Goal: Task Accomplishment & Management: Manage account settings

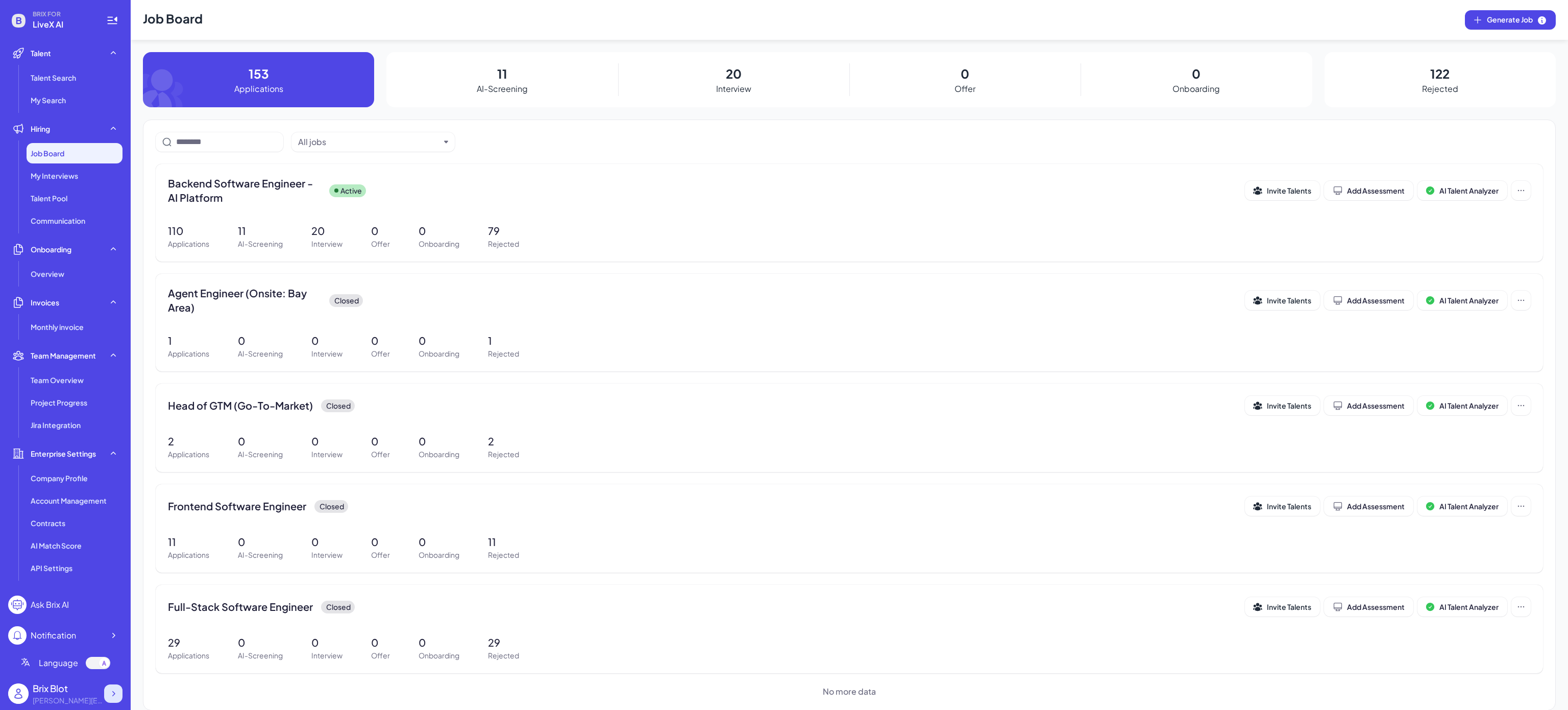
click at [116, 696] on icon at bounding box center [113, 693] width 10 height 10
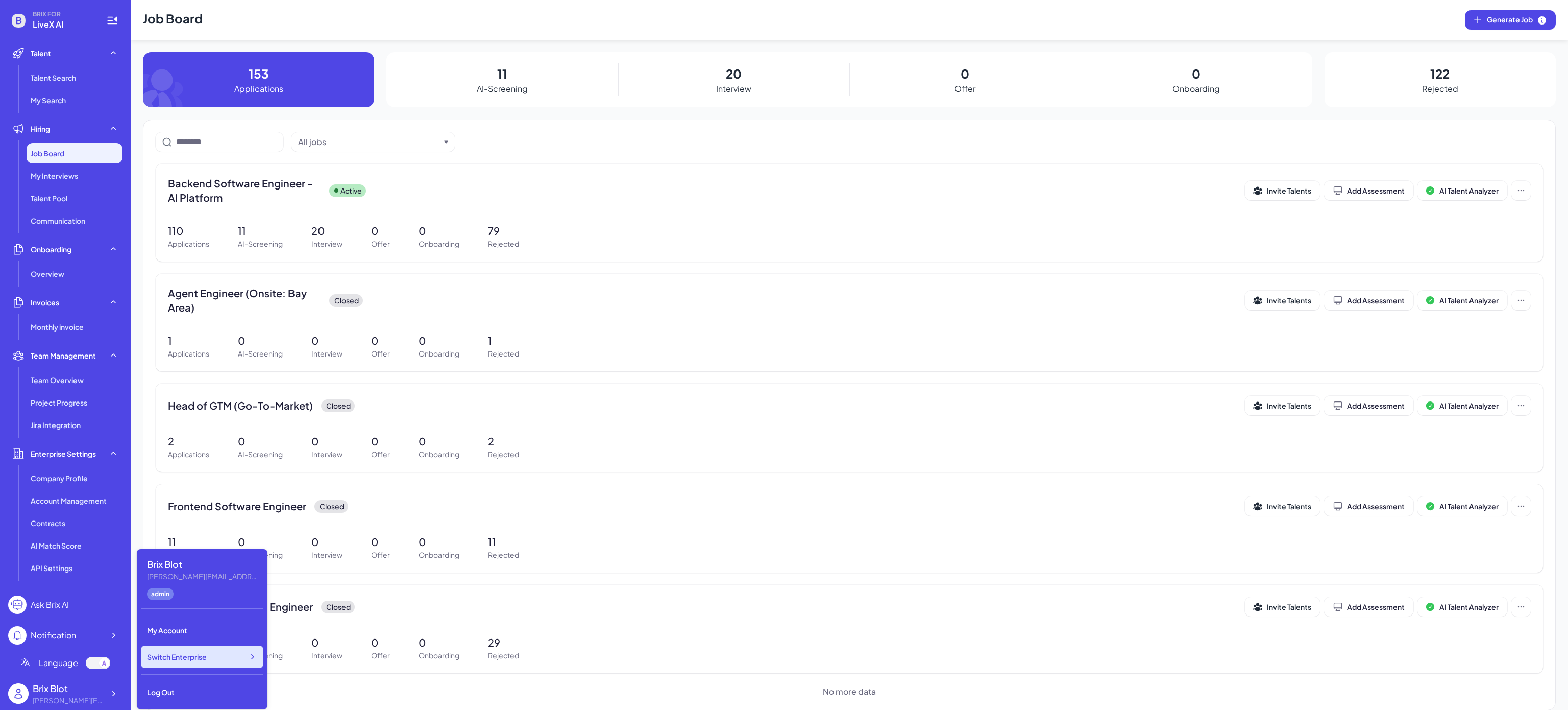
click at [197, 660] on span "Switch Enterprise" at bounding box center [177, 656] width 60 height 10
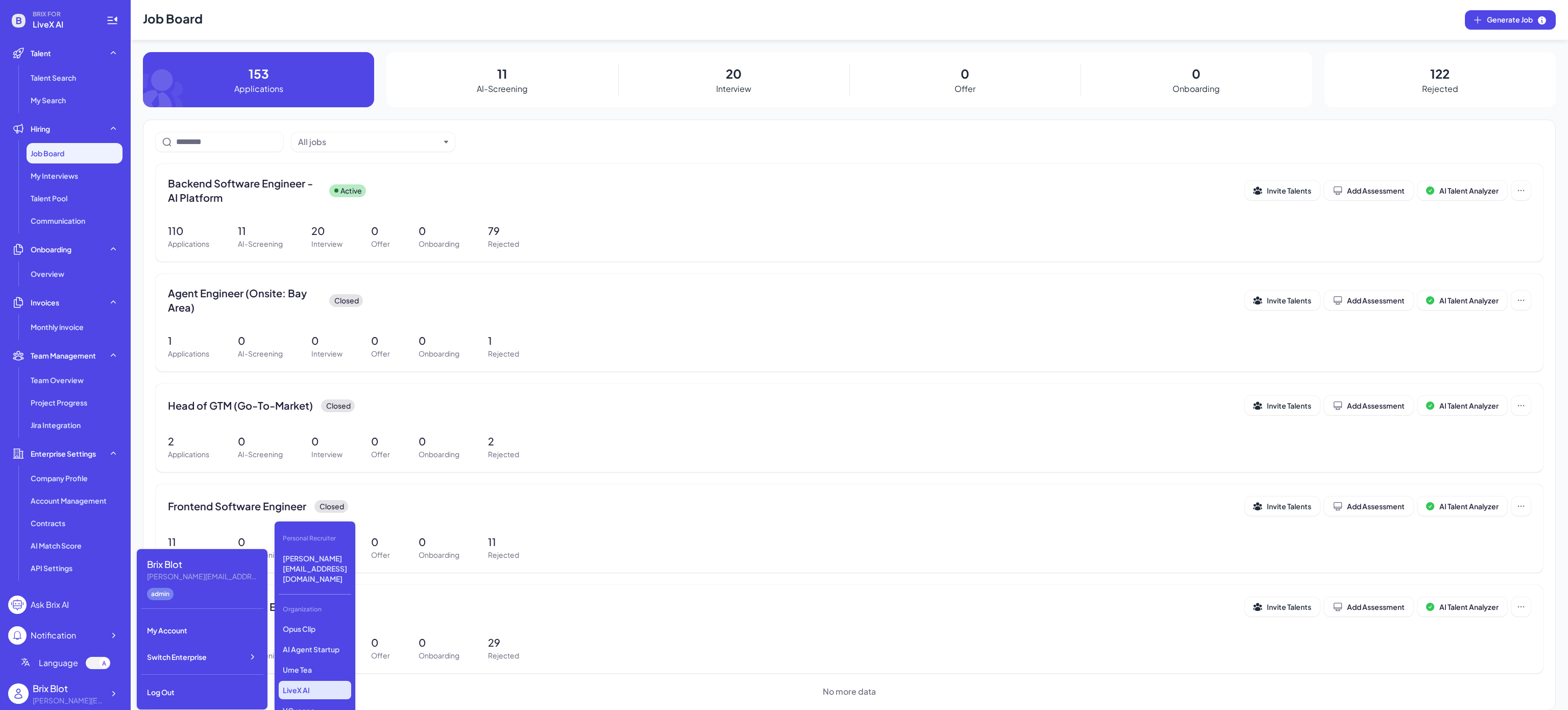
scroll to position [213, 0]
click at [316, 703] on p "Tanka" at bounding box center [315, 713] width 72 height 19
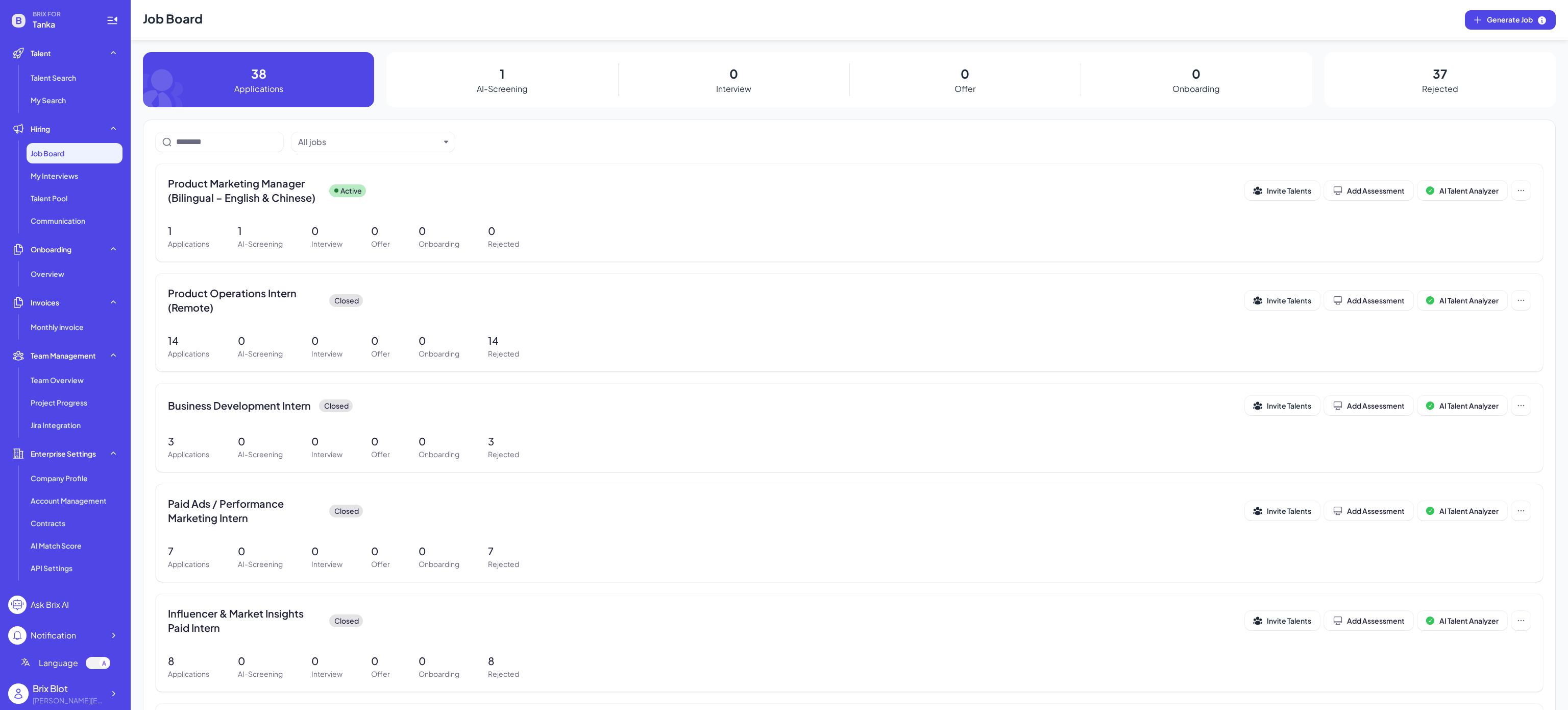
click at [78, 158] on div "Job Board" at bounding box center [74, 154] width 96 height 21
click at [78, 154] on div "Job Board" at bounding box center [74, 154] width 96 height 21
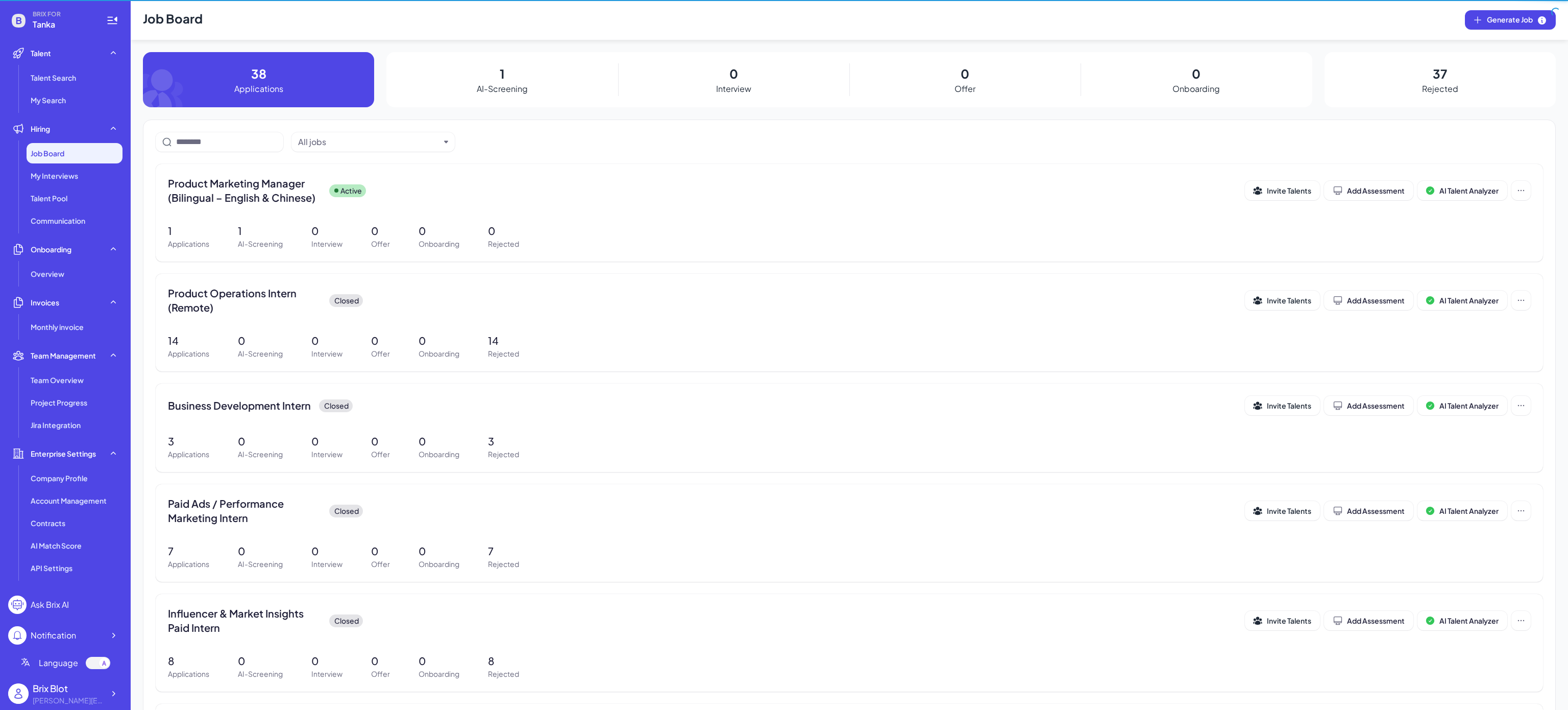
click at [78, 154] on div "Job Board" at bounding box center [74, 154] width 96 height 21
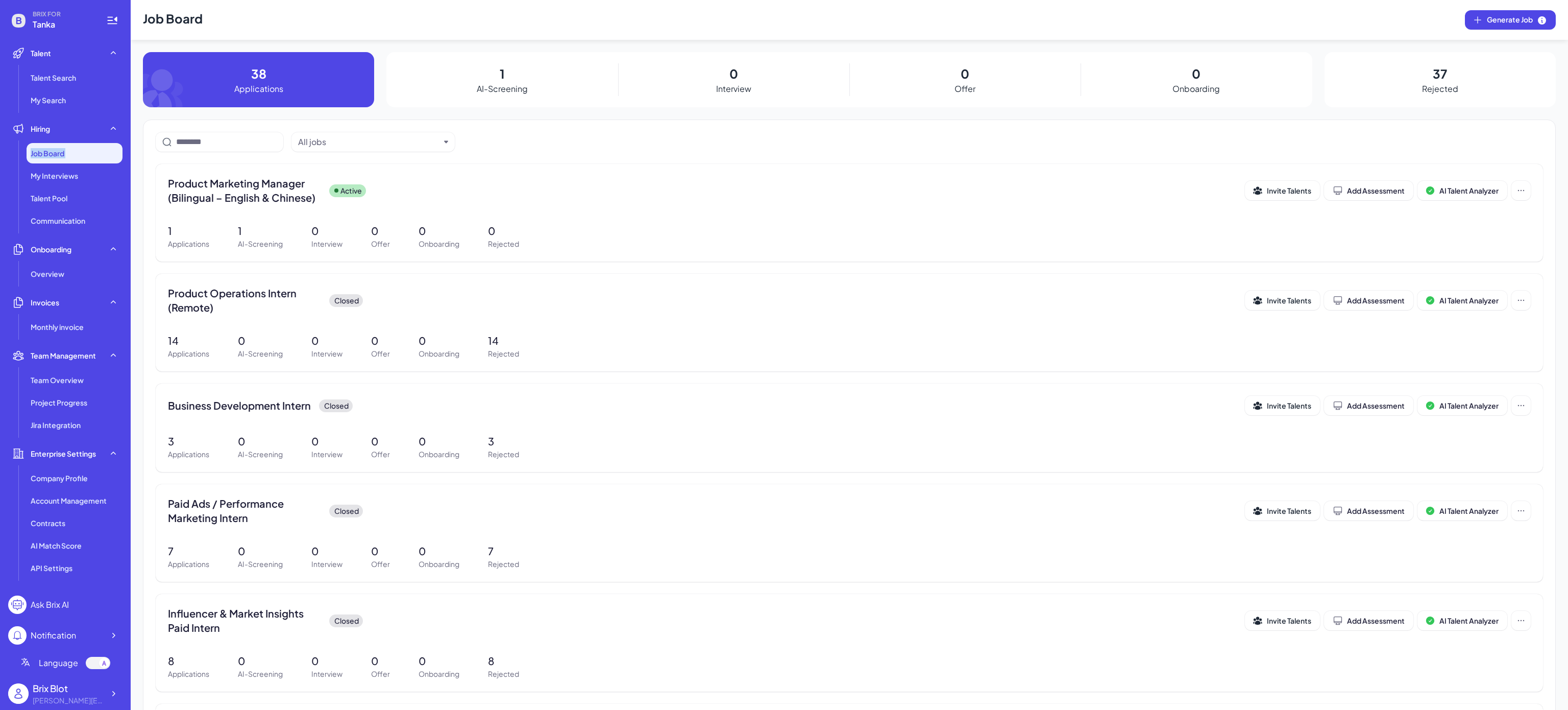
click at [78, 154] on div "Job Board" at bounding box center [74, 154] width 96 height 21
click at [866, 139] on div "All jobs" at bounding box center [849, 141] width 1387 height 20
click at [111, 694] on icon at bounding box center [113, 693] width 10 height 10
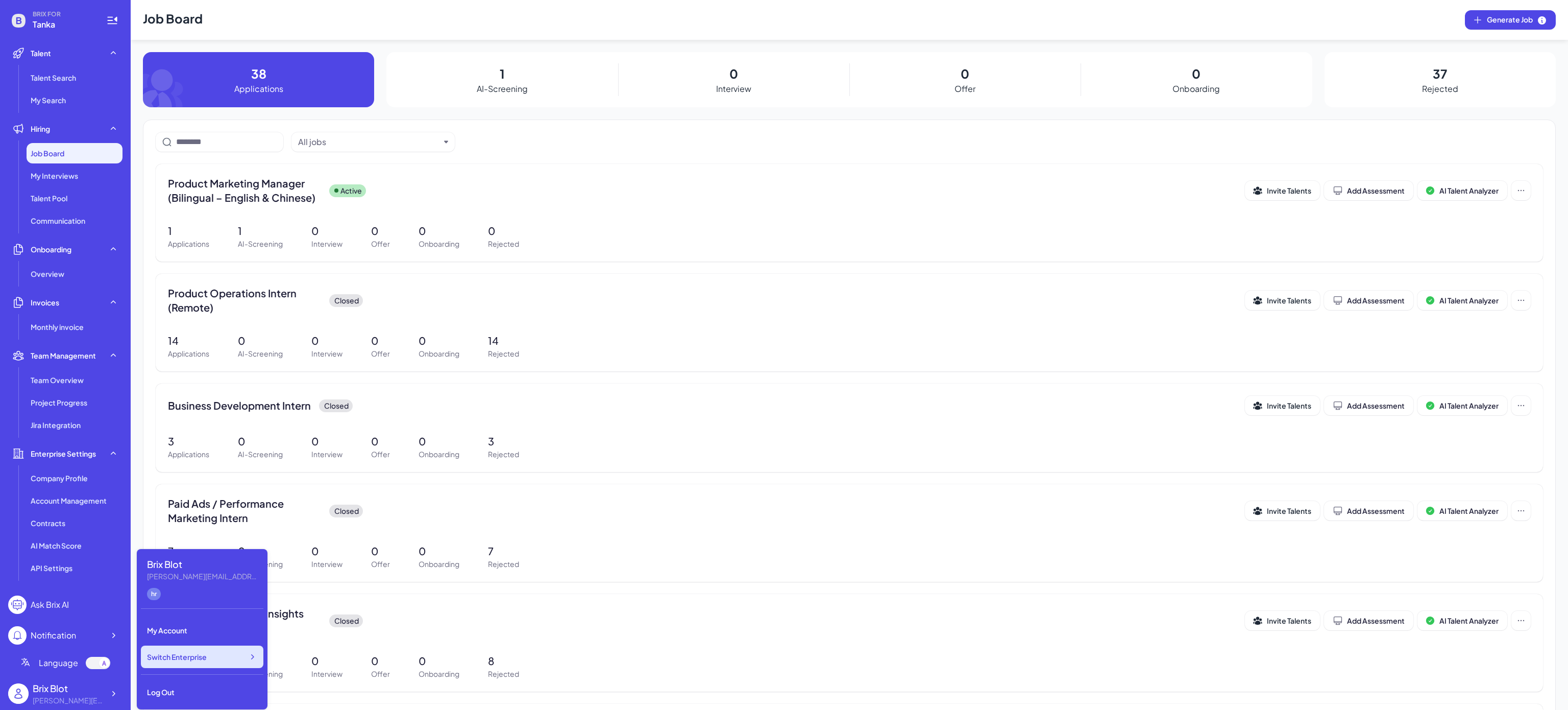
click at [211, 658] on div "Switch Enterprise" at bounding box center [201, 657] width 123 height 22
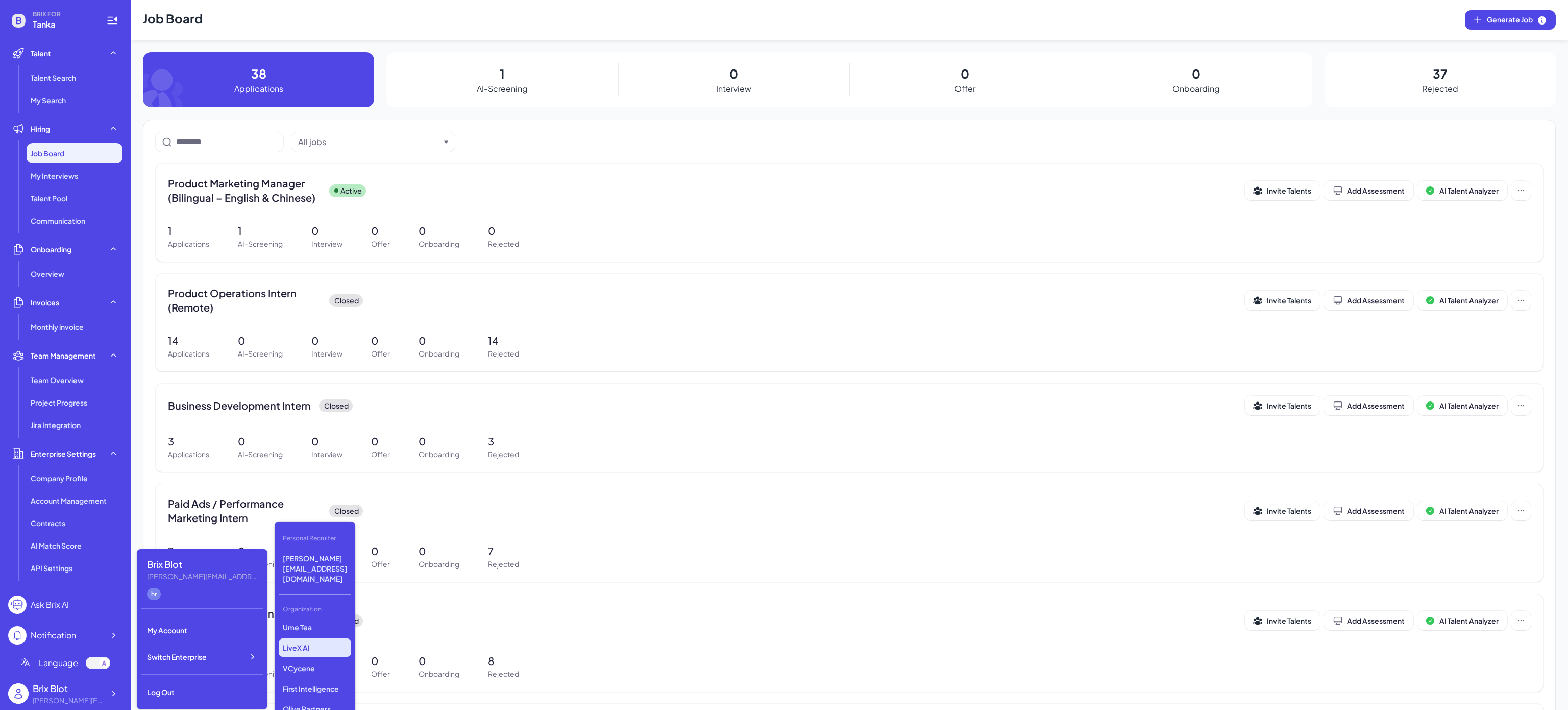
scroll to position [213, 0]
click at [330, 653] on p "Olive Partners Management" at bounding box center [315, 667] width 72 height 29
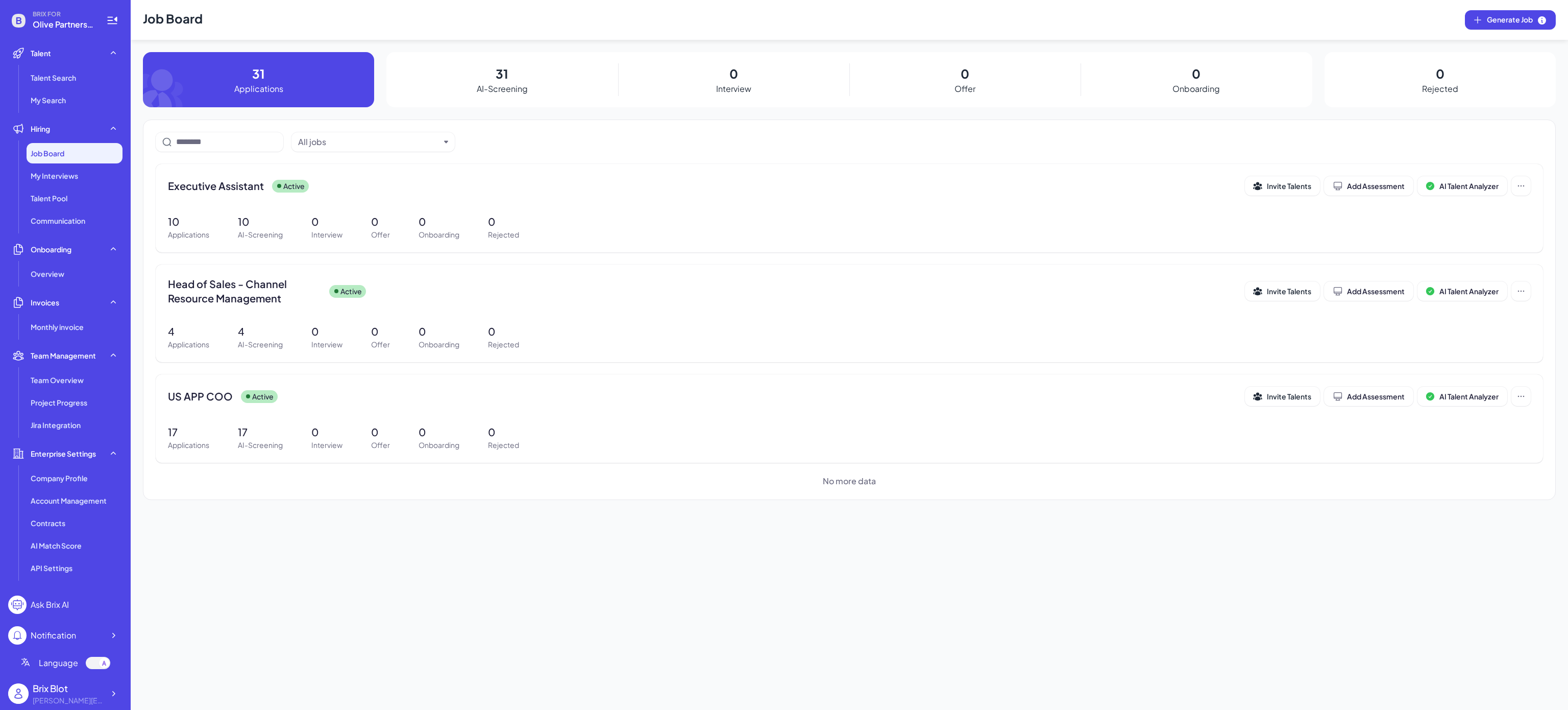
click at [72, 20] on span "Olive Partners Management" at bounding box center [63, 24] width 61 height 12
click at [77, 152] on div "Job Board" at bounding box center [74, 154] width 96 height 21
click at [78, 158] on div "Job Board" at bounding box center [74, 154] width 96 height 21
click at [67, 52] on div "Talent" at bounding box center [66, 53] width 114 height 21
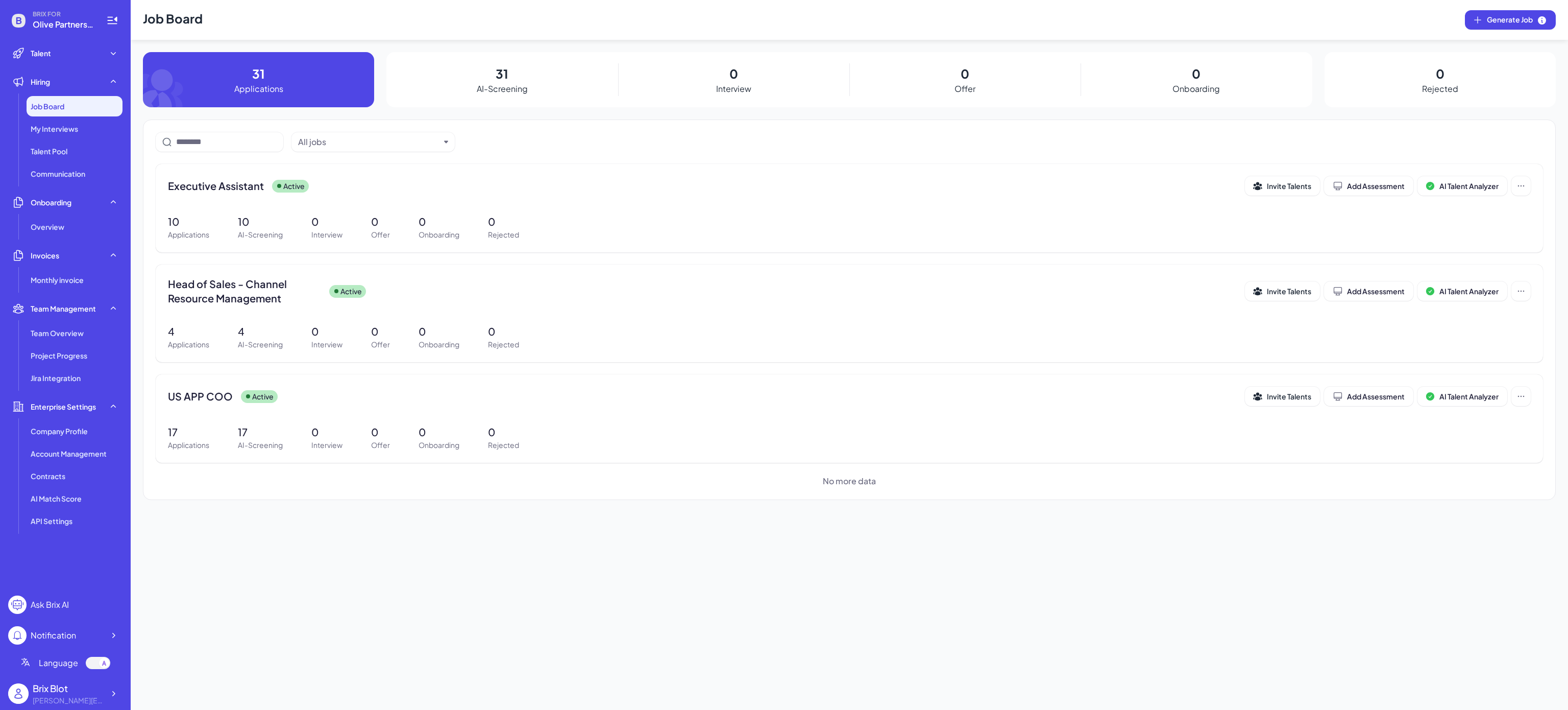
click at [78, 99] on div "Job Board" at bounding box center [74, 106] width 96 height 21
click at [303, 577] on div "Job Board Generate Job 31 Applications 31 AI-Screening 0 Interview 0 Offer 0 On…" at bounding box center [850, 355] width 1438 height 710
click at [323, 529] on div "Job Board Generate Job 31 Applications 31 AI-Screening 0 Interview 0 Offer 0 On…" at bounding box center [850, 355] width 1438 height 710
click at [240, 187] on span "Executive Assistant" at bounding box center [215, 185] width 96 height 14
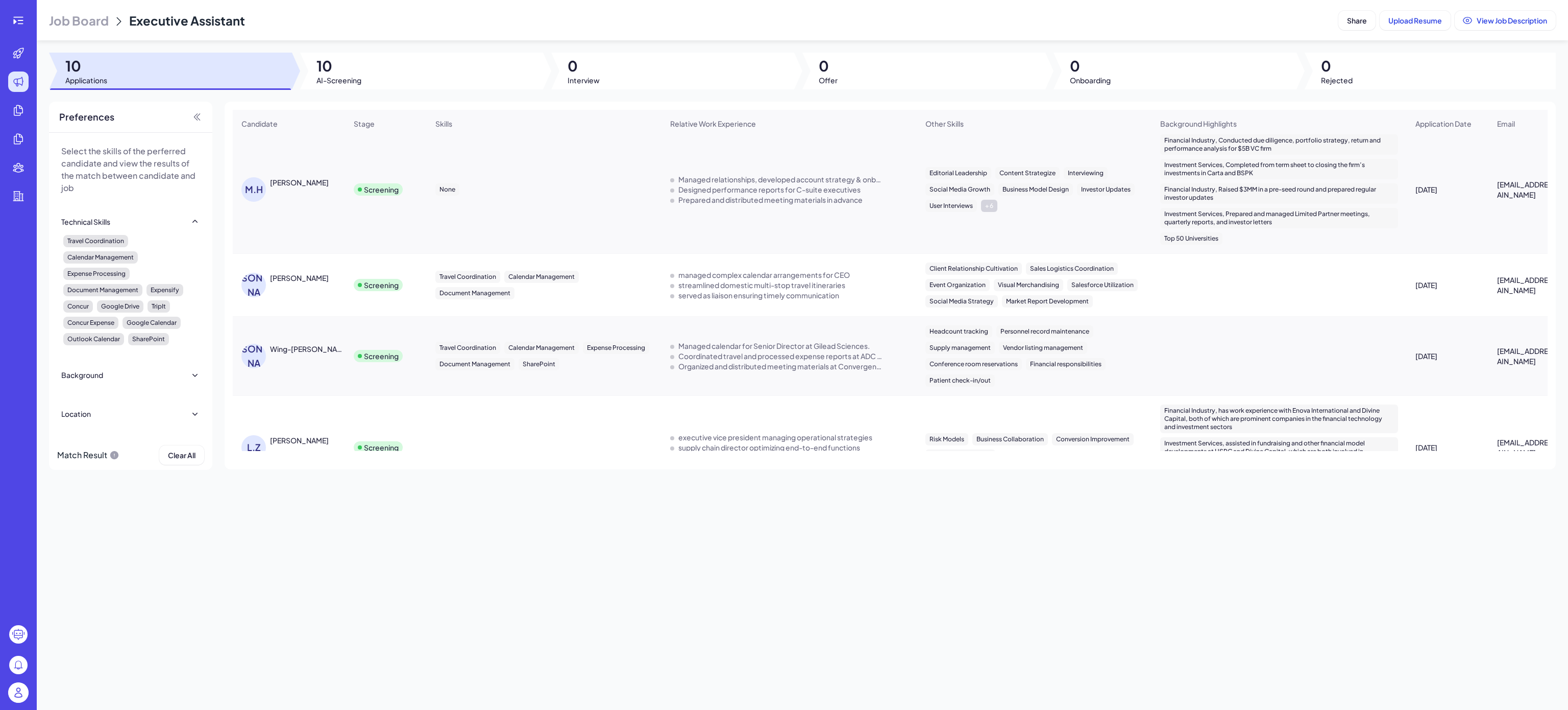
scroll to position [480, 0]
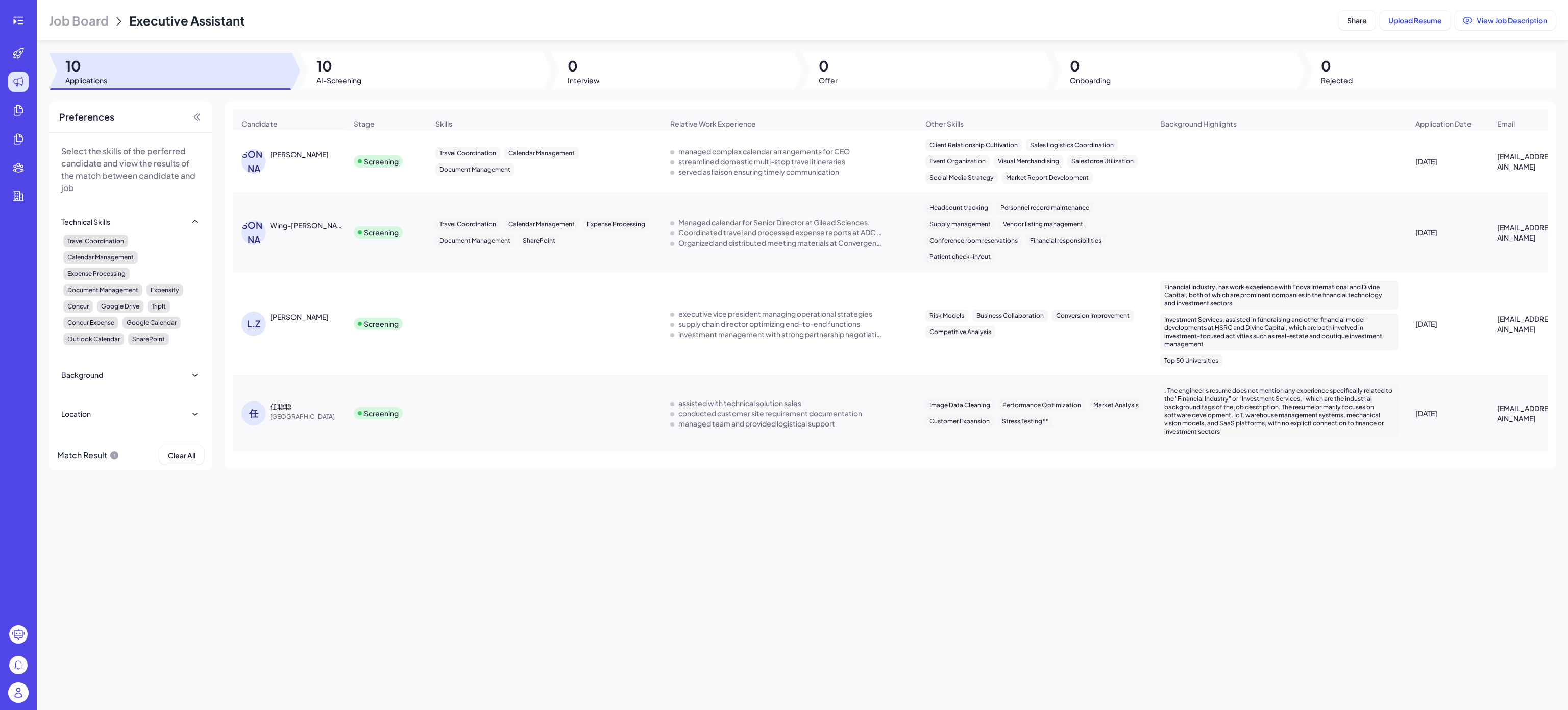
click at [587, 536] on div "Job Board Executive Assistant Share Upload Resume View Job Description 10 Appli…" at bounding box center [802, 355] width 1531 height 710
click at [7, 17] on div at bounding box center [18, 21] width 33 height 21
click at [14, 23] on icon at bounding box center [14, 22] width 3 height 5
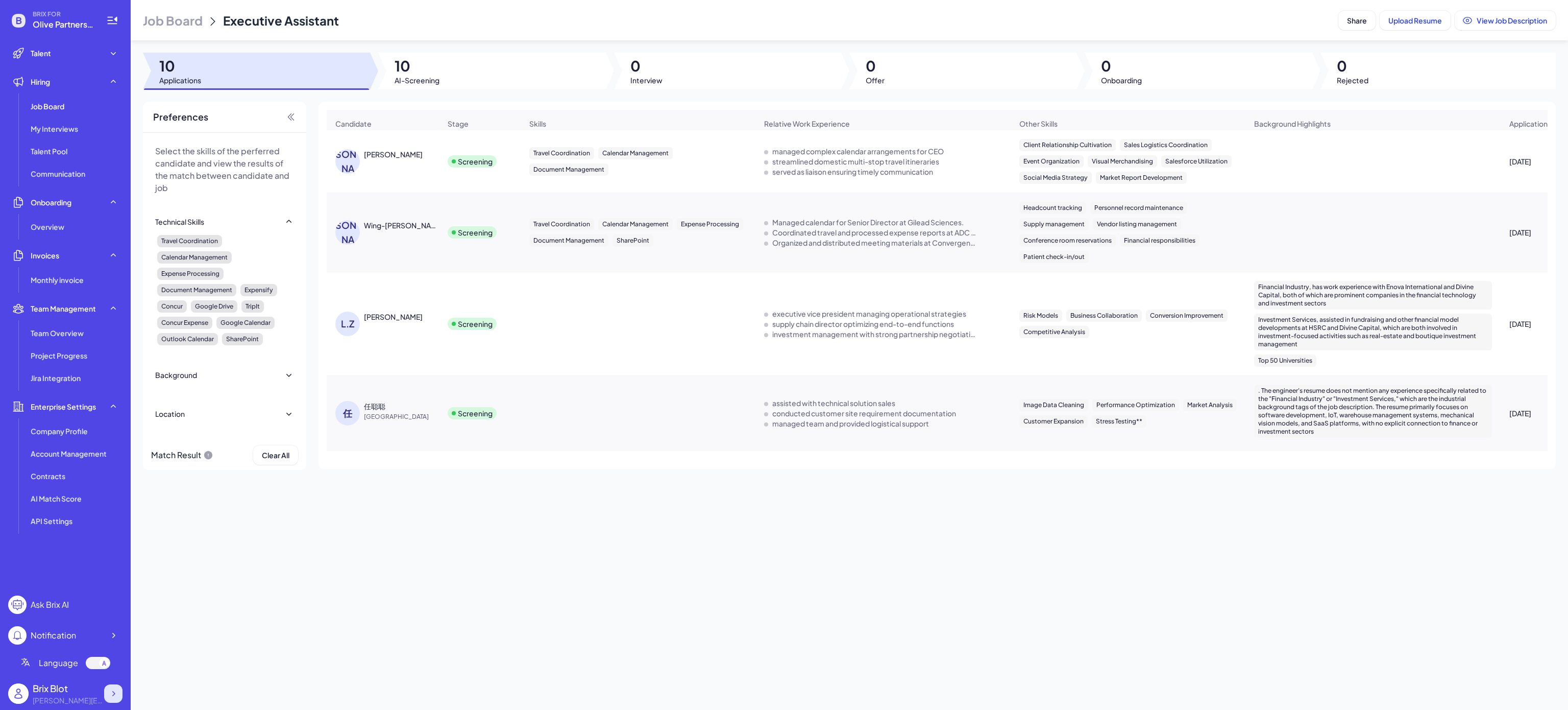
click at [110, 691] on icon at bounding box center [113, 693] width 10 height 10
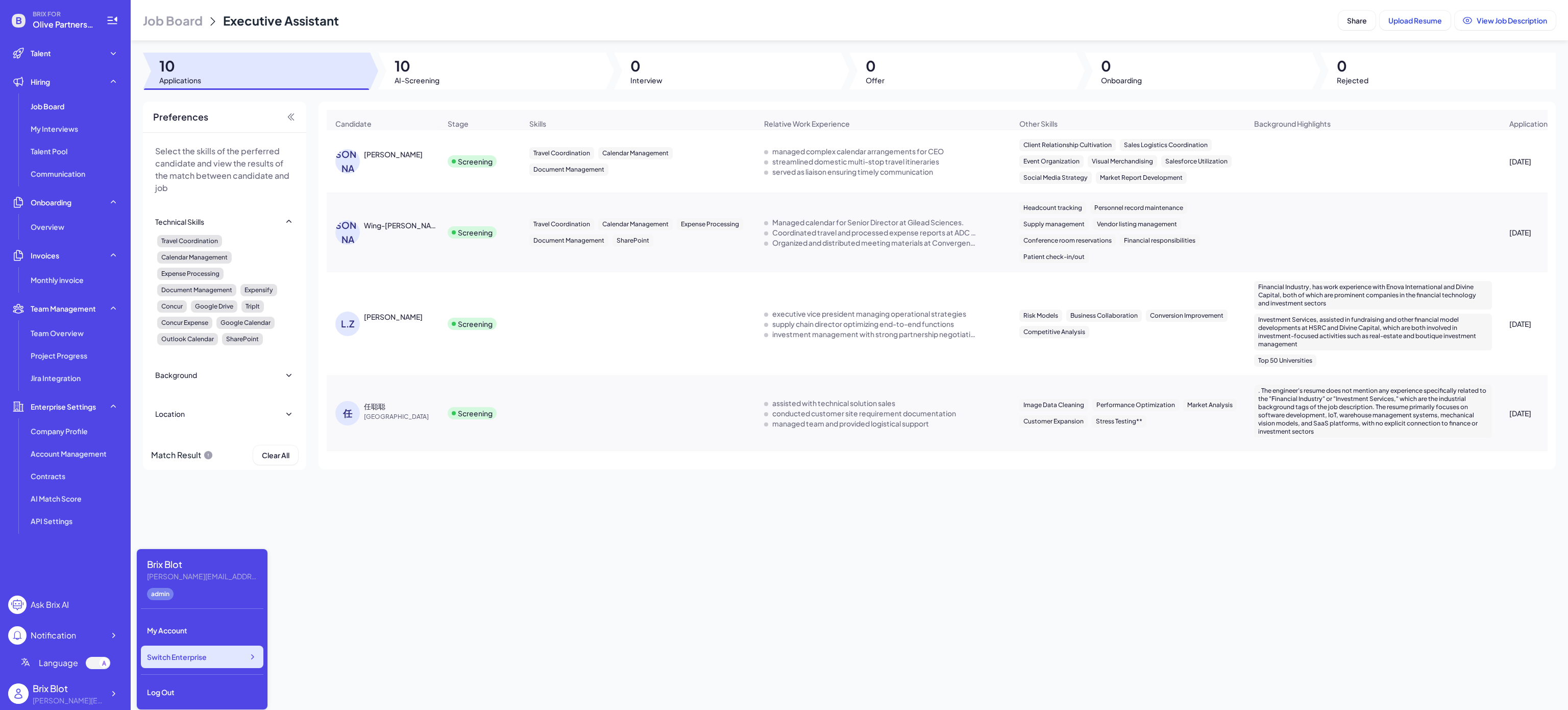
drag, startPoint x: 227, startPoint y: 650, endPoint x: 248, endPoint y: 655, distance: 21.6
click at [228, 650] on div "Switch Enterprise" at bounding box center [201, 657] width 123 height 22
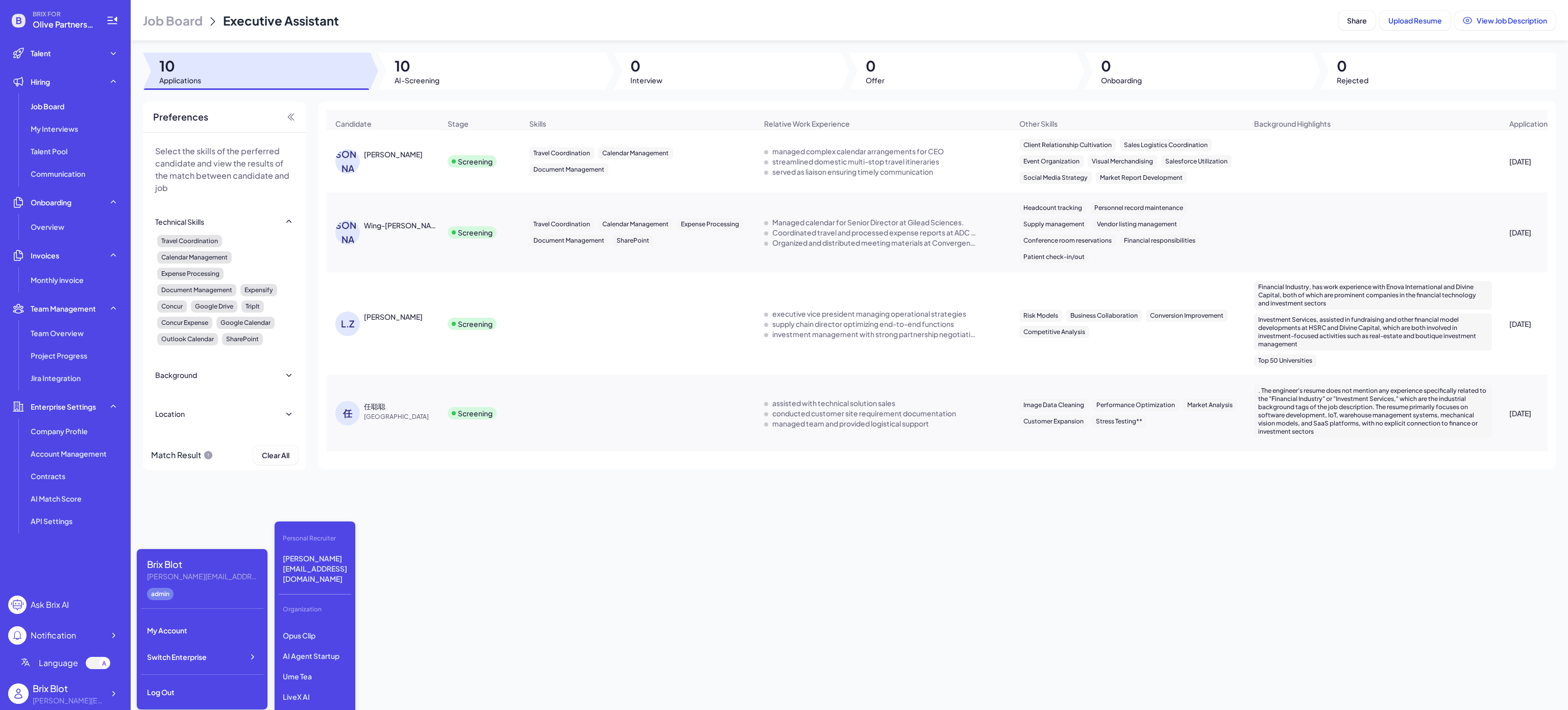
scroll to position [123, 0]
click at [584, 584] on div "Job Board Executive Assistant Share Upload Resume View Job Description 10 Appli…" at bounding box center [850, 355] width 1438 height 710
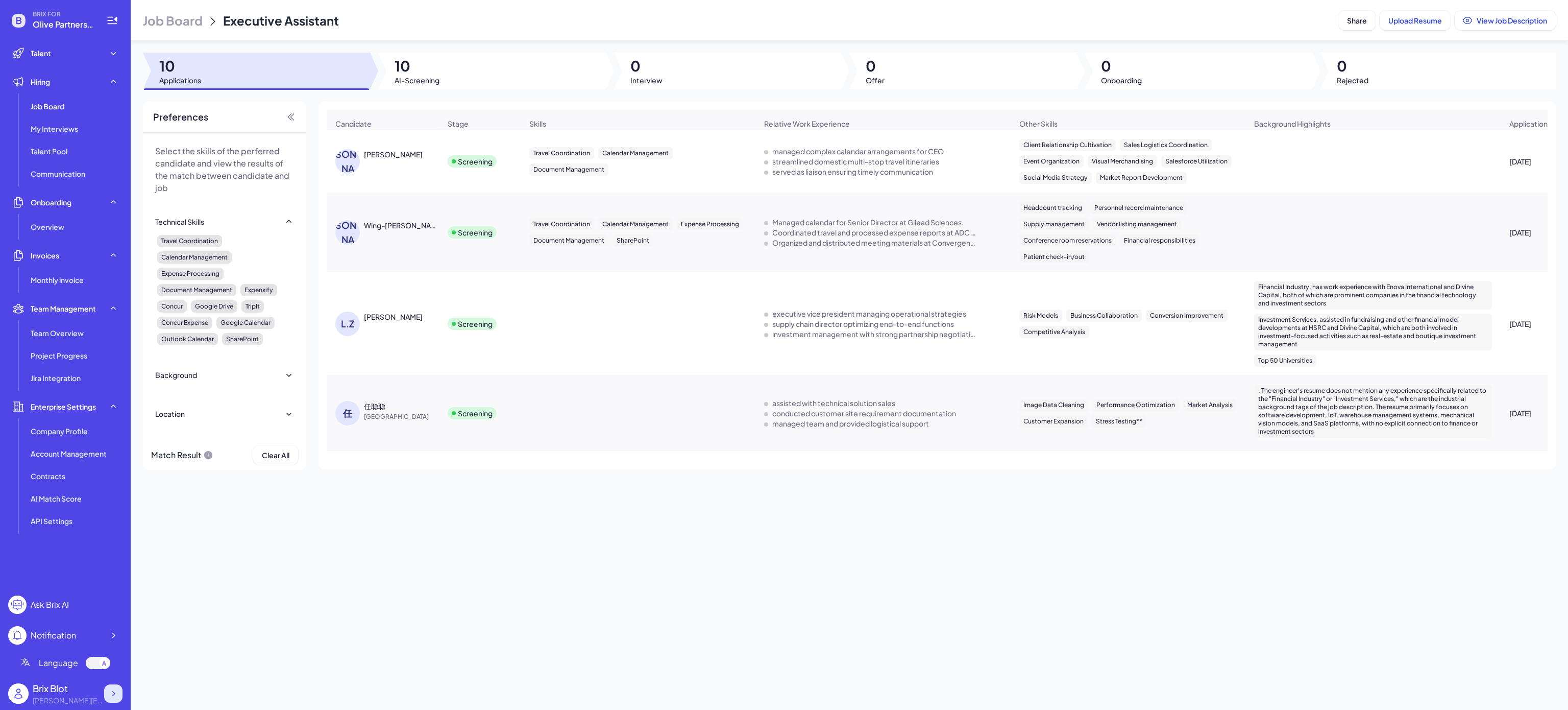
click at [112, 691] on icon at bounding box center [113, 692] width 3 height 5
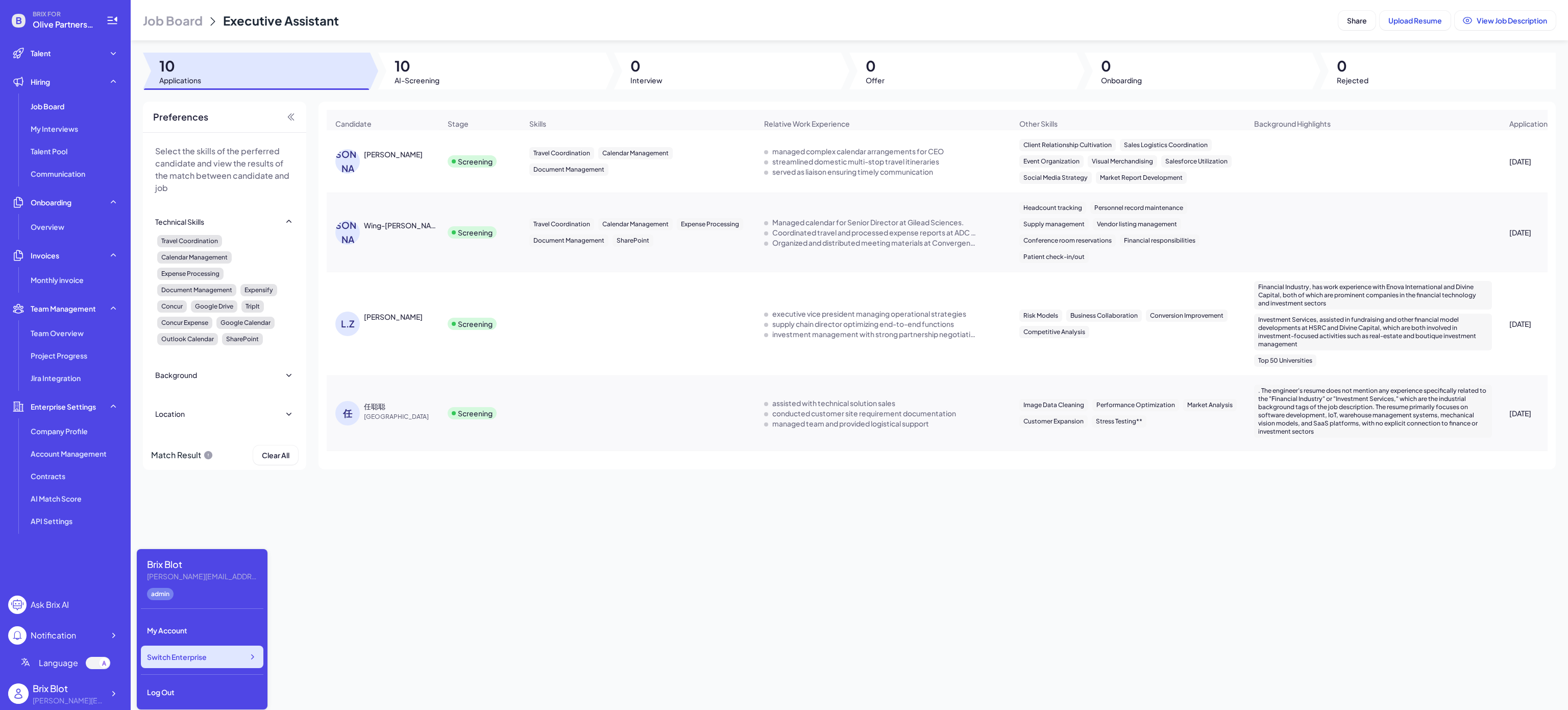
click at [246, 645] on div "Switch Enterprise" at bounding box center [201, 657] width 123 height 22
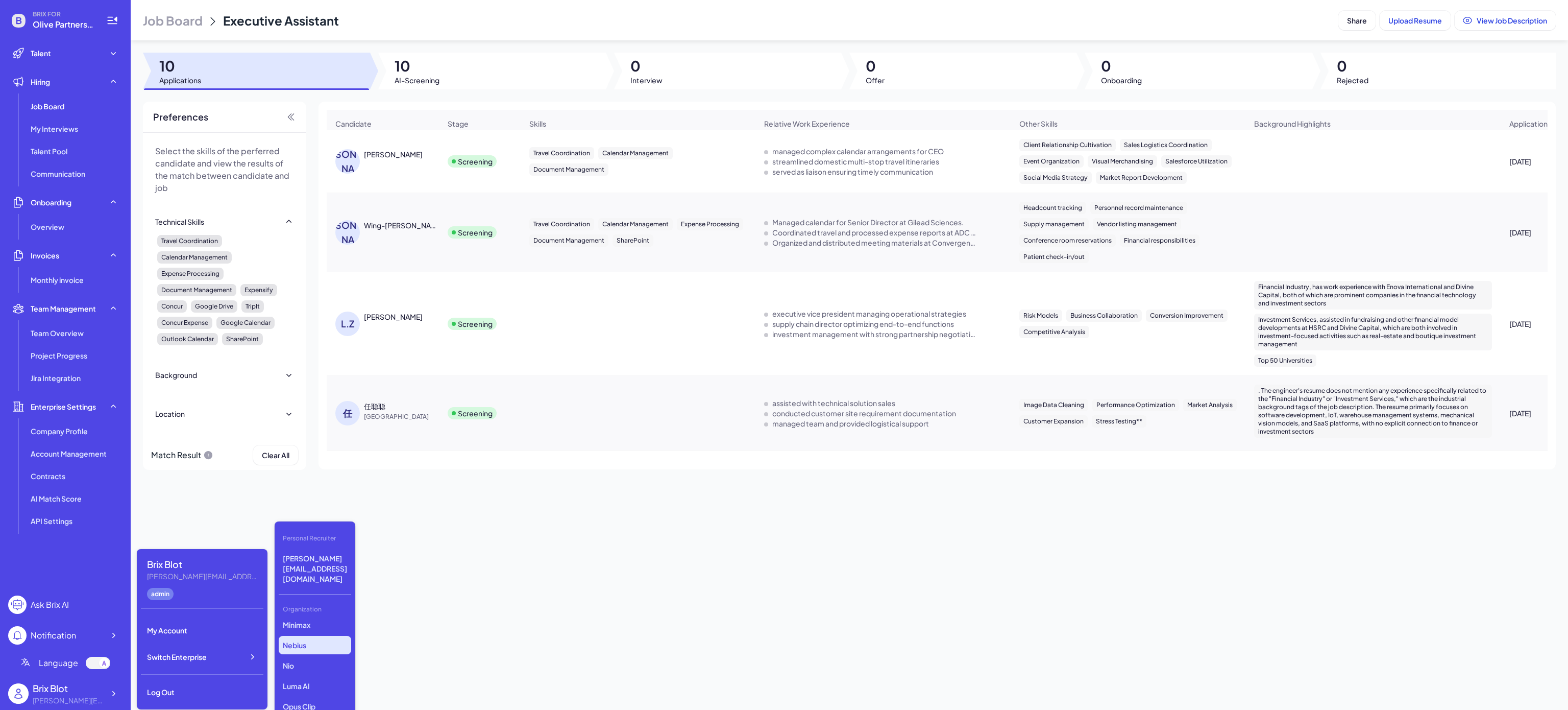
scroll to position [0, 0]
click at [327, 702] on p "Nio" at bounding box center [315, 711] width 72 height 19
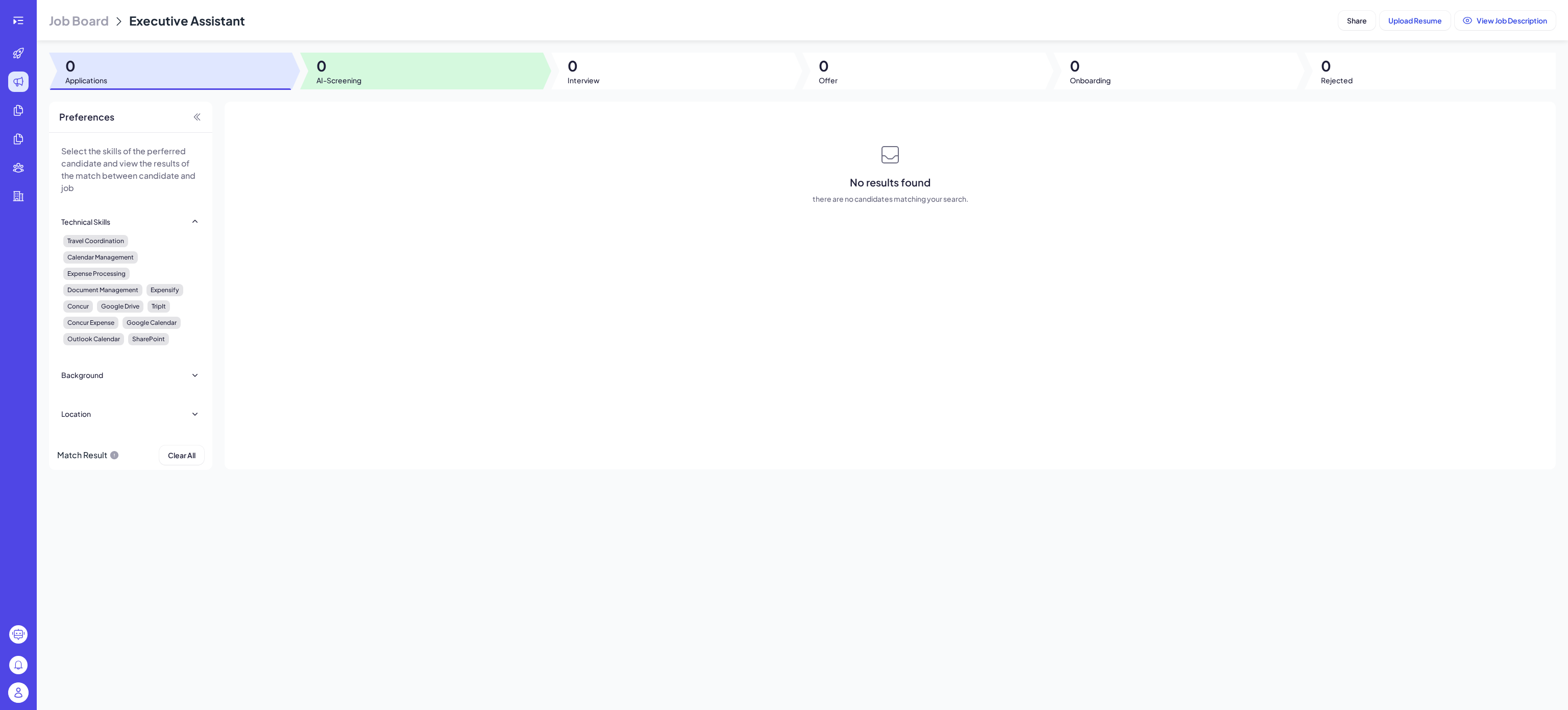
click at [408, 67] on div at bounding box center [421, 70] width 243 height 37
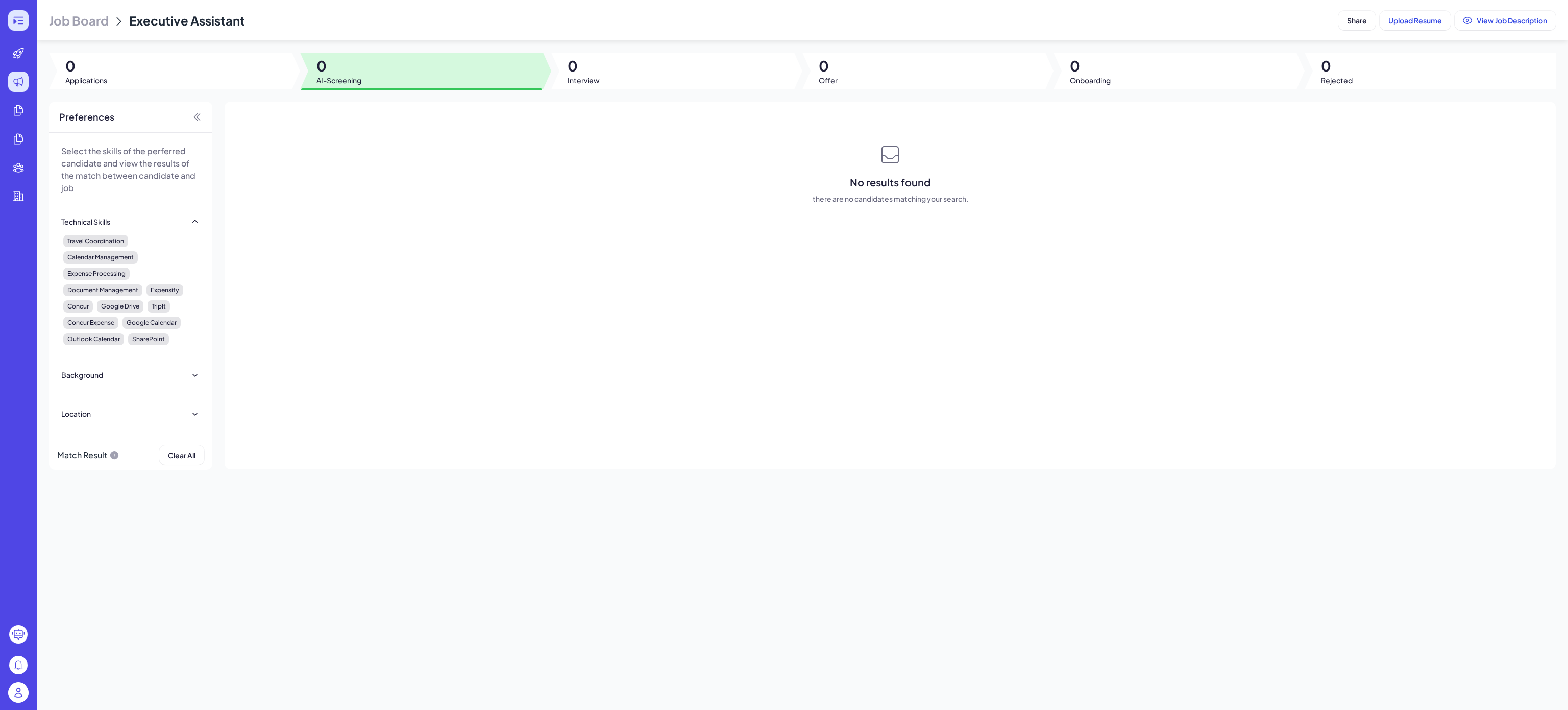
click at [15, 17] on icon at bounding box center [18, 21] width 9 height 7
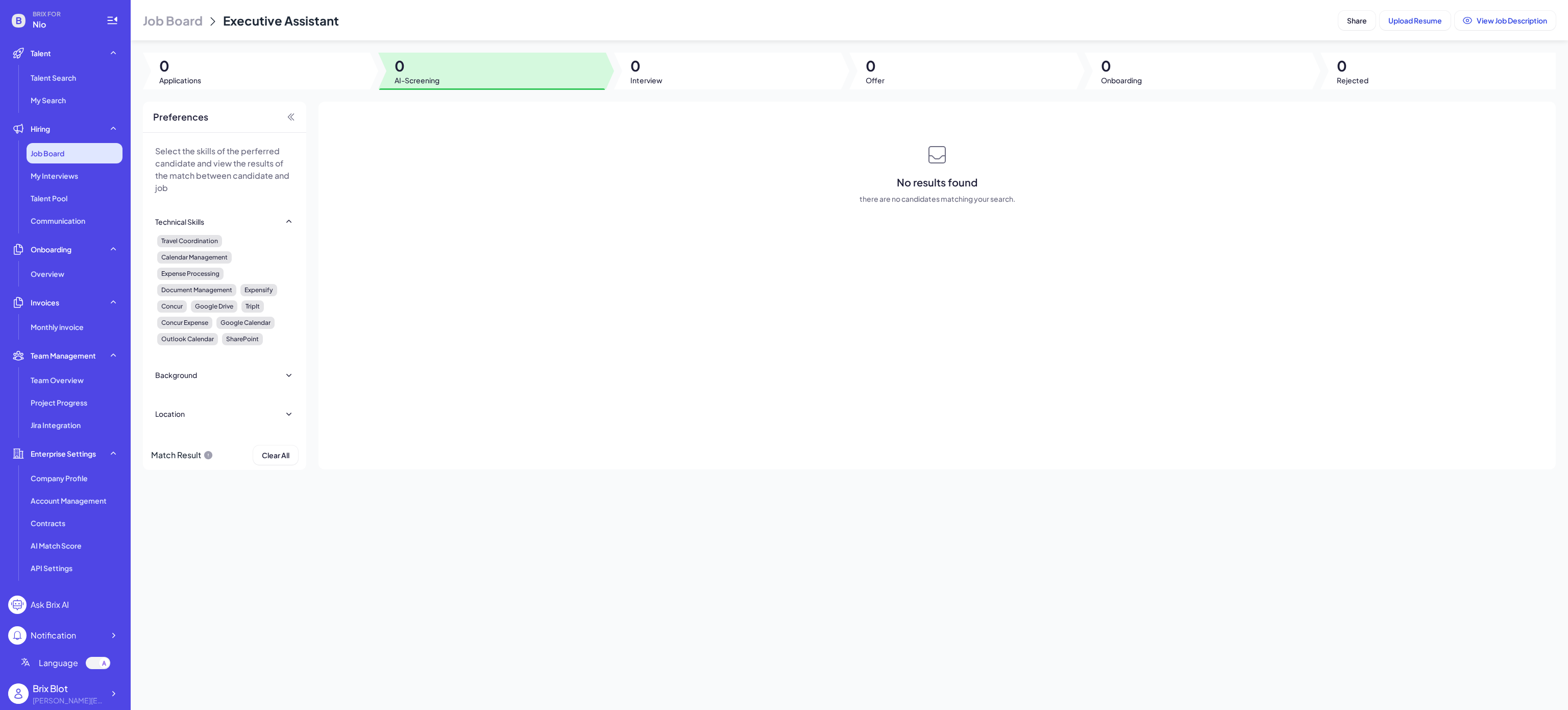
click at [79, 158] on div "Job Board" at bounding box center [74, 154] width 96 height 21
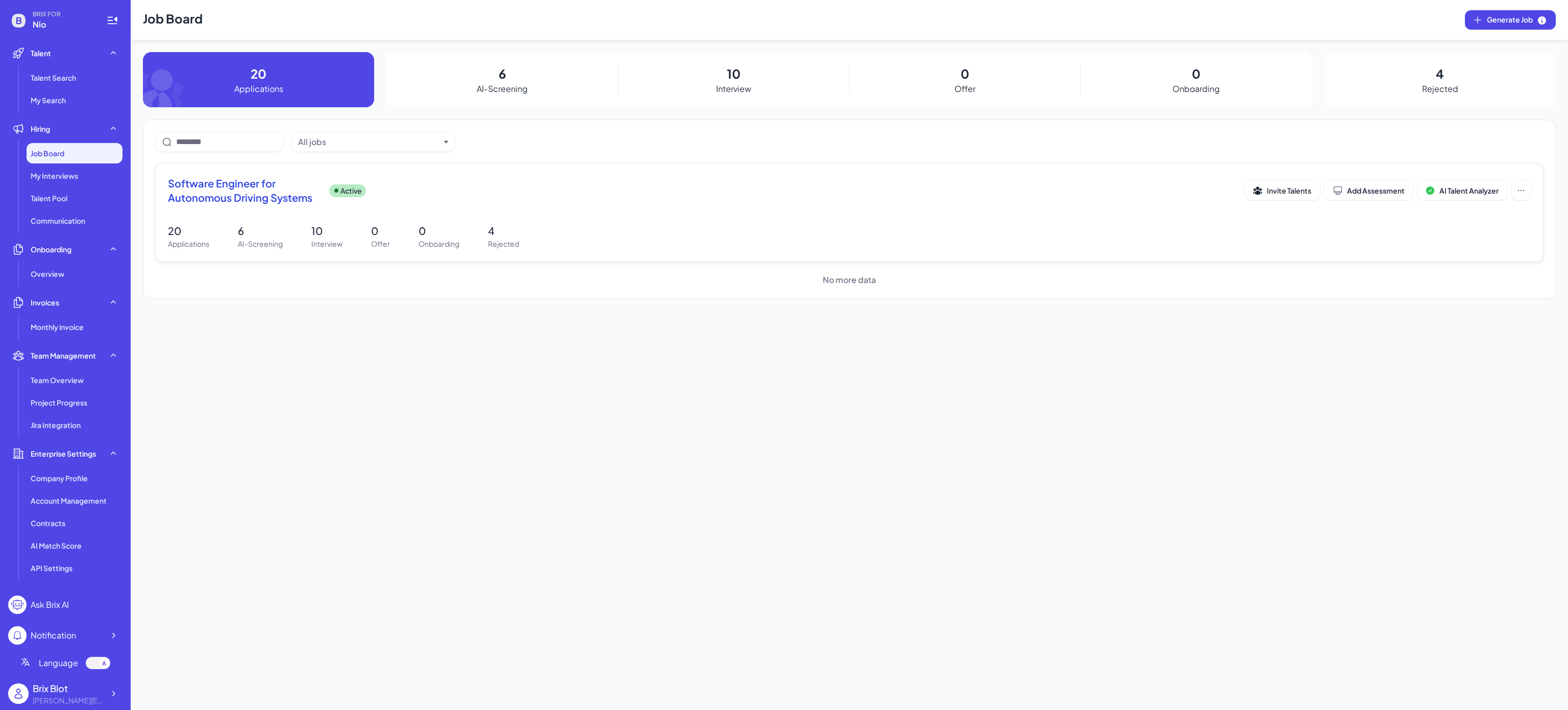
click at [348, 223] on div "Software Engineer for Autonomous Driving Systems Active Invite Talents Add Asse…" at bounding box center [849, 213] width 1387 height 97
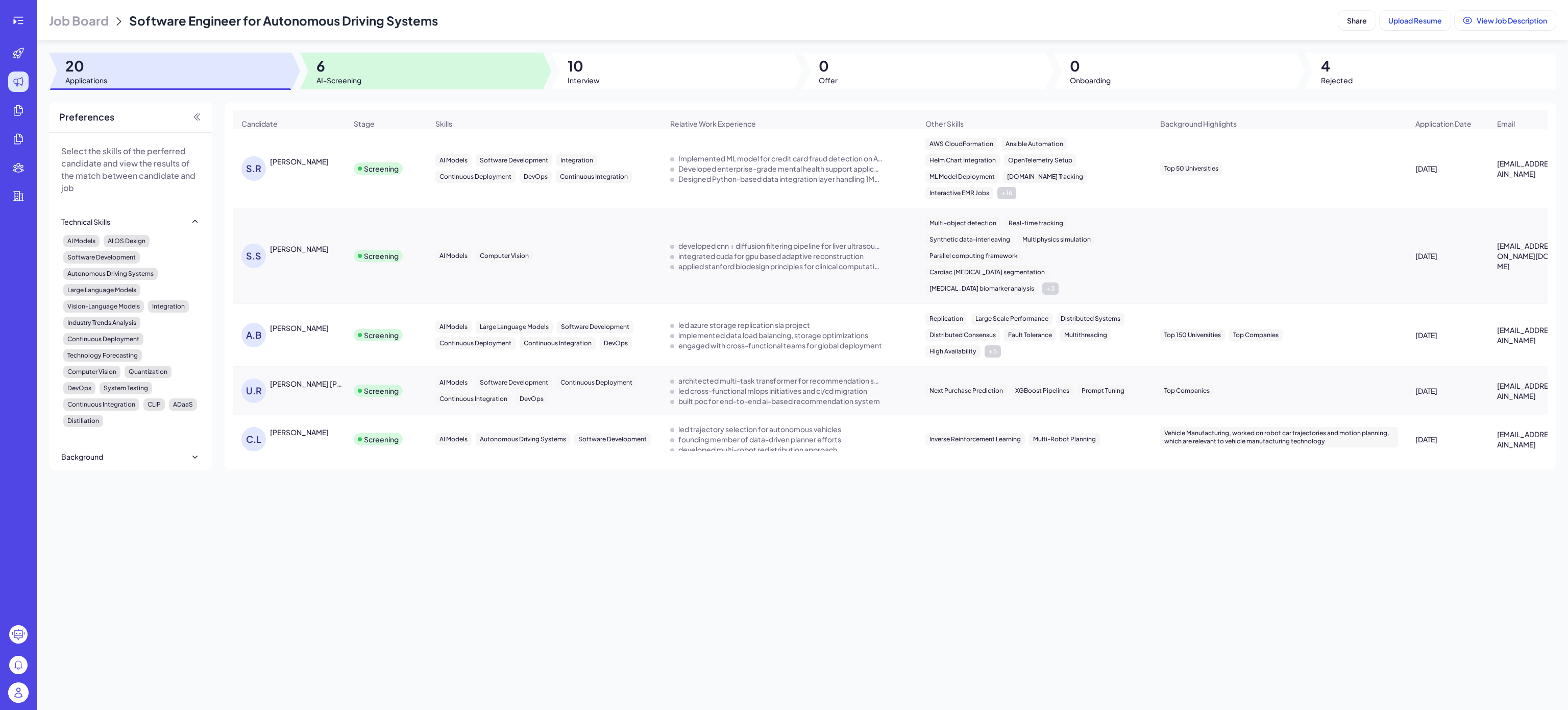
click at [361, 73] on span "6" at bounding box center [339, 66] width 45 height 19
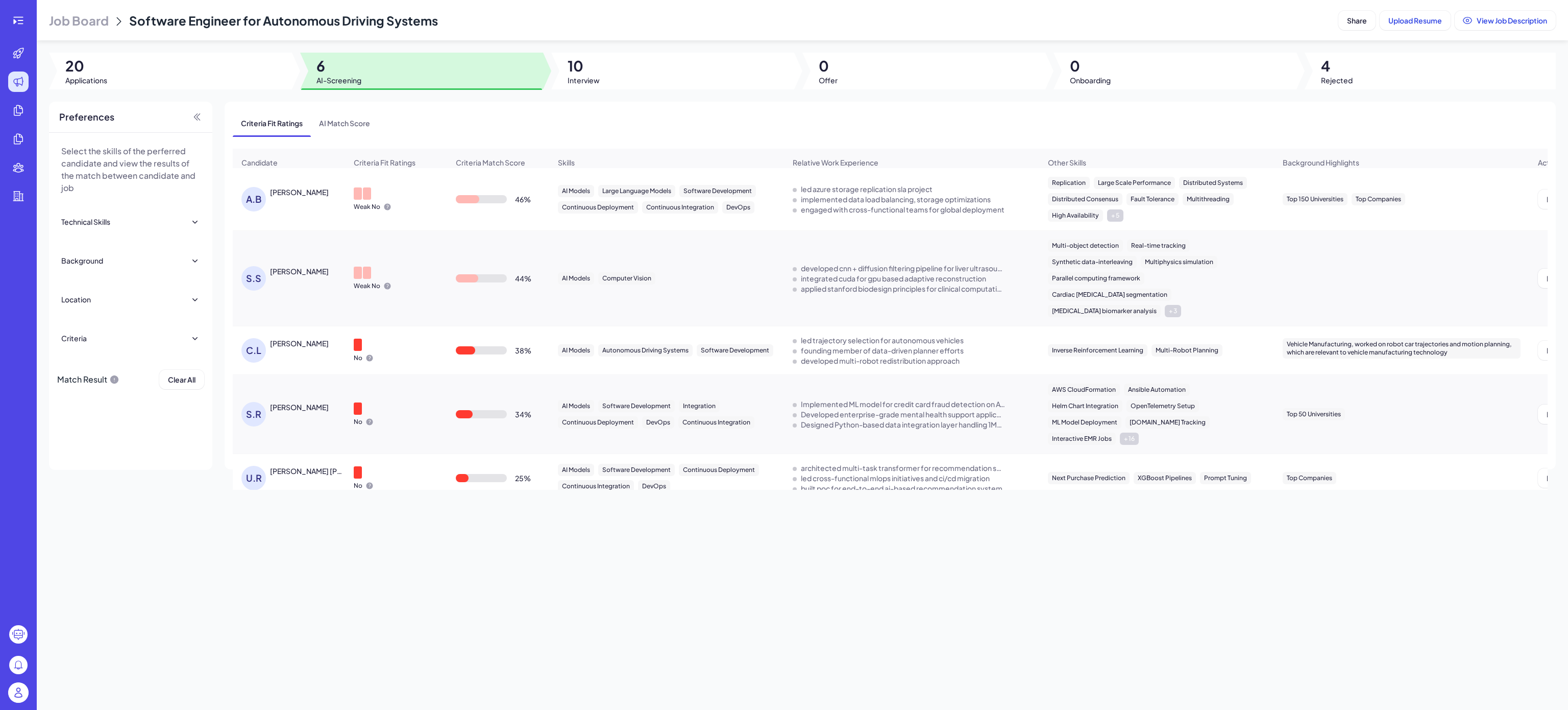
click at [287, 197] on div "A.B Anup Buchke" at bounding box center [288, 200] width 111 height 41
click at [290, 197] on div "Anup Buchke" at bounding box center [299, 191] width 59 height 10
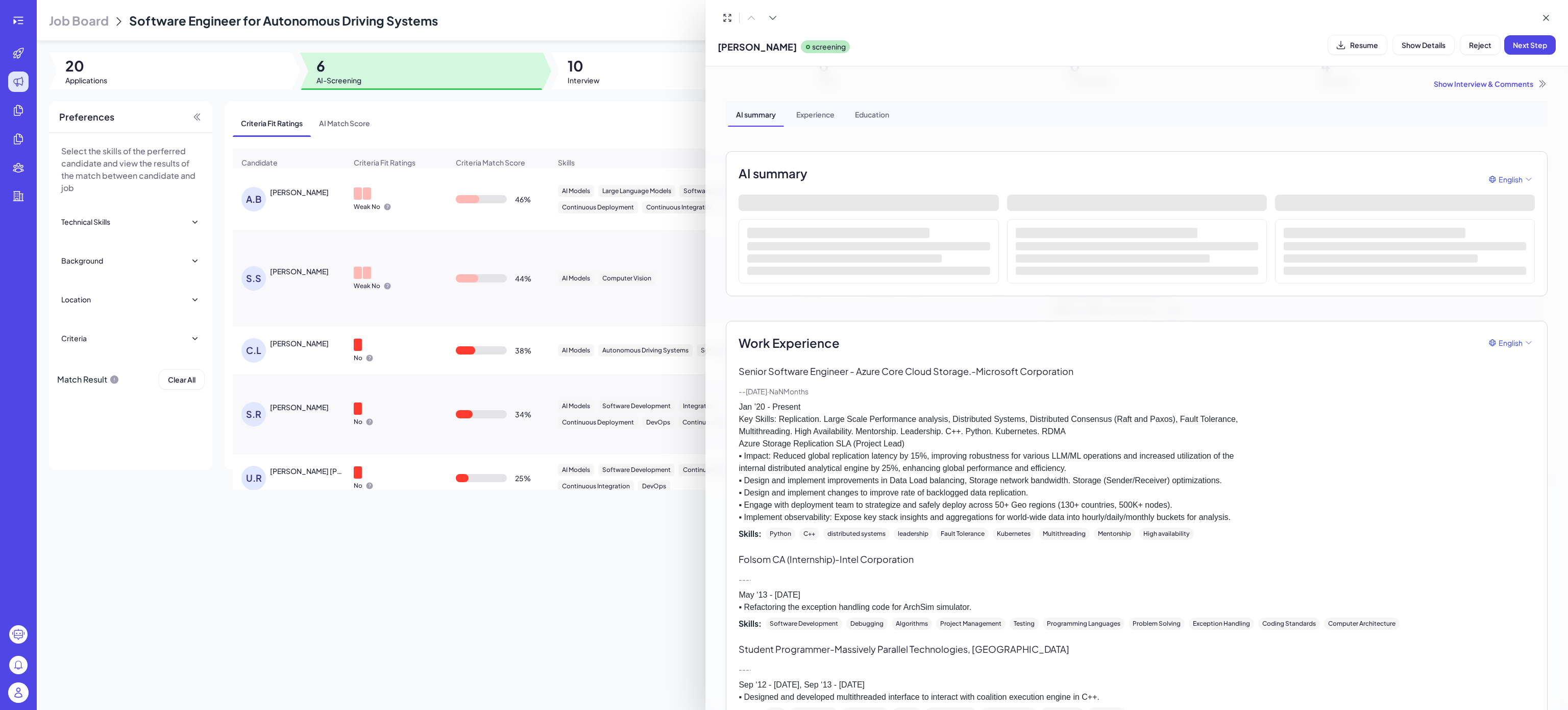
click at [1347, 49] on button "Resume" at bounding box center [1357, 45] width 59 height 20
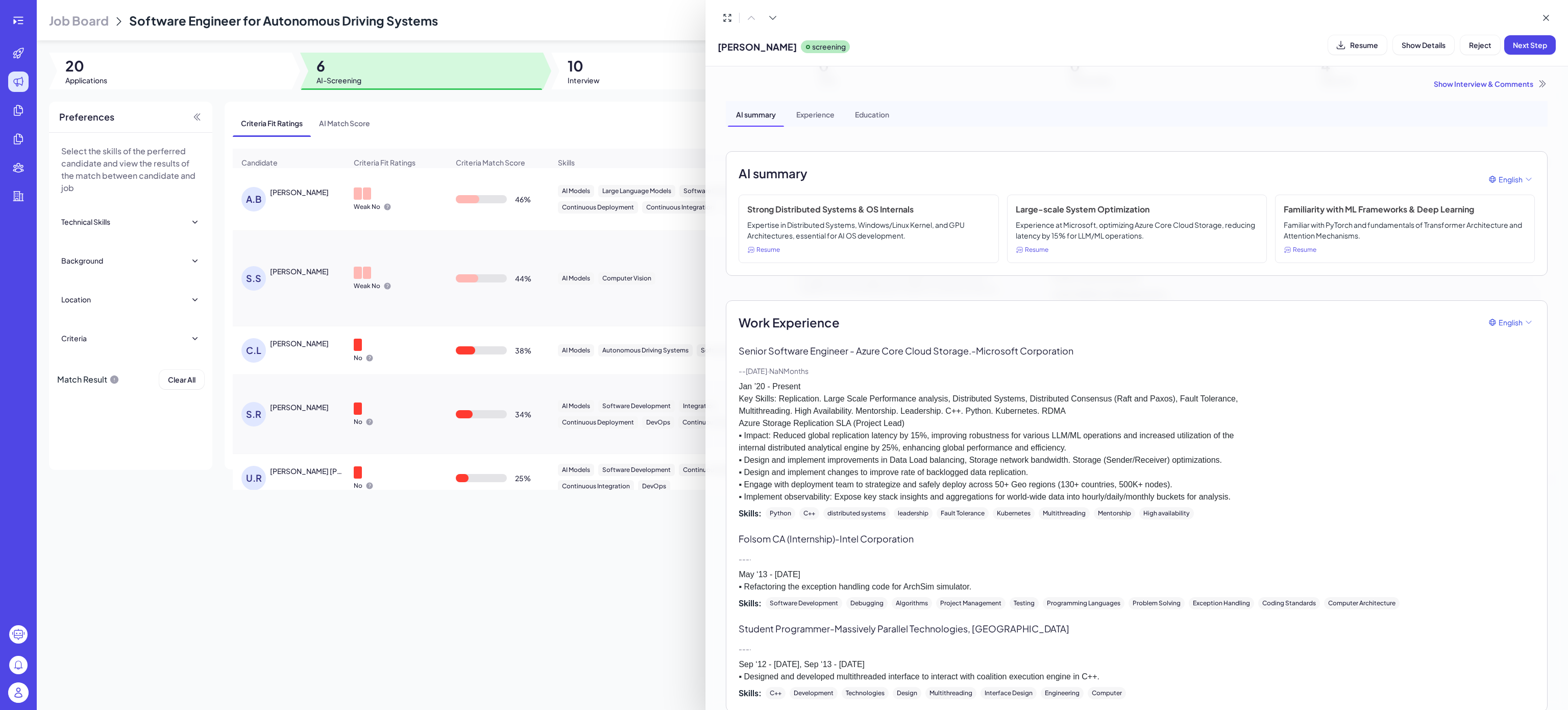
click at [905, 417] on p "Jan ’20 - Present Key Skills: Replication. Large Scale Performance analysis, Di…" at bounding box center [1137, 441] width 796 height 123
click at [900, 440] on p "Jan ’20 - Present Key Skills: Replication. Large Scale Performance analysis, Di…" at bounding box center [1137, 441] width 796 height 123
drag, startPoint x: 866, startPoint y: 211, endPoint x: 911, endPoint y: 213, distance: 45.0
click at [911, 213] on h3 "Strong Distributed Systems & OS Internals" at bounding box center [868, 209] width 243 height 12
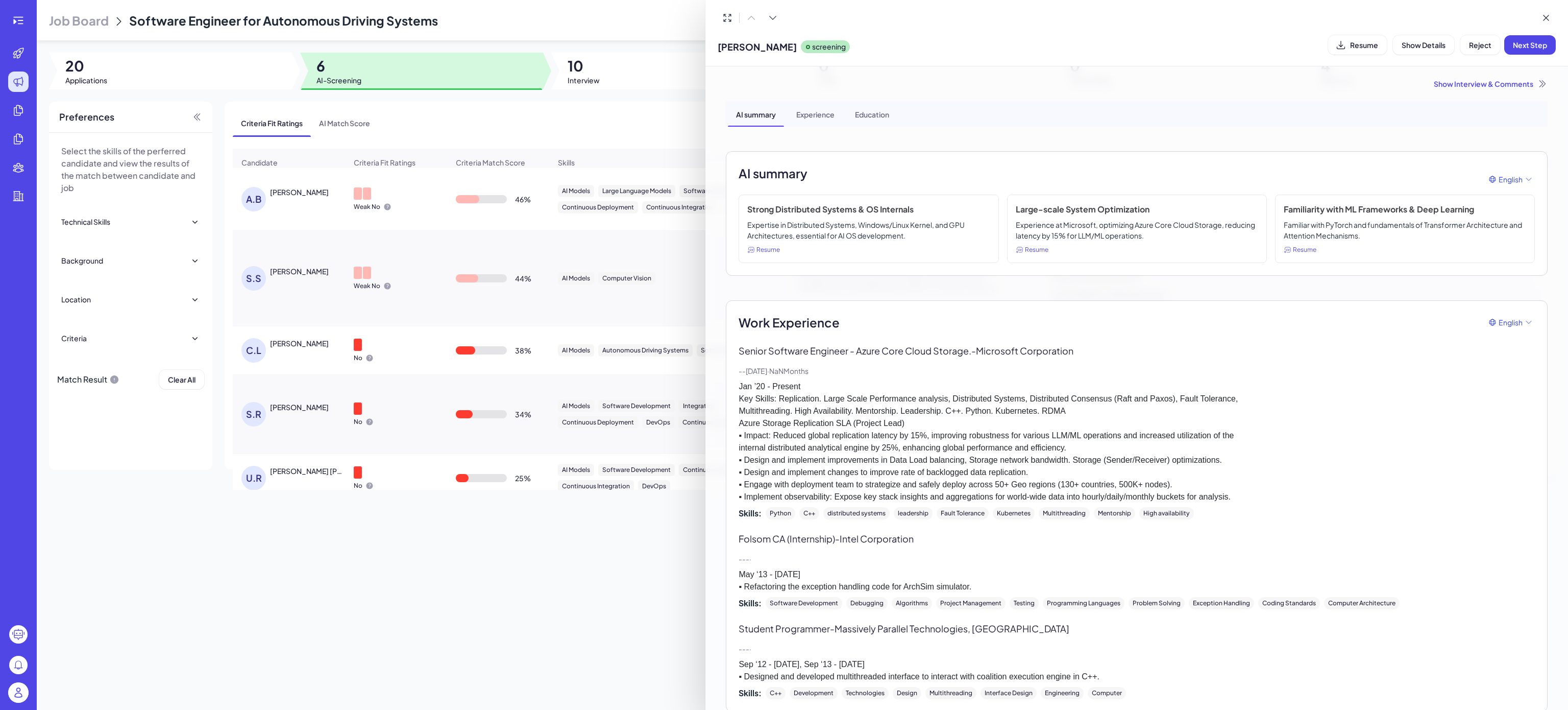
click at [955, 376] on p "- - Jul, 2025 · NaN Months" at bounding box center [1137, 370] width 796 height 10
click at [952, 410] on p "Jan ’20 - Present Key Skills: Replication. Large Scale Performance analysis, Di…" at bounding box center [1137, 441] width 796 height 123
click at [1434, 77] on div "Show Interview & Comments AI summary Experience Education AI summary English St…" at bounding box center [1137, 466] width 847 height 800
click at [1439, 90] on div "Show Interview & Comments AI summary Experience Education AI summary English St…" at bounding box center [1137, 466] width 847 height 800
click at [1439, 82] on div "Show Interview & Comments" at bounding box center [1137, 83] width 822 height 10
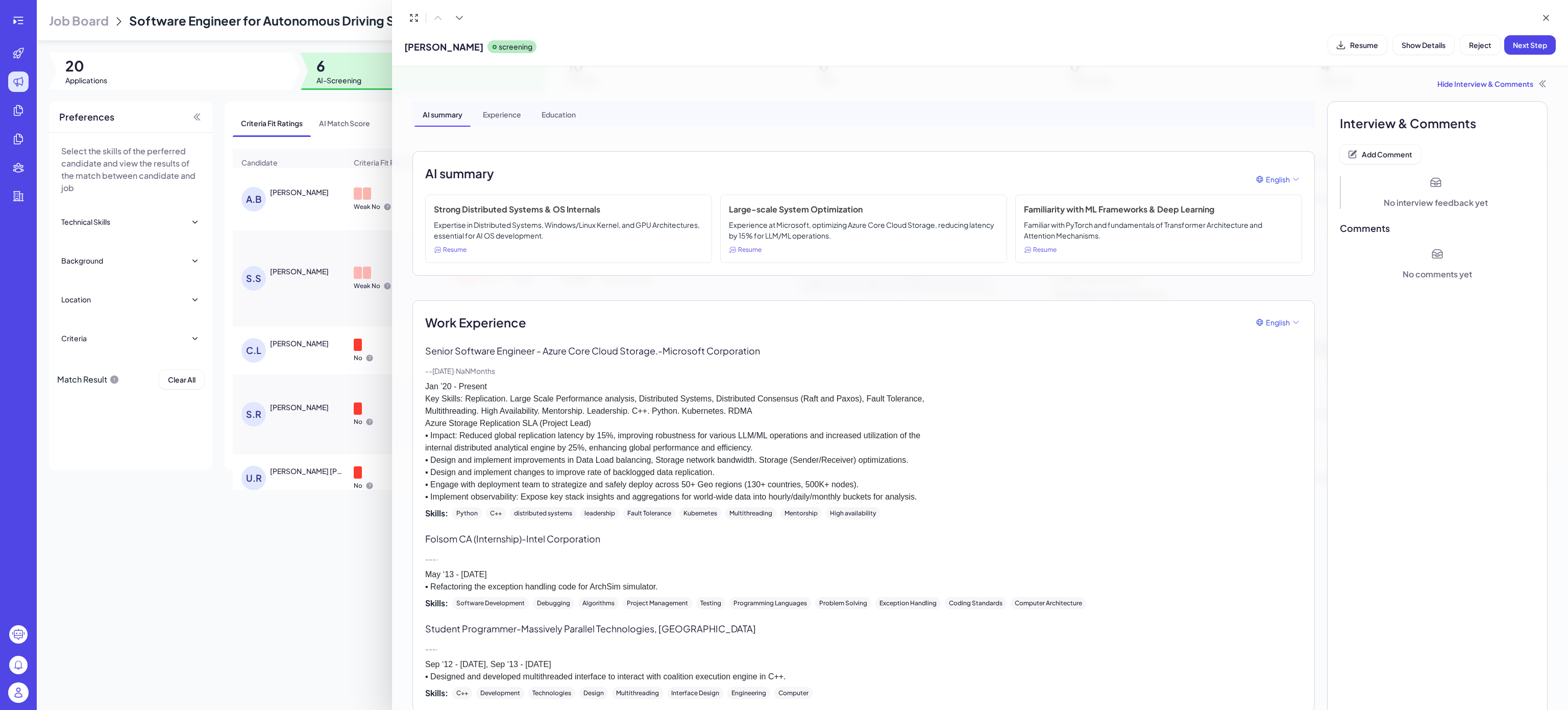
click at [21, 25] on div at bounding box center [784, 355] width 1568 height 710
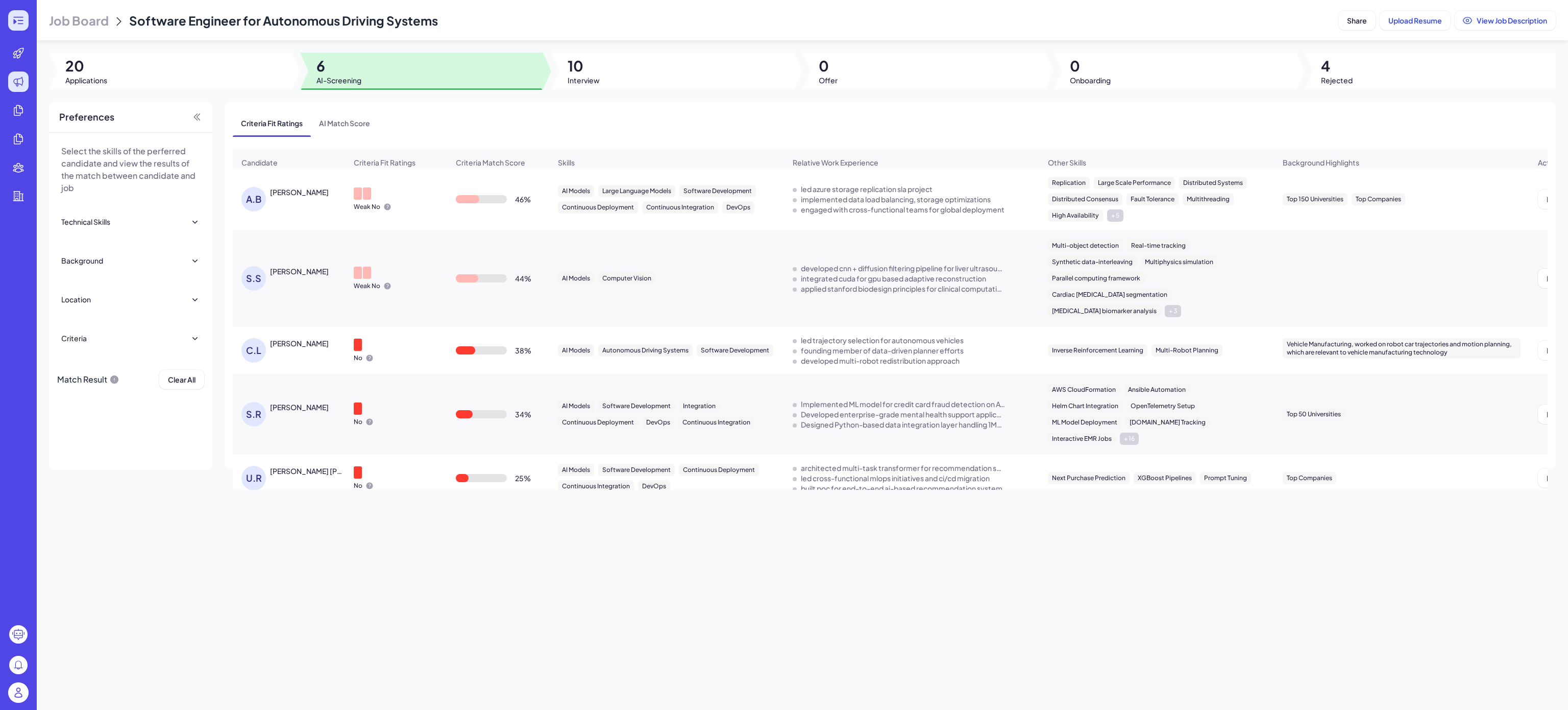
click at [21, 19] on icon at bounding box center [18, 20] width 12 height 12
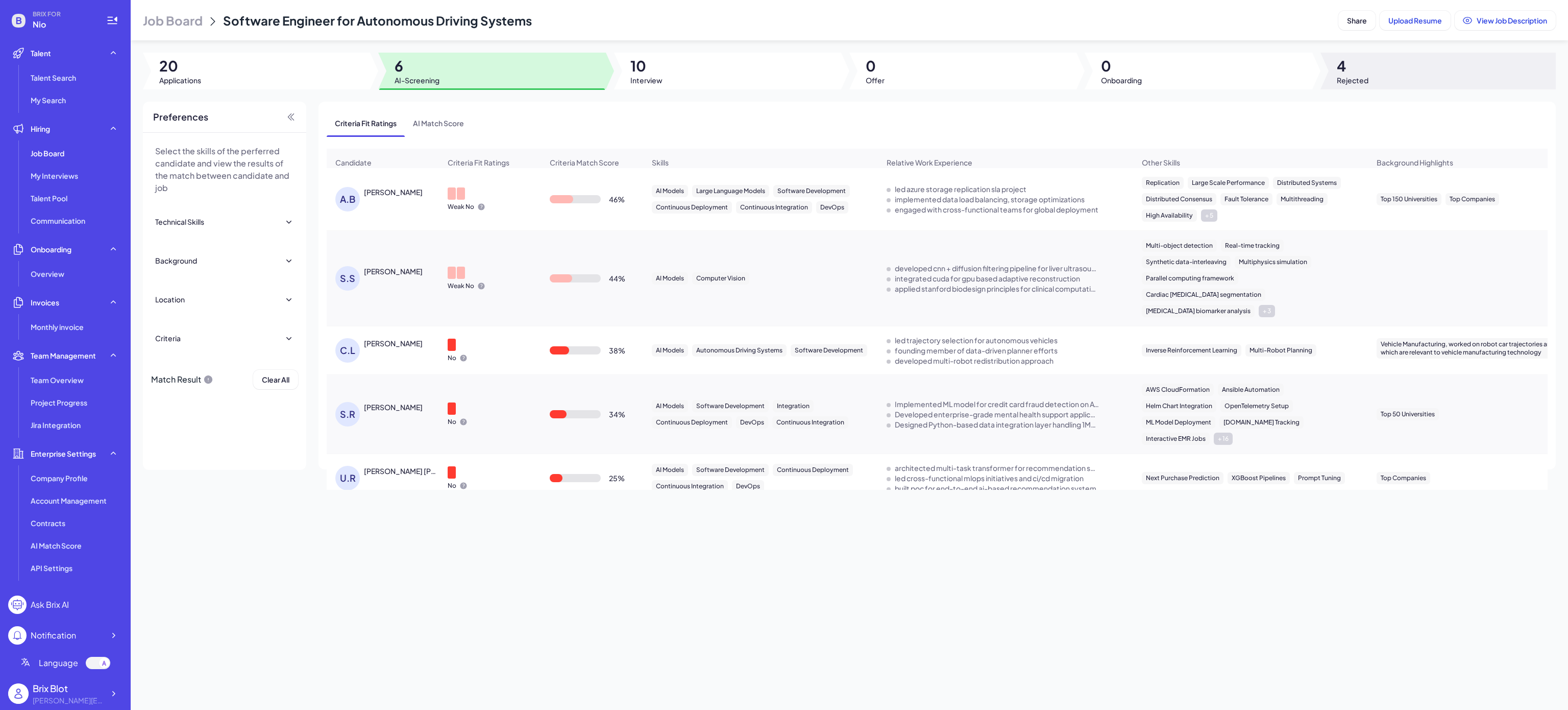
click at [1413, 70] on div at bounding box center [1438, 70] width 235 height 37
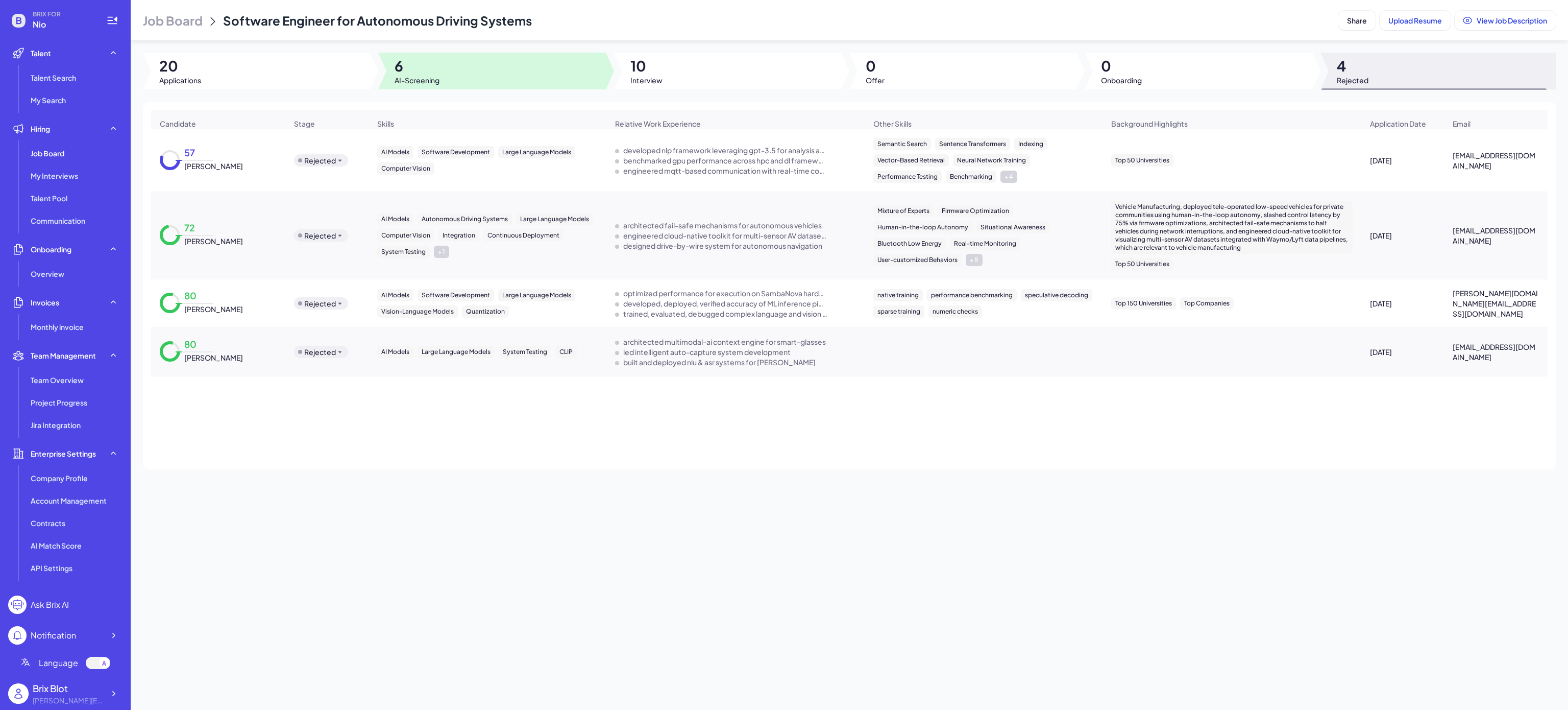
click at [498, 73] on div at bounding box center [492, 70] width 228 height 37
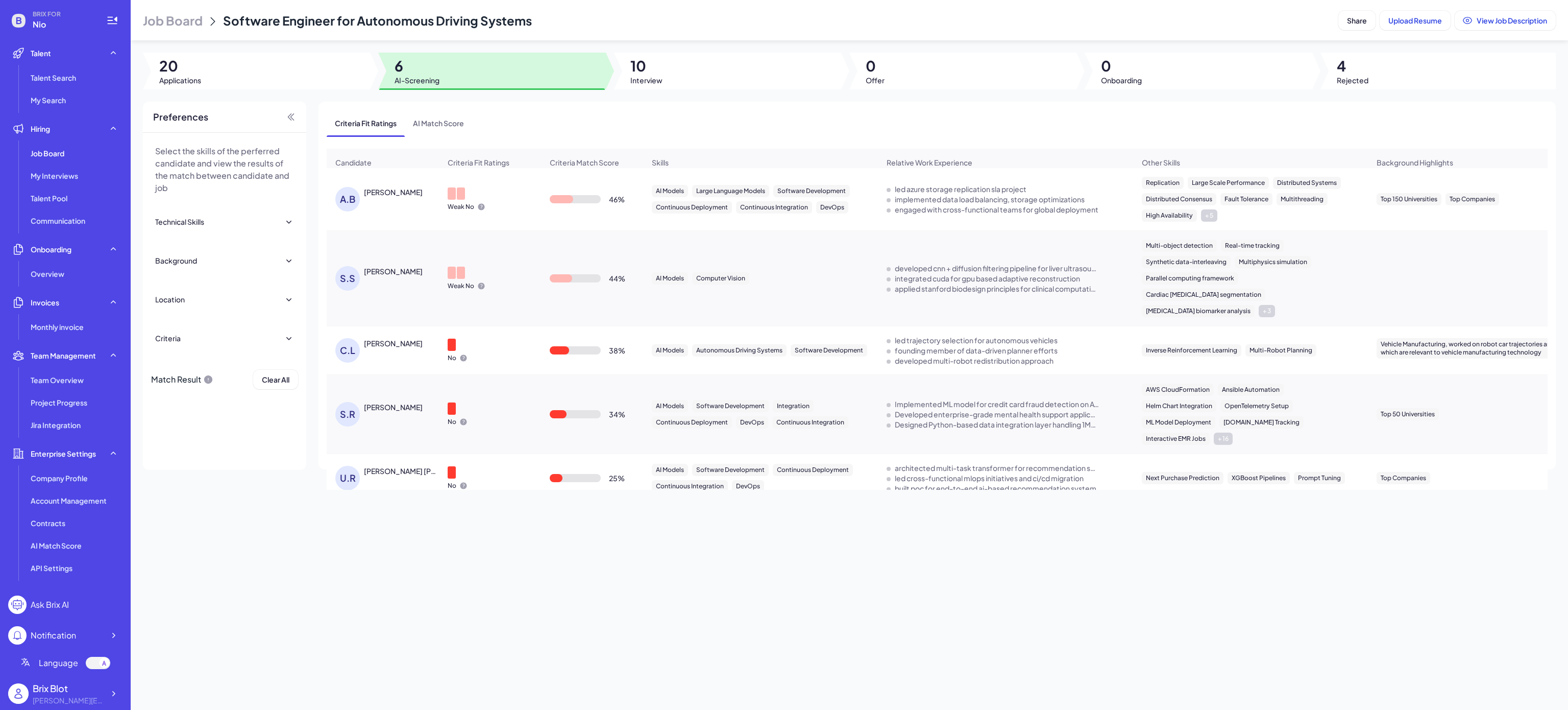
click at [525, 209] on div "Weak No" at bounding box center [490, 199] width 101 height 40
click at [367, 198] on div "Anup Buchke" at bounding box center [403, 191] width 77 height 10
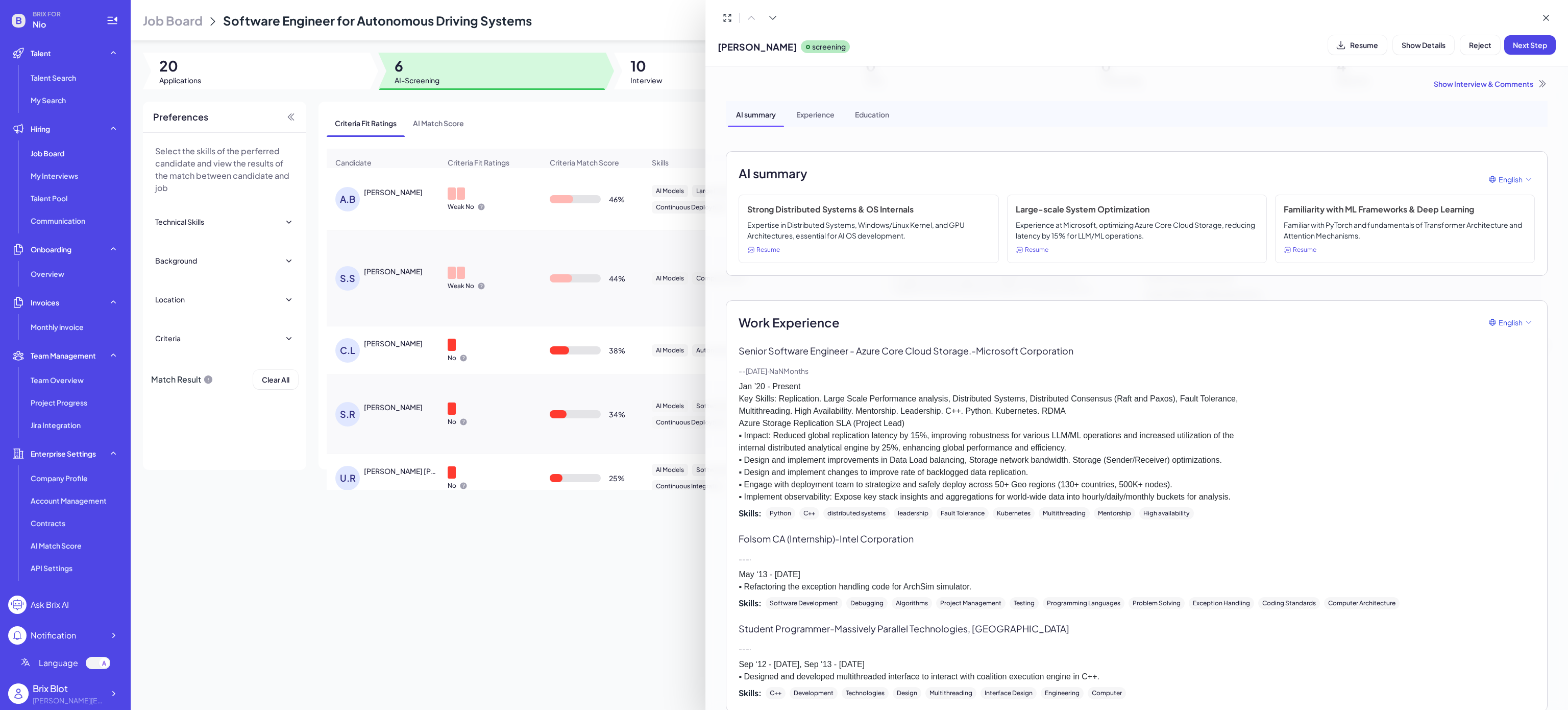
click at [1481, 89] on div "Show Interview & Comments" at bounding box center [1137, 83] width 822 height 10
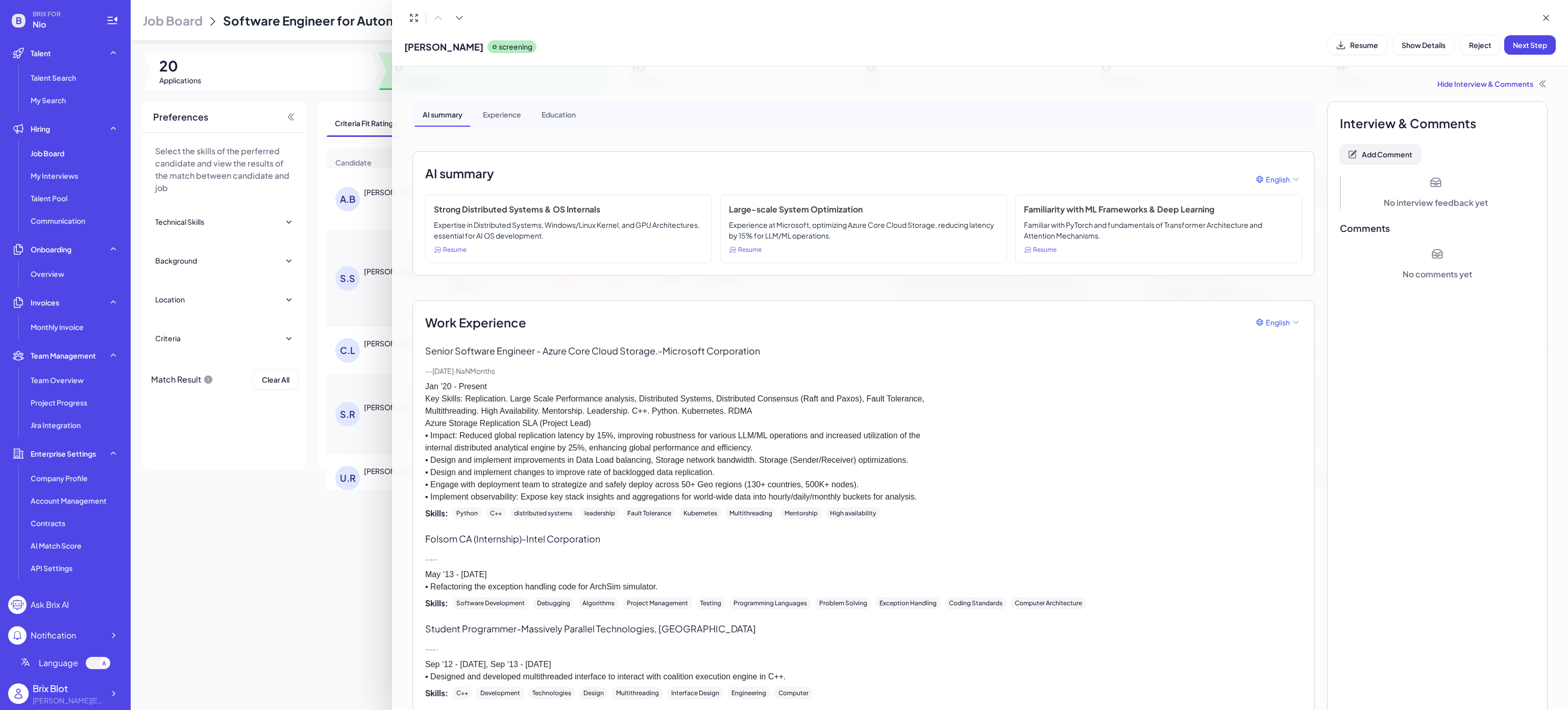
click at [1389, 148] on button "Add Comment" at bounding box center [1381, 154] width 81 height 20
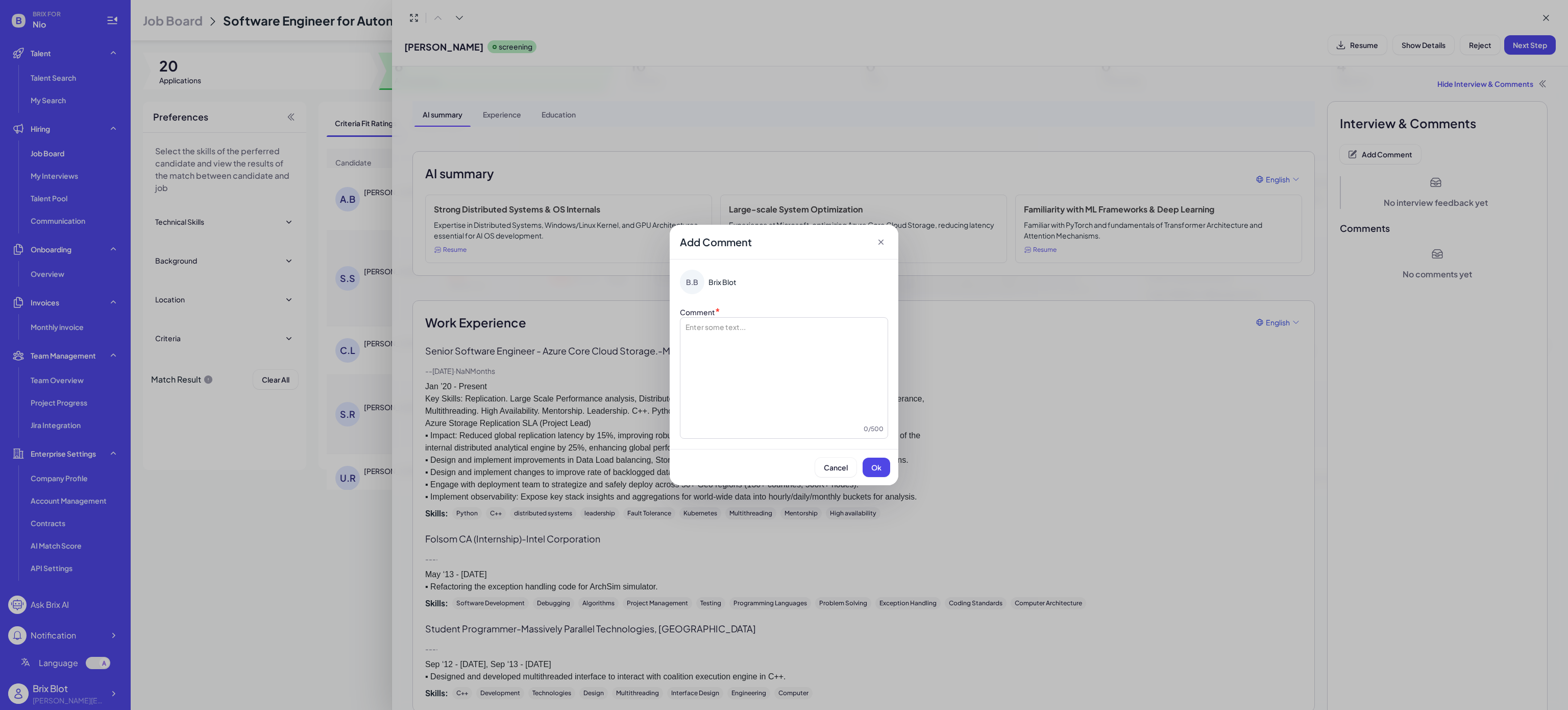
click at [730, 356] on div at bounding box center [784, 372] width 200 height 102
click at [881, 463] on span "Ok" at bounding box center [876, 467] width 10 height 9
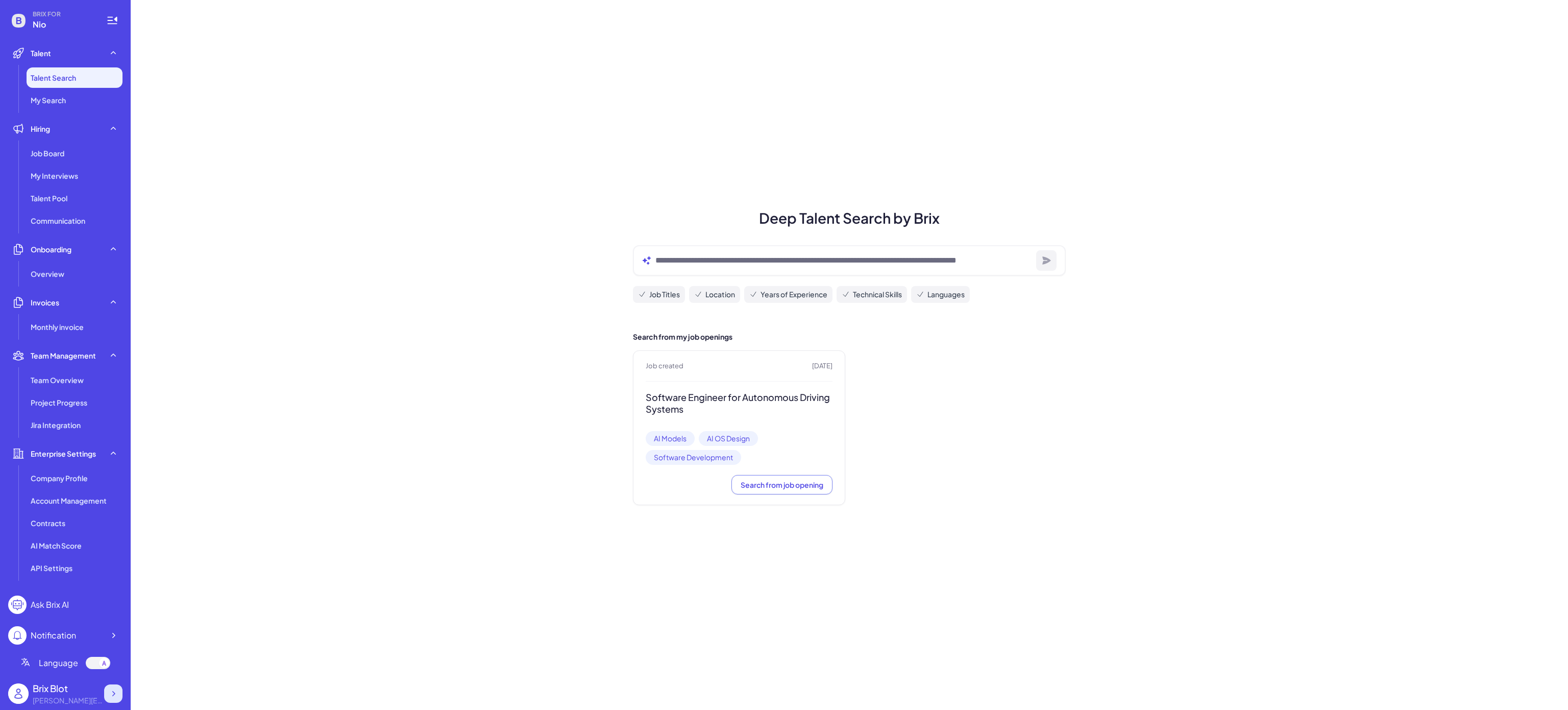
click at [114, 689] on icon at bounding box center [113, 693] width 10 height 10
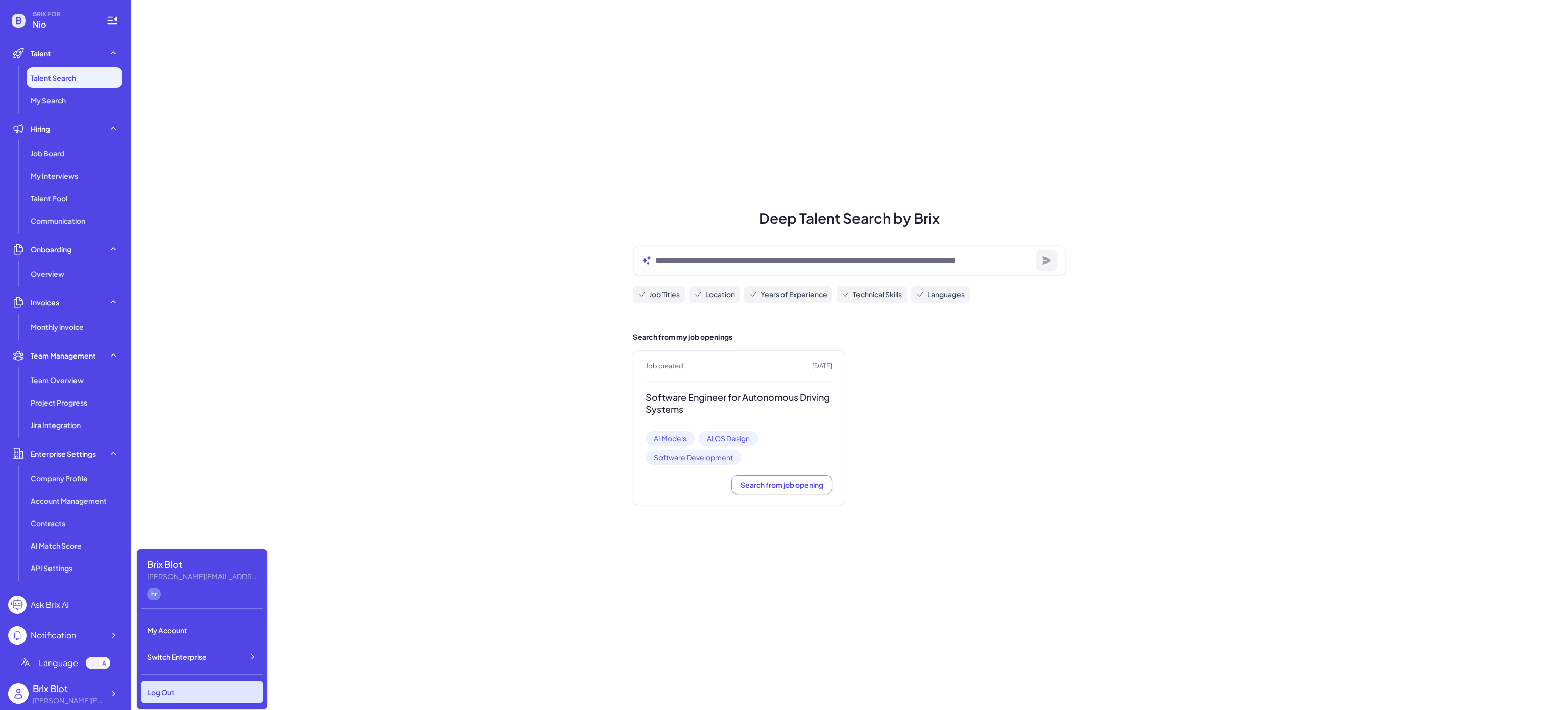
click at [230, 689] on div "Log Out" at bounding box center [201, 692] width 123 height 22
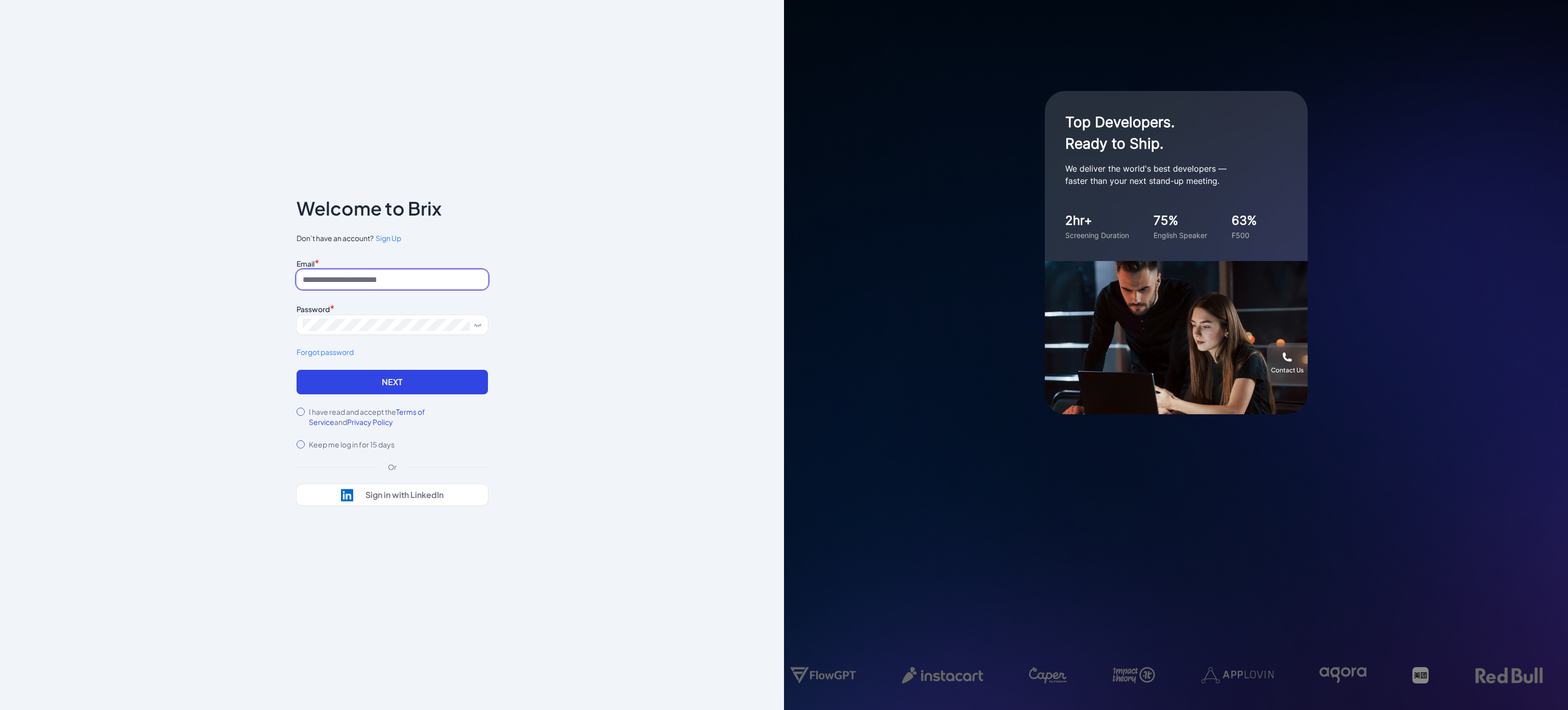
click at [390, 281] on input at bounding box center [392, 279] width 191 height 20
click at [318, 381] on button "Next" at bounding box center [392, 382] width 191 height 24
drag, startPoint x: 341, startPoint y: 316, endPoint x: 243, endPoint y: 315, distance: 98.0
click at [243, 315] on div "**********" at bounding box center [392, 355] width 784 height 710
click at [297, 370] on button "Next" at bounding box center [392, 382] width 191 height 24
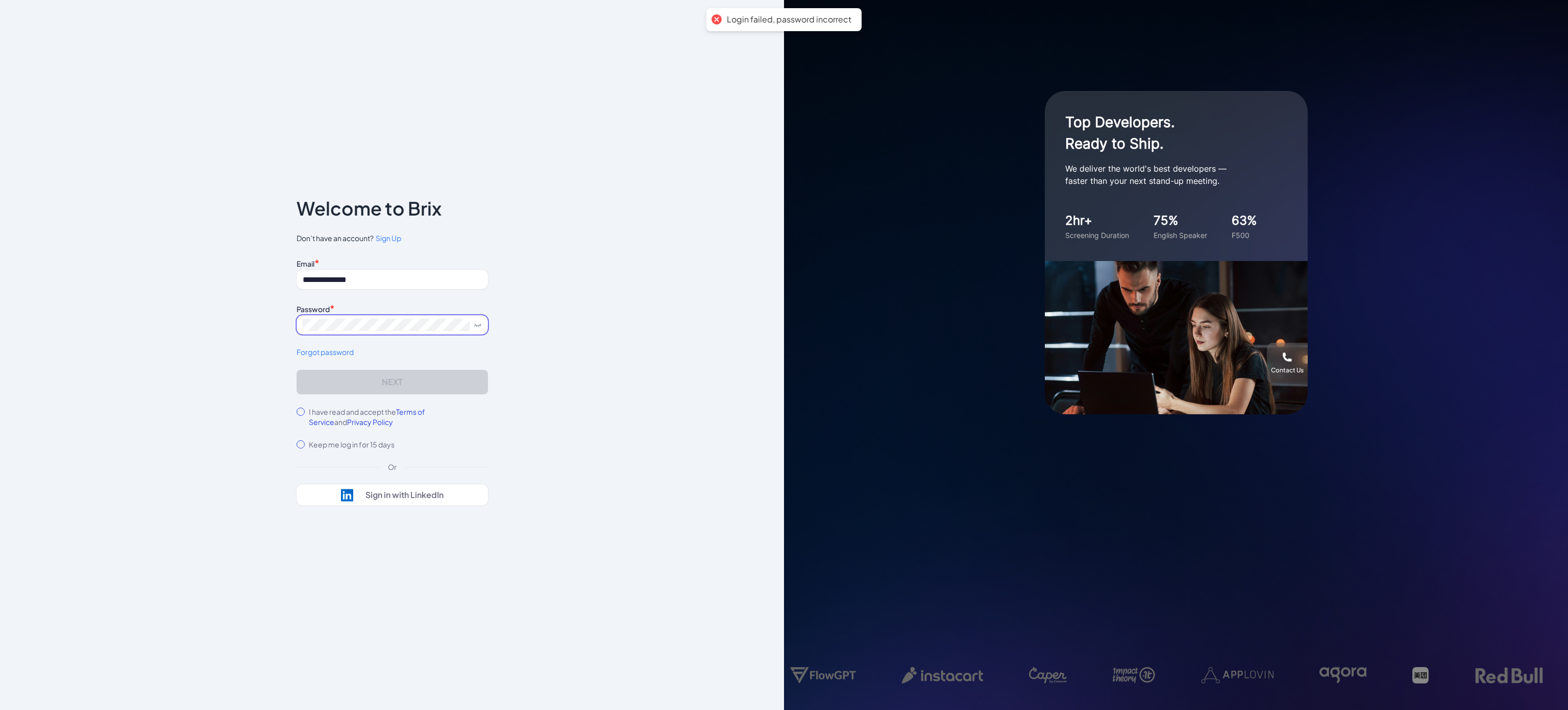
click at [297, 370] on button "Next" at bounding box center [392, 382] width 191 height 24
click at [225, 335] on div "**********" at bounding box center [392, 355] width 784 height 710
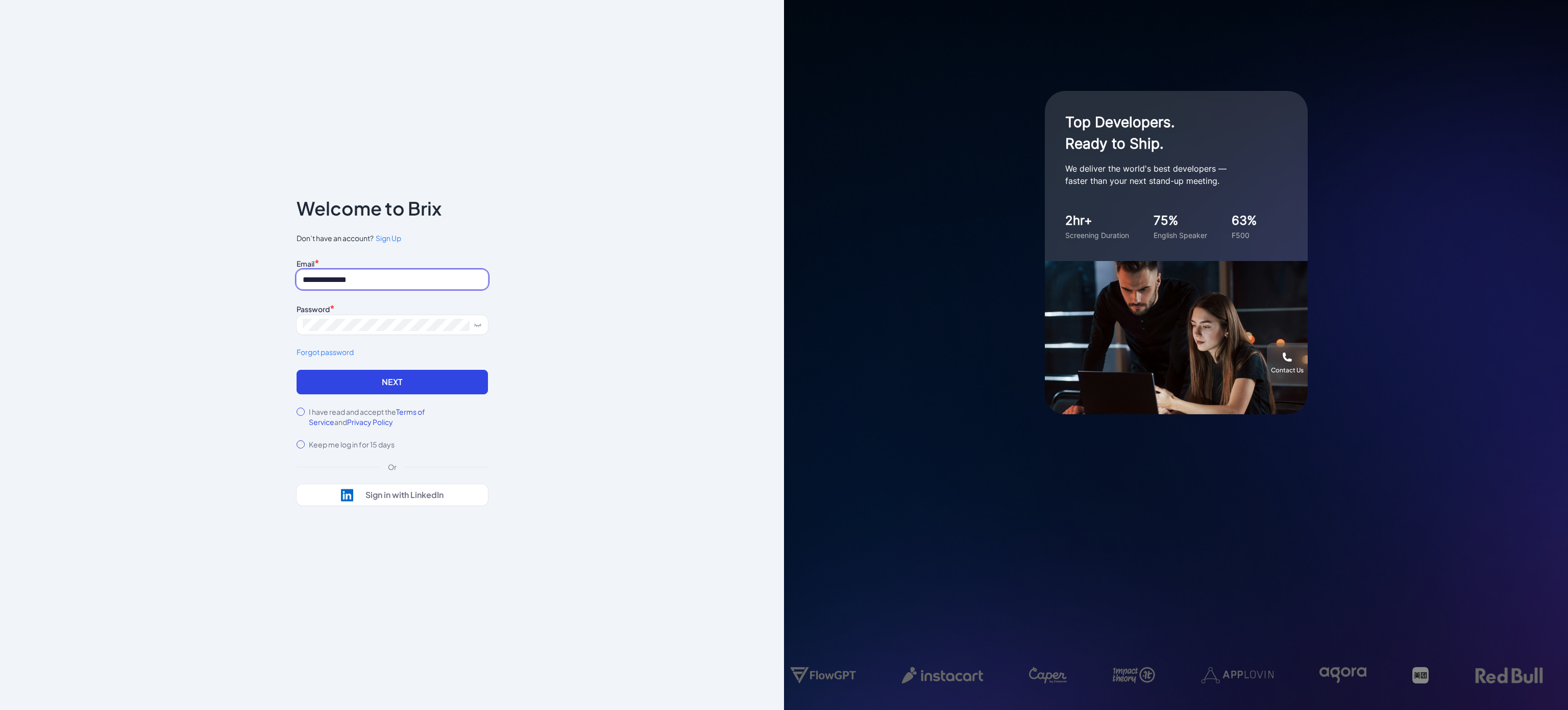
click at [390, 279] on input "**********" at bounding box center [392, 279] width 191 height 20
paste input "**********"
drag, startPoint x: 318, startPoint y: 281, endPoint x: 302, endPoint y: 280, distance: 16.0
click at [297, 280] on input "**********" at bounding box center [392, 279] width 191 height 20
drag, startPoint x: 321, startPoint y: 279, endPoint x: 293, endPoint y: 279, distance: 28.0
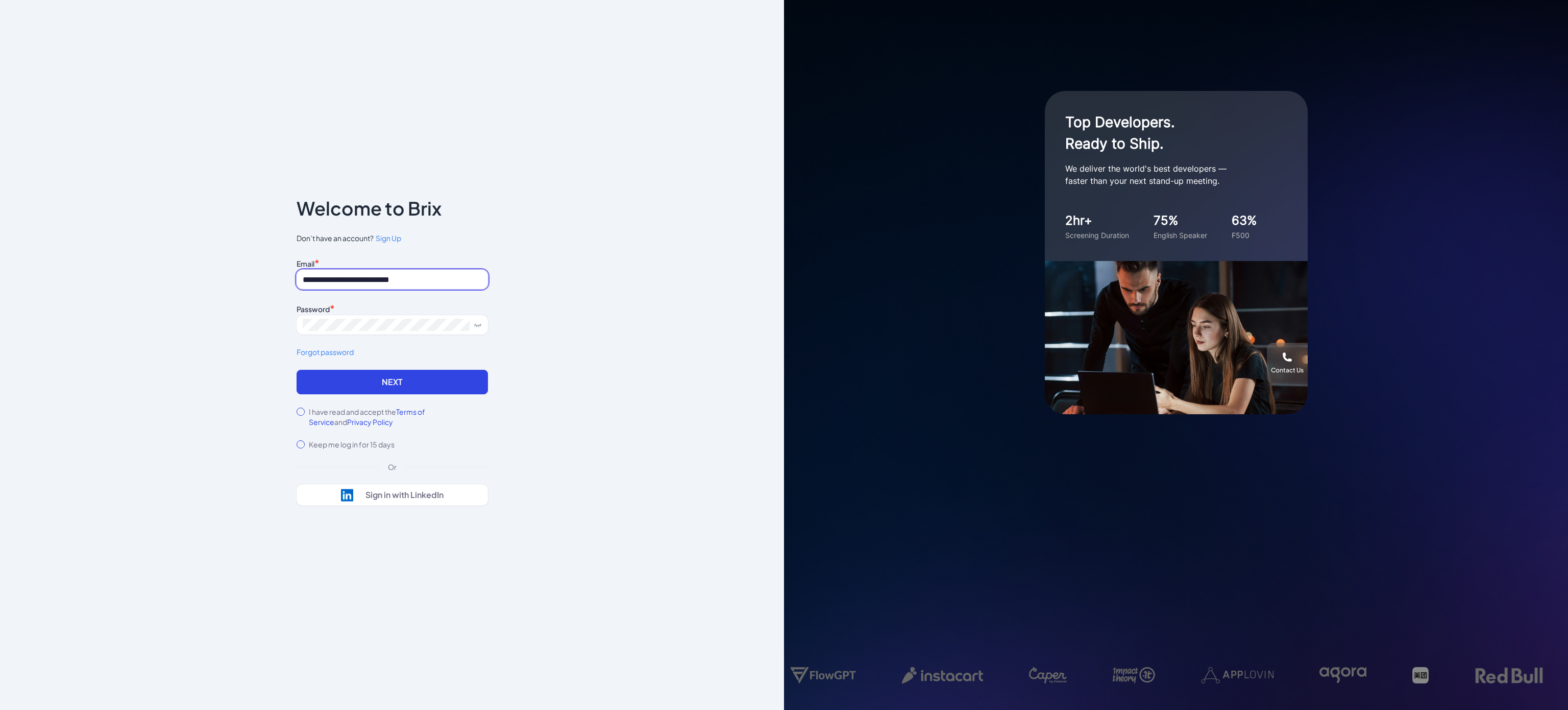
click at [290, 278] on div "**********" at bounding box center [392, 355] width 224 height 375
type input "**********"
click at [351, 370] on button "Next" at bounding box center [392, 382] width 191 height 24
click at [345, 340] on div "**********" at bounding box center [392, 313] width 191 height 114
click at [459, 392] on button "Next" at bounding box center [392, 382] width 191 height 24
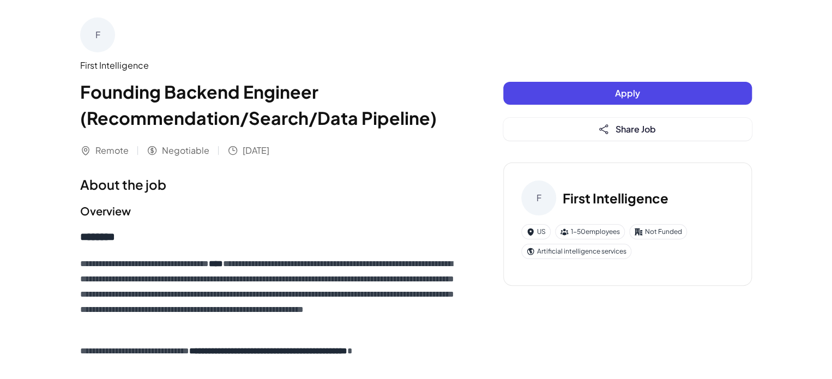
click at [192, 99] on h1 "Founding Backend Engineer (Recommendation/Search/Data Pipeline)" at bounding box center [269, 104] width 379 height 52
drag, startPoint x: 153, startPoint y: 64, endPoint x: 63, endPoint y: 62, distance: 89.4
copy div "First Intelligence"
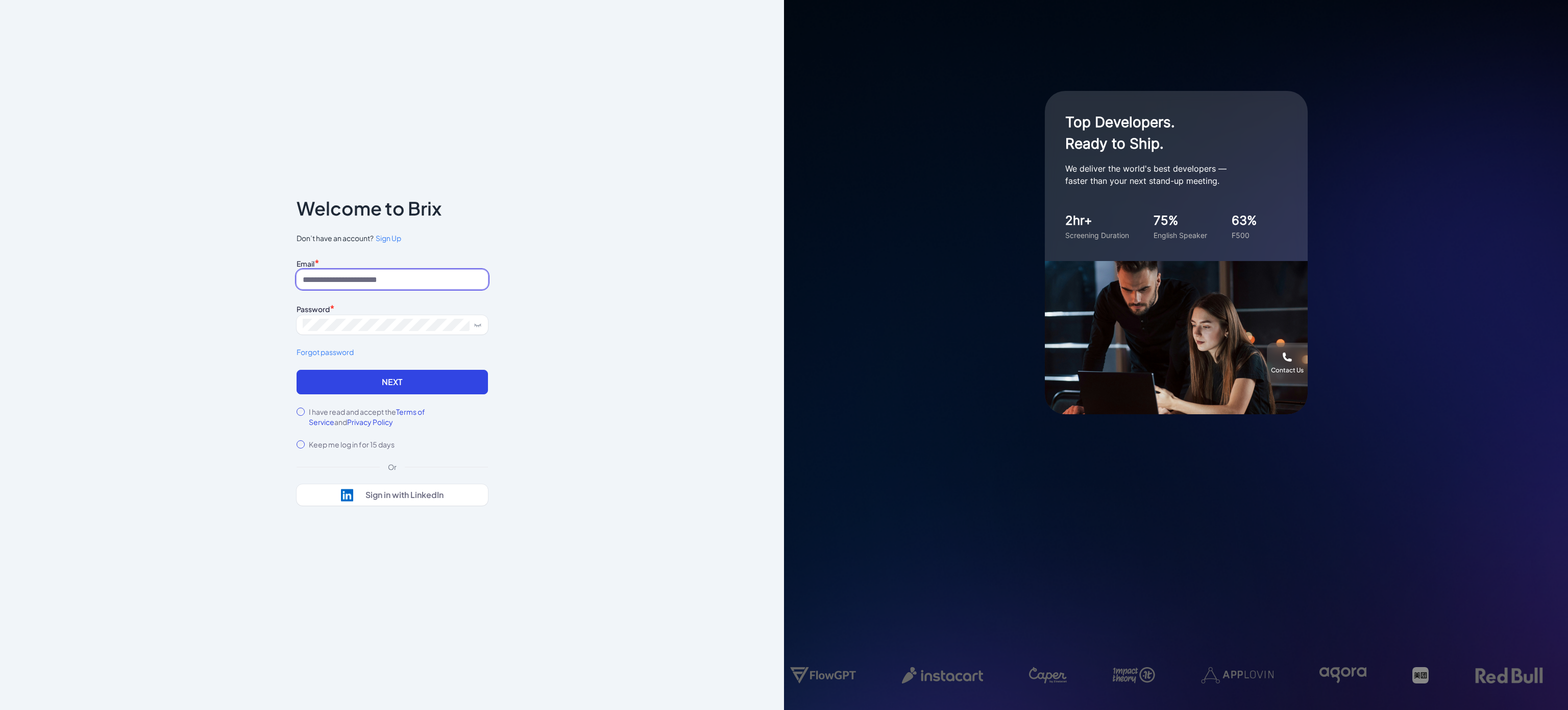
click at [368, 273] on input at bounding box center [392, 279] width 191 height 20
type input "**********"
click at [373, 383] on button "Next" at bounding box center [392, 382] width 191 height 24
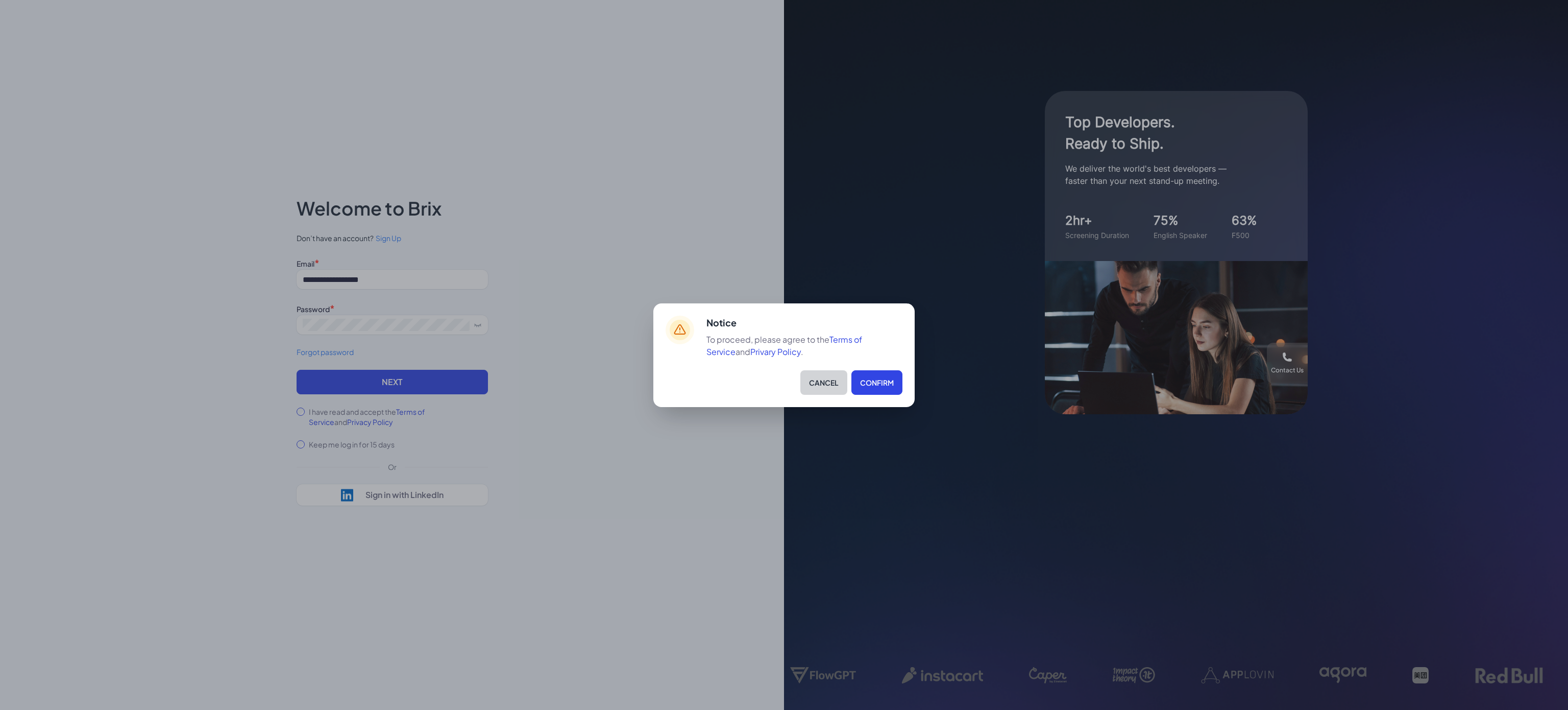
click at [818, 381] on button "Cancel" at bounding box center [824, 382] width 47 height 24
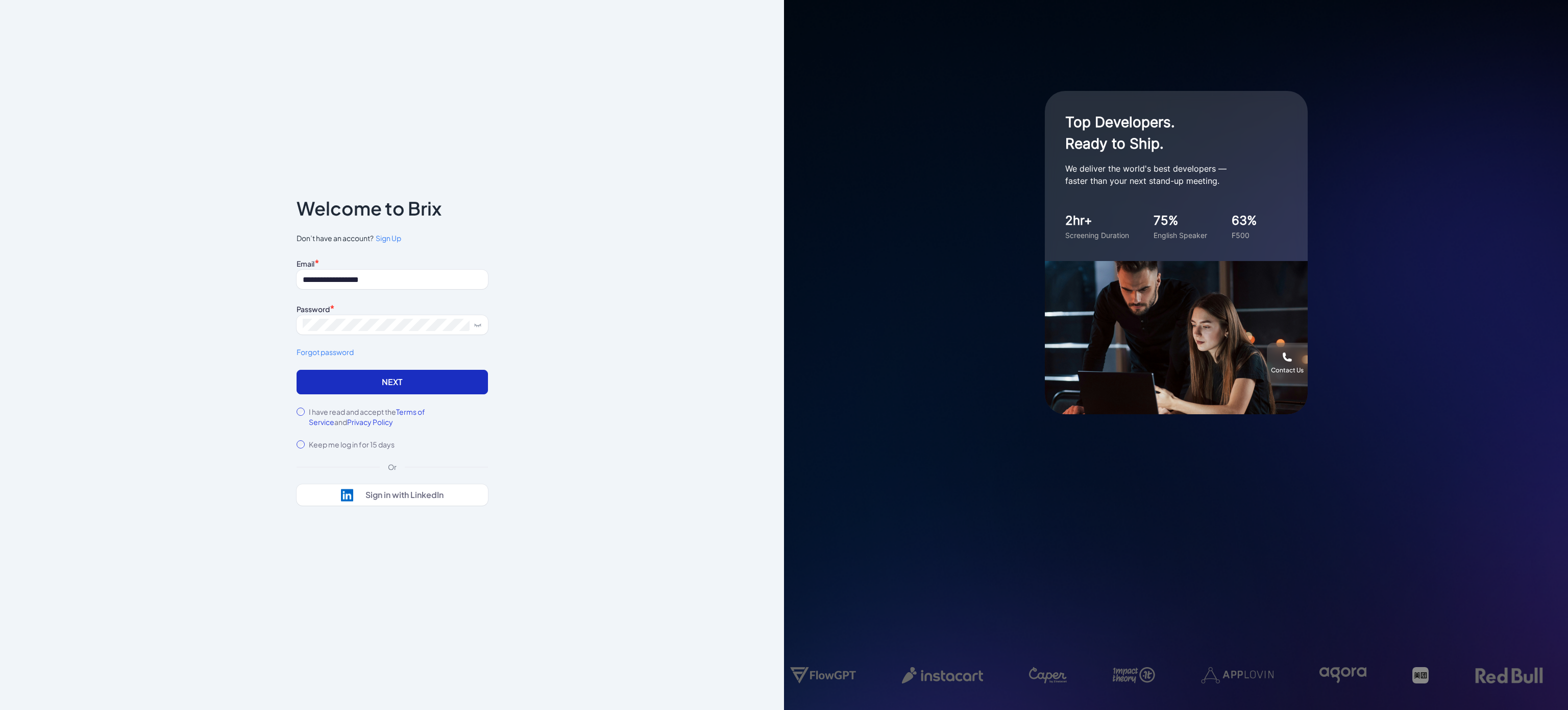
click at [333, 374] on button "Next" at bounding box center [392, 382] width 191 height 24
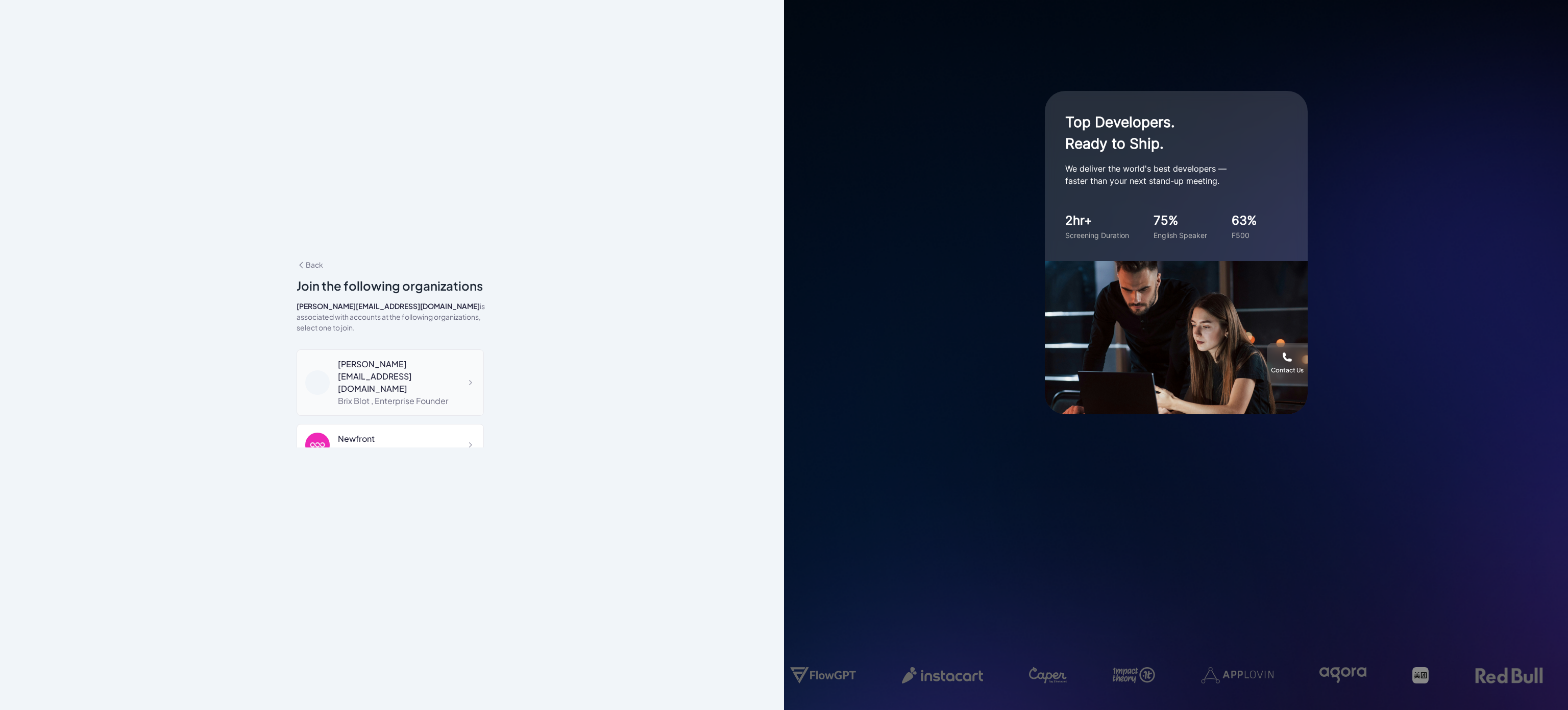
click at [388, 394] on div "Brix Blot , Enterprise Founder" at bounding box center [407, 400] width 138 height 12
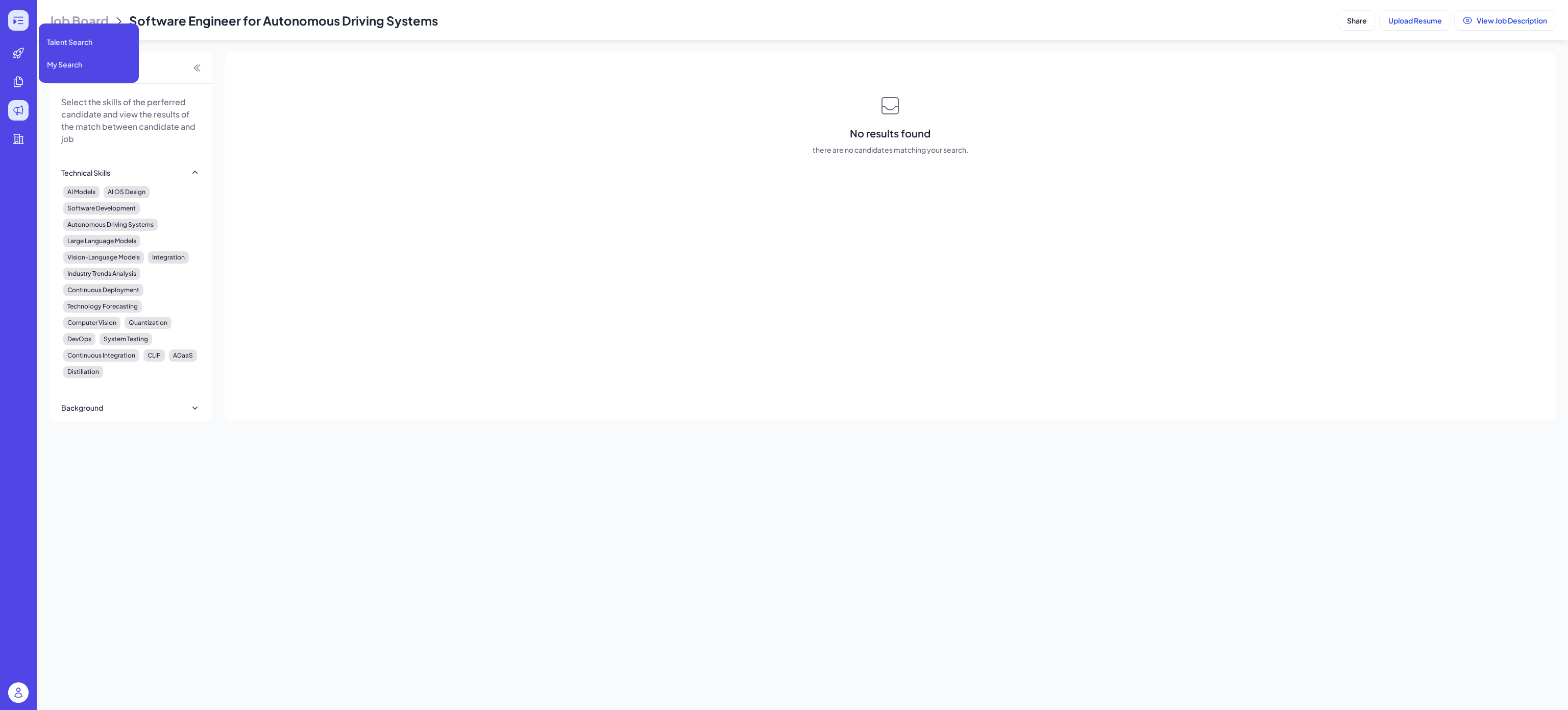
click at [18, 20] on icon at bounding box center [18, 20] width 12 height 12
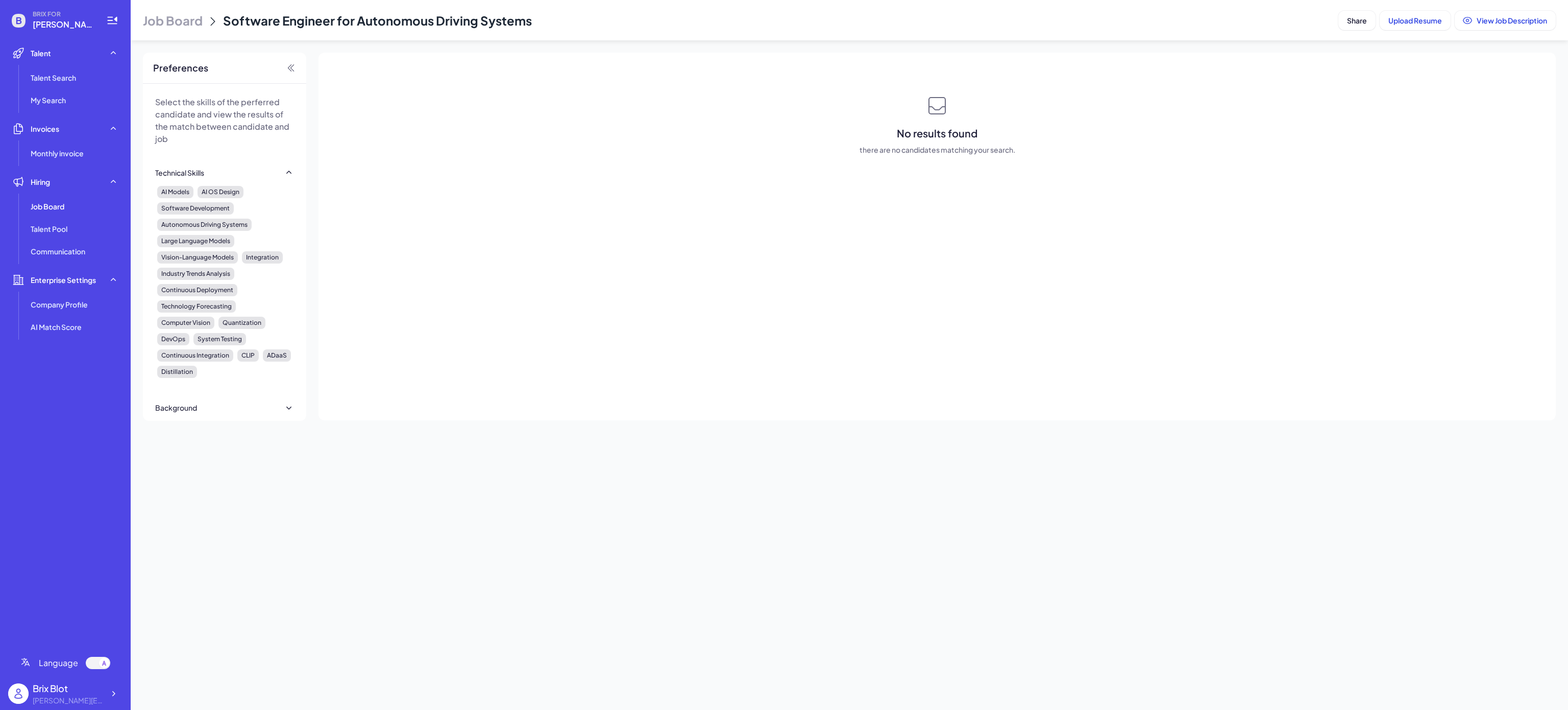
click at [86, 88] on ul "Talent Search My Search" at bounding box center [66, 89] width 114 height 43
click at [86, 81] on li "Talent Search" at bounding box center [74, 78] width 96 height 21
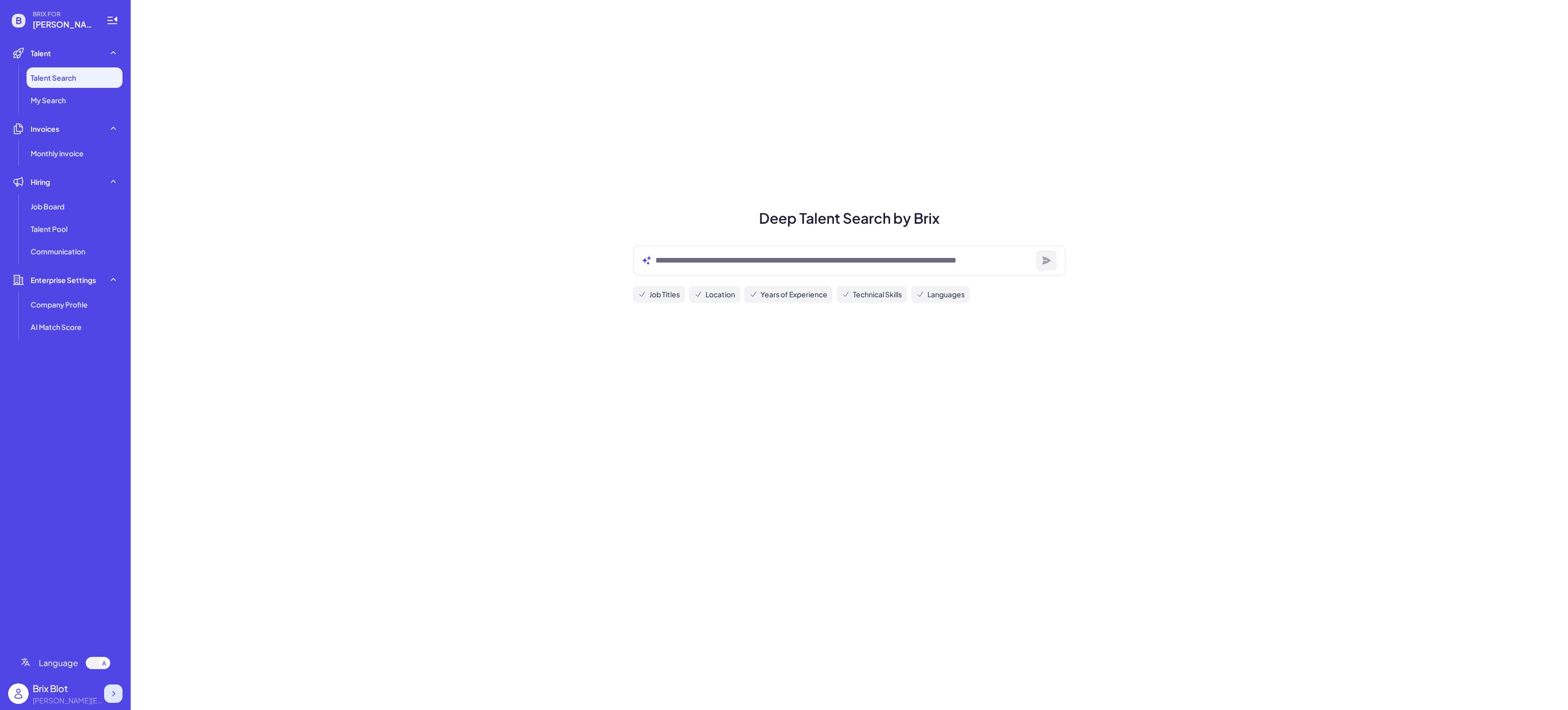
click at [112, 694] on icon at bounding box center [113, 693] width 10 height 10
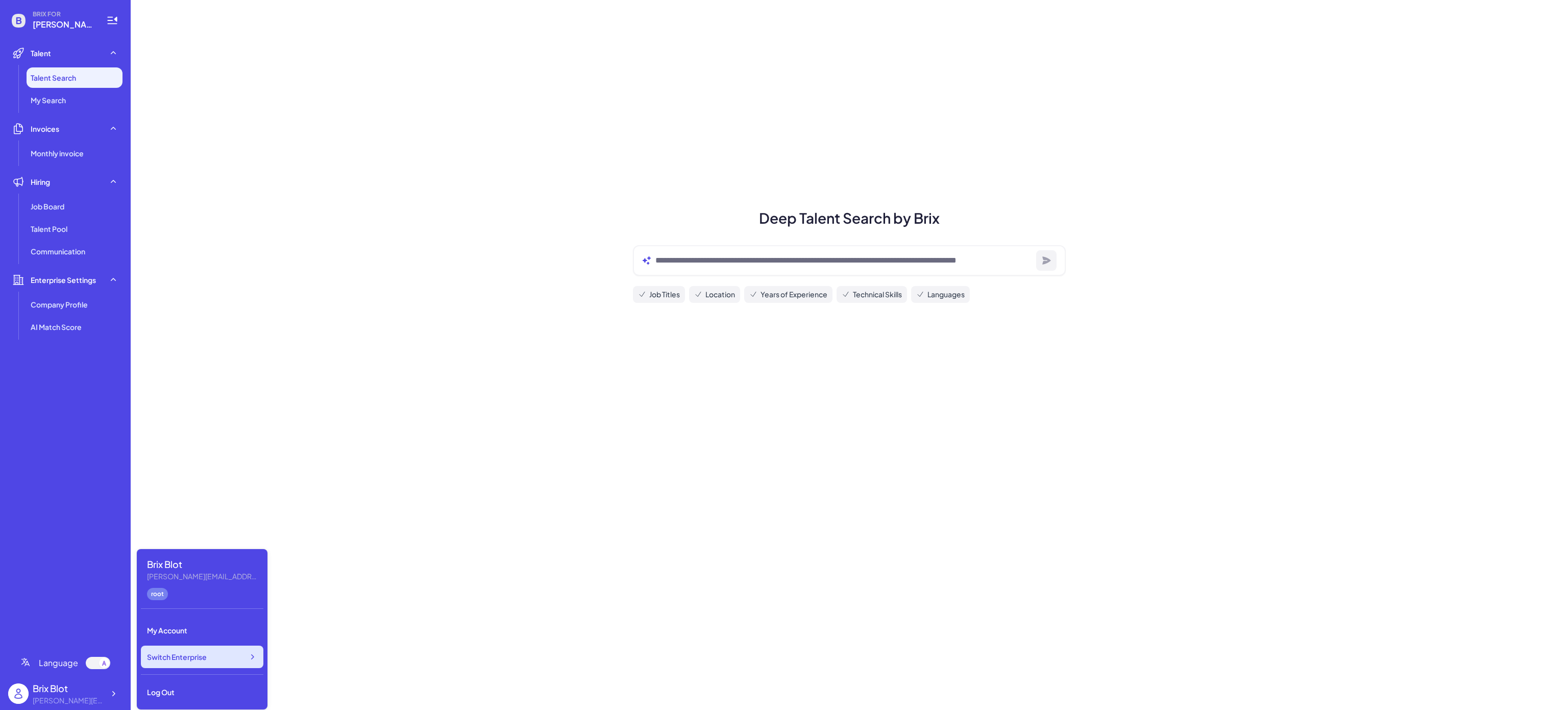
click at [190, 650] on div "Switch Enterprise" at bounding box center [201, 657] width 123 height 22
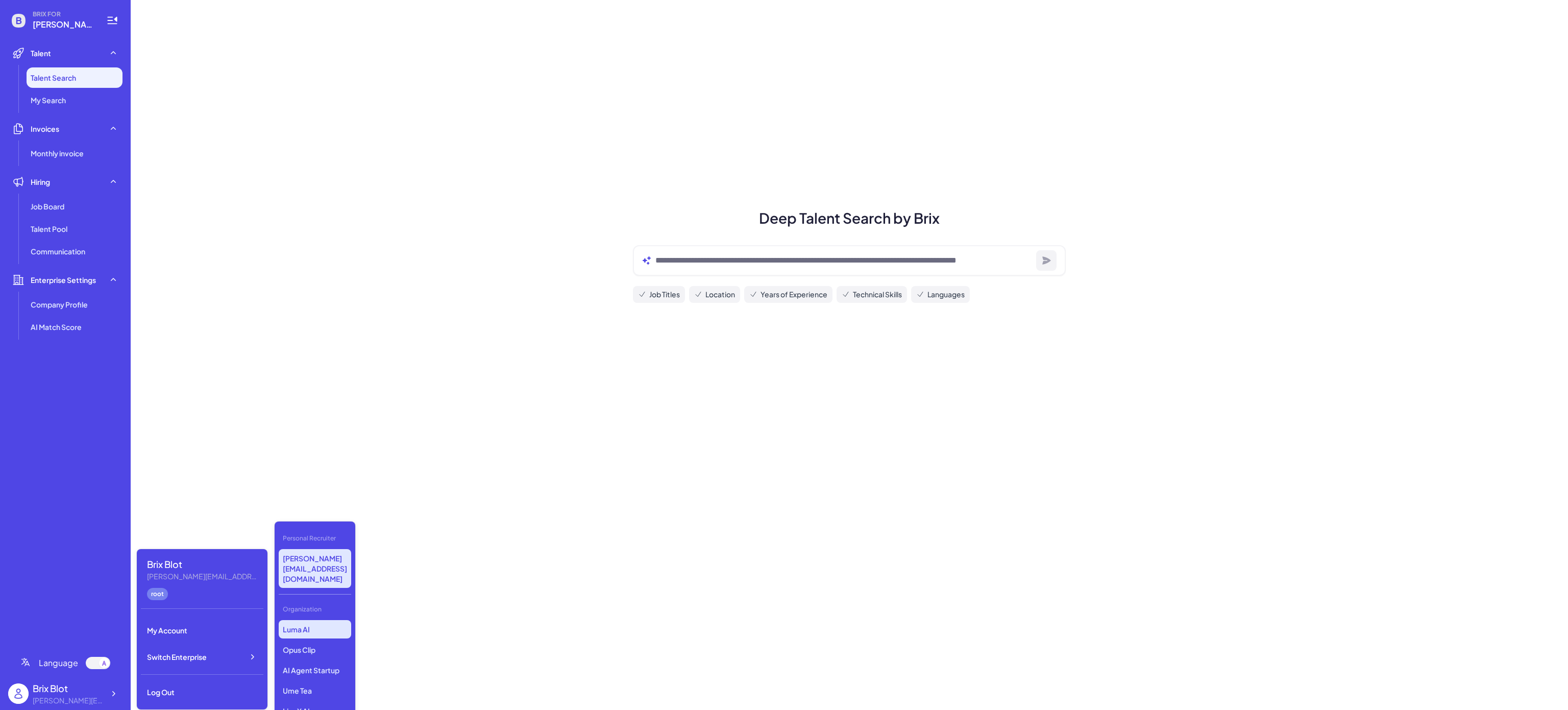
scroll to position [204, 0]
click at [328, 640] on p "First Intelligence" at bounding box center [315, 649] width 72 height 19
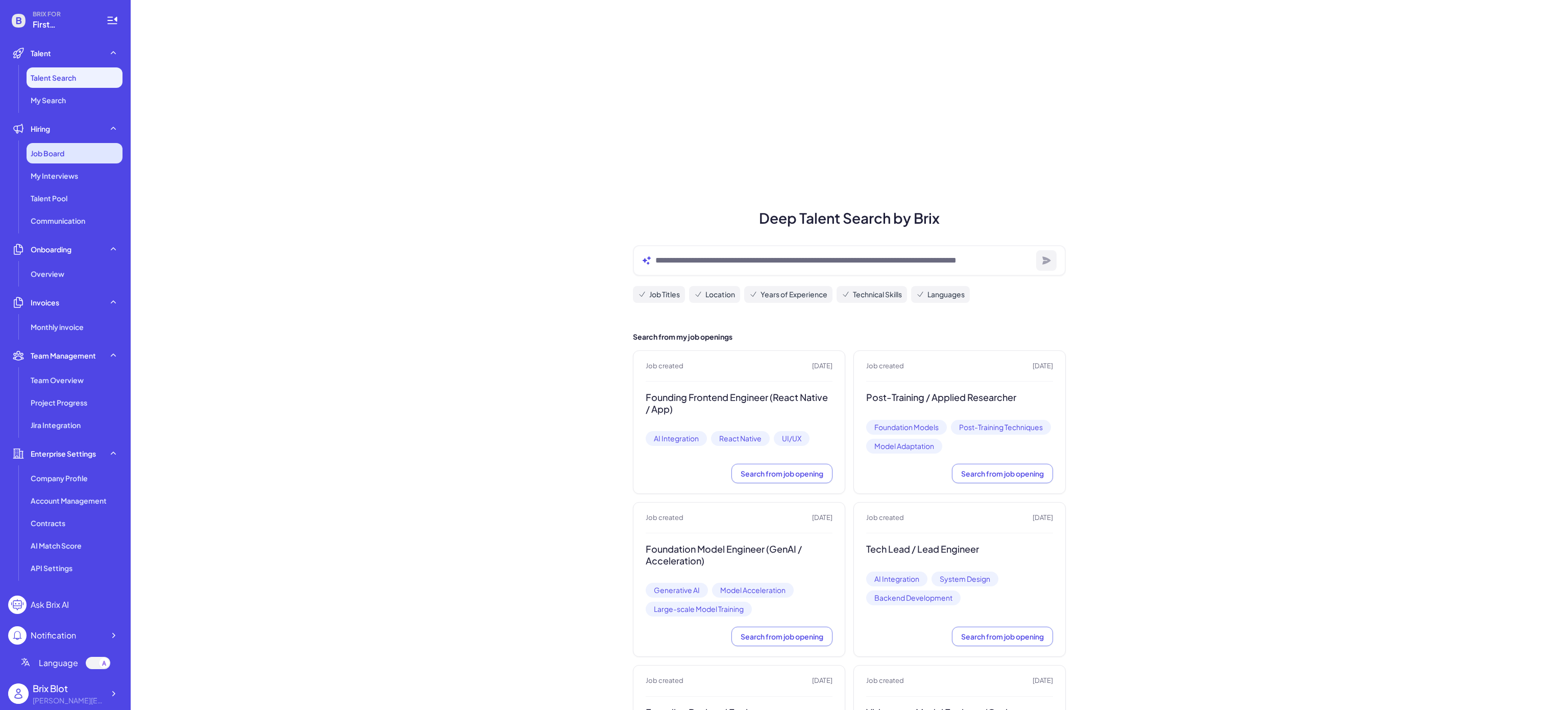
click at [75, 152] on div "Job Board" at bounding box center [74, 154] width 96 height 21
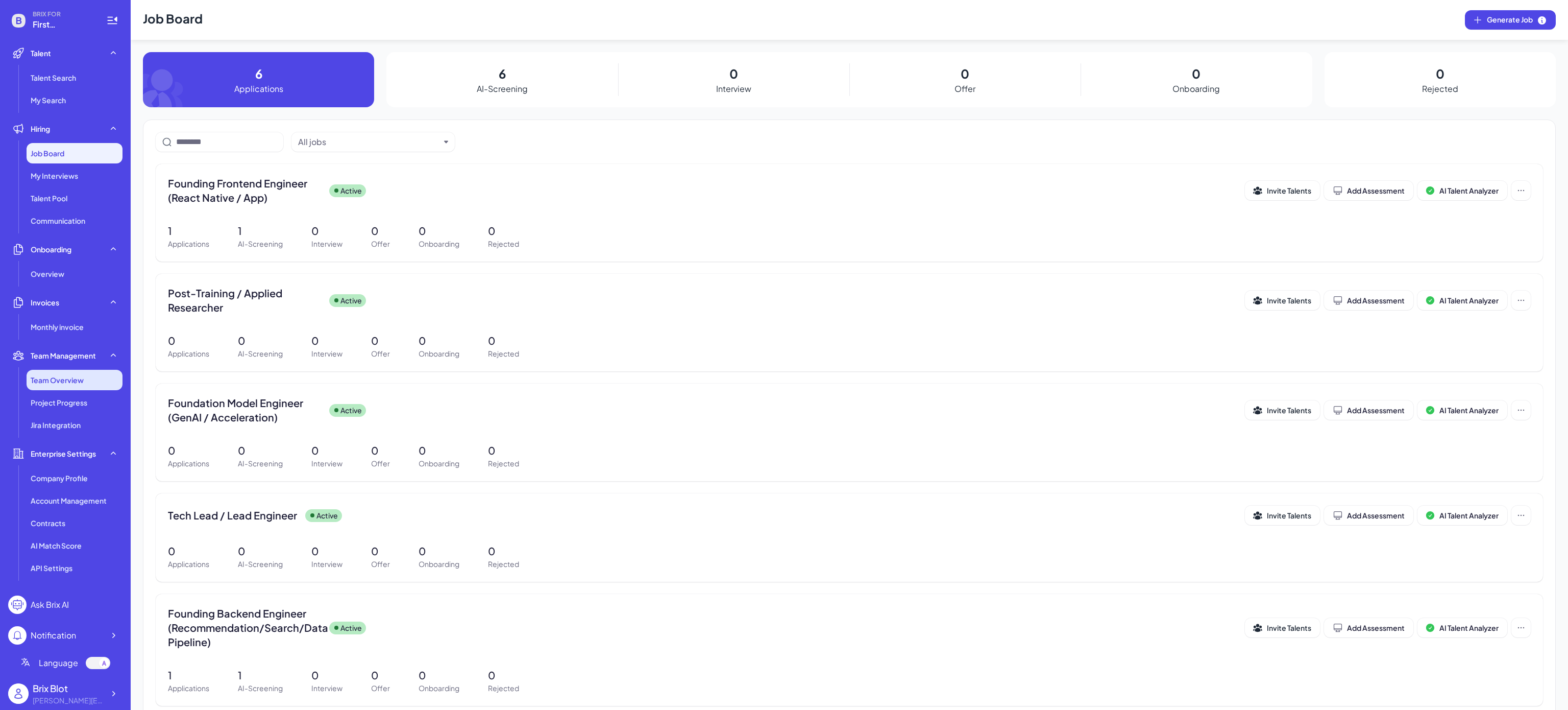
click at [78, 376] on span "Team Overview" at bounding box center [57, 379] width 53 height 10
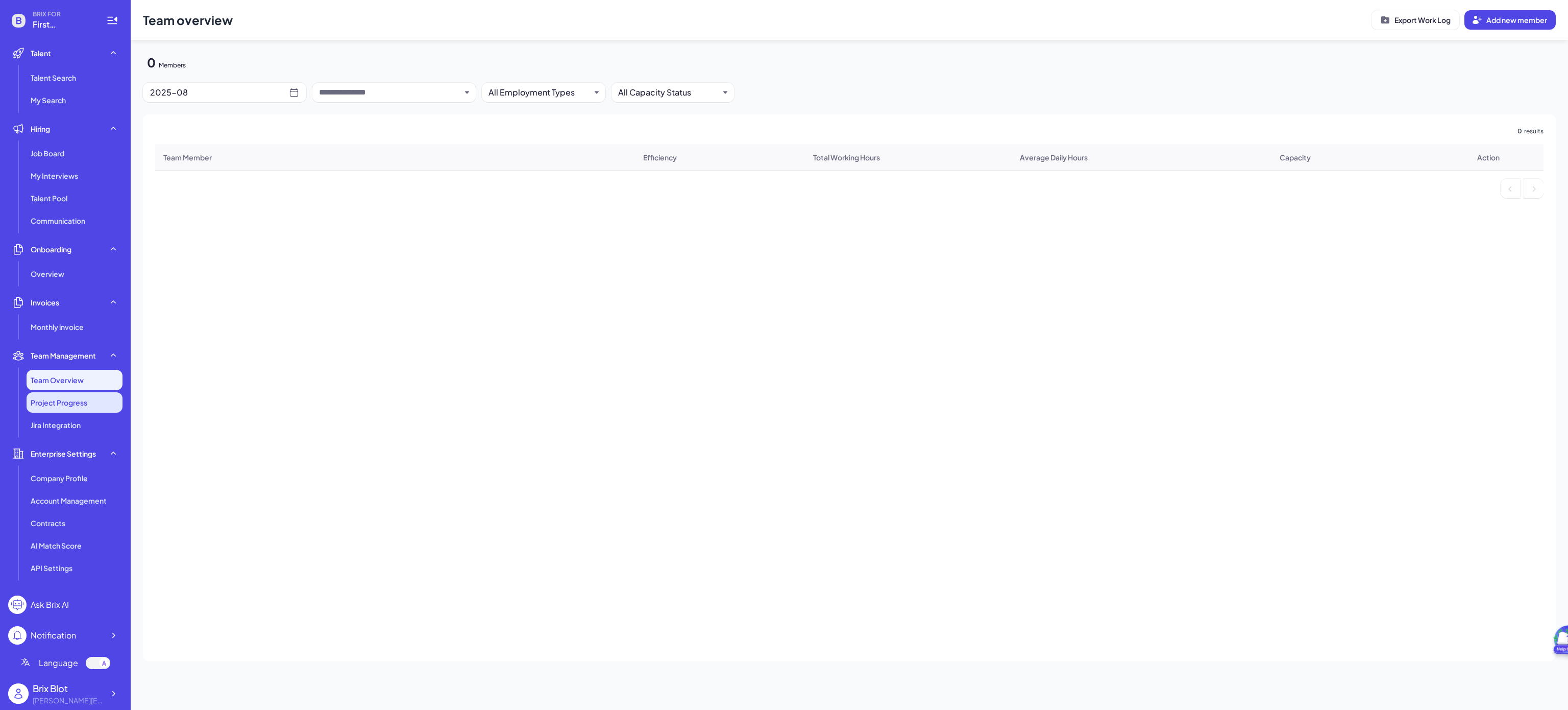
click at [76, 405] on span "Project Progress" at bounding box center [59, 402] width 56 height 10
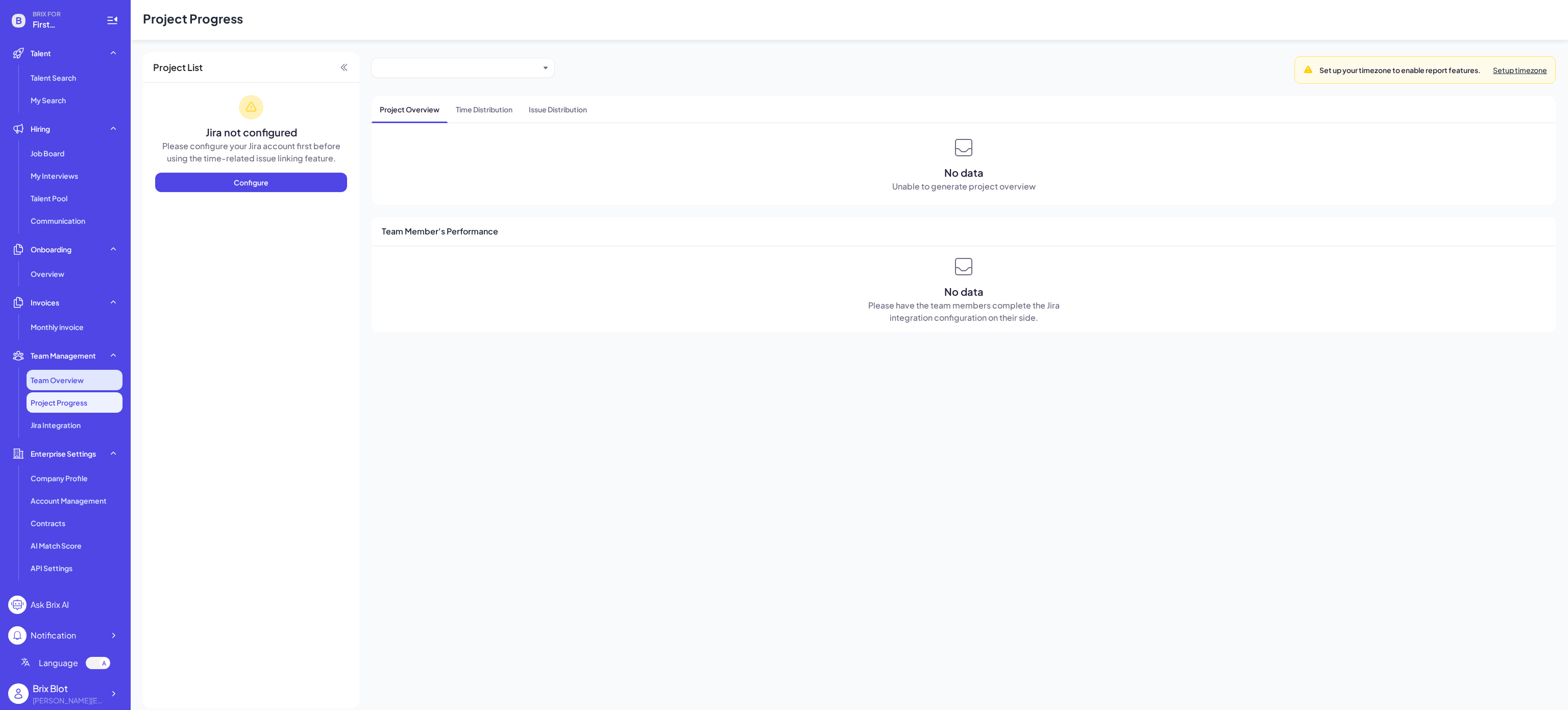
click at [70, 375] on span "Team Overview" at bounding box center [57, 379] width 53 height 10
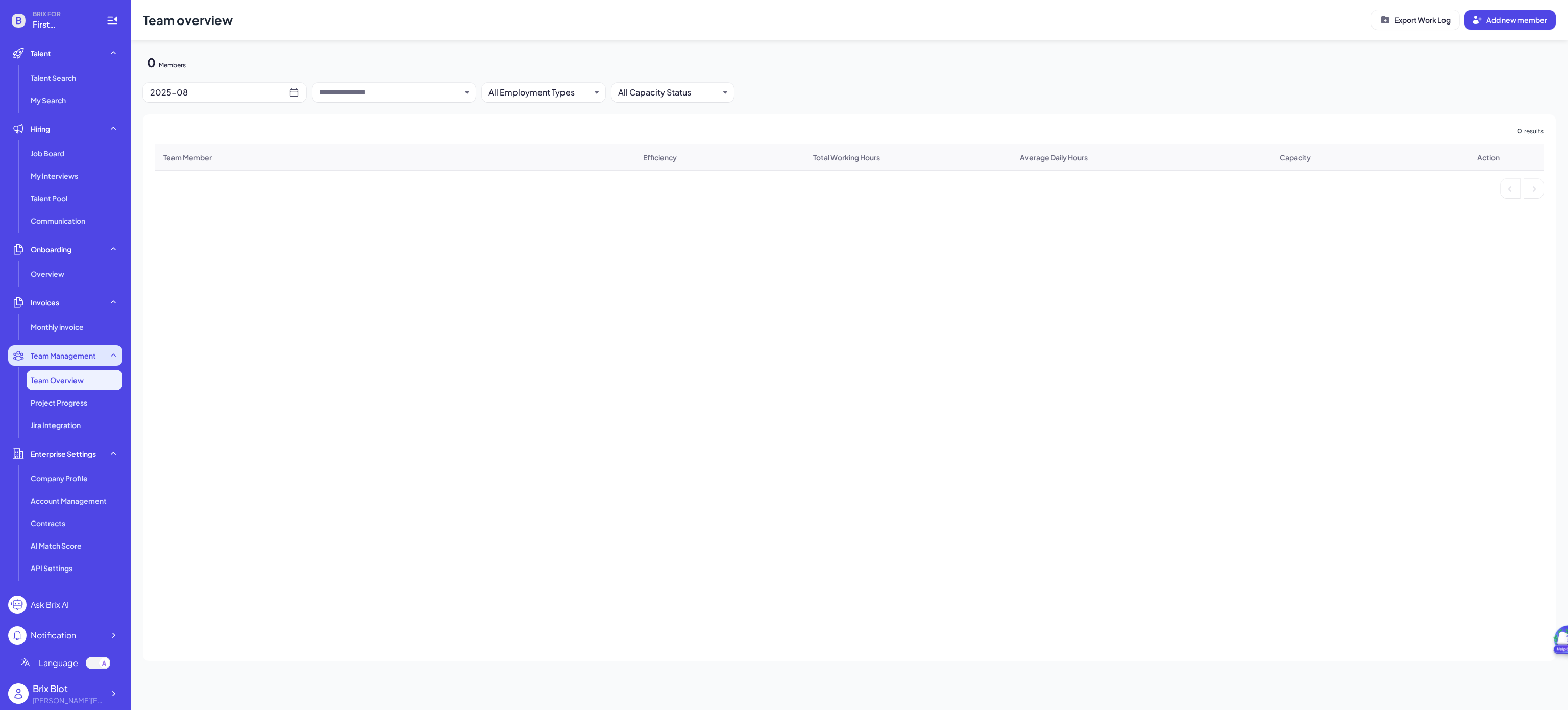
click at [79, 359] on span "Team Management" at bounding box center [64, 355] width 66 height 10
click at [69, 329] on span "Monthly invoice" at bounding box center [57, 326] width 53 height 10
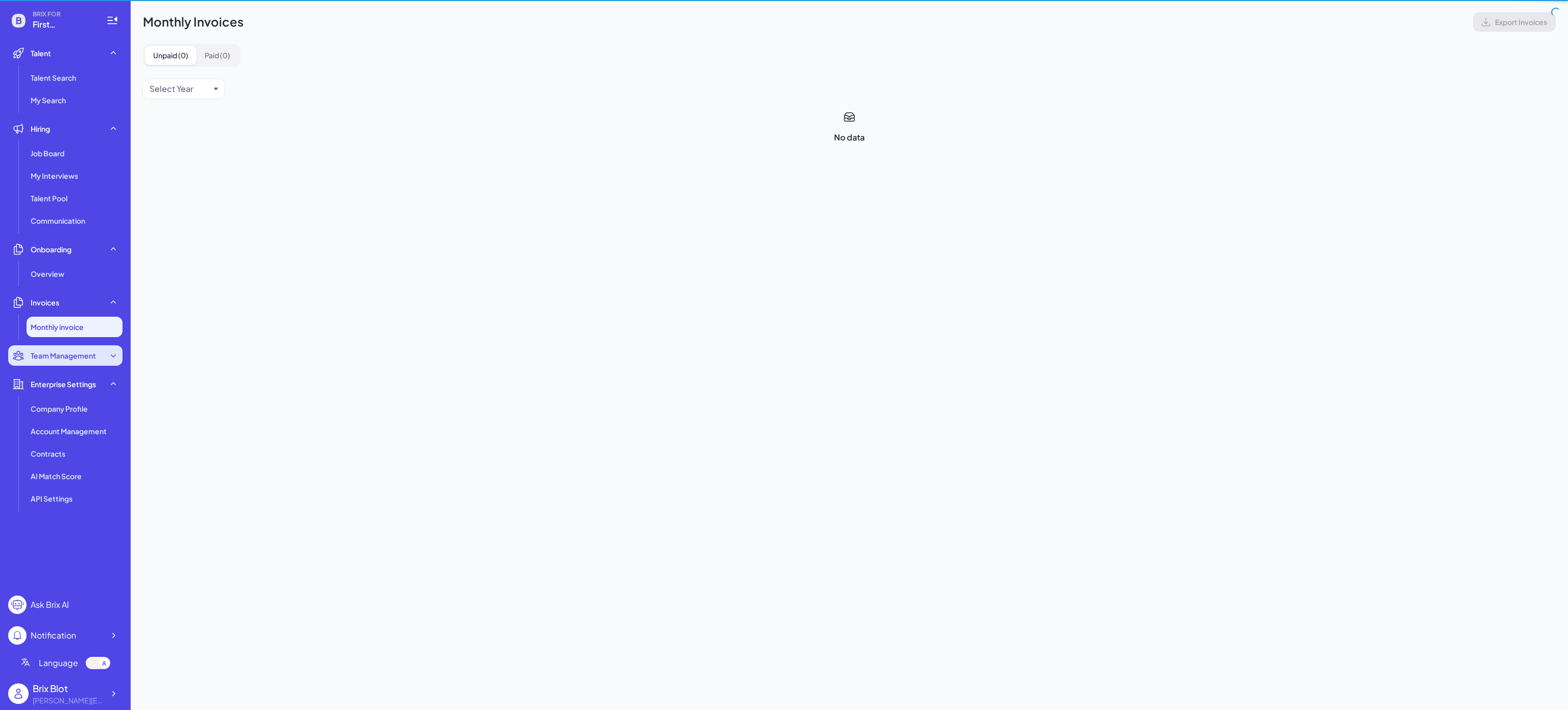
click at [75, 355] on span "Team Management" at bounding box center [64, 355] width 66 height 10
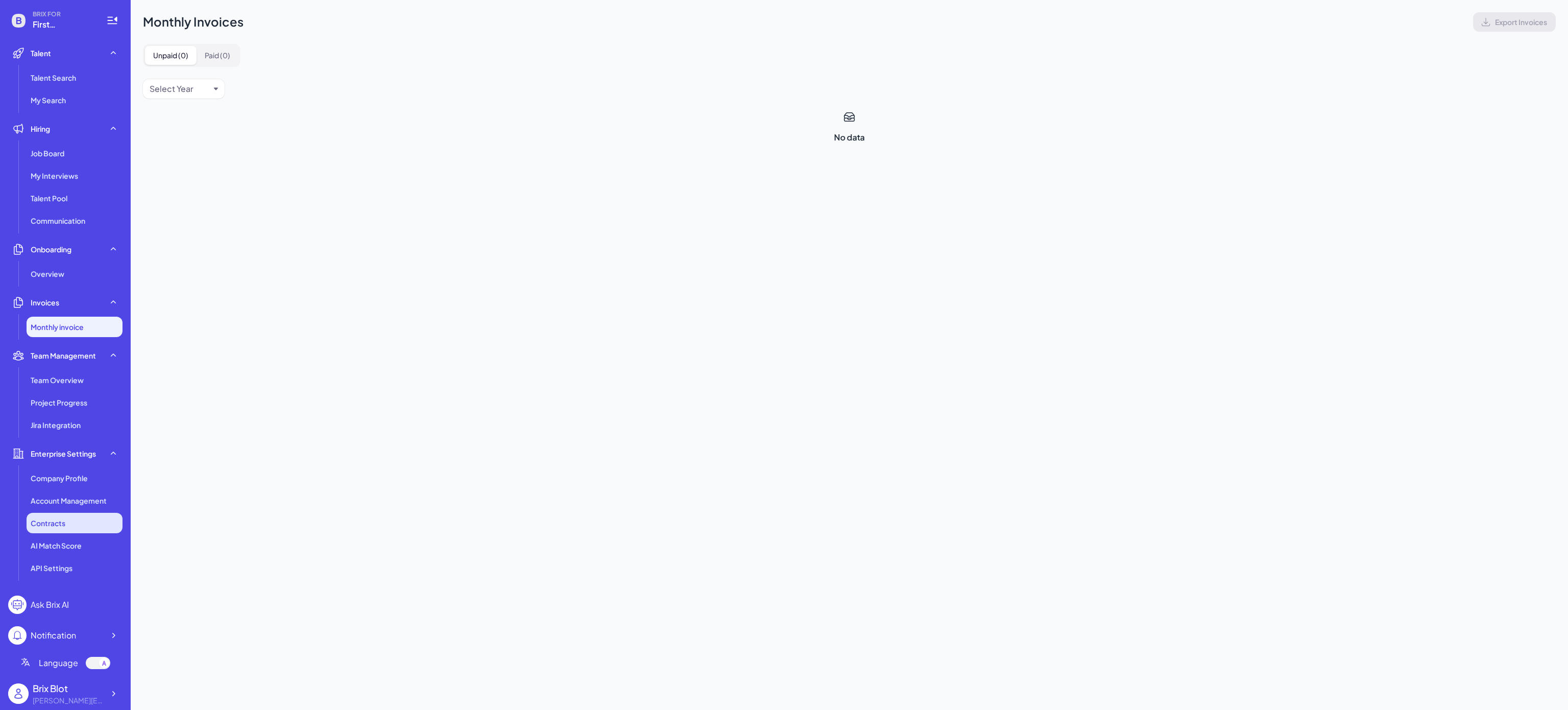
click at [94, 530] on div "Contracts" at bounding box center [74, 523] width 96 height 21
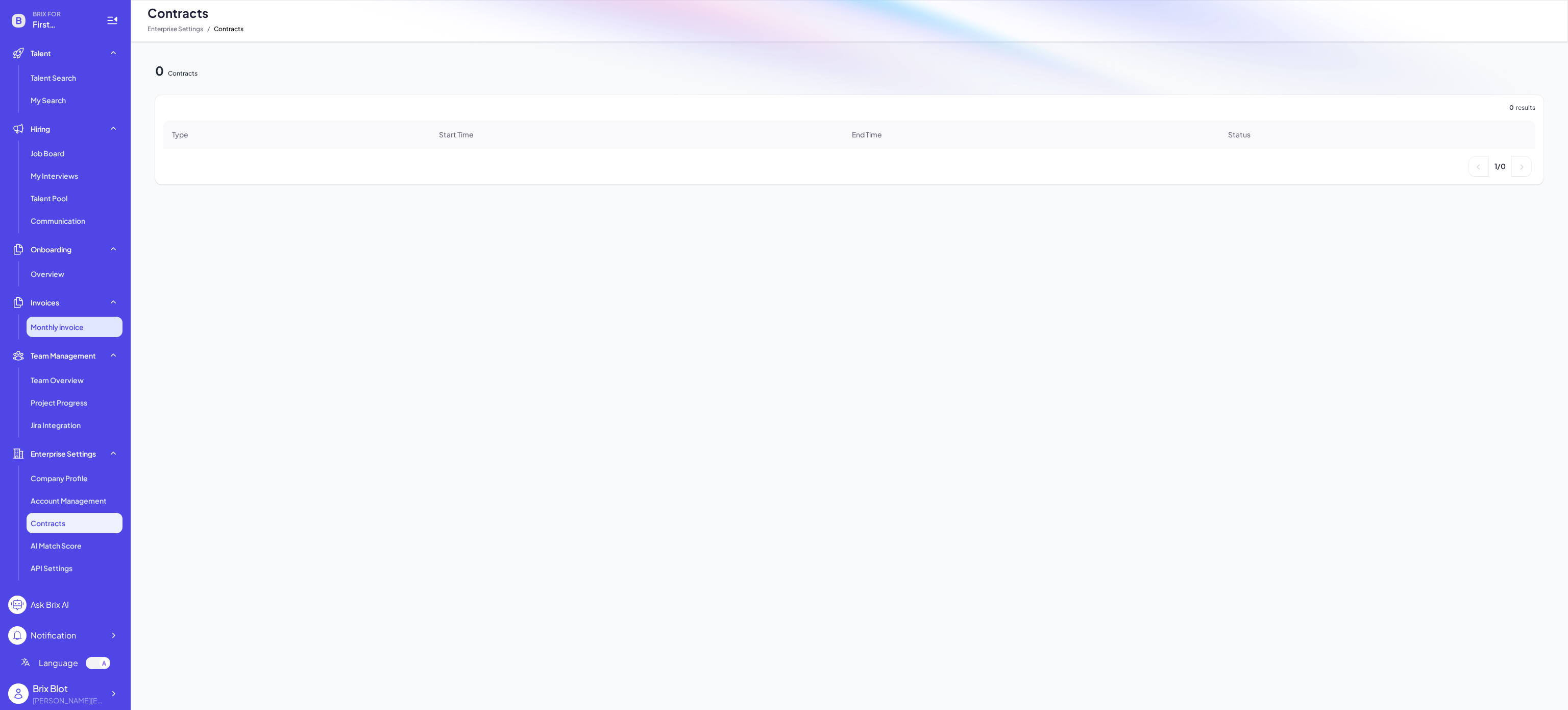
click at [96, 318] on li "Monthly invoice" at bounding box center [74, 327] width 96 height 21
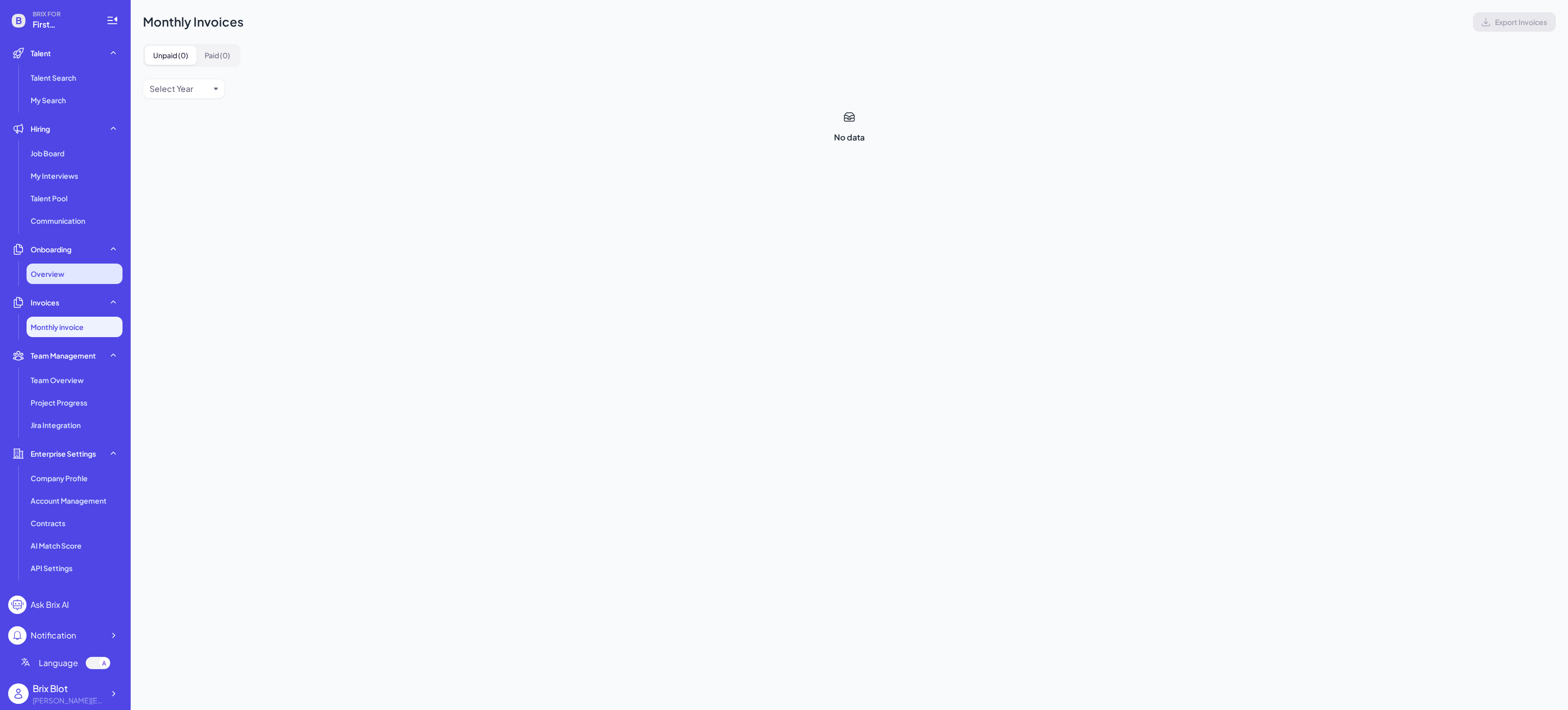
click at [81, 263] on div "Overview" at bounding box center [74, 274] width 96 height 21
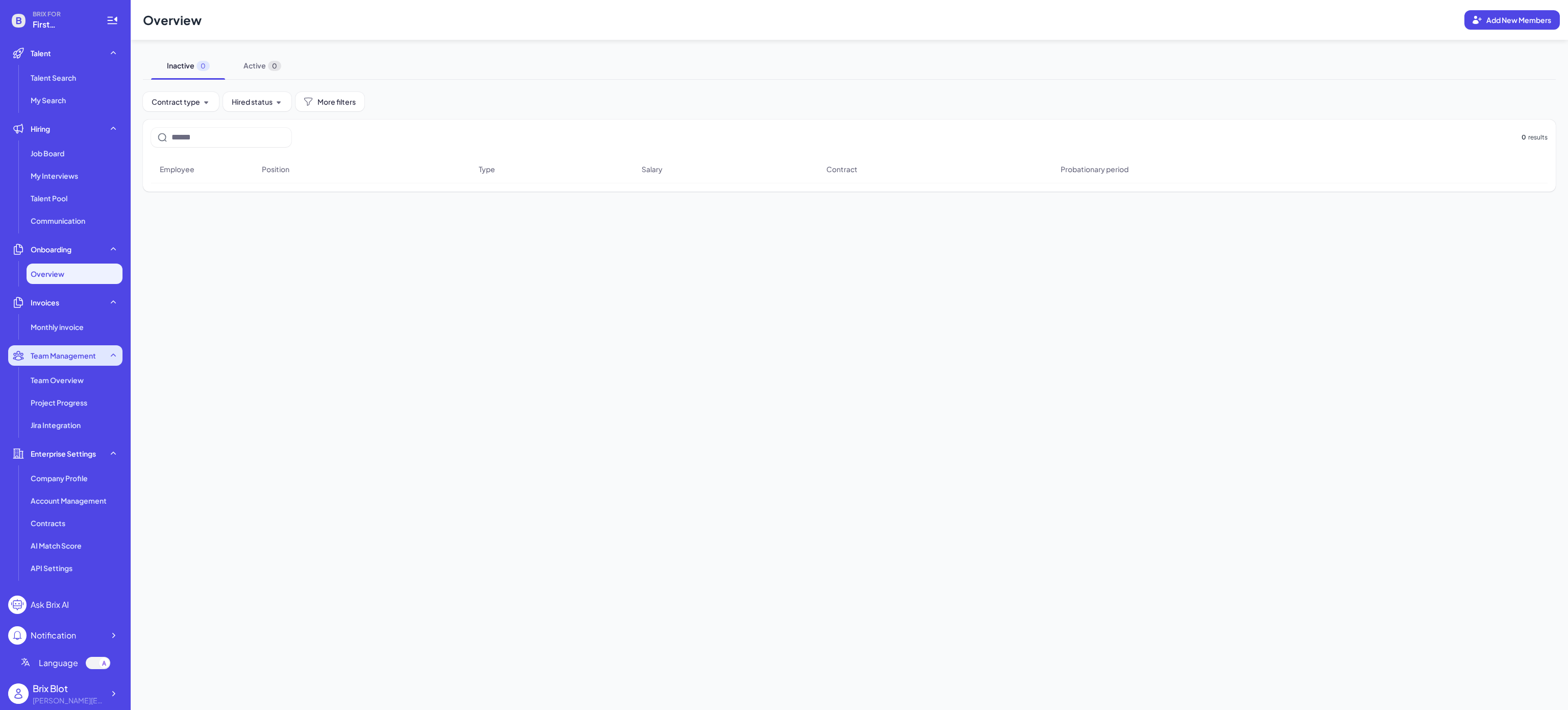
click at [83, 356] on span "Team Management" at bounding box center [64, 355] width 66 height 10
click at [78, 383] on span "Enterprise Settings" at bounding box center [64, 383] width 66 height 10
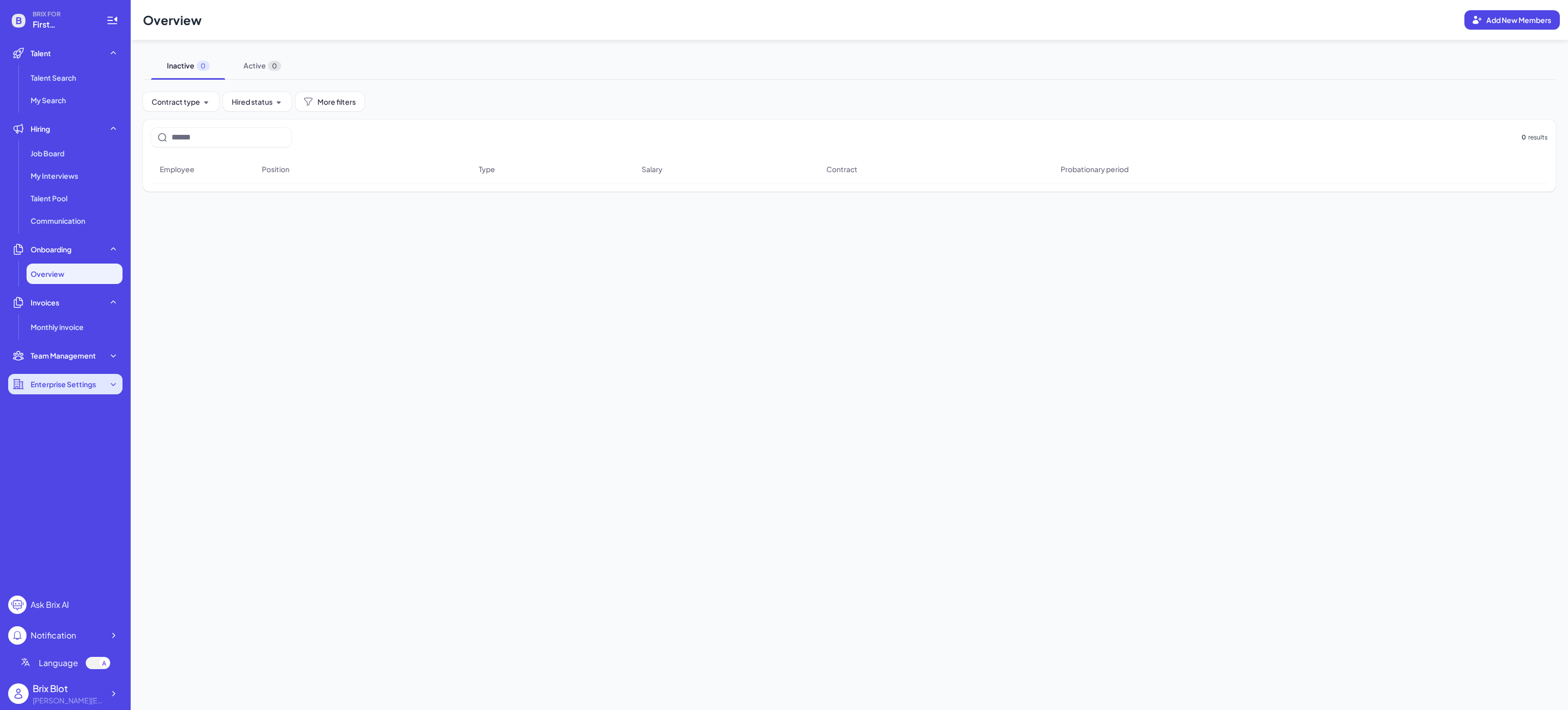
click at [66, 378] on span "Enterprise Settings" at bounding box center [64, 383] width 66 height 10
click at [71, 413] on li "Company Profile" at bounding box center [74, 408] width 96 height 21
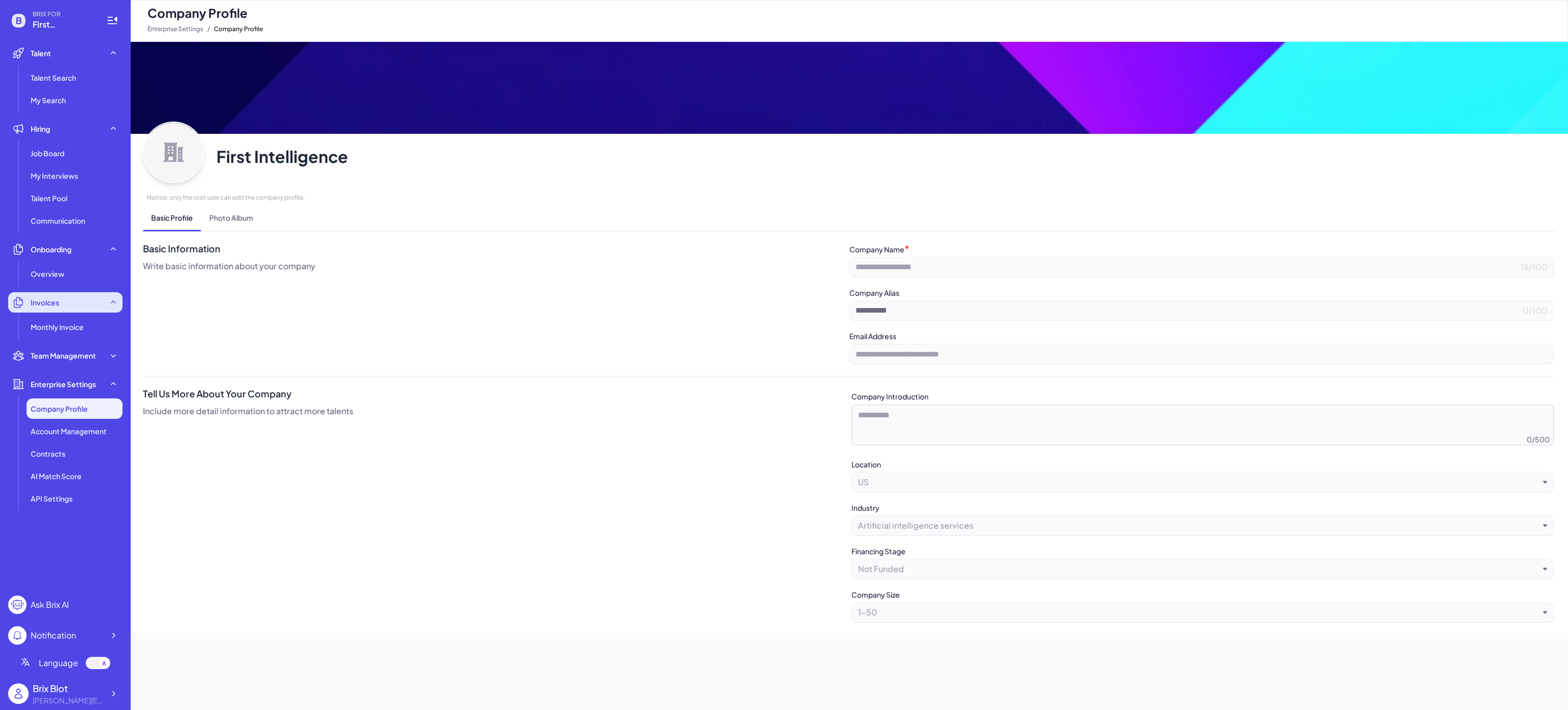
click at [10, 297] on div "Invoices" at bounding box center [66, 303] width 114 height 21
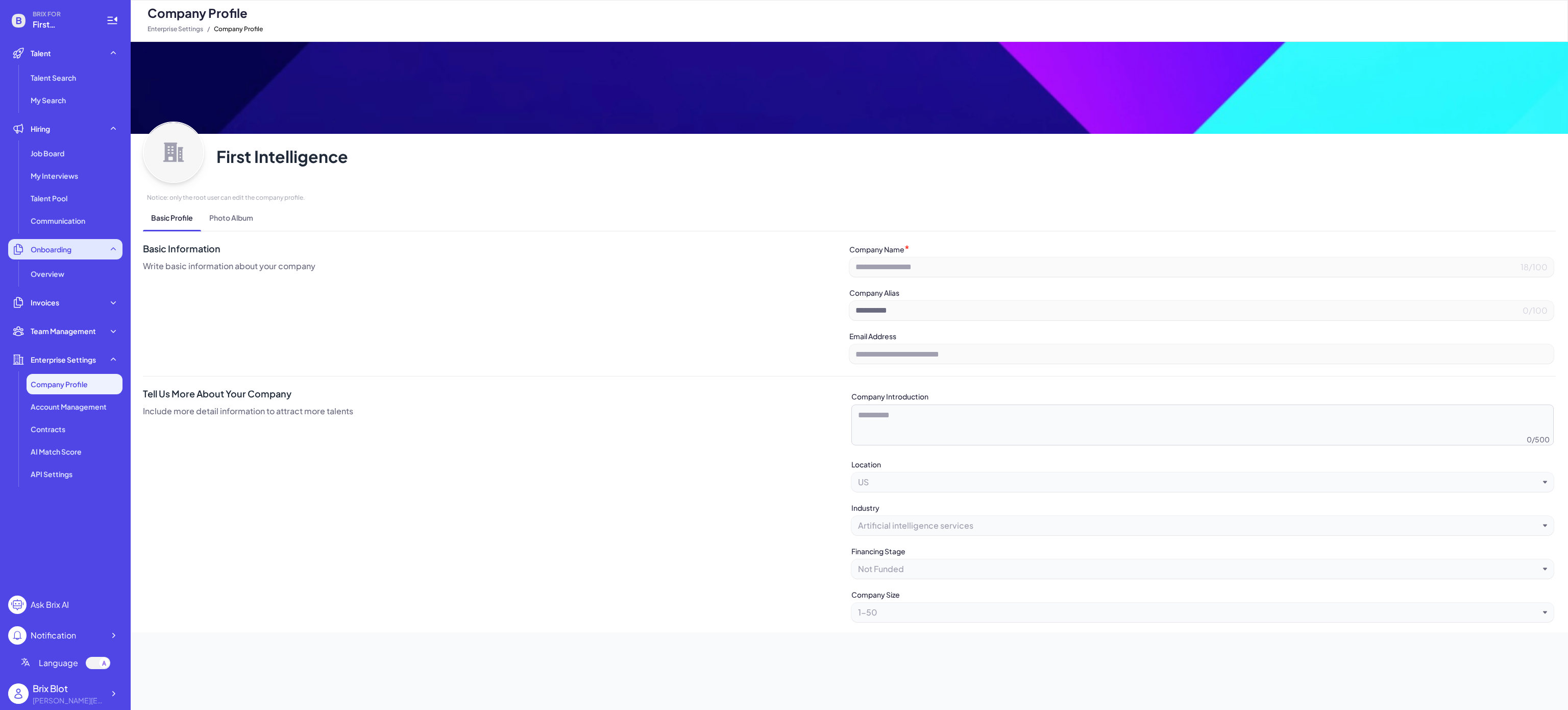
click at [29, 248] on div "Onboarding" at bounding box center [66, 249] width 114 height 21
click at [64, 252] on span "Onboarding" at bounding box center [52, 249] width 41 height 10
click at [78, 274] on div "Overview" at bounding box center [74, 274] width 96 height 21
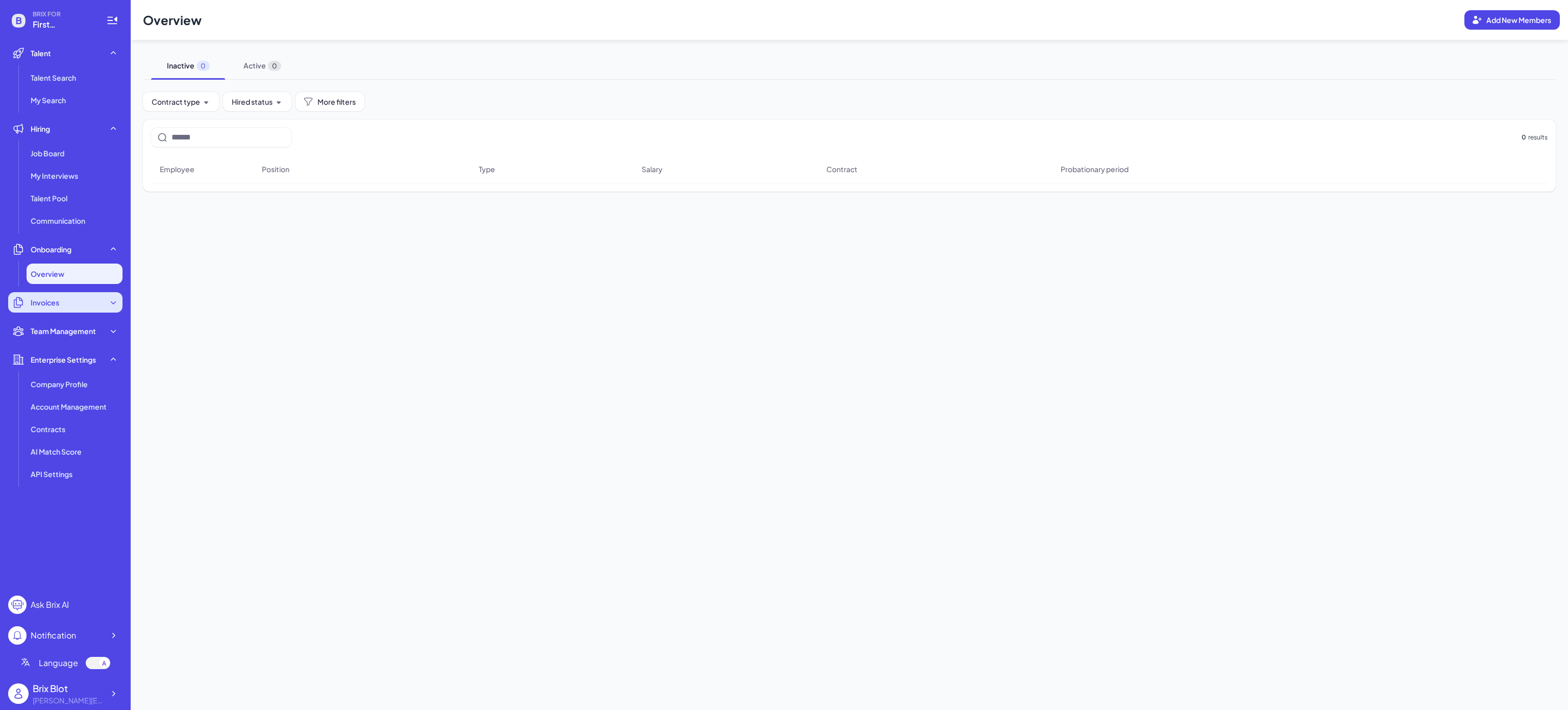
click at [52, 302] on span "Invoices" at bounding box center [45, 302] width 29 height 10
click at [27, 303] on div "Invoices" at bounding box center [66, 303] width 114 height 21
click at [86, 331] on span "Team Management" at bounding box center [64, 331] width 66 height 10
click at [78, 350] on span "Team Overview" at bounding box center [57, 355] width 53 height 10
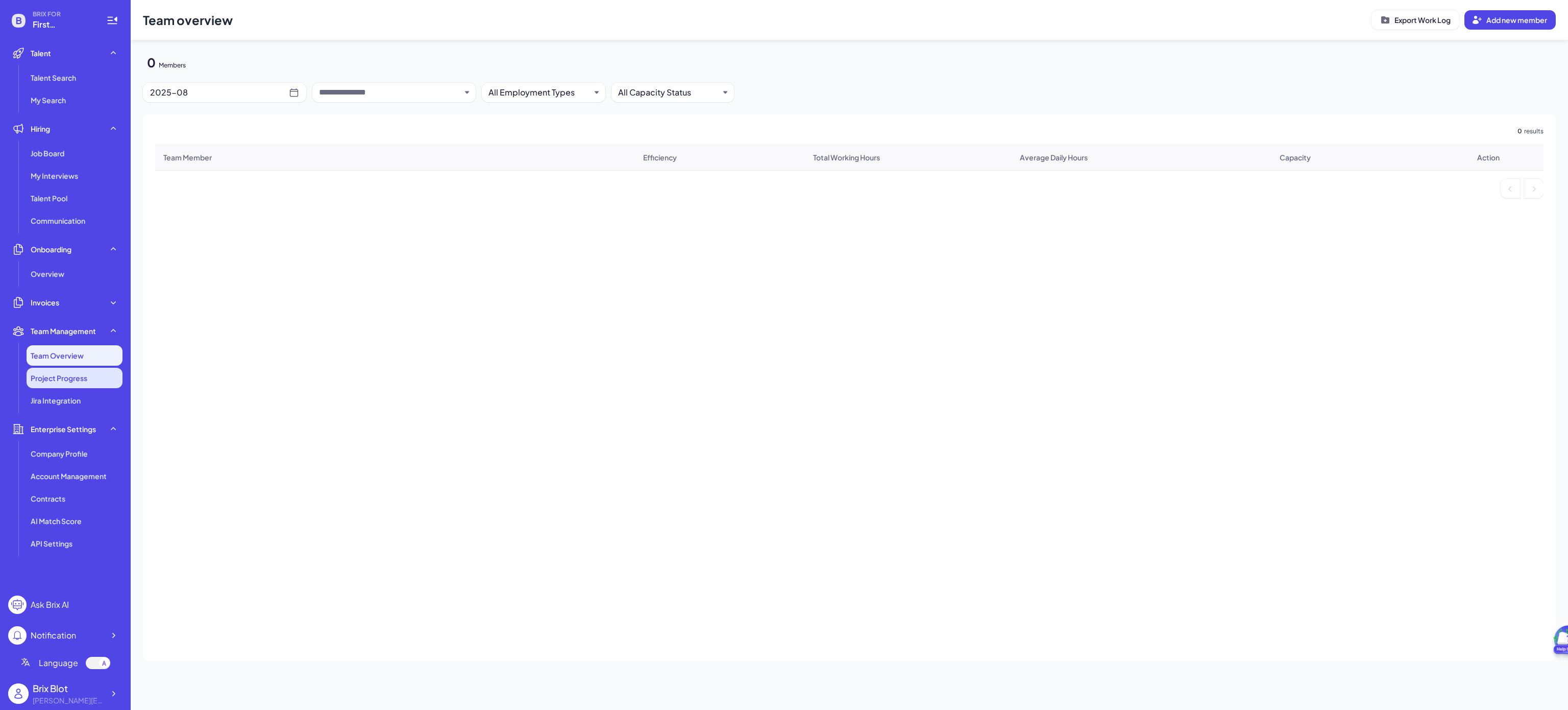
click at [68, 371] on li "Project Progress" at bounding box center [74, 377] width 96 height 21
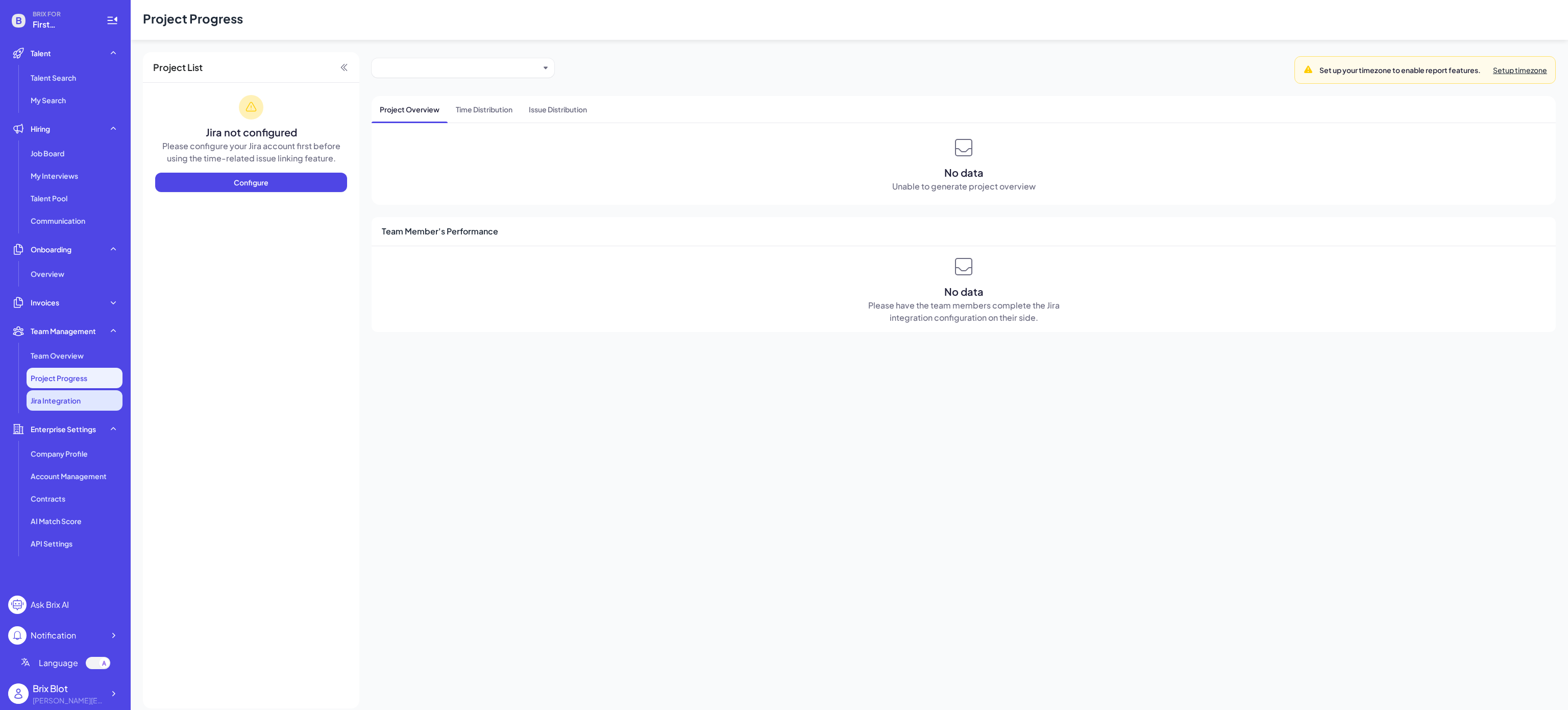
click at [70, 407] on li "Jira Integration" at bounding box center [74, 400] width 96 height 21
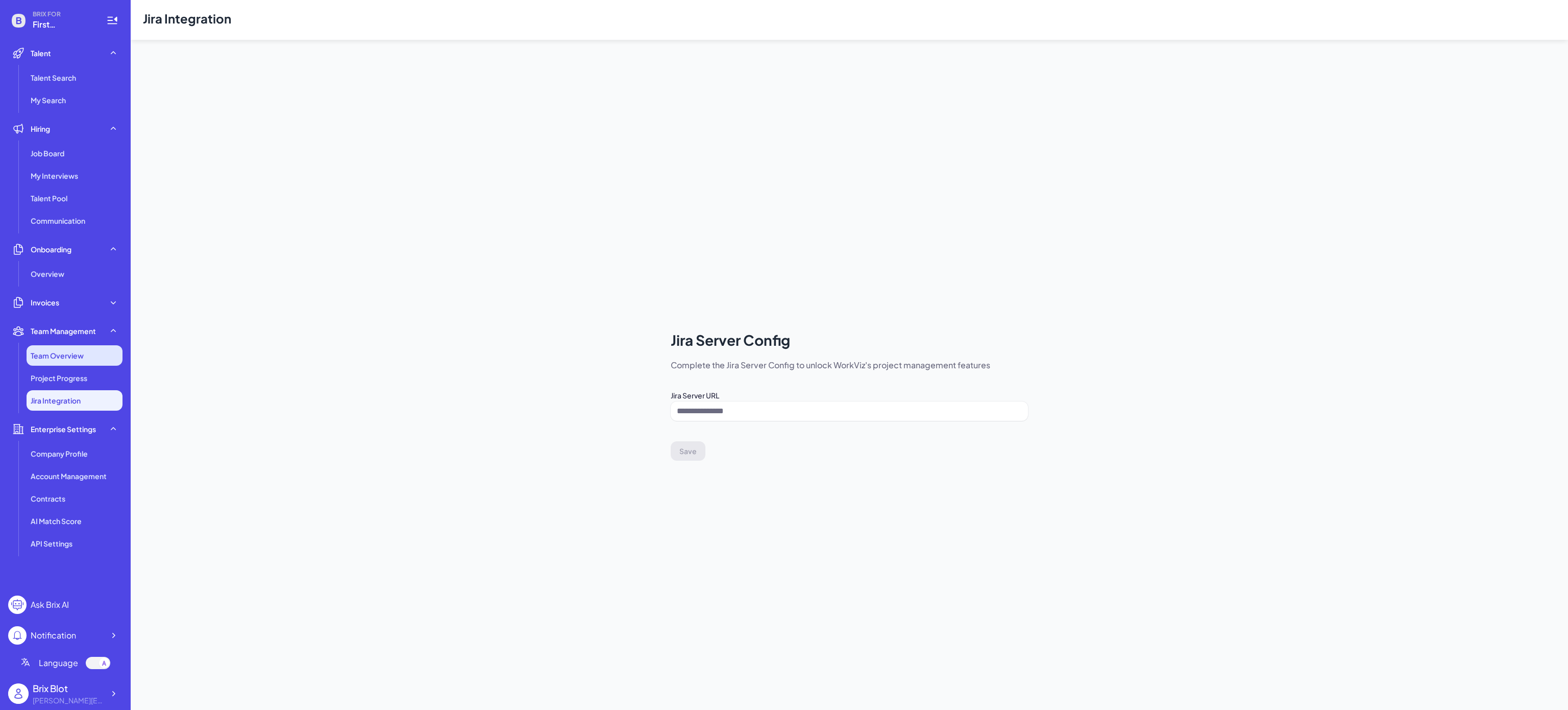
click at [69, 363] on li "Team Overview" at bounding box center [74, 355] width 96 height 21
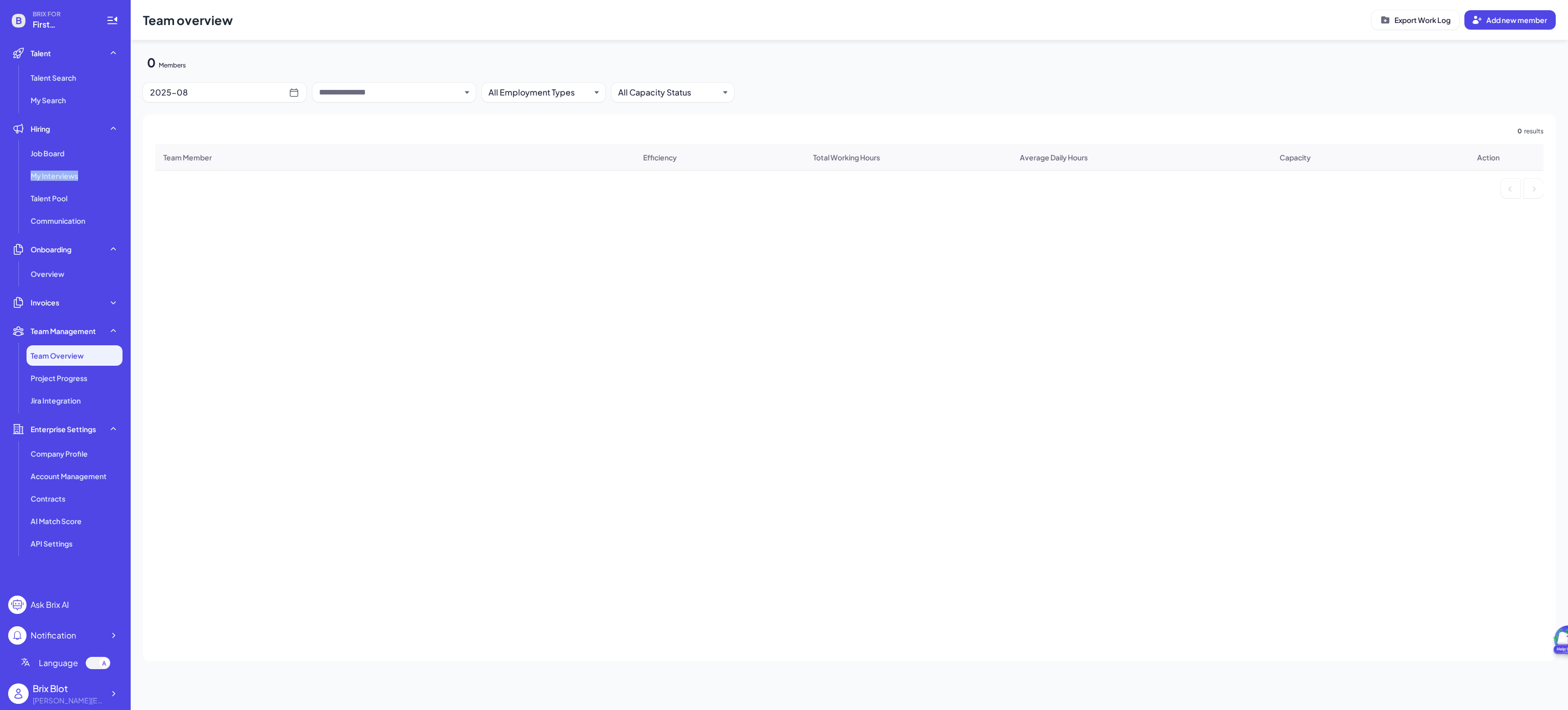
click at [88, 164] on ul "Job Board My Interviews Talent Pool Communication" at bounding box center [66, 187] width 114 height 88
click at [87, 154] on div "Job Board" at bounding box center [74, 154] width 96 height 21
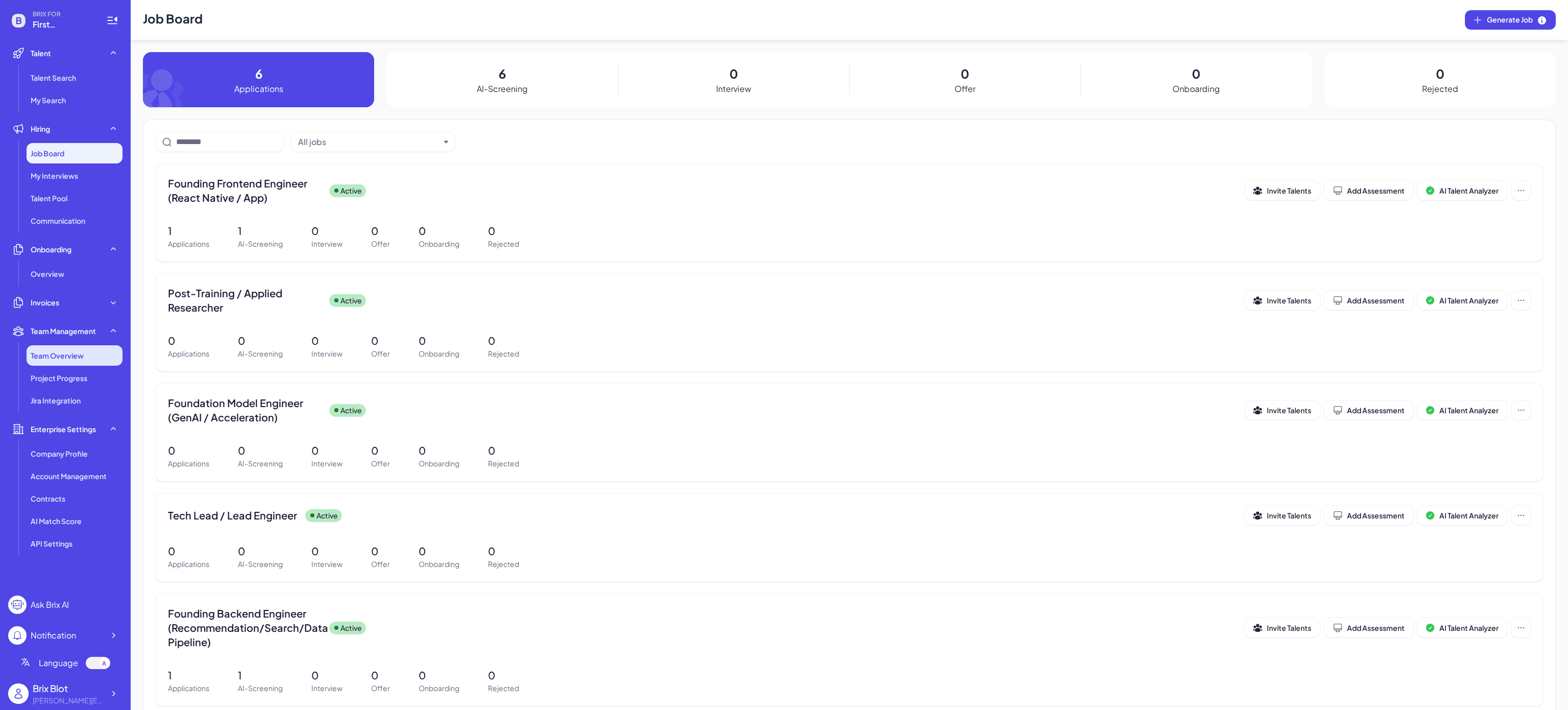
click at [94, 352] on li "Team Overview" at bounding box center [74, 355] width 96 height 21
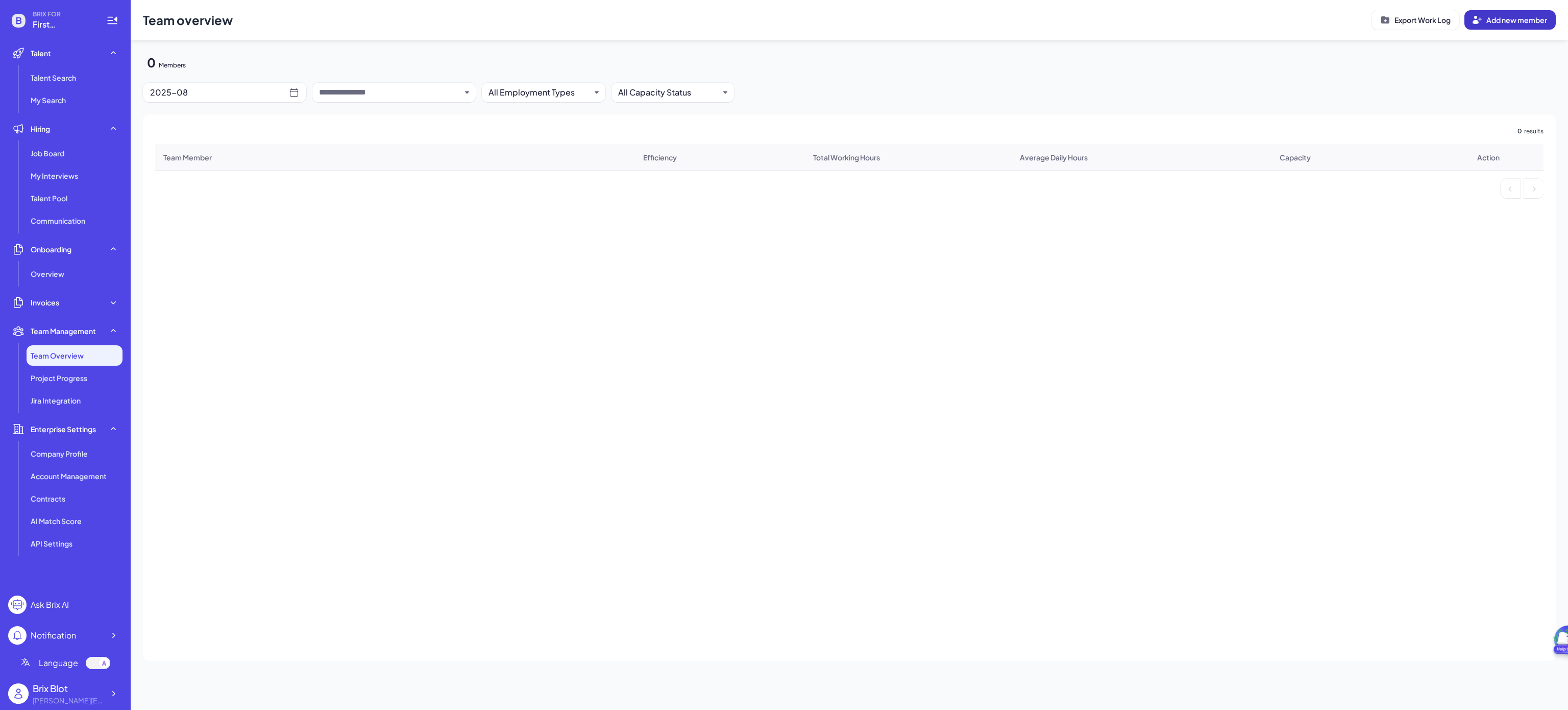
click at [1465, 22] on div "Export Work Log Add new member" at bounding box center [1464, 20] width 185 height 20
click at [1493, 22] on span "Add new member" at bounding box center [1516, 20] width 61 height 9
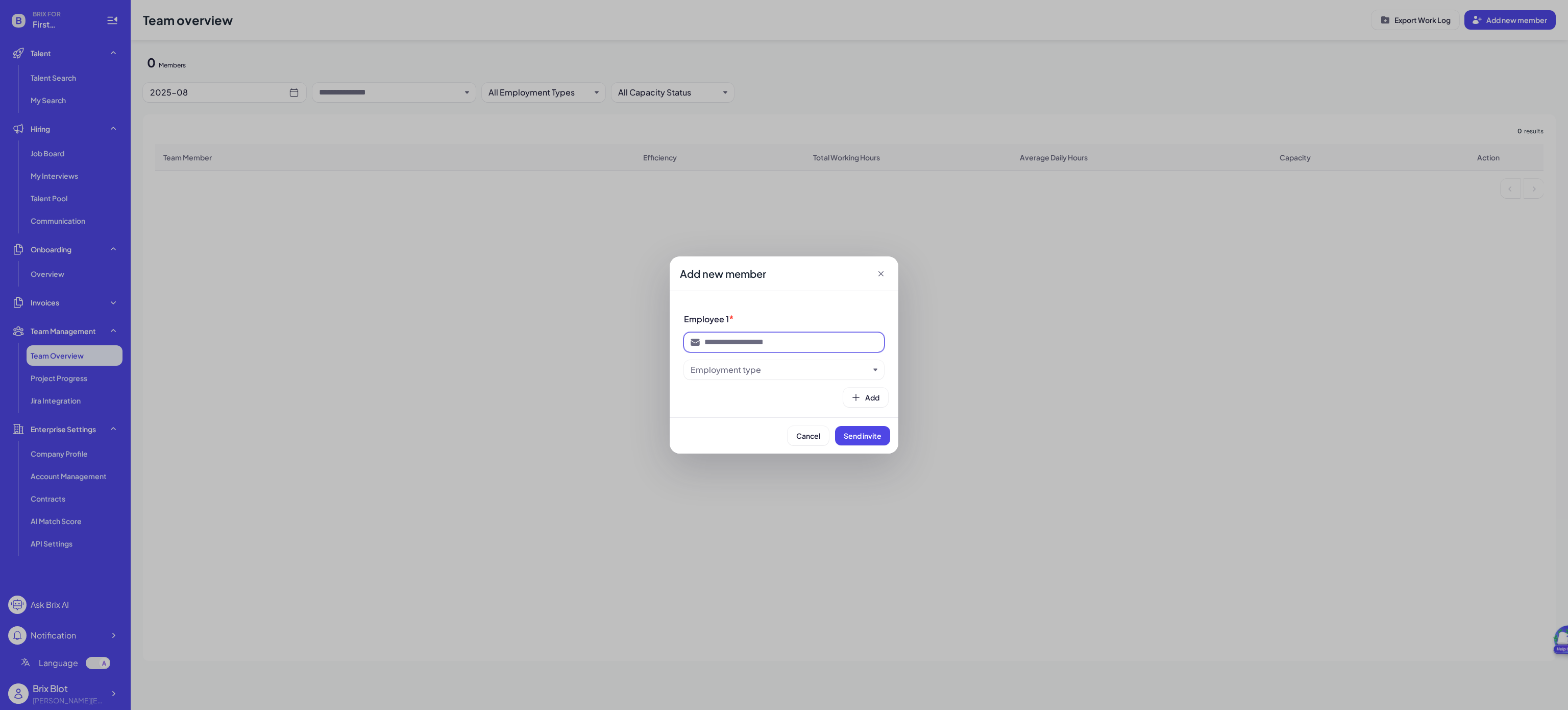
drag, startPoint x: 828, startPoint y: 349, endPoint x: 830, endPoint y: 354, distance: 5.4
click at [828, 349] on span at bounding box center [784, 342] width 200 height 20
click at [831, 371] on div "Employment type" at bounding box center [779, 369] width 179 height 12
click at [931, 394] on div "Add new member Employee 1 * Employment type Add Cancel Send invite" at bounding box center [784, 355] width 1568 height 710
click at [344, 211] on div "Add new member Employee 1 * Employment type Add Cancel Send invite" at bounding box center [784, 355] width 1568 height 710
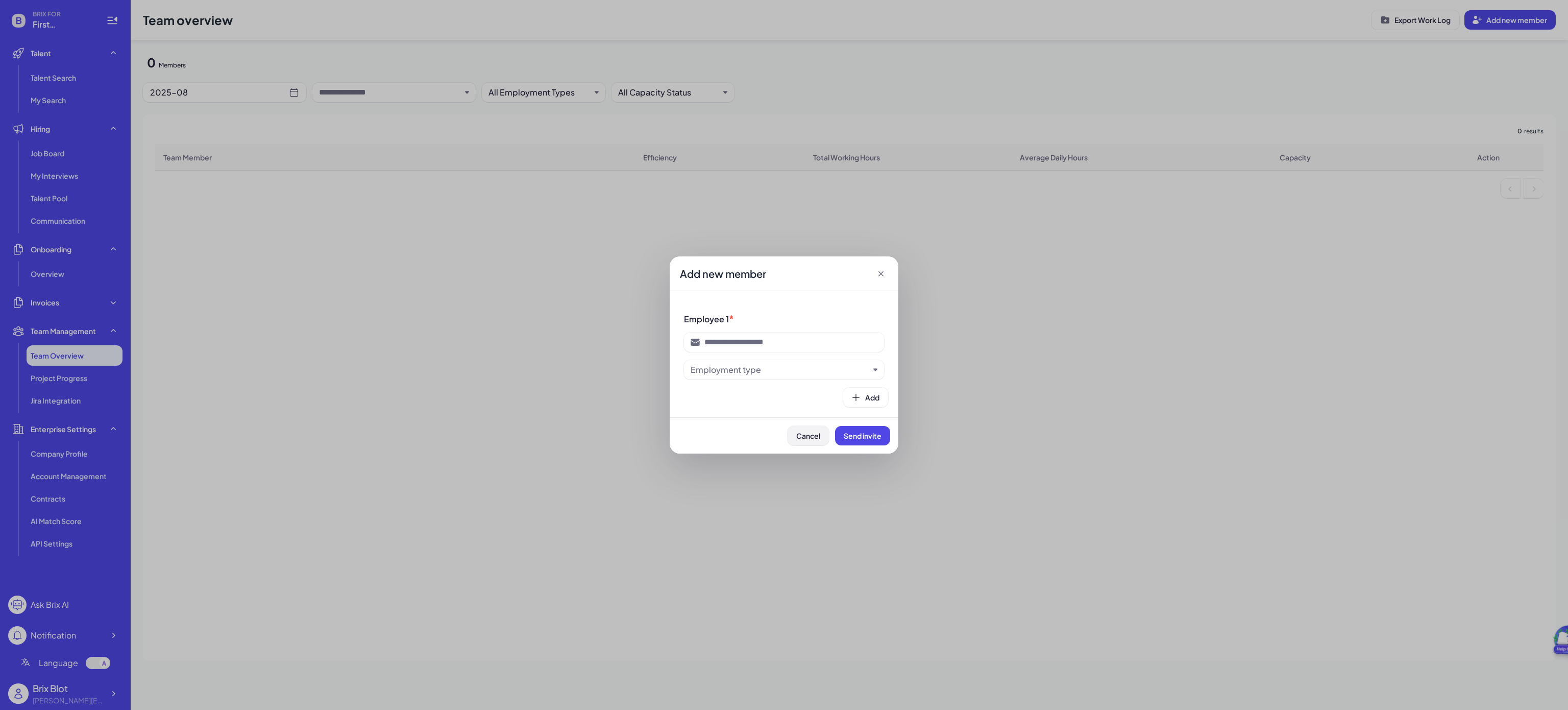
click at [802, 434] on span "Cancel" at bounding box center [808, 436] width 24 height 9
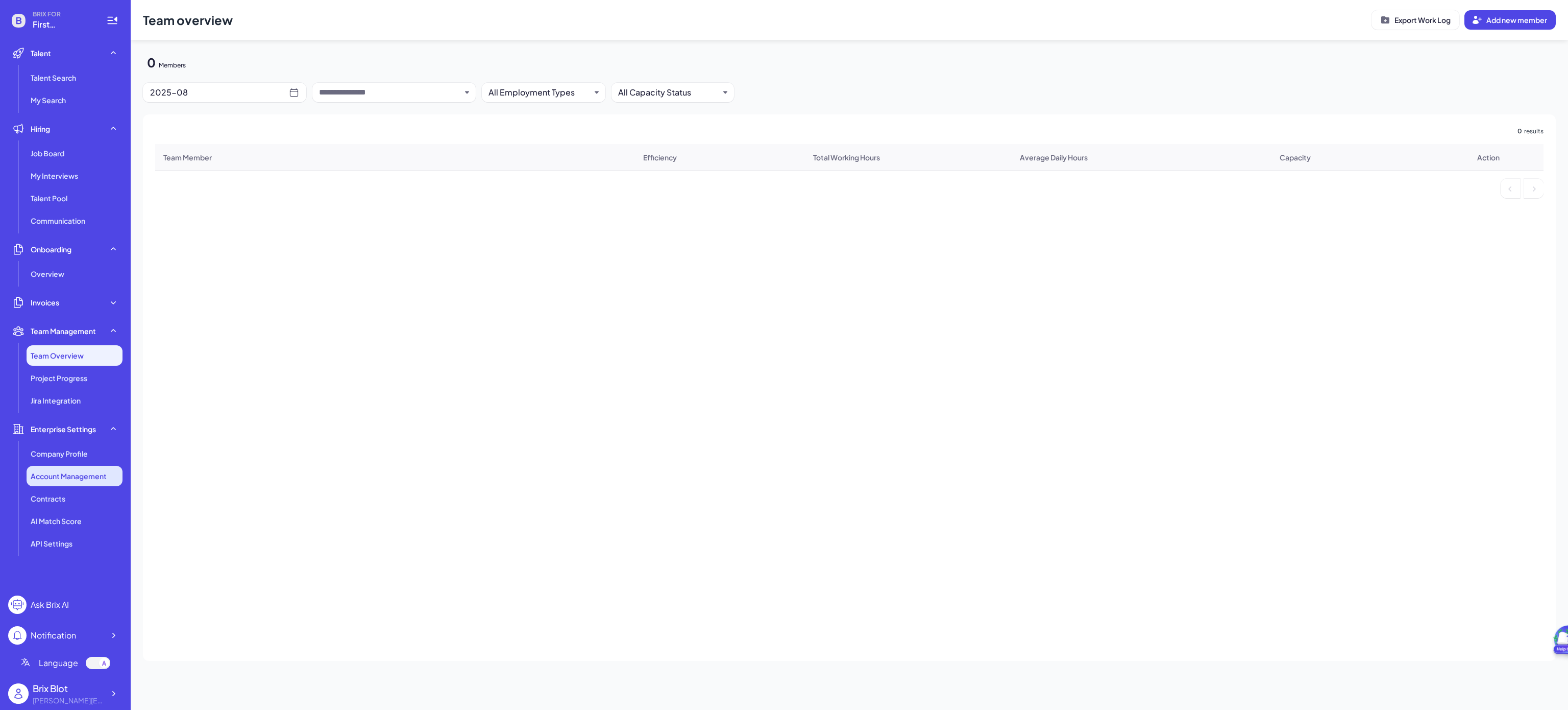
click at [55, 483] on li "Account Management" at bounding box center [74, 476] width 96 height 21
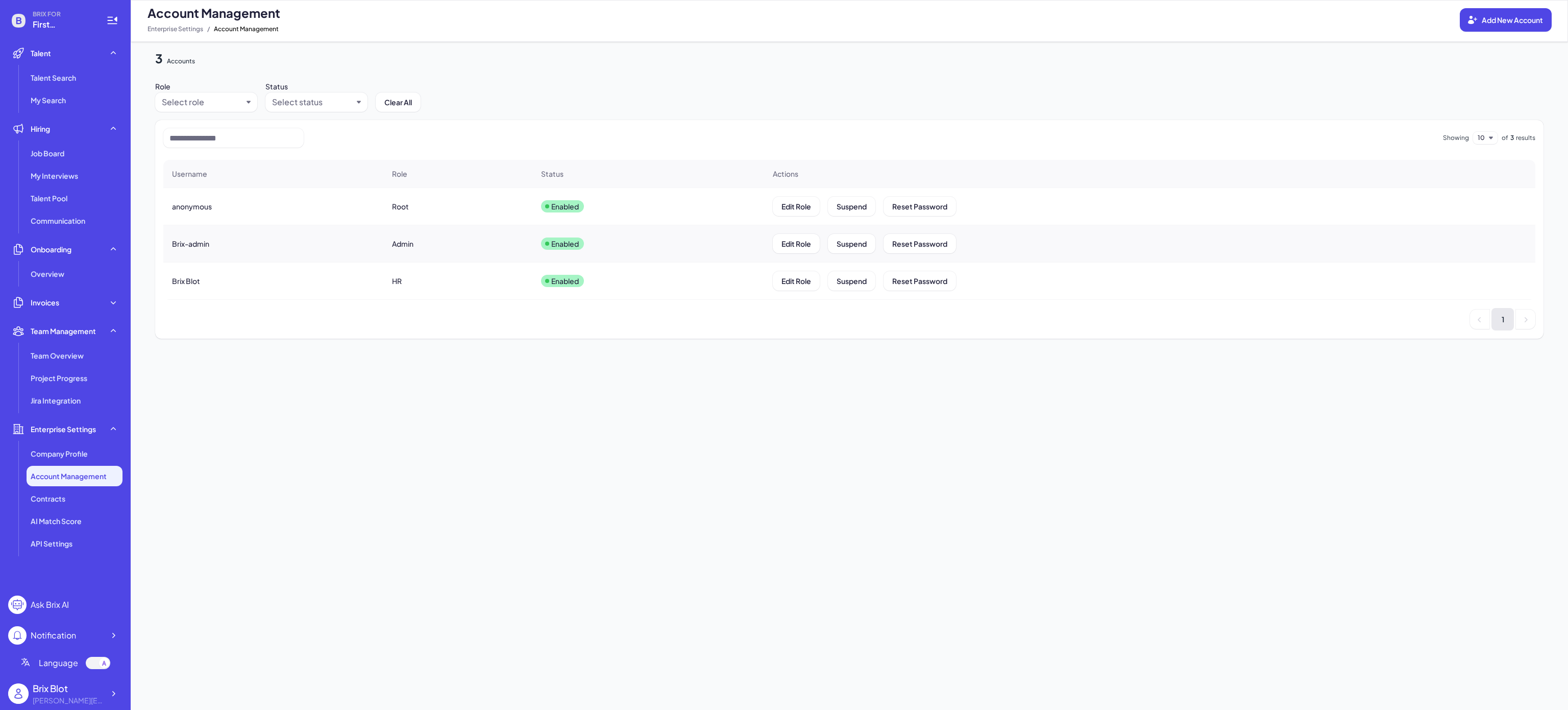
click at [378, 428] on div "3 Accounts Role Select role Status Select status Clear All Showing 10 of 3 resu…" at bounding box center [850, 376] width 1438 height 668
click at [431, 449] on div "3 Accounts Role Select role Status Select status Clear All Showing 10 of 3 resu…" at bounding box center [850, 376] width 1438 height 668
click at [1157, 472] on div "3 Accounts Role Select role Status Select status Clear All Showing 10 of 3 resu…" at bounding box center [850, 376] width 1438 height 668
click at [1505, 19] on span "Add New Account" at bounding box center [1512, 20] width 61 height 9
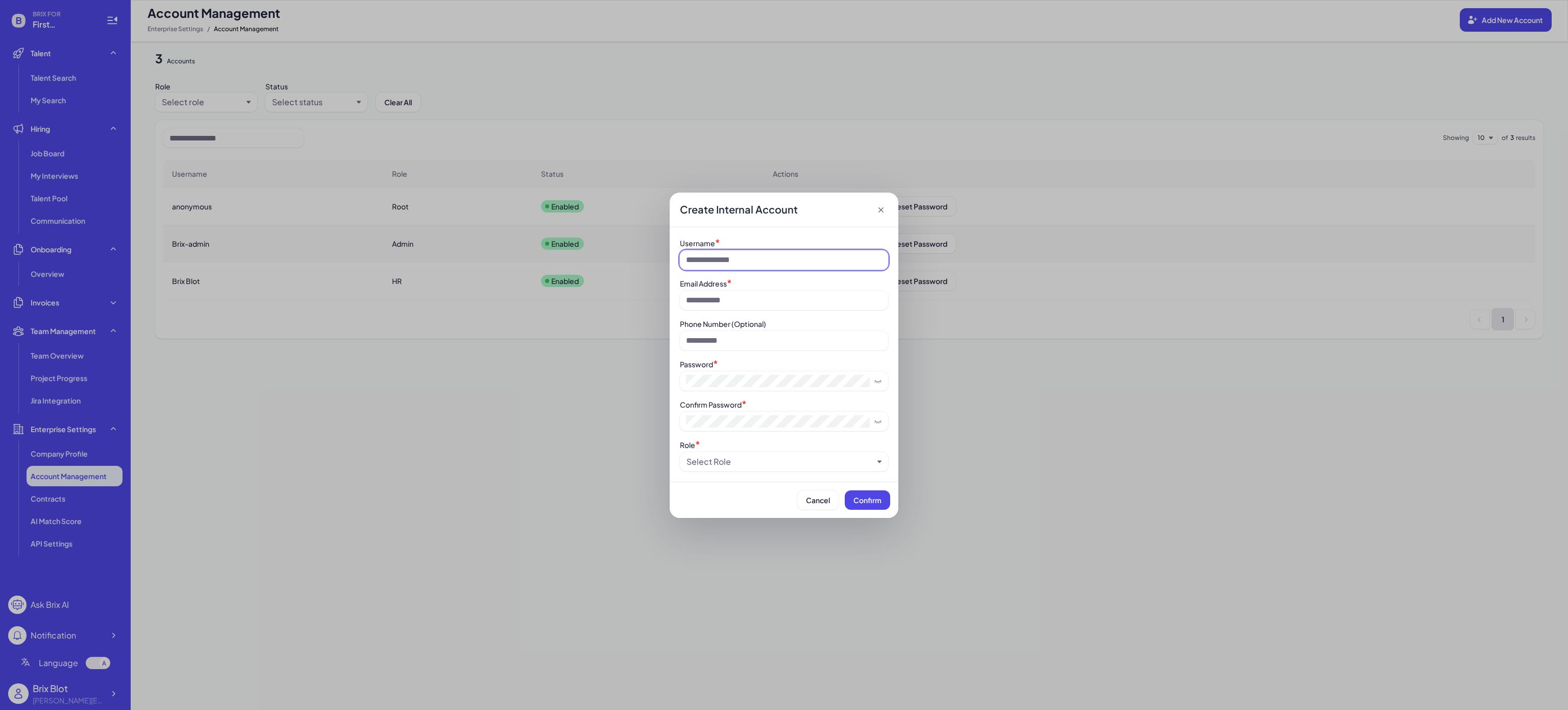
click at [735, 258] on input at bounding box center [784, 259] width 208 height 20
click at [782, 334] on input at bounding box center [784, 340] width 208 height 20
click at [696, 396] on div "Username * Email Address * Phone Number (Optional) Password * Confirm Password …" at bounding box center [784, 354] width 208 height 234
click at [736, 300] on input at bounding box center [784, 300] width 208 height 20
type input "**********"
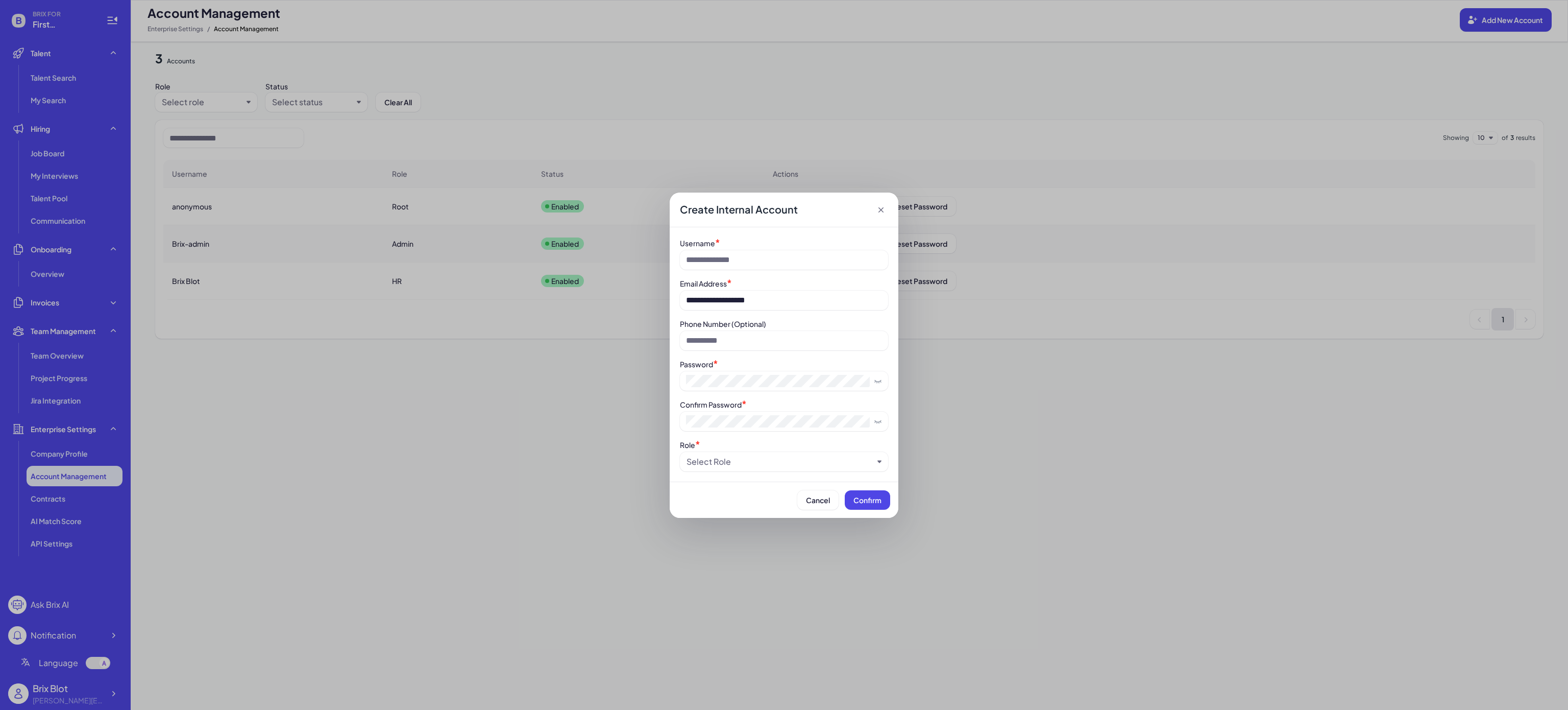
click at [869, 504] on span "Confirm" at bounding box center [867, 500] width 28 height 9
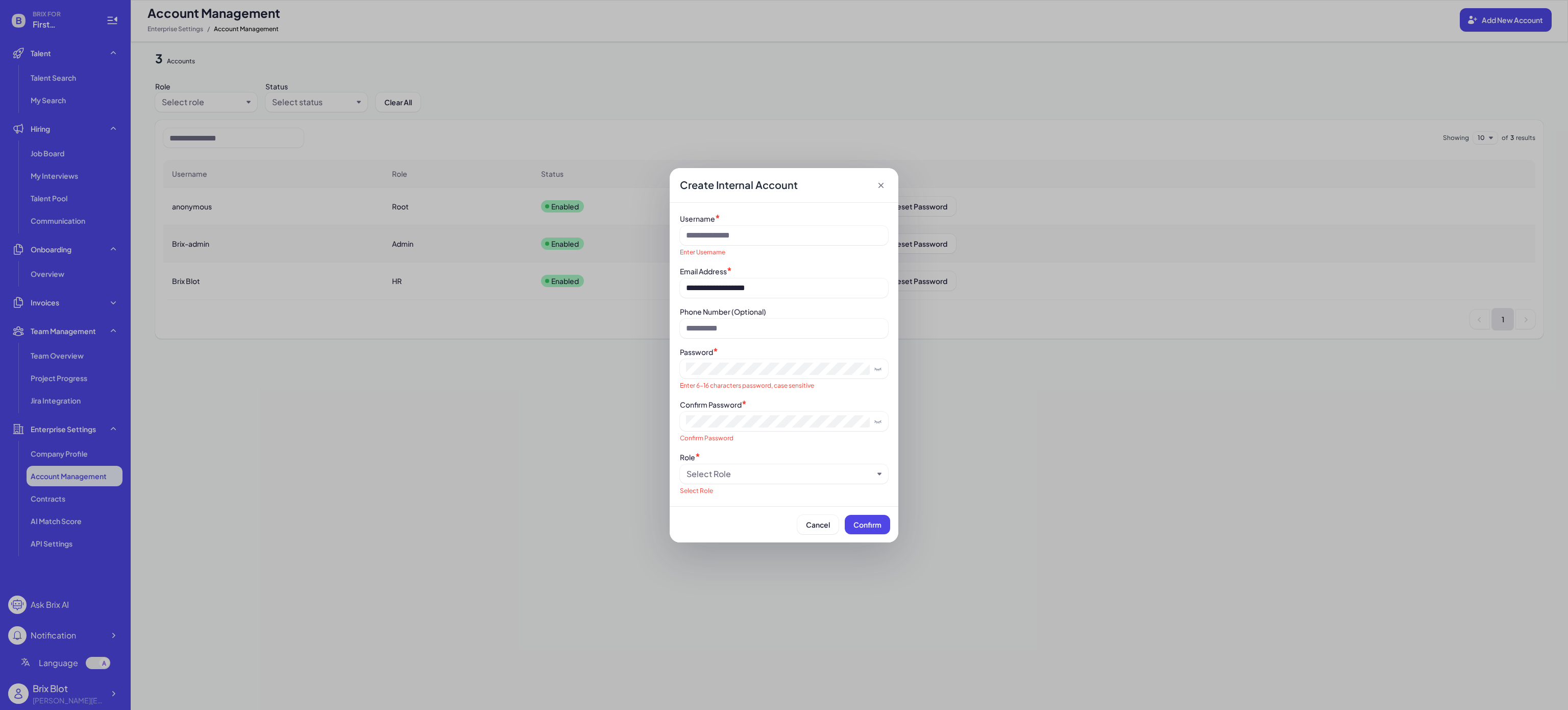
drag, startPoint x: 513, startPoint y: 422, endPoint x: 512, endPoint y: 437, distance: 15.0
click at [513, 421] on div "**********" at bounding box center [784, 355] width 1568 height 710
click at [790, 521] on div "Cancel Confirm" at bounding box center [784, 524] width 213 height 20
click at [801, 523] on button "Cancel" at bounding box center [818, 524] width 41 height 20
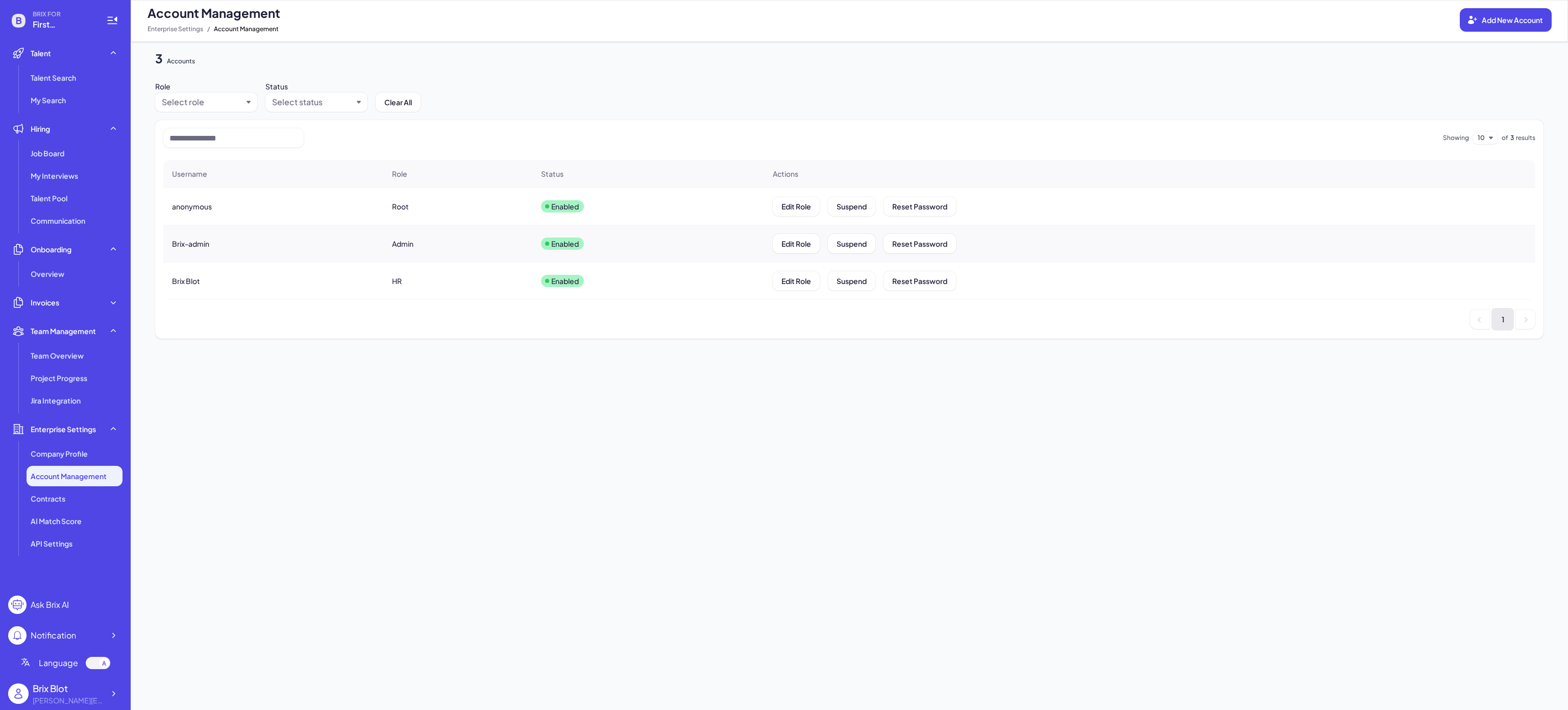
click at [508, 549] on div "3 Accounts Role Select role Status Select status Clear All Showing 10 of 3 resu…" at bounding box center [850, 376] width 1438 height 668
click at [110, 700] on div at bounding box center [113, 693] width 19 height 19
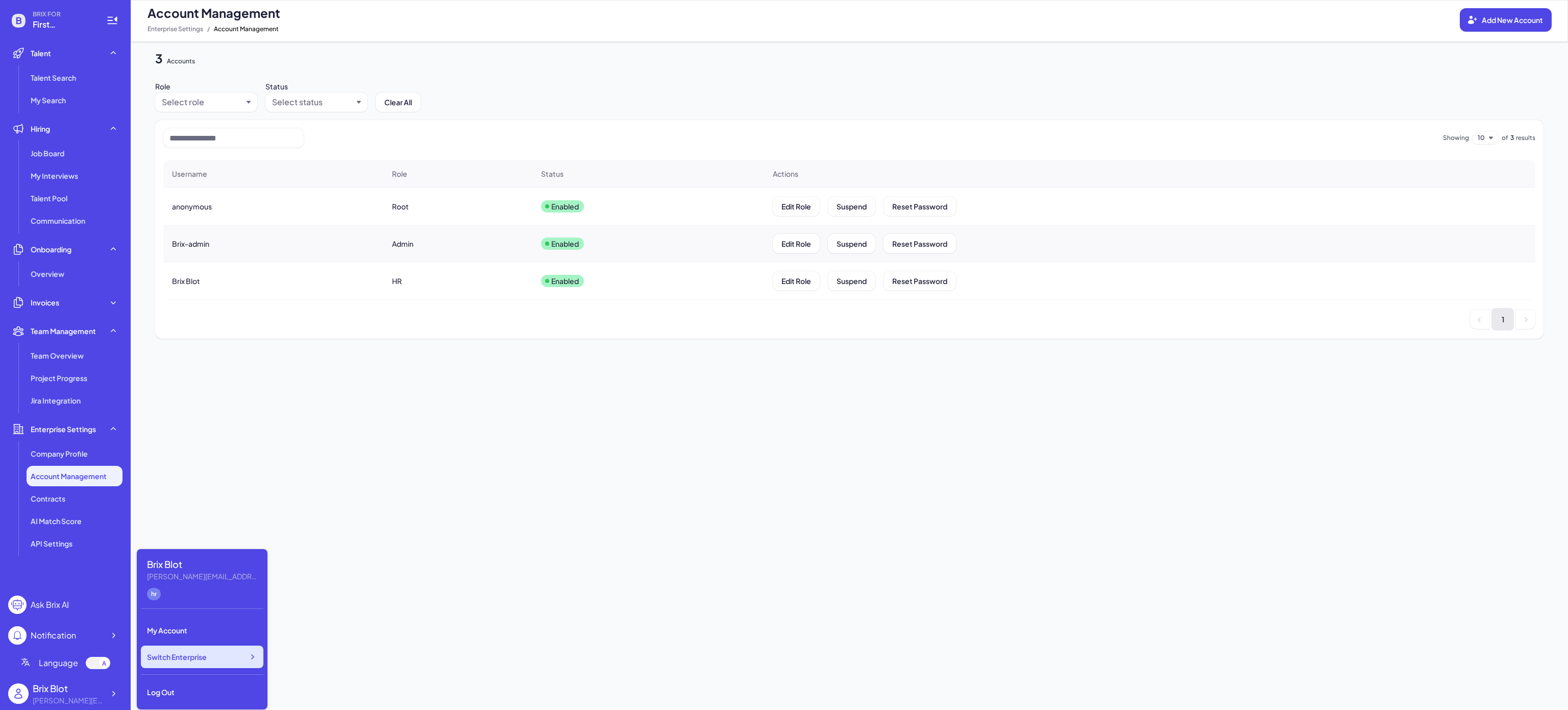
click at [200, 653] on span "Switch Enterprise" at bounding box center [177, 656] width 60 height 10
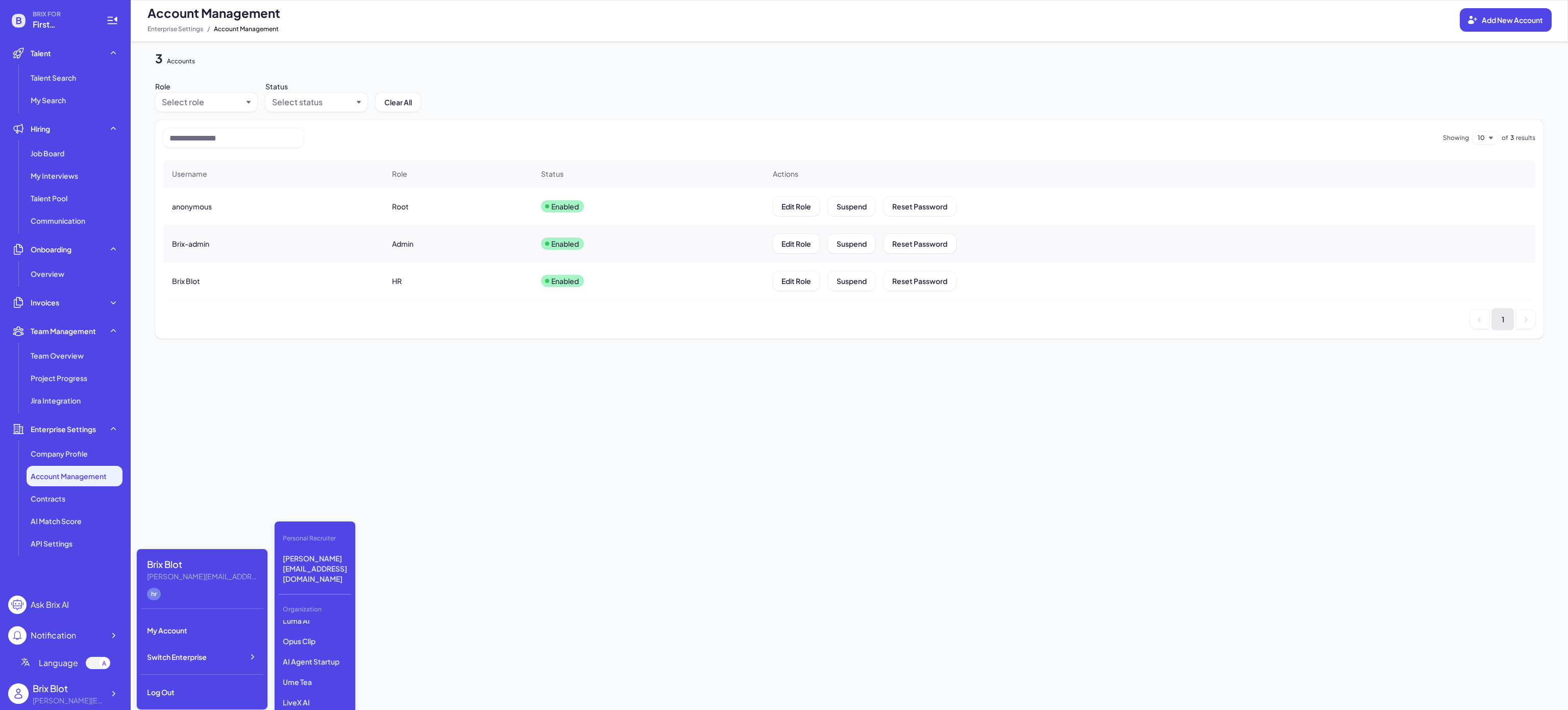
scroll to position [111, 0]
click at [325, 693] on p "LiveX AI" at bounding box center [315, 703] width 72 height 19
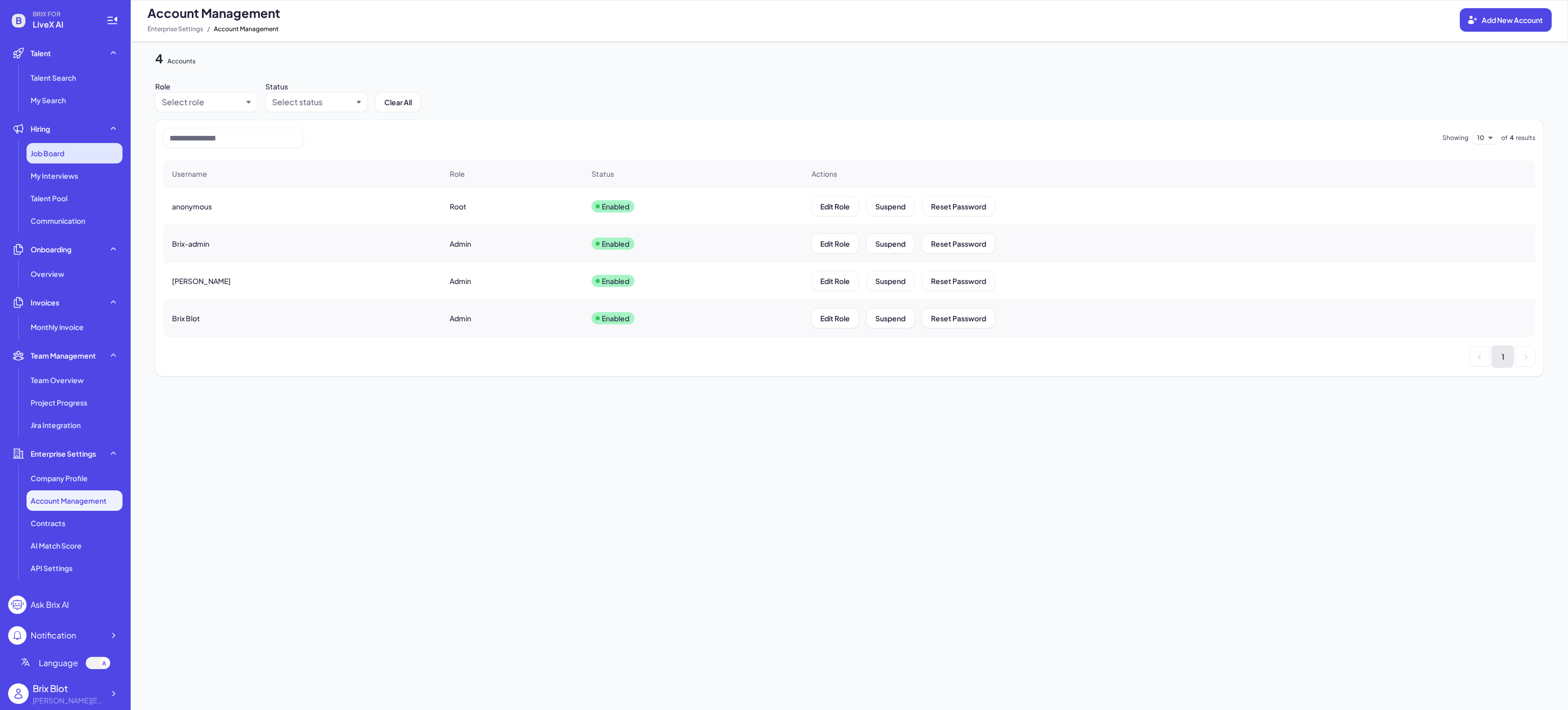
click at [69, 151] on div "Job Board" at bounding box center [74, 154] width 96 height 21
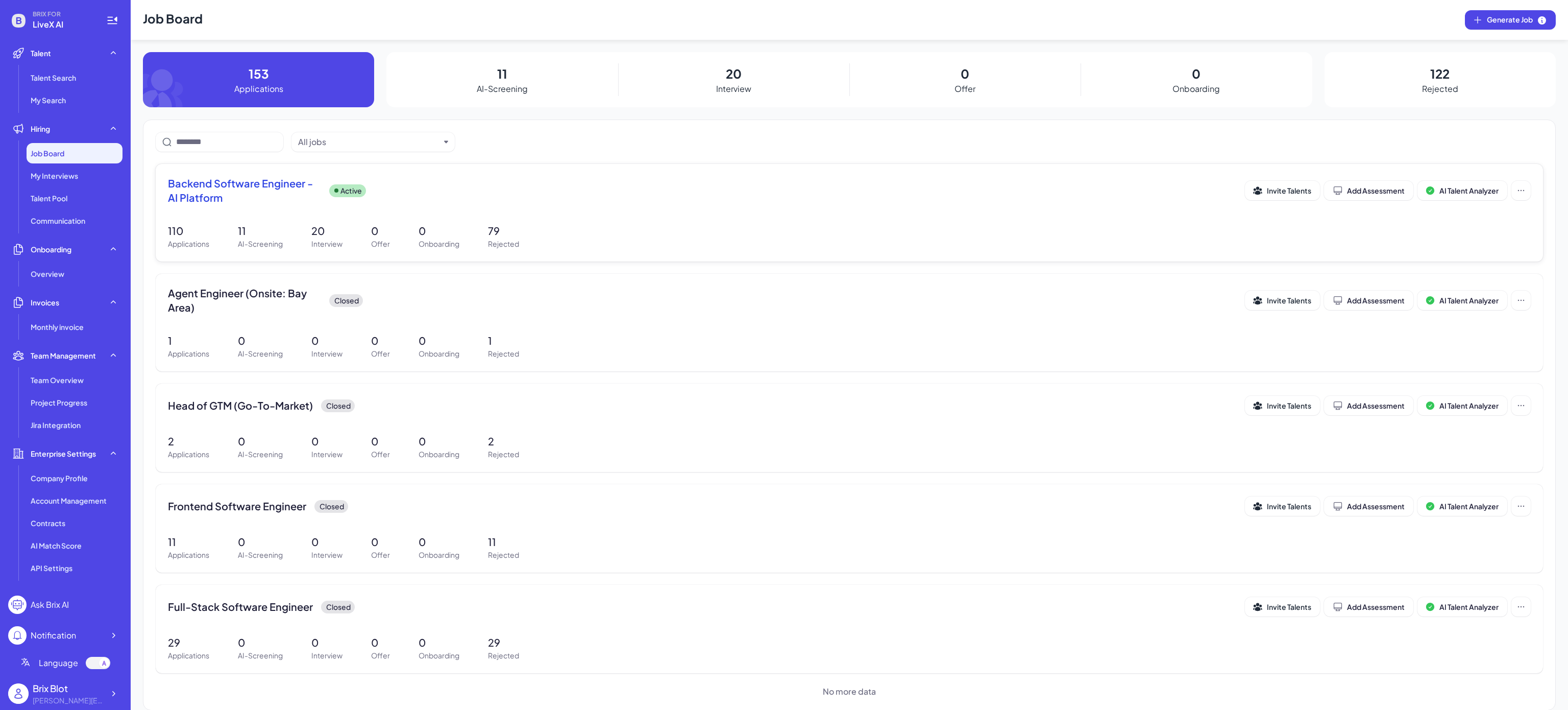
click at [270, 194] on span "Backend Software Engineer - AI Platform" at bounding box center [244, 190] width 154 height 29
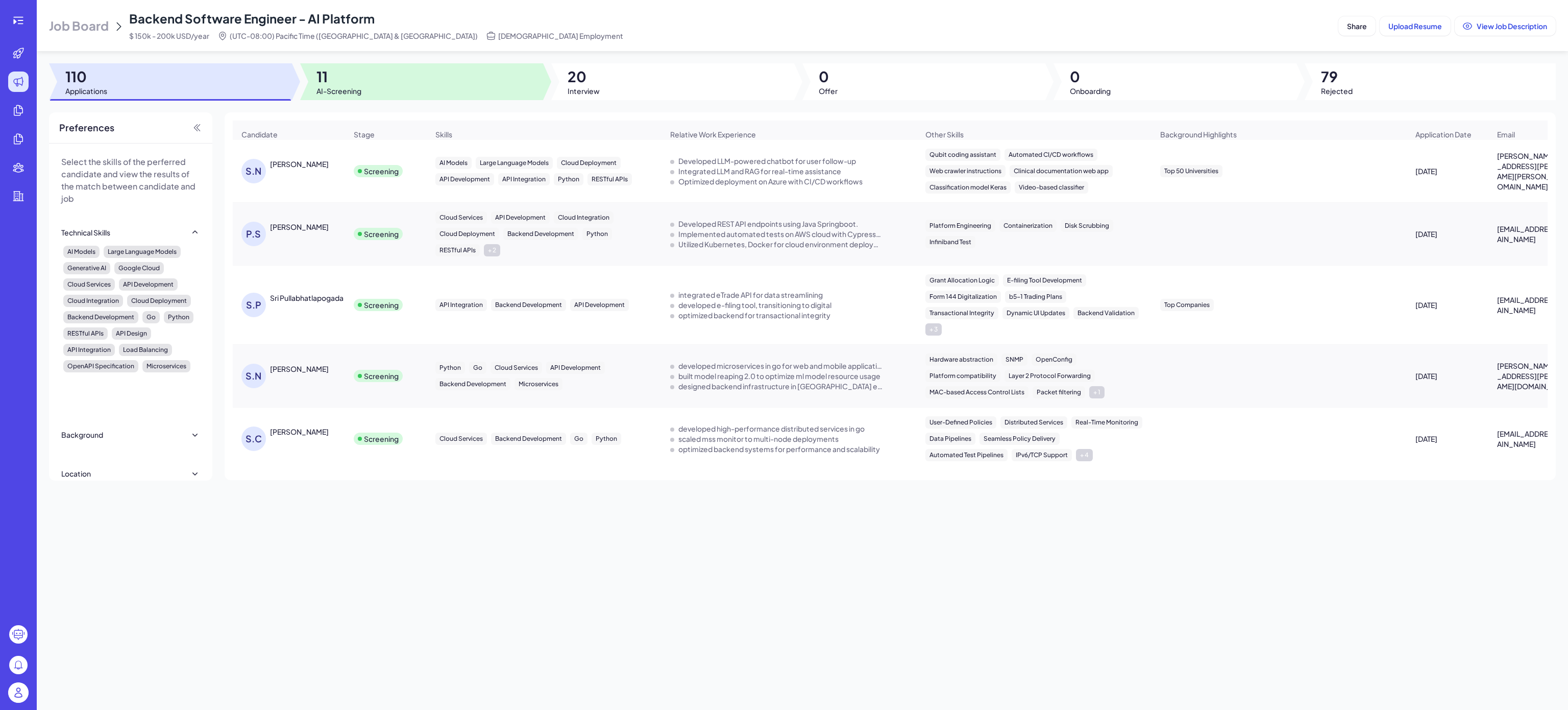
click at [369, 95] on div at bounding box center [421, 81] width 243 height 37
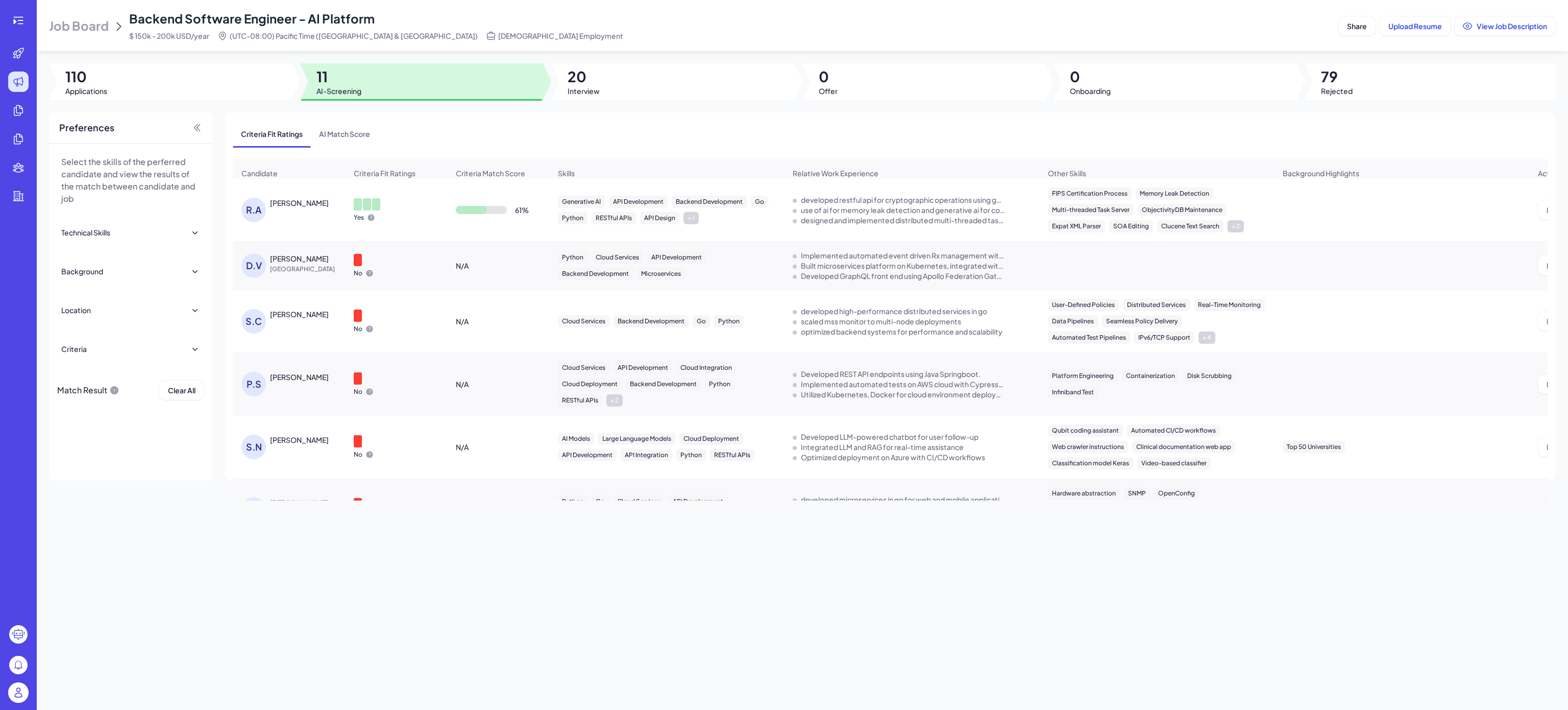
click at [19, 3] on div at bounding box center [18, 355] width 37 height 710
click at [18, 23] on icon at bounding box center [18, 21] width 9 height 7
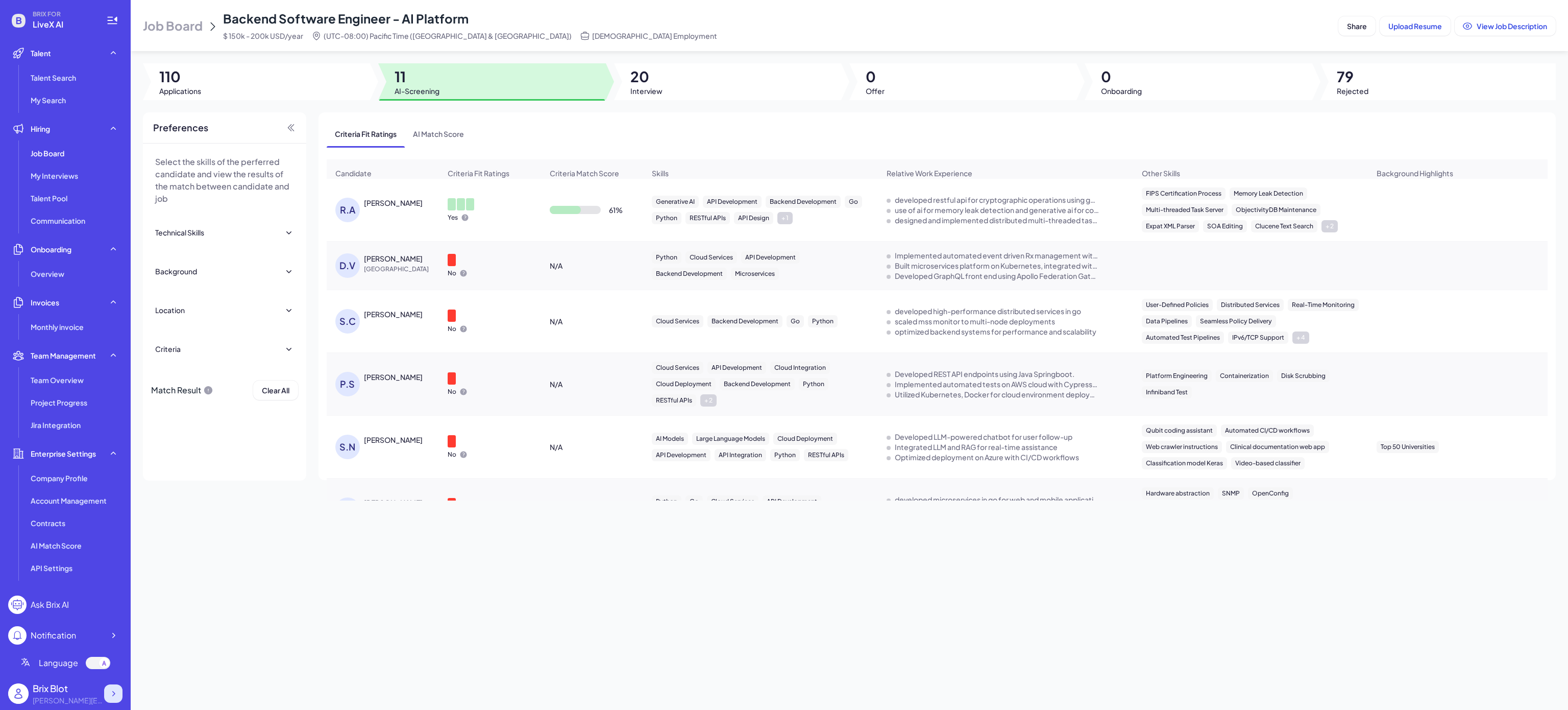
click at [116, 695] on icon at bounding box center [113, 693] width 10 height 10
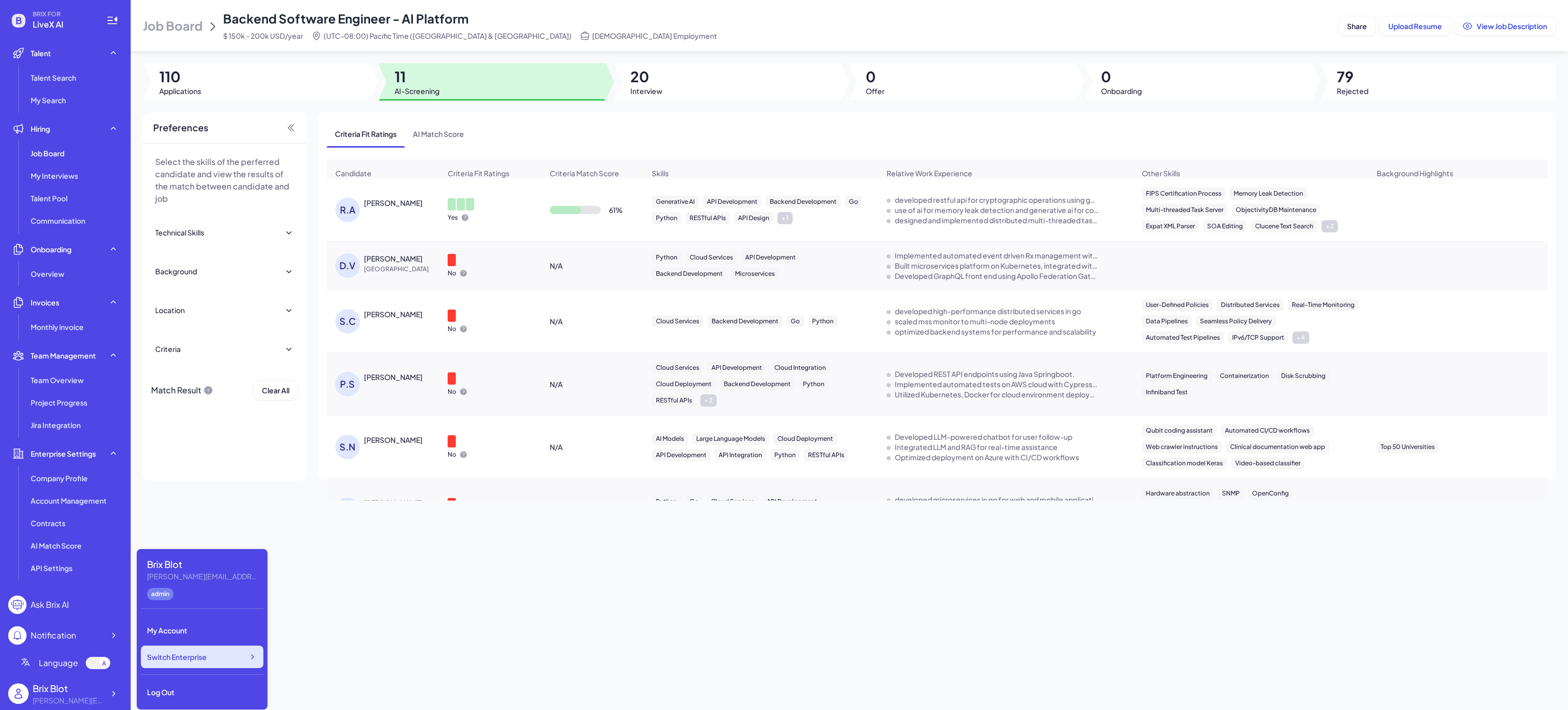
click at [243, 654] on div "Switch Enterprise" at bounding box center [201, 657] width 123 height 22
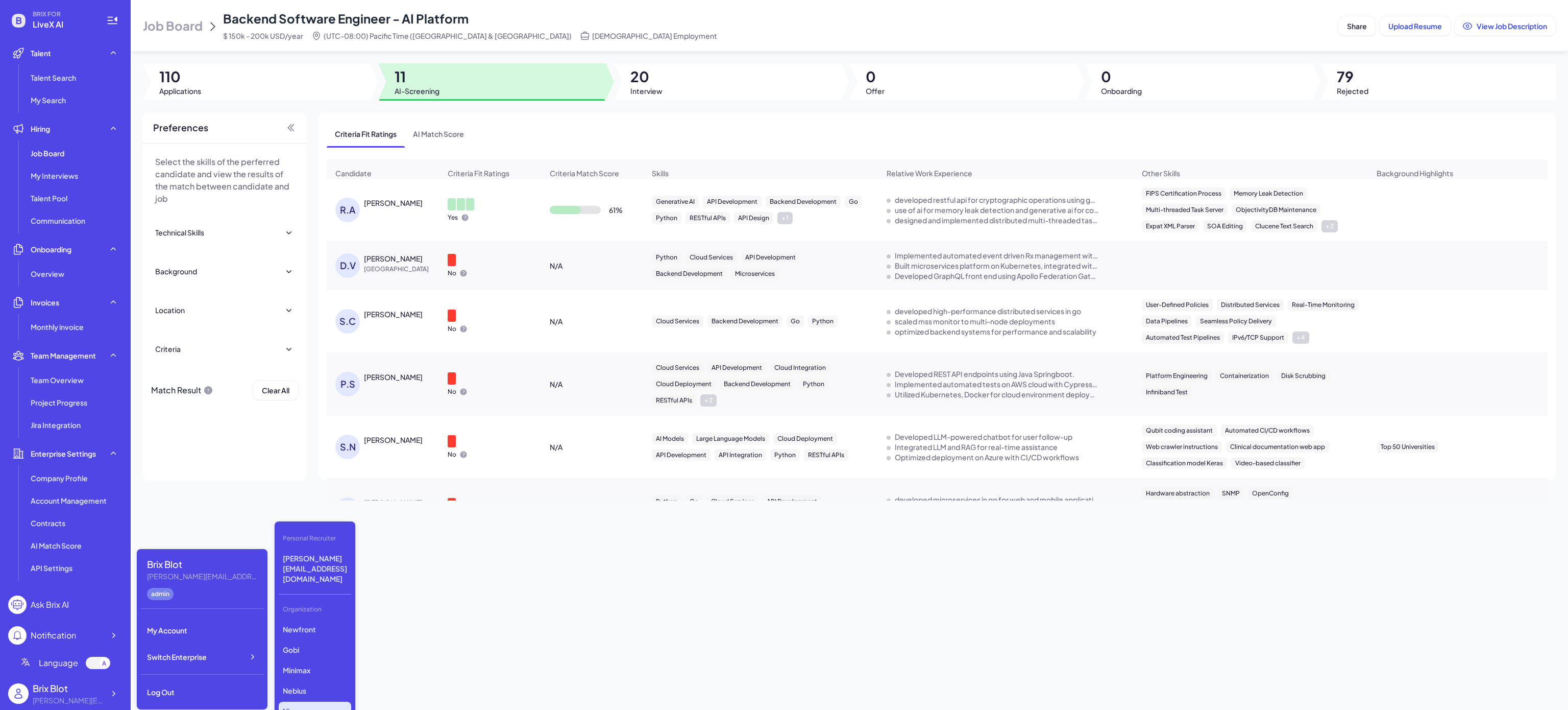
click at [313, 702] on p "Nio" at bounding box center [315, 711] width 72 height 19
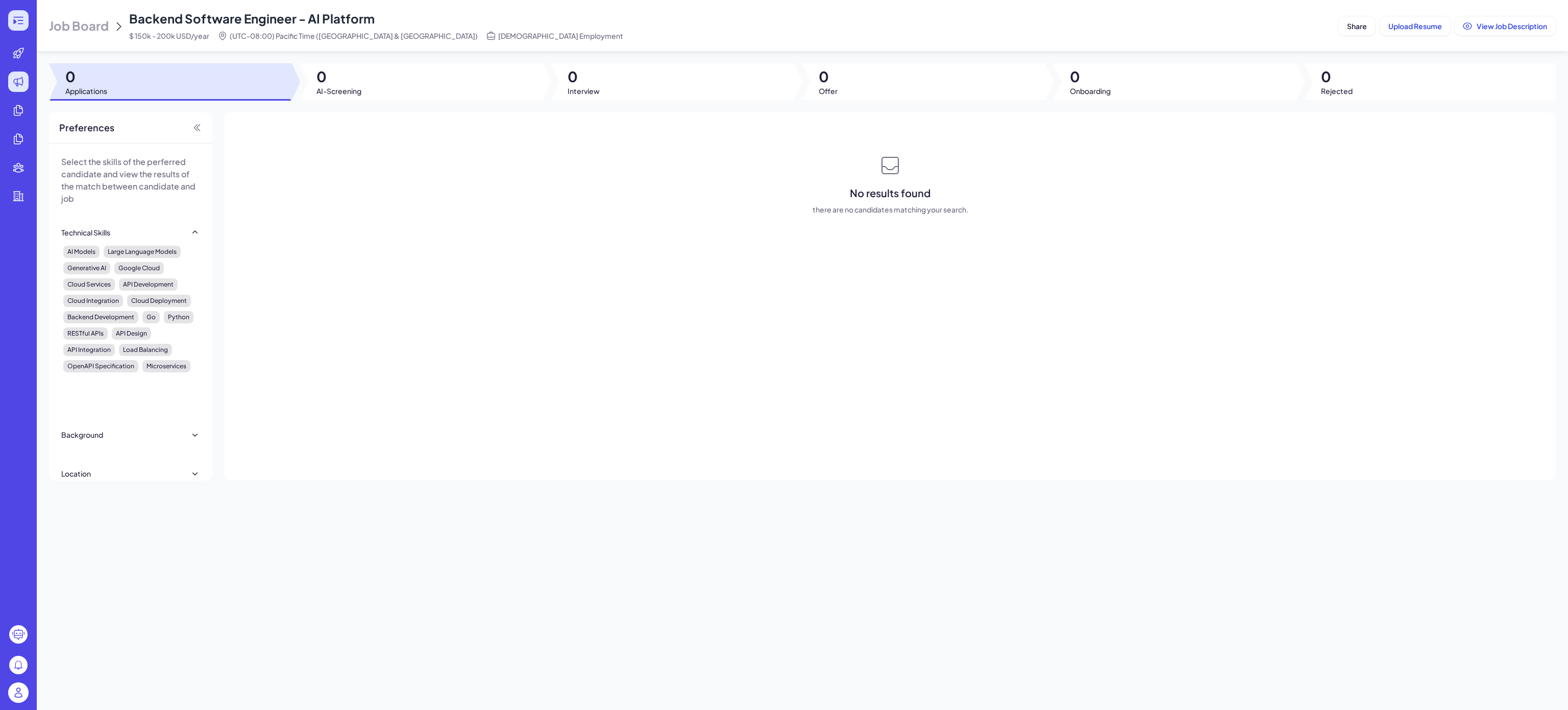
click at [22, 16] on icon at bounding box center [18, 20] width 12 height 12
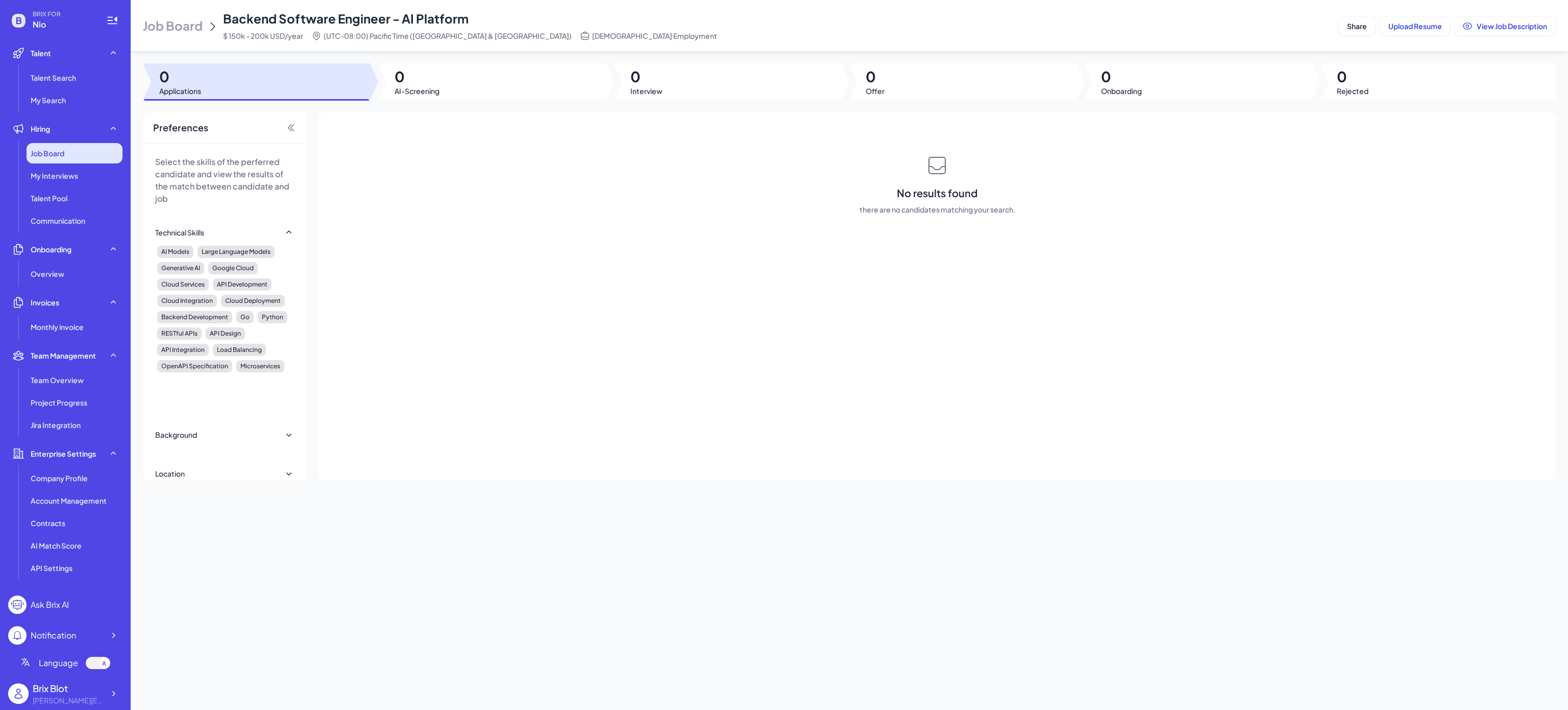
click at [55, 156] on span "Job Board" at bounding box center [48, 153] width 34 height 10
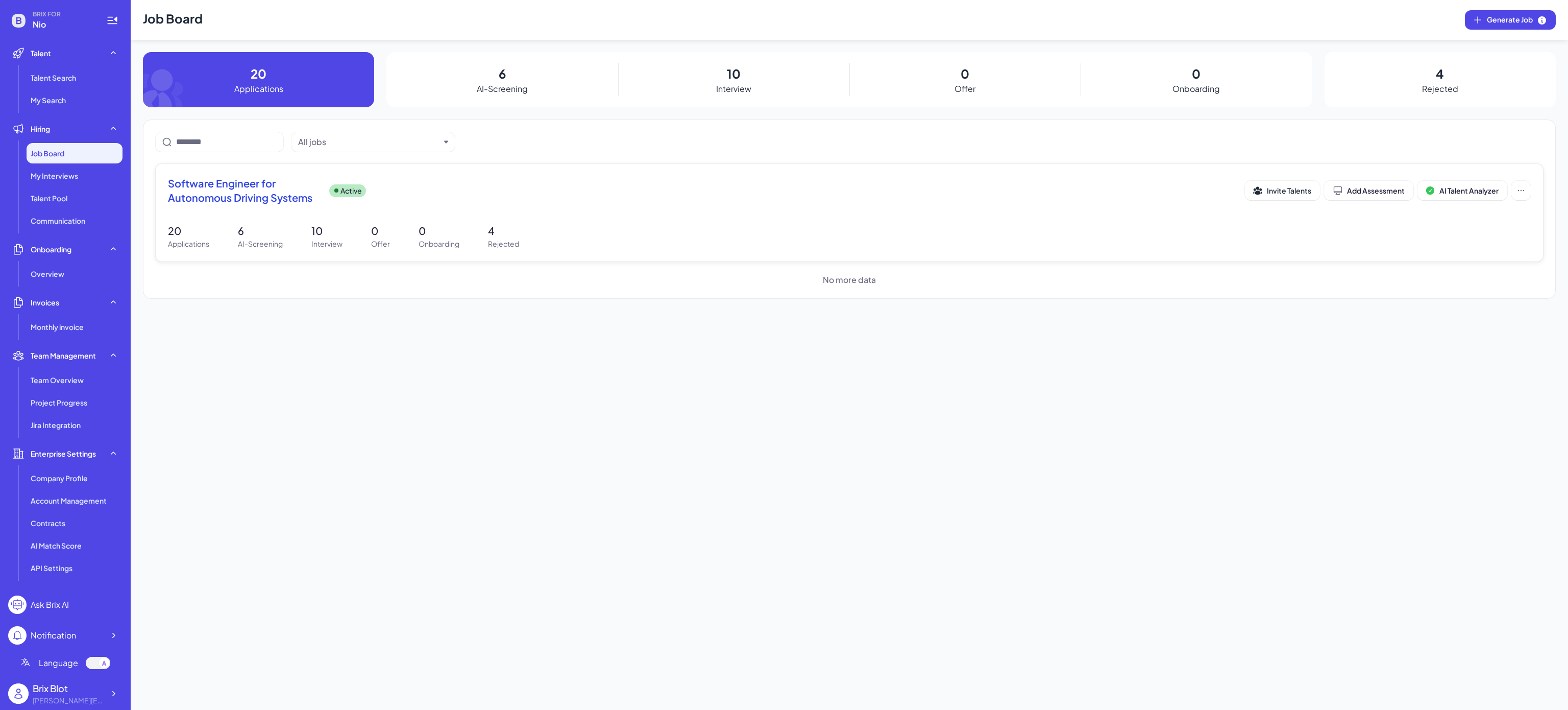
click at [250, 182] on span "Software Engineer for Autonomous Driving Systems" at bounding box center [244, 190] width 154 height 29
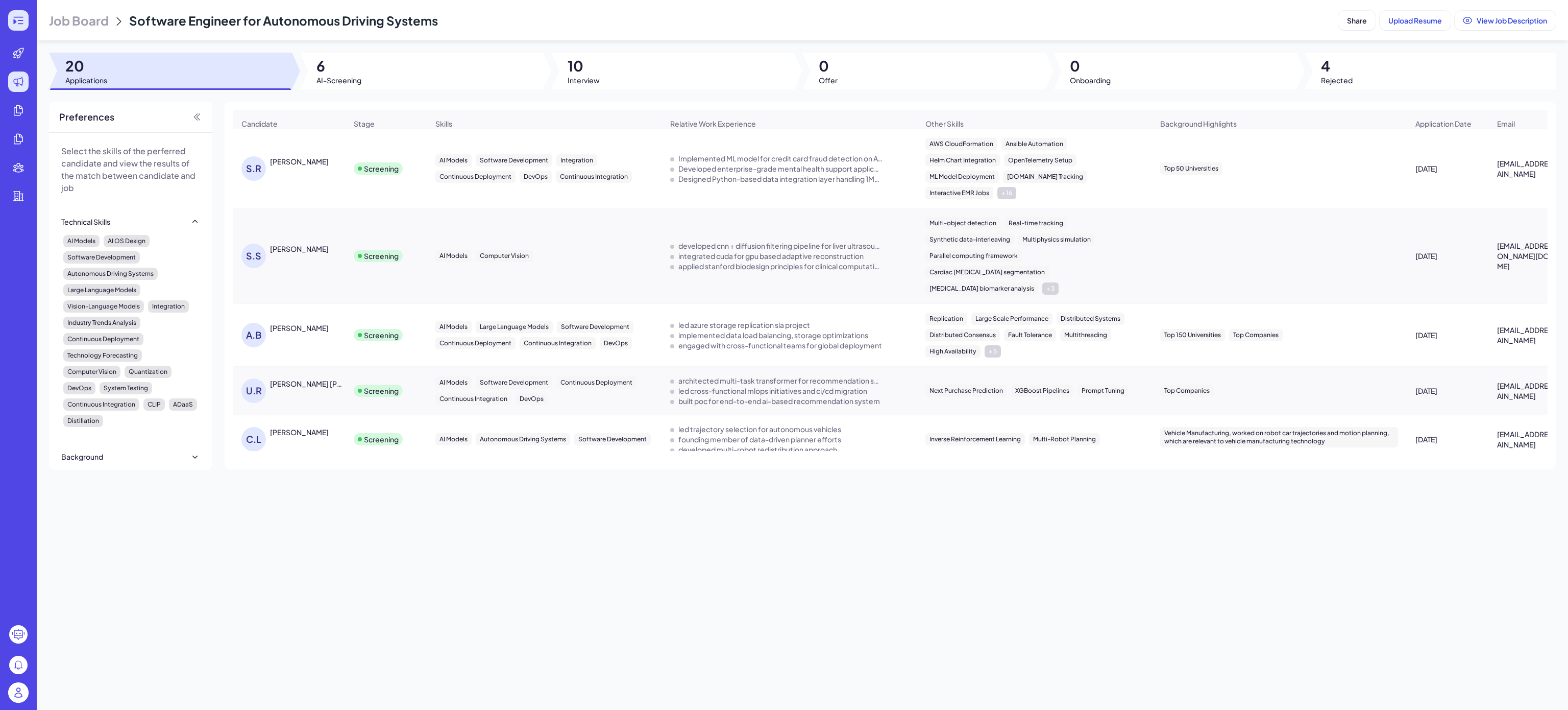
click at [8, 18] on div at bounding box center [19, 21] width 21 height 21
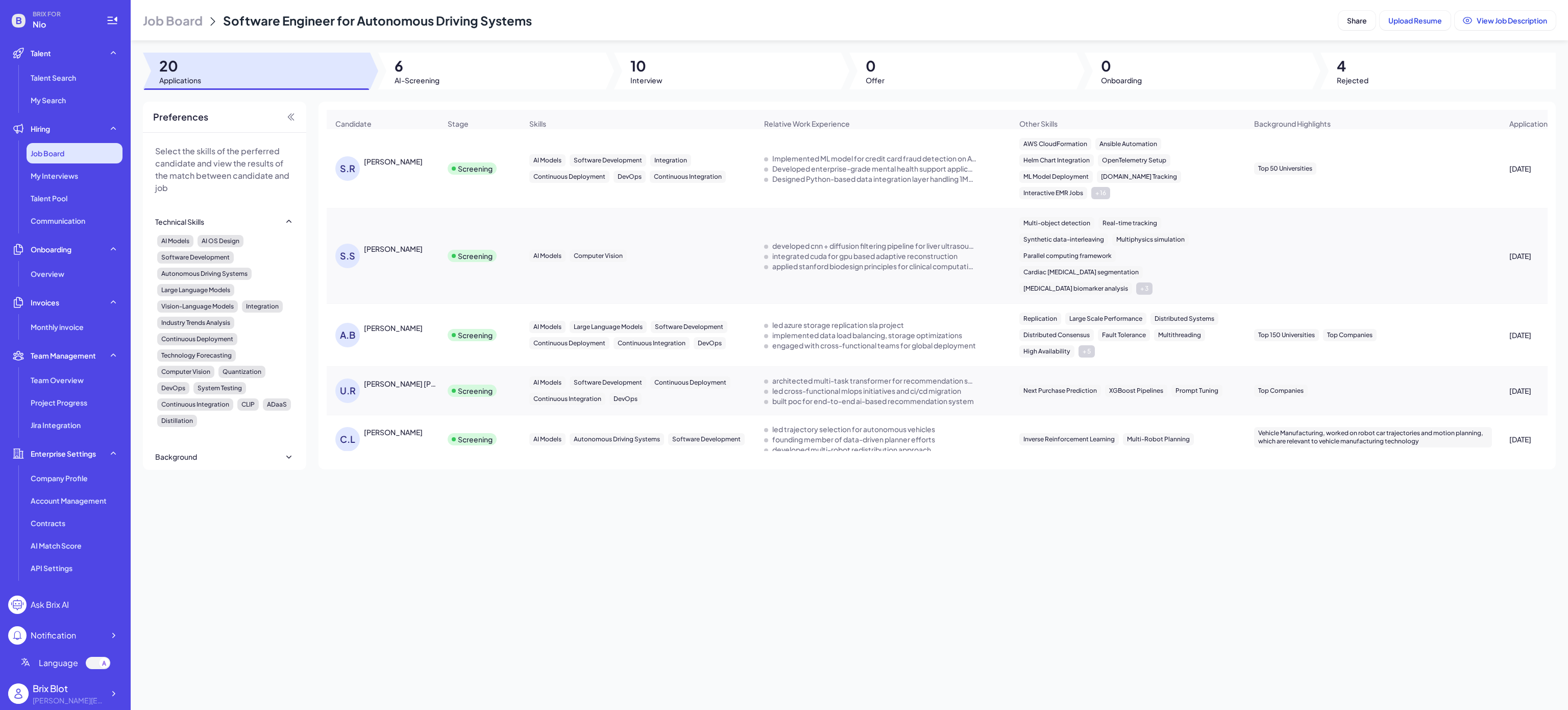
click at [65, 155] on span "Job Board" at bounding box center [48, 153] width 34 height 10
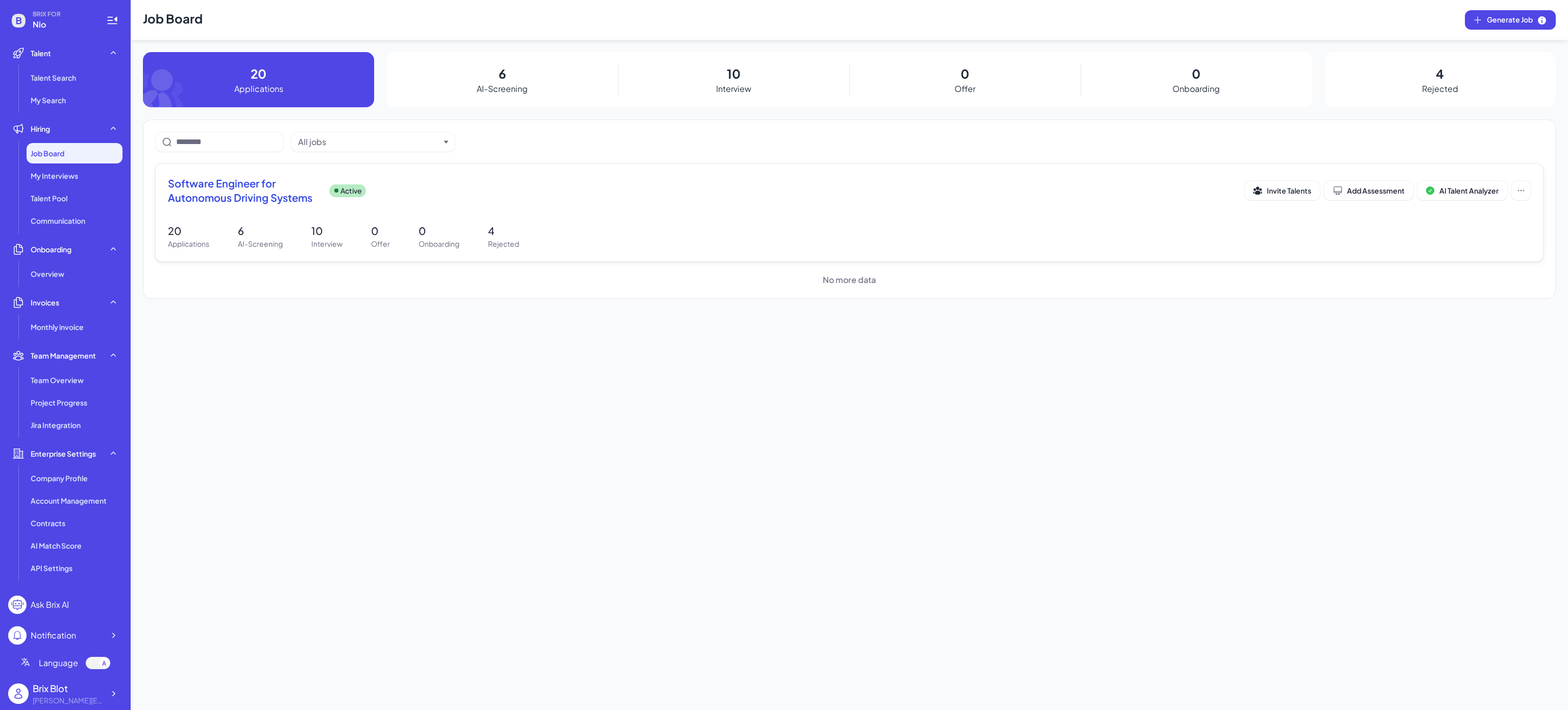
click at [257, 234] on p "6" at bounding box center [260, 230] width 45 height 15
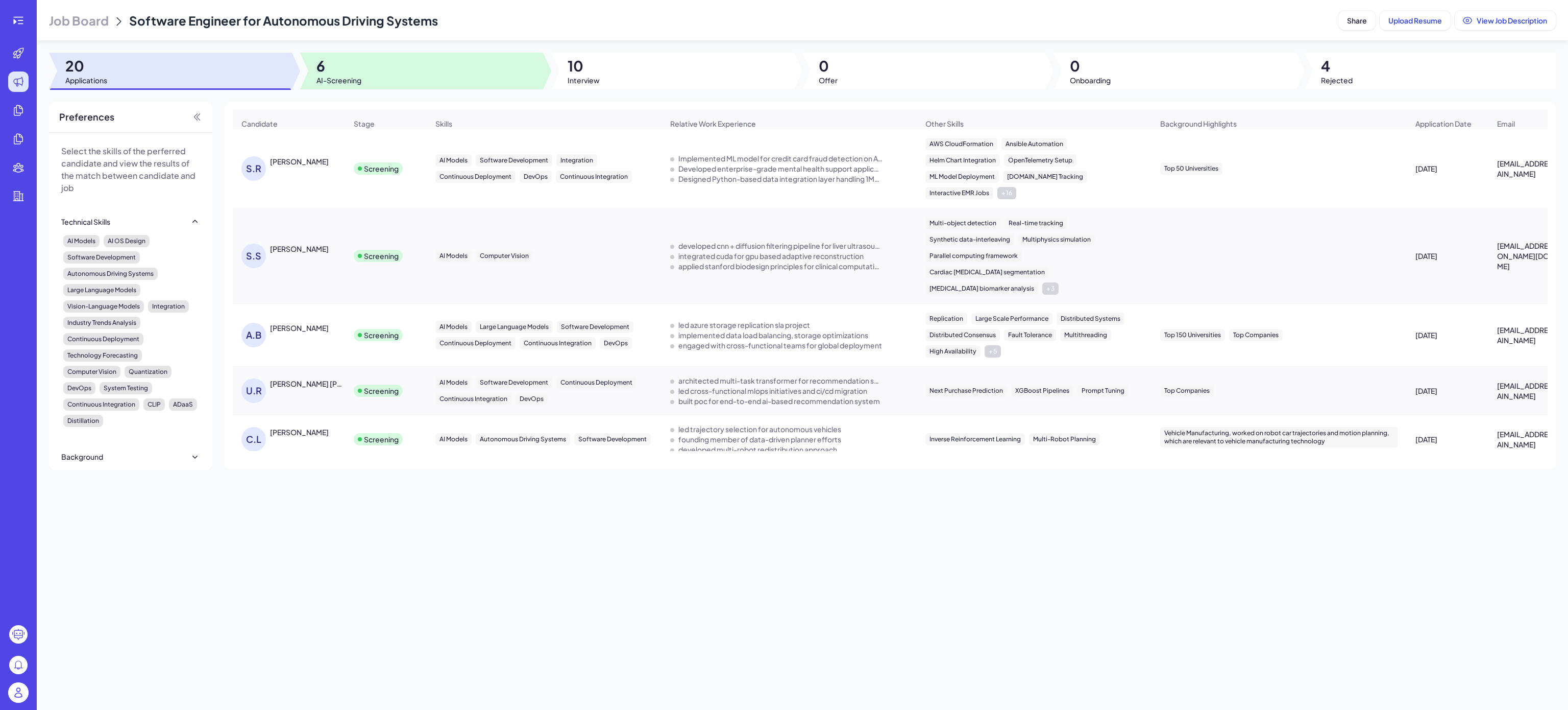
click at [353, 59] on span "6" at bounding box center [339, 66] width 45 height 19
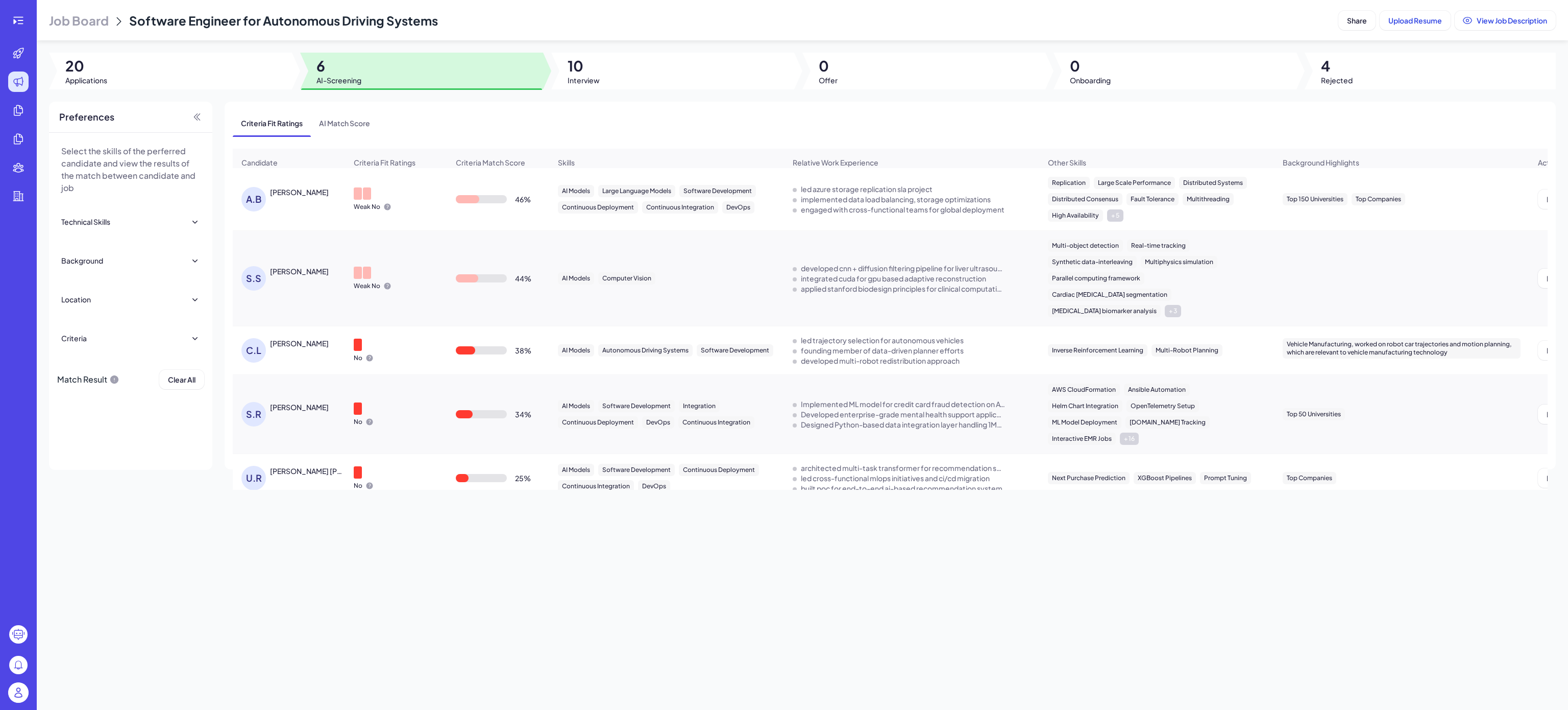
click at [296, 197] on div "[PERSON_NAME]" at bounding box center [299, 191] width 59 height 10
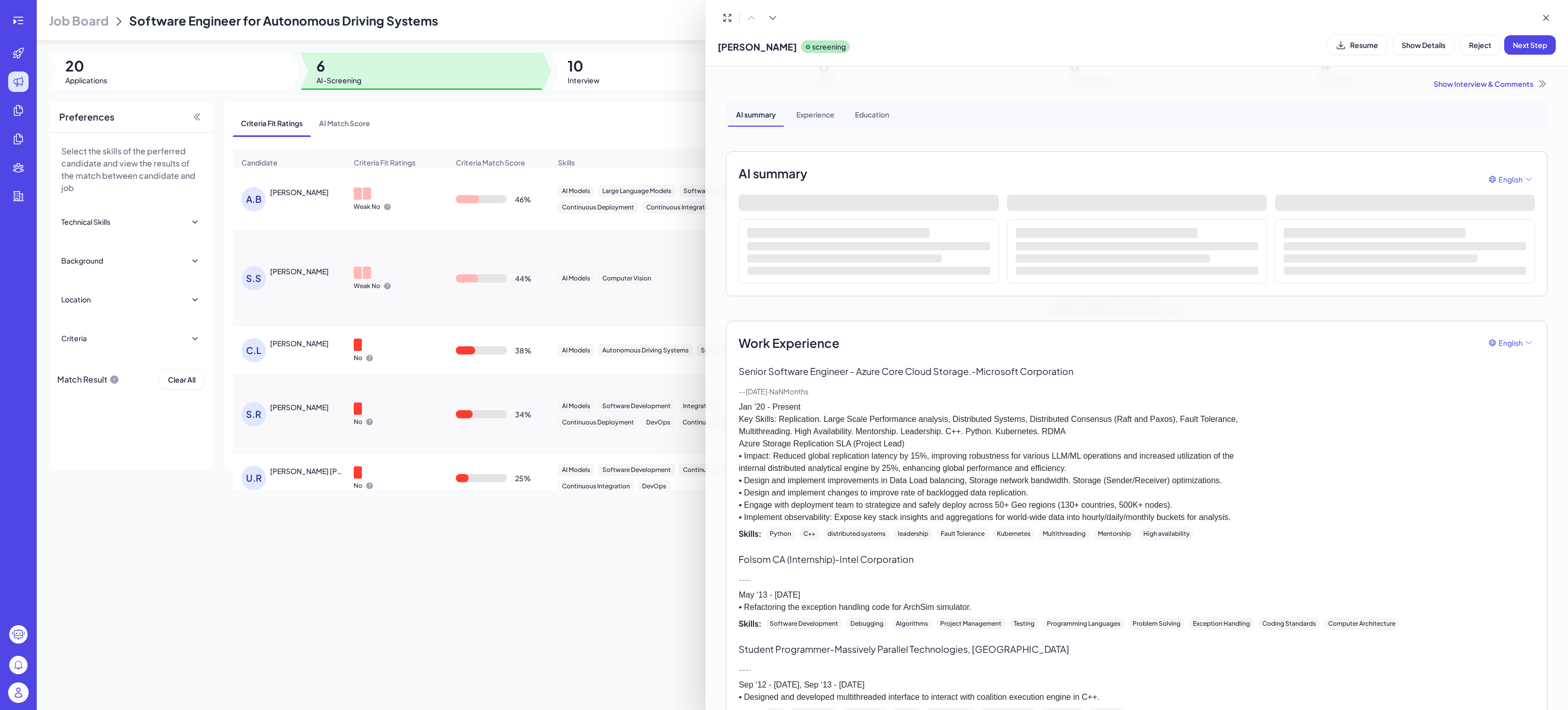
click at [1495, 82] on div "Show Interview & Comments" at bounding box center [1137, 83] width 822 height 10
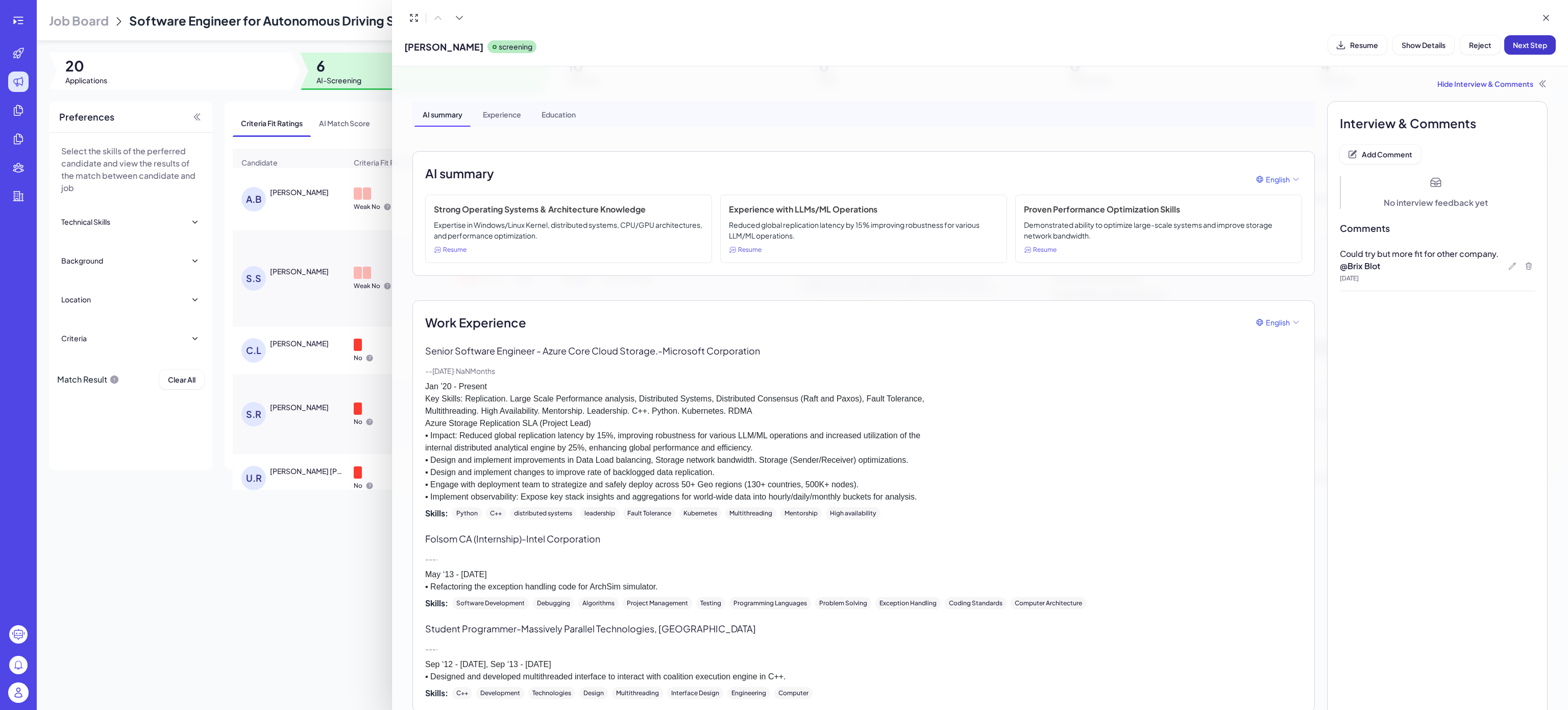
click at [1521, 43] on span "Next Step" at bounding box center [1530, 45] width 35 height 9
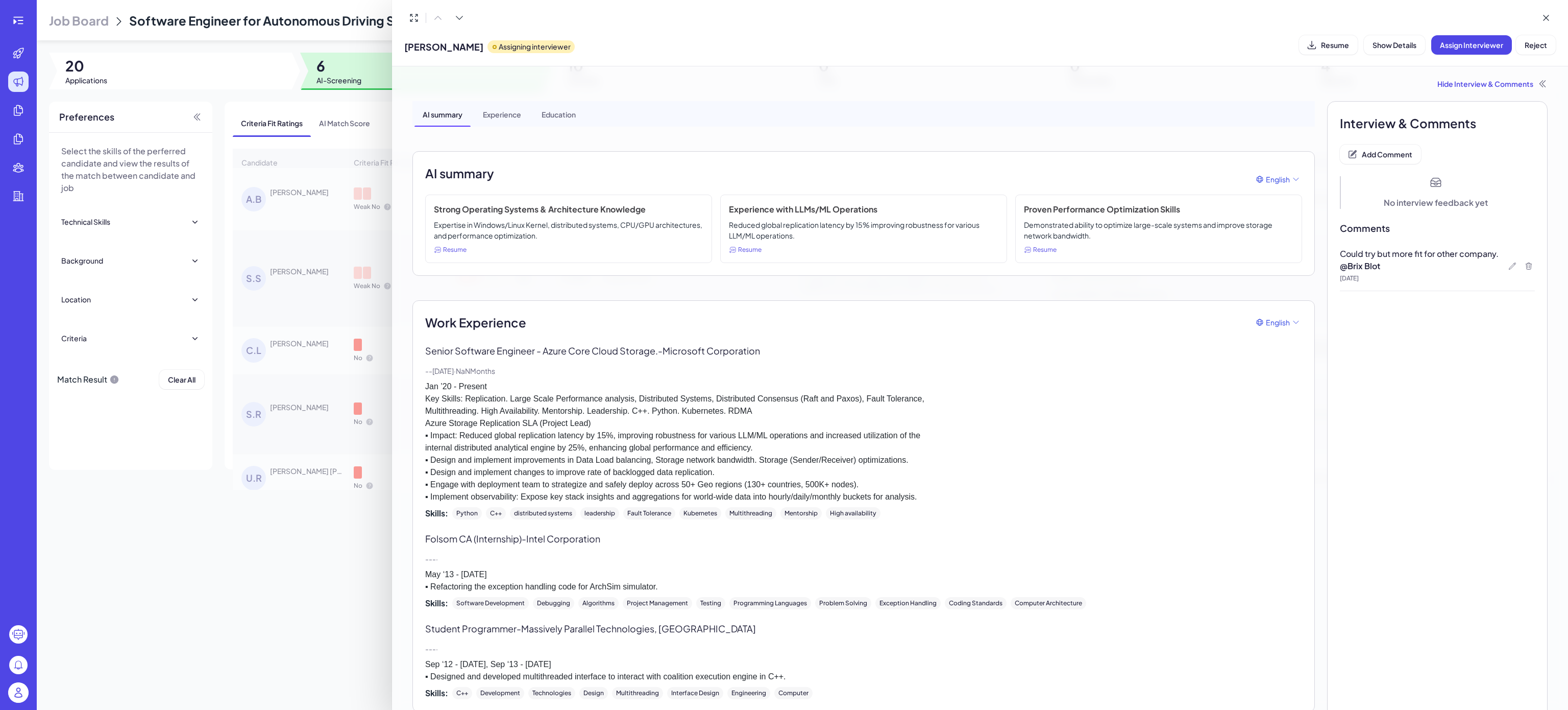
click at [275, 217] on div at bounding box center [784, 355] width 1568 height 710
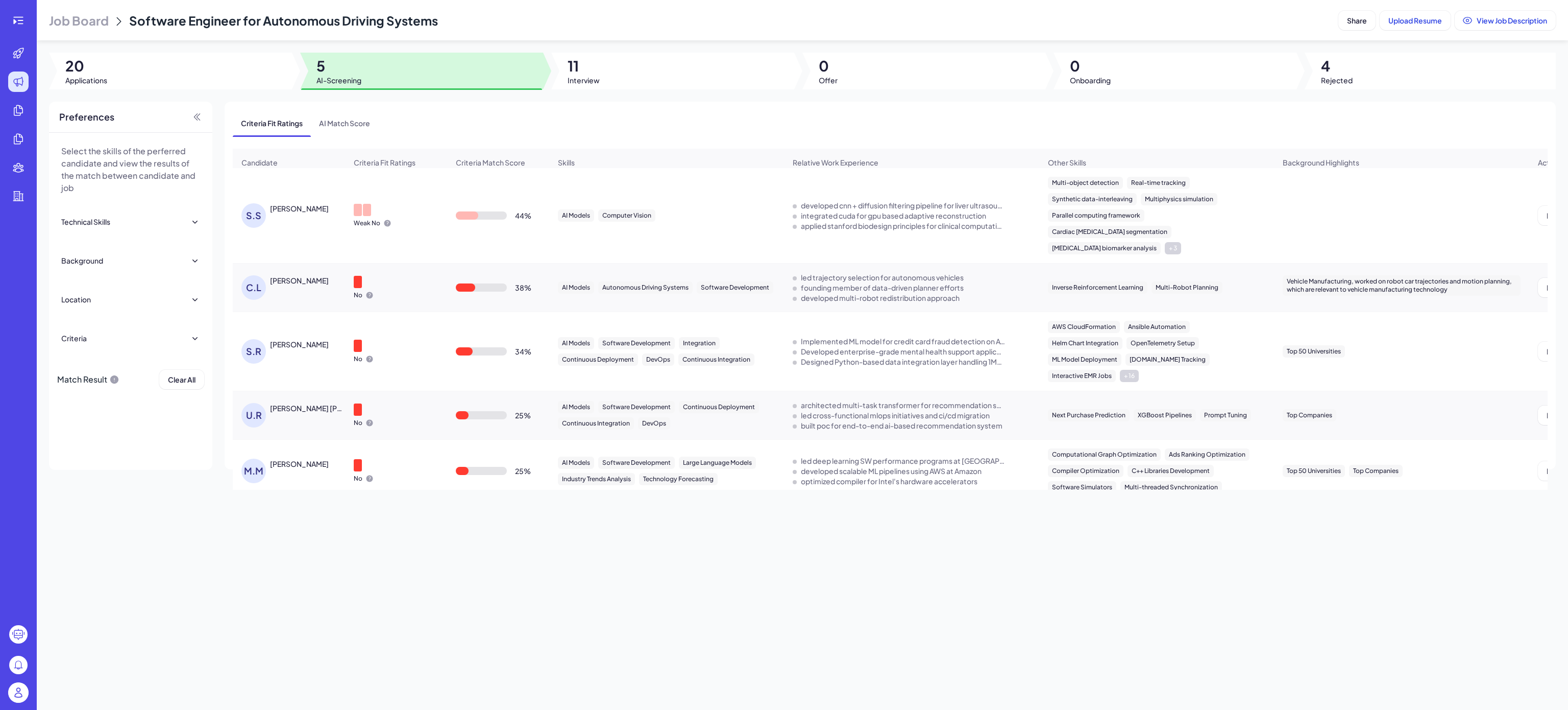
click at [299, 214] on div "[PERSON_NAME]" at bounding box center [299, 208] width 59 height 10
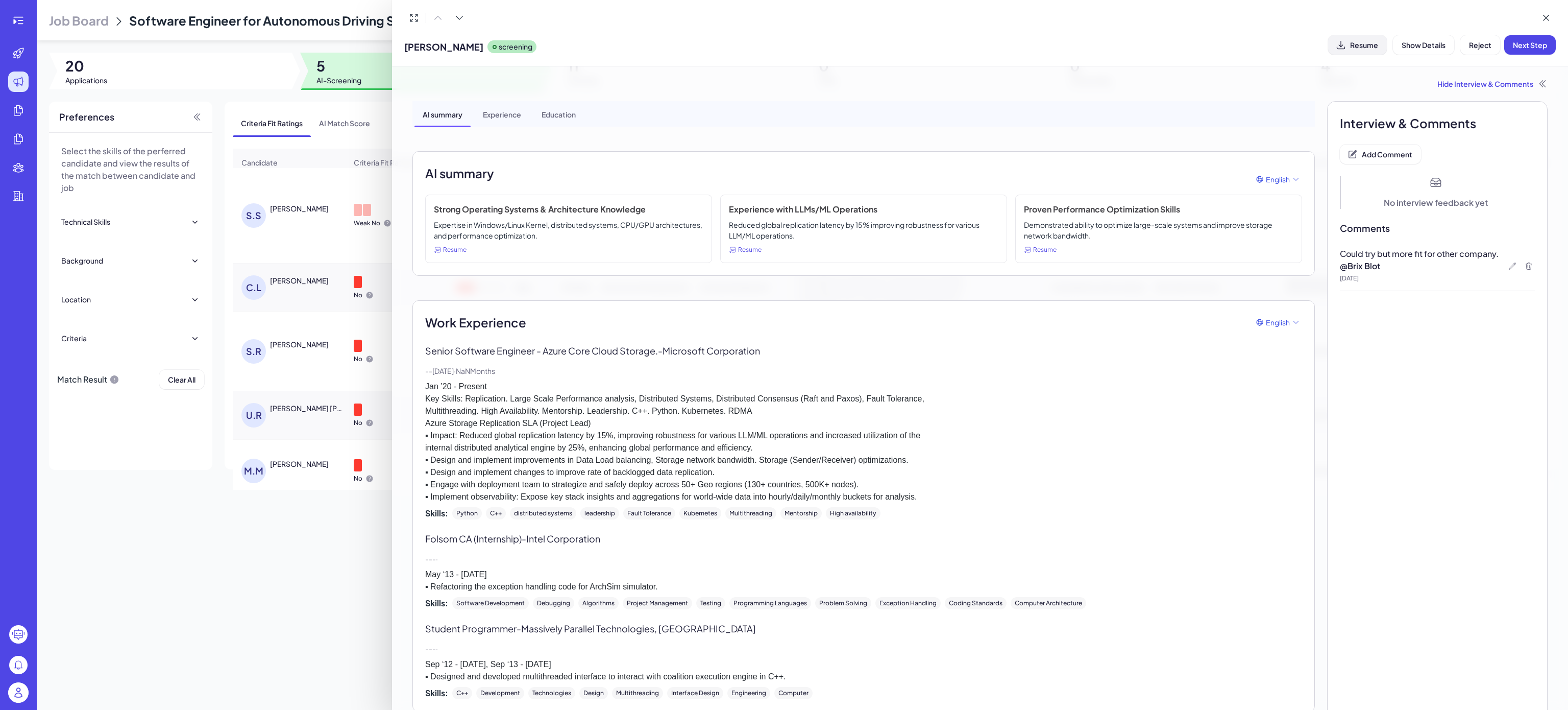
click at [1352, 42] on span "Resume" at bounding box center [1365, 45] width 28 height 9
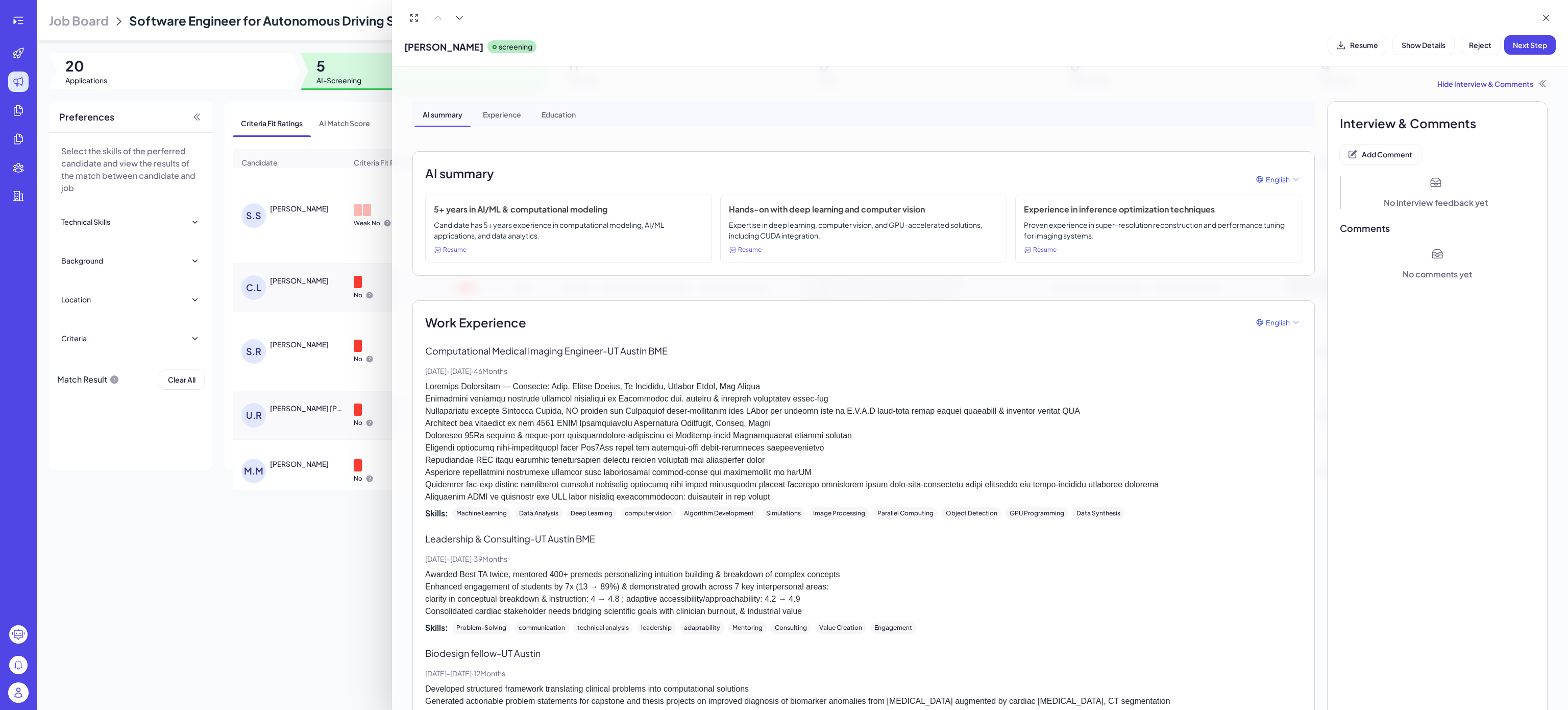
click at [294, 573] on div at bounding box center [784, 355] width 1568 height 710
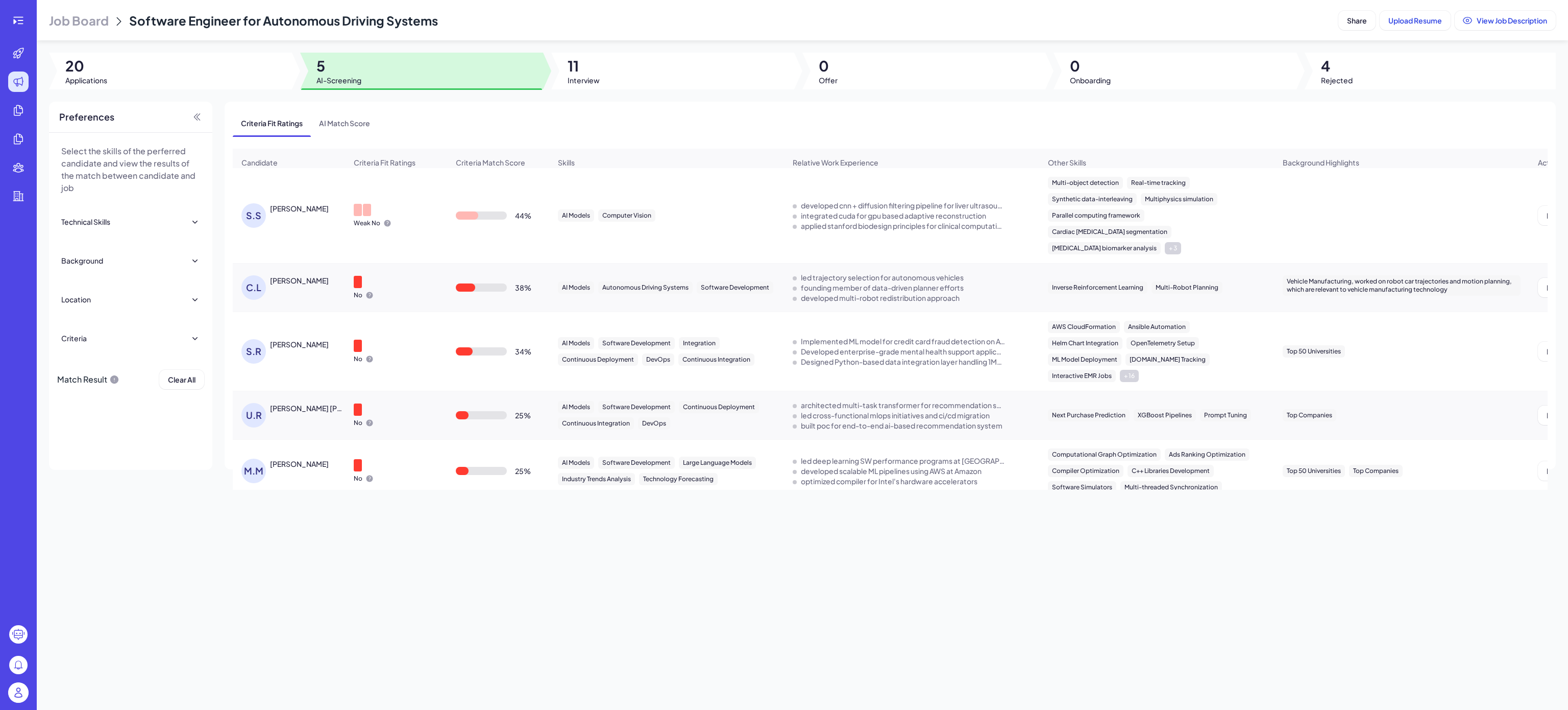
click at [286, 214] on div "[PERSON_NAME]" at bounding box center [299, 208] width 59 height 10
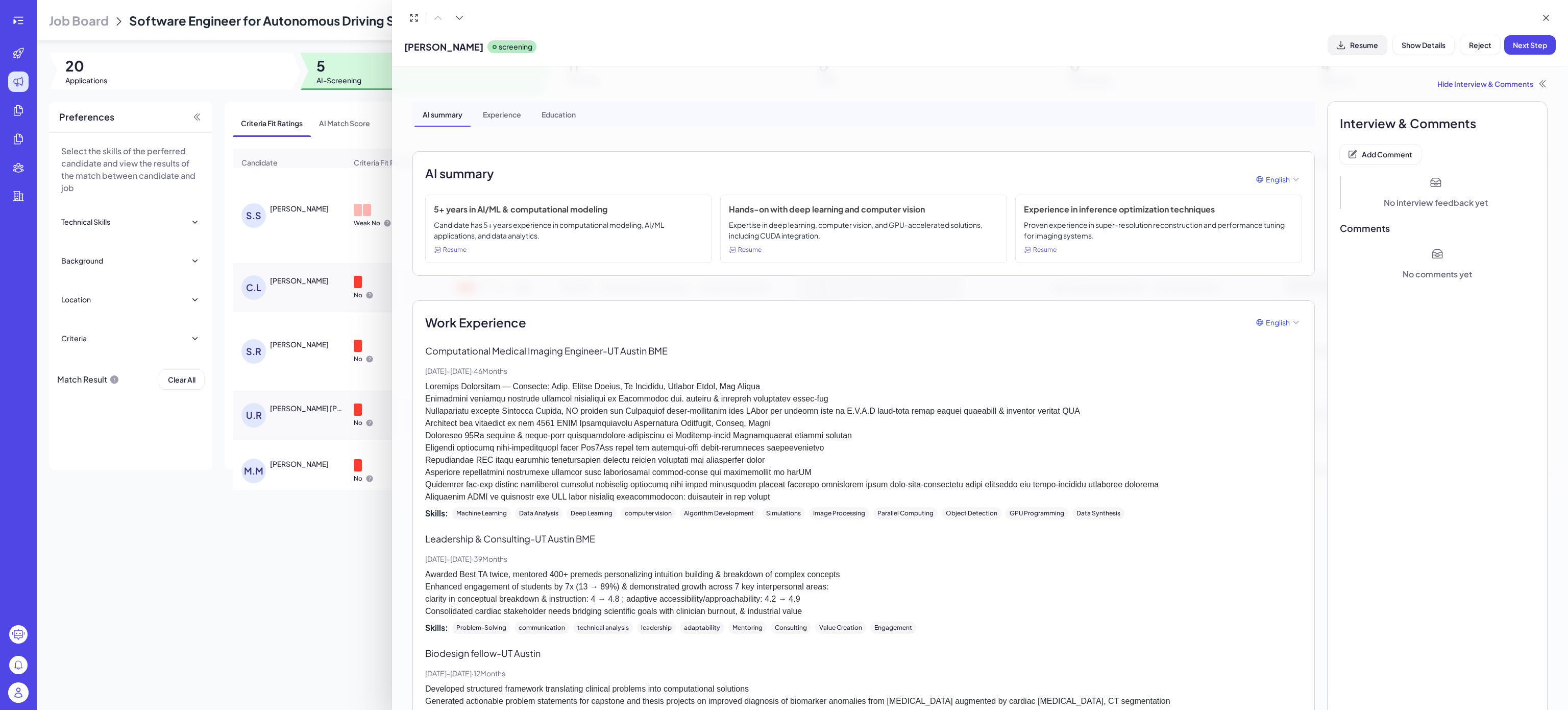
click at [1337, 40] on icon at bounding box center [1340, 45] width 10 height 10
click at [1473, 40] on span "Reject" at bounding box center [1481, 45] width 22 height 9
click at [1536, 110] on span "Ok" at bounding box center [1536, 111] width 10 height 9
click at [1367, 155] on span "Add Comment" at bounding box center [1387, 155] width 51 height 9
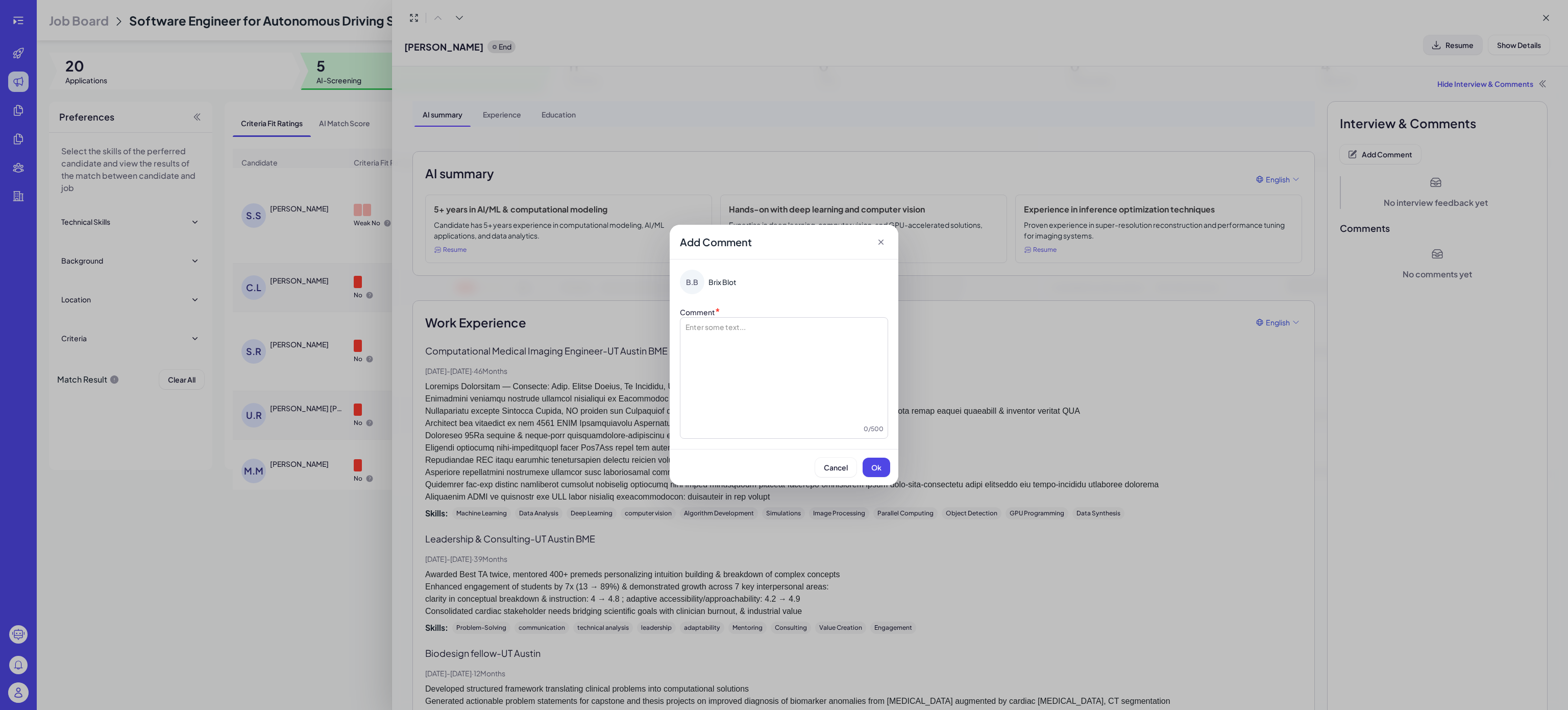
click at [780, 356] on div at bounding box center [784, 372] width 200 height 102
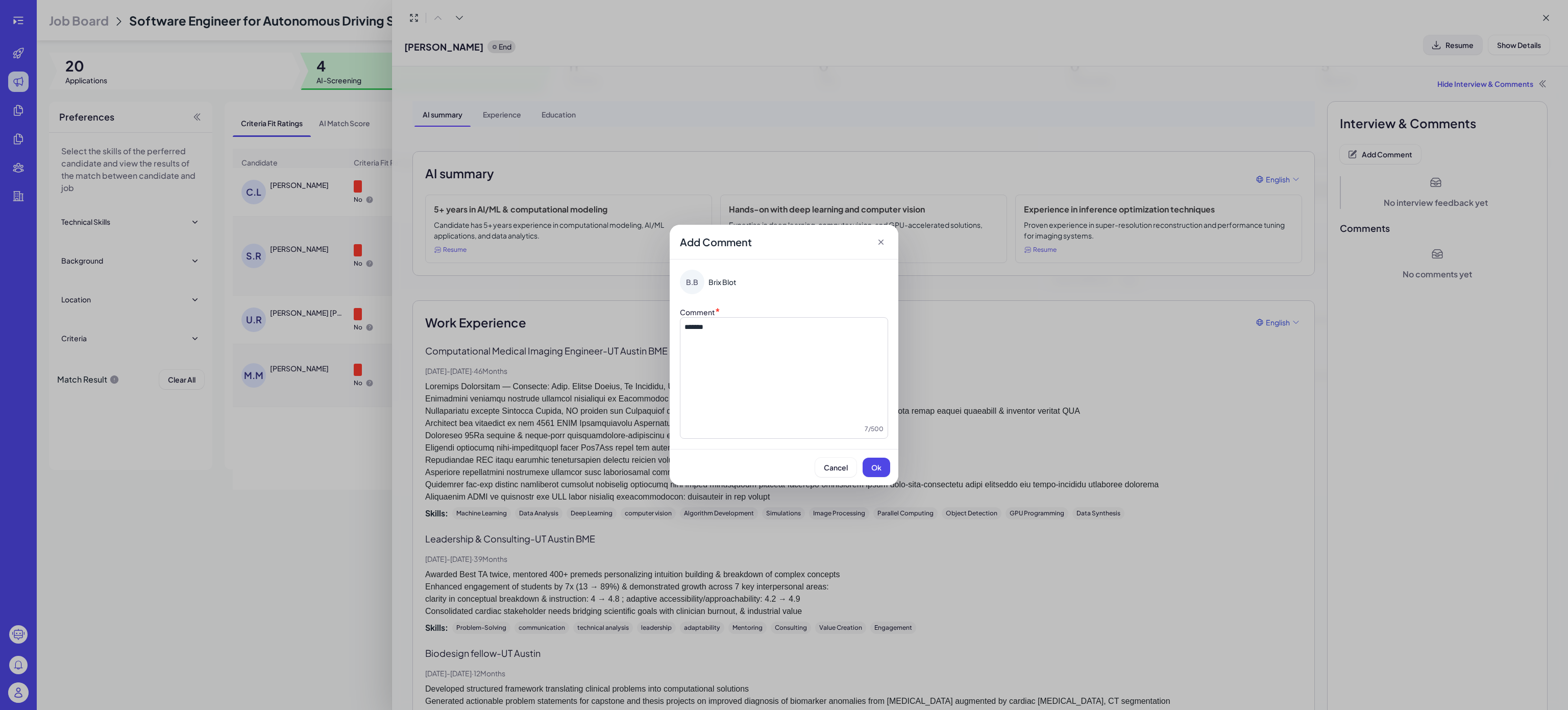
drag, startPoint x: 880, startPoint y: 466, endPoint x: 823, endPoint y: 452, distance: 58.7
click at [880, 466] on span "Ok" at bounding box center [876, 467] width 10 height 9
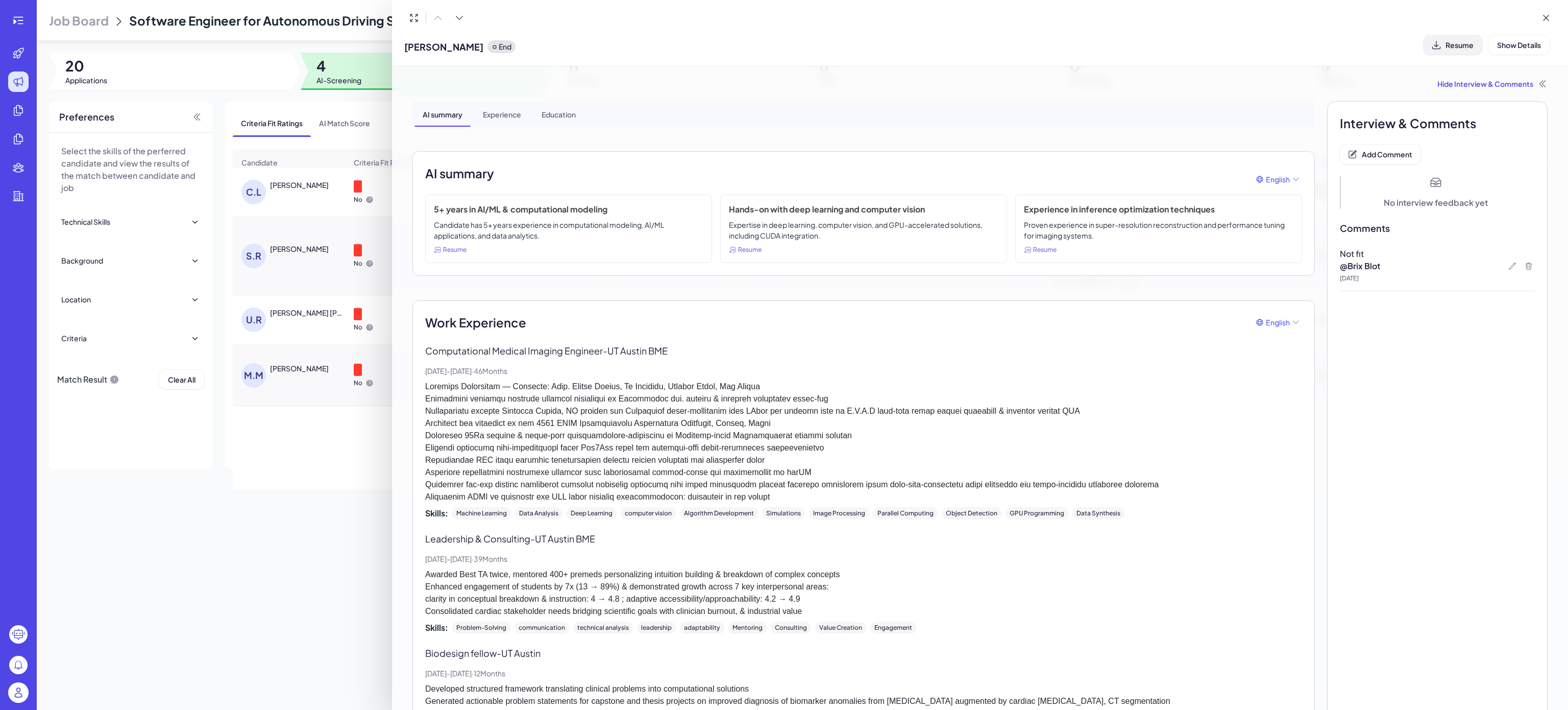
click at [290, 191] on div at bounding box center [784, 355] width 1568 height 710
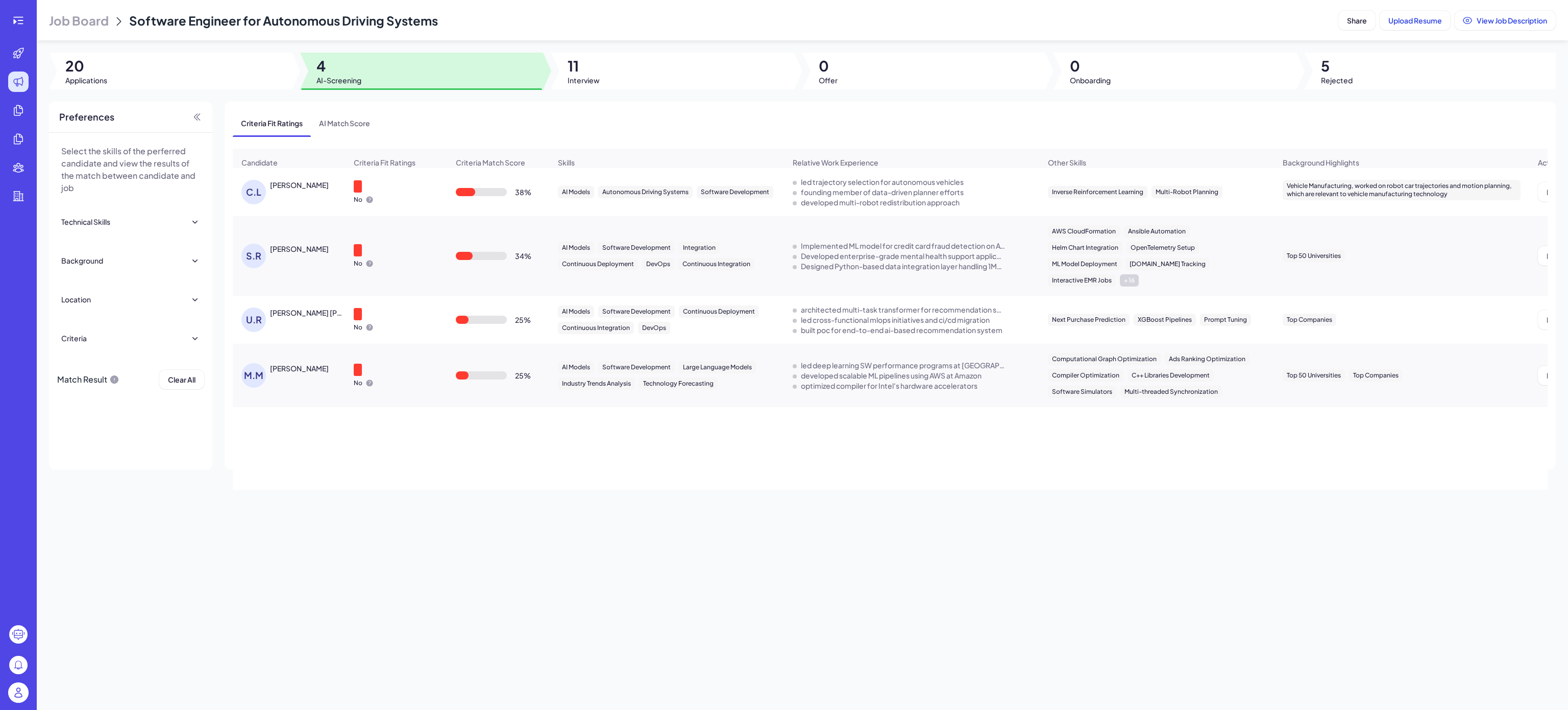
click at [271, 190] on div "[PERSON_NAME]" at bounding box center [299, 185] width 59 height 10
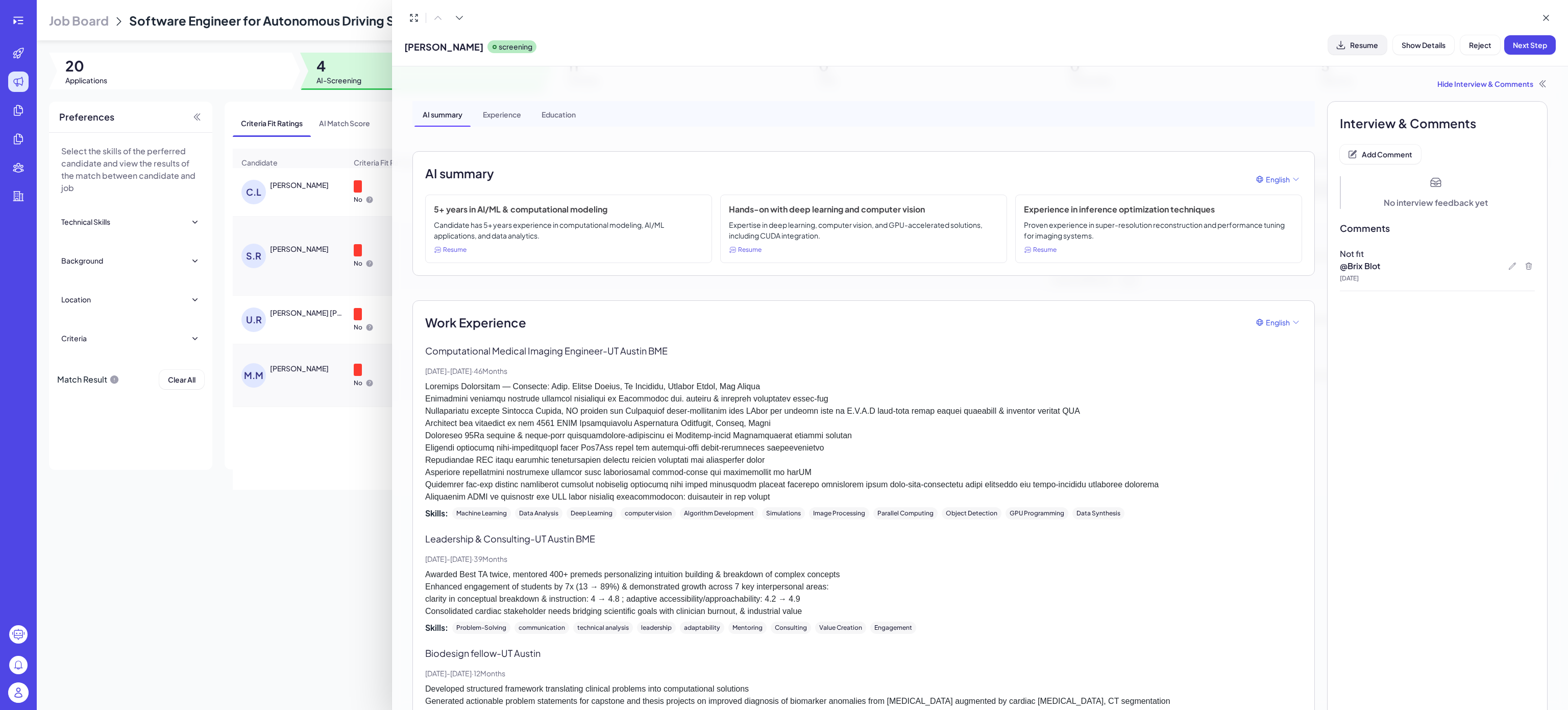
click at [1357, 43] on span "Resume" at bounding box center [1365, 45] width 28 height 9
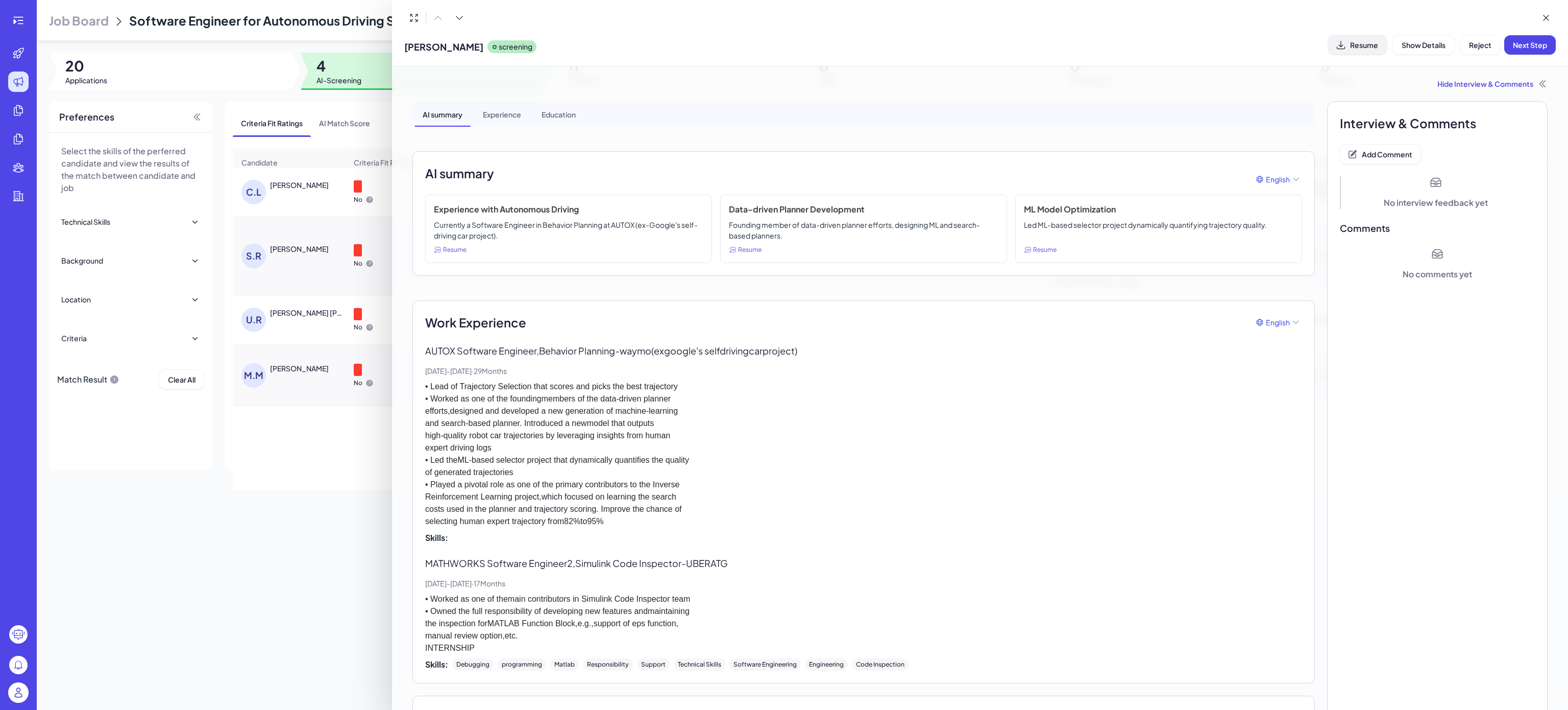
click at [1358, 42] on span "Resume" at bounding box center [1365, 45] width 28 height 9
click at [1383, 155] on span "Add Comment" at bounding box center [1387, 155] width 51 height 9
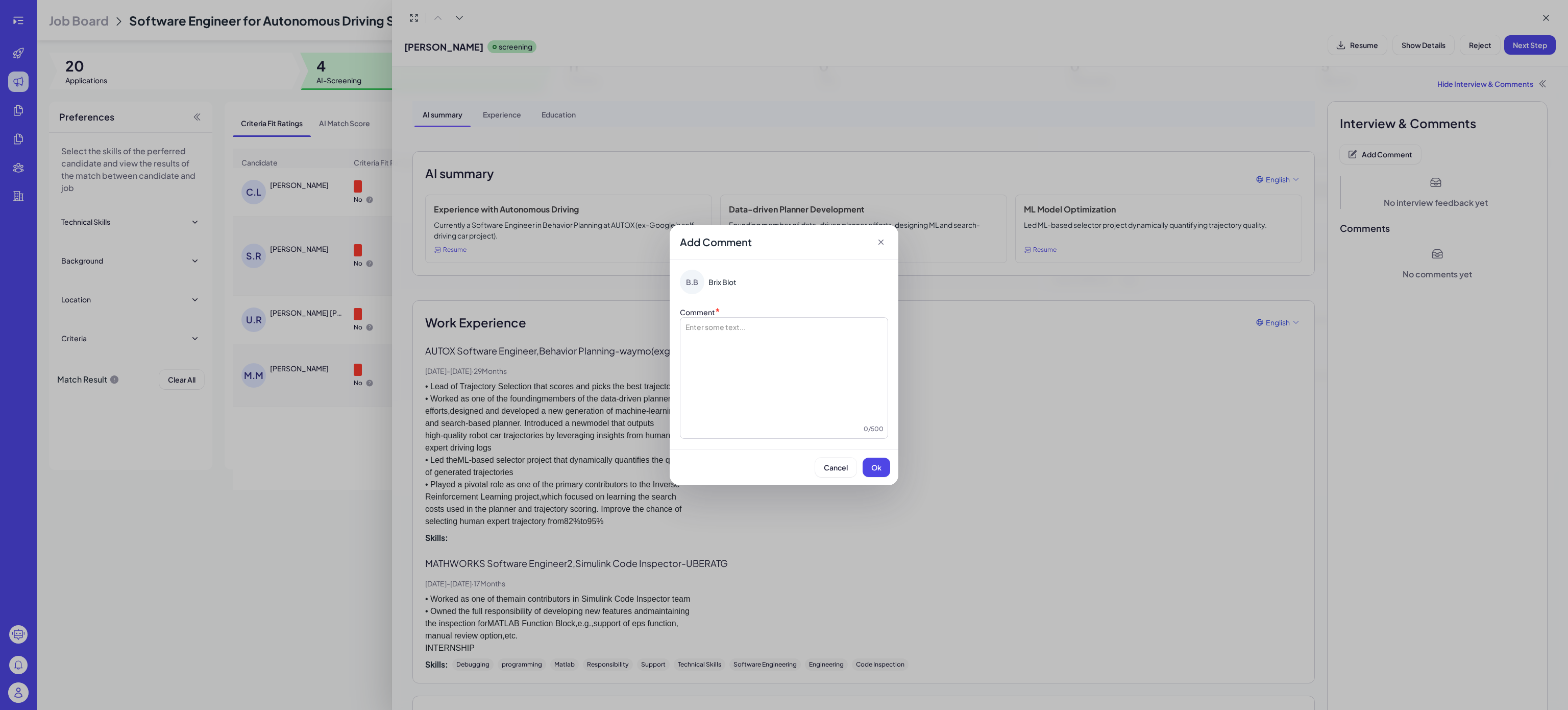
click at [819, 358] on div at bounding box center [784, 372] width 200 height 102
click at [889, 462] on button "Ok" at bounding box center [876, 466] width 27 height 20
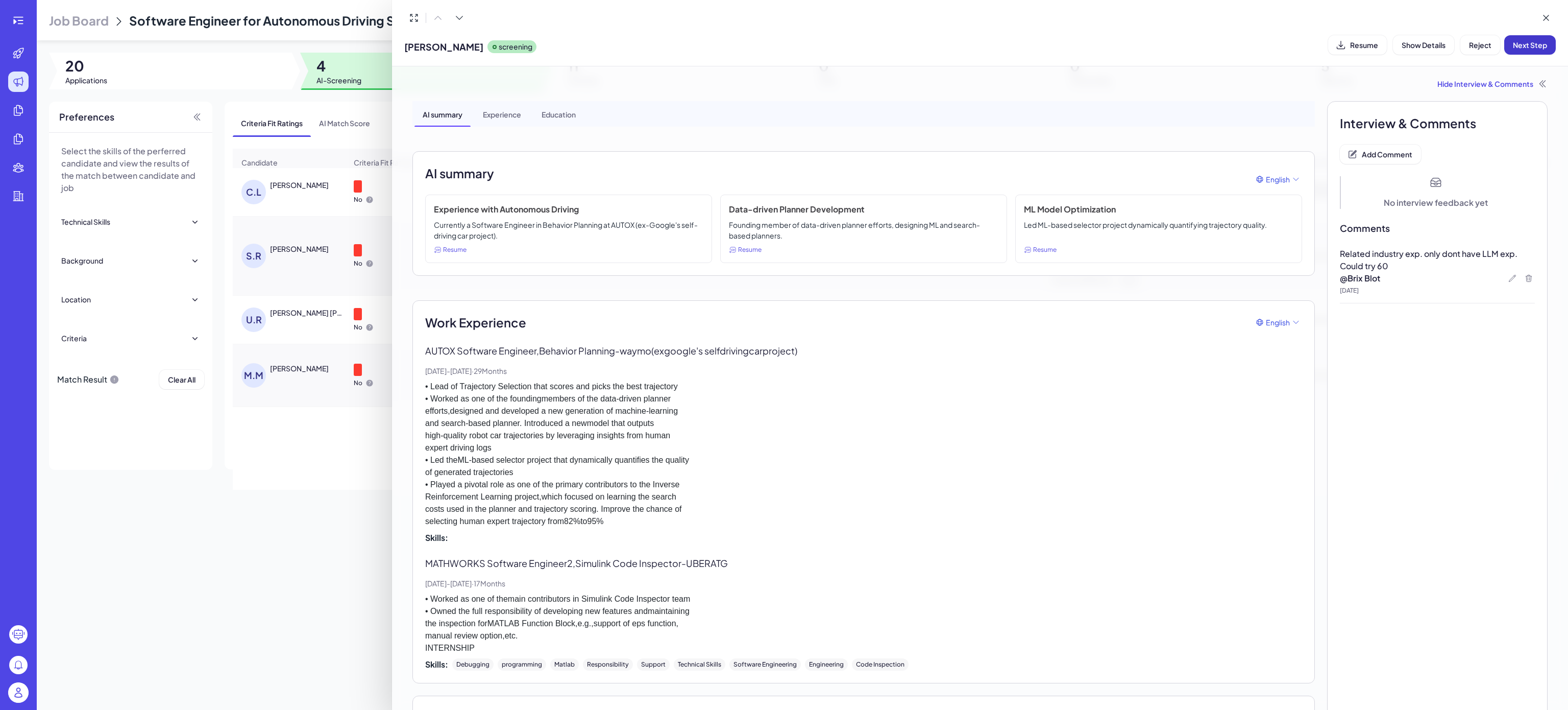
click at [1519, 44] on span "Next Step" at bounding box center [1530, 45] width 35 height 9
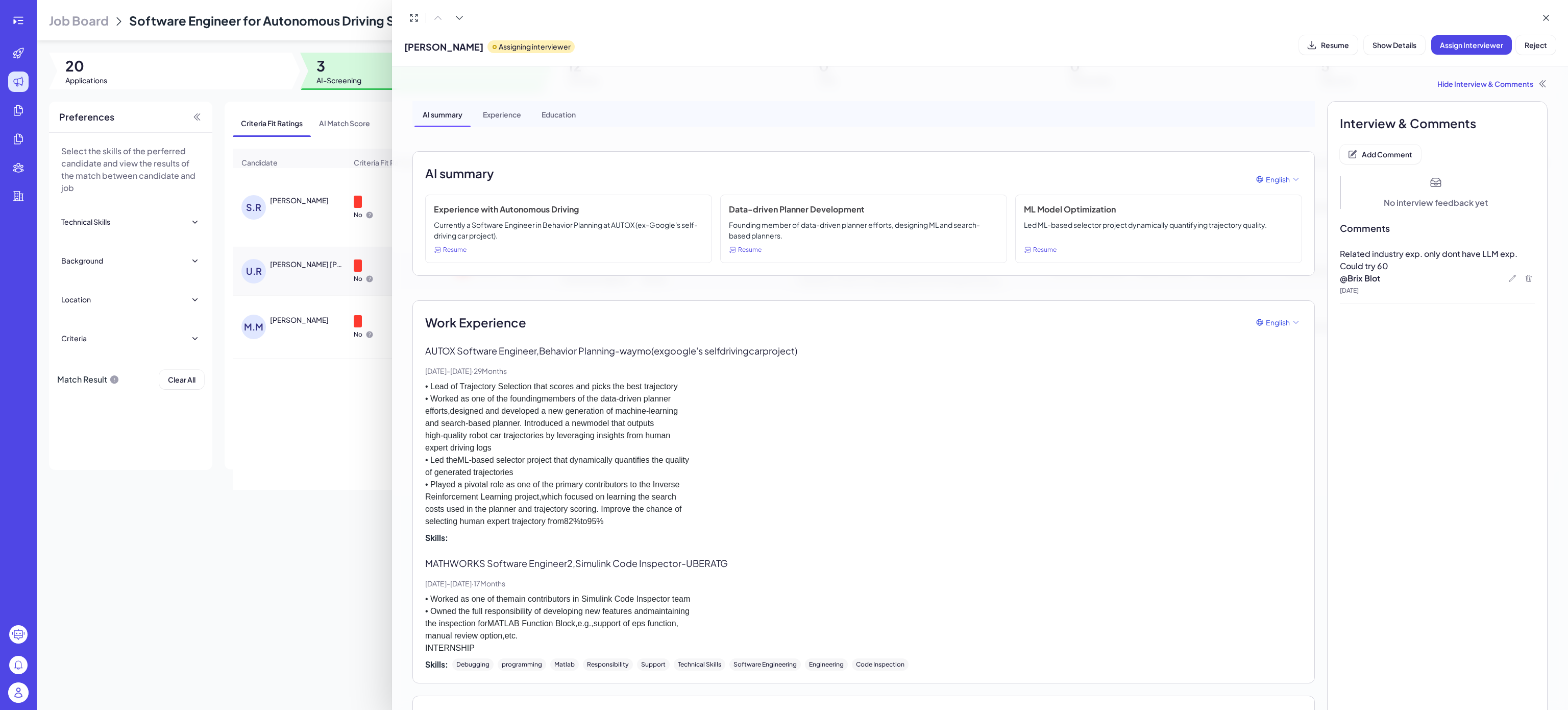
click at [303, 229] on div at bounding box center [784, 355] width 1568 height 710
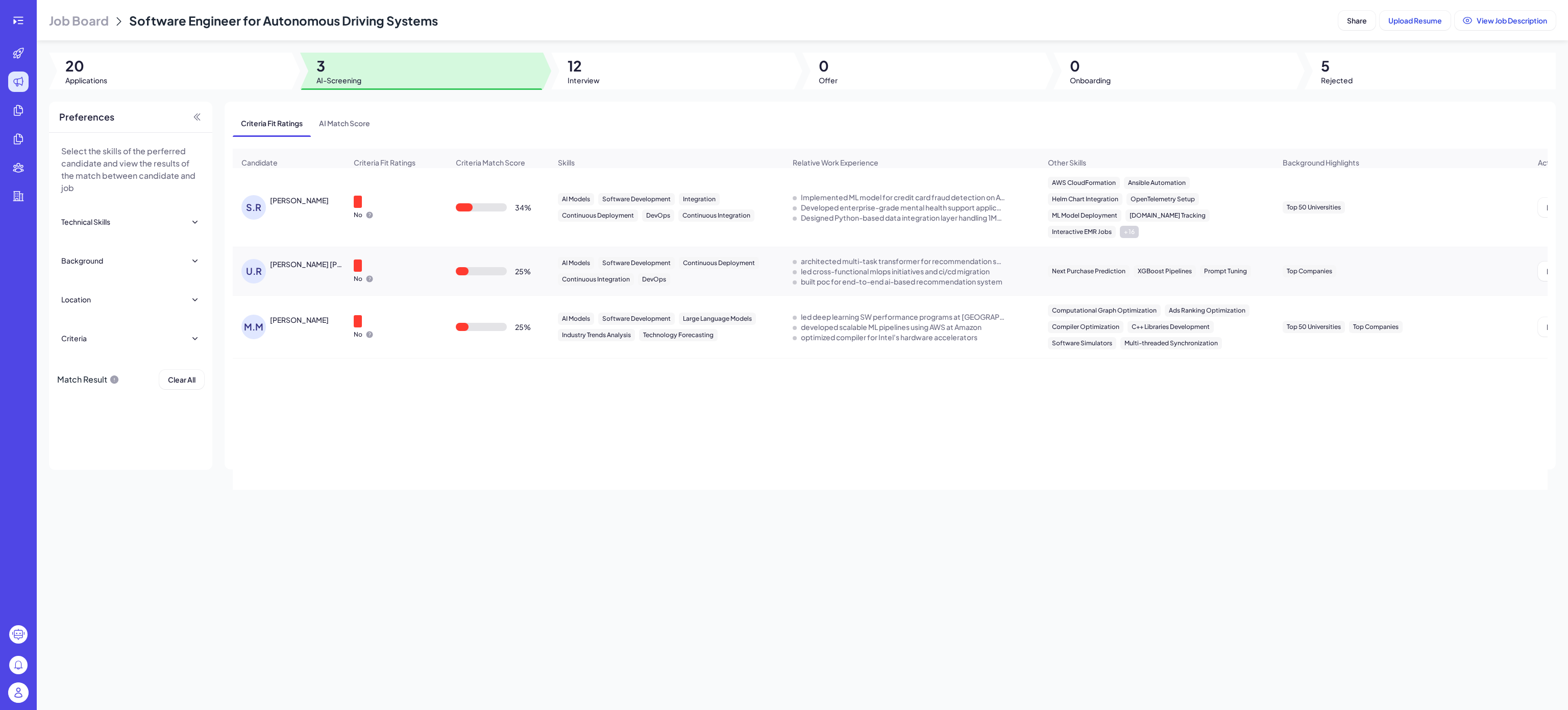
click at [313, 205] on div "[PERSON_NAME]" at bounding box center [299, 200] width 59 height 10
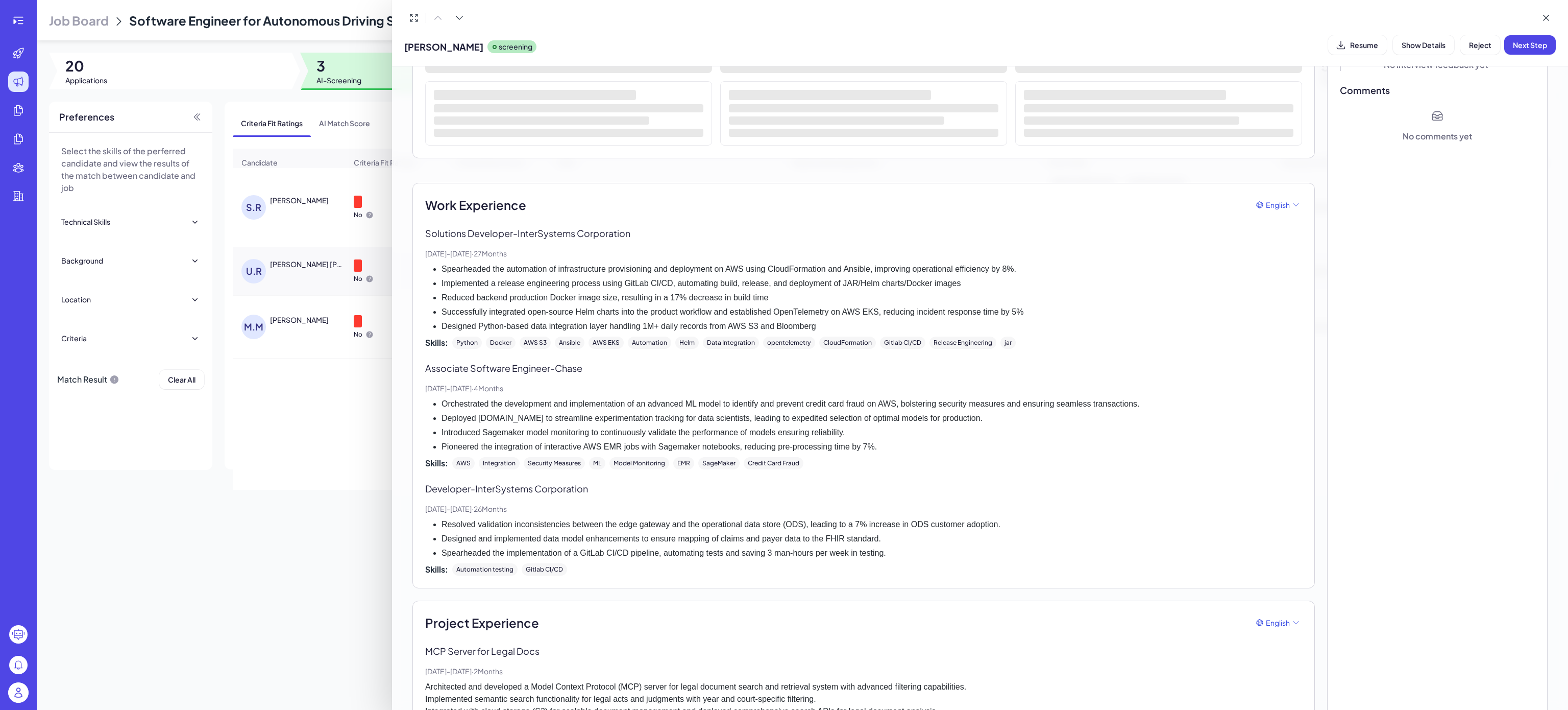
scroll to position [102, 0]
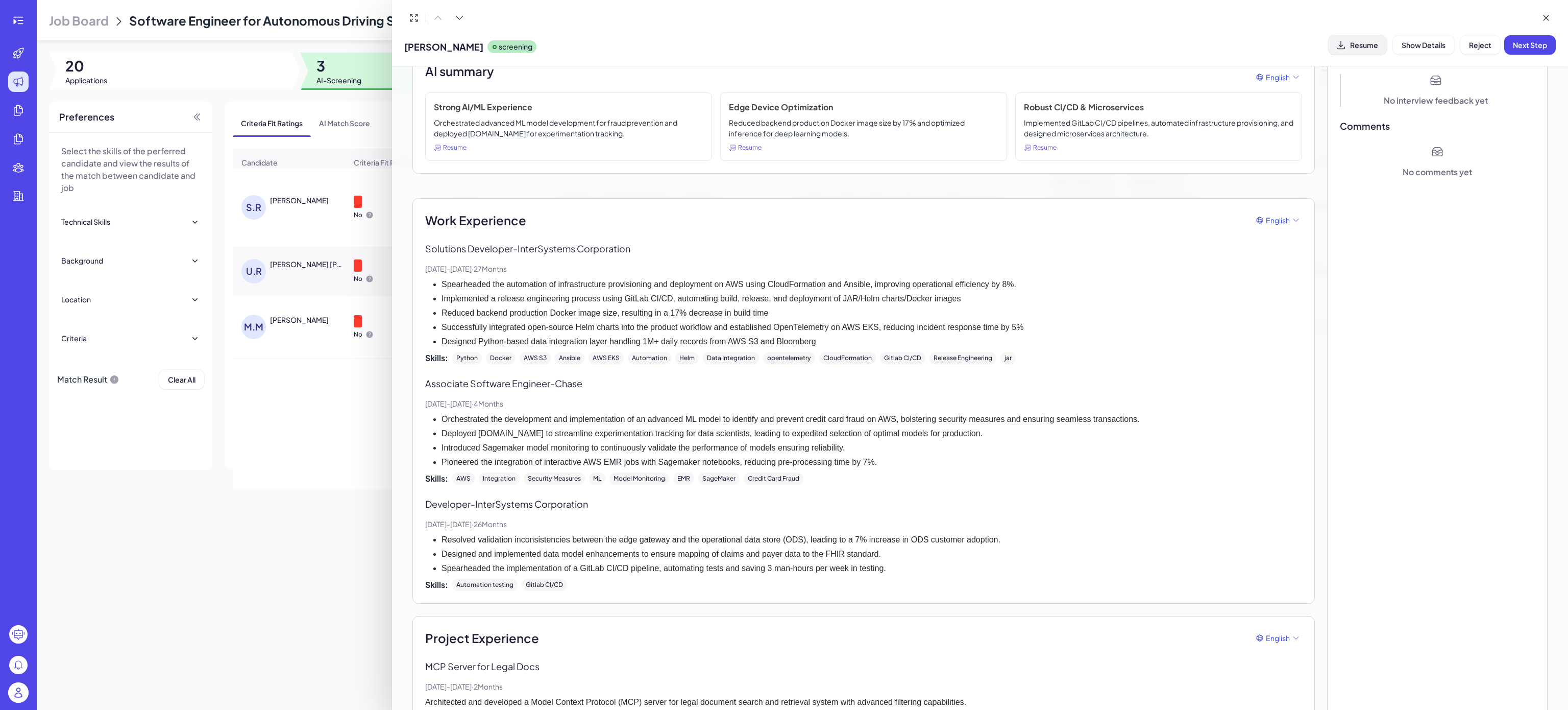
click at [1348, 41] on button "Resume" at bounding box center [1357, 45] width 59 height 20
click at [1478, 46] on span "Reject" at bounding box center [1481, 45] width 22 height 9
click at [1535, 110] on span "Ok" at bounding box center [1536, 111] width 10 height 9
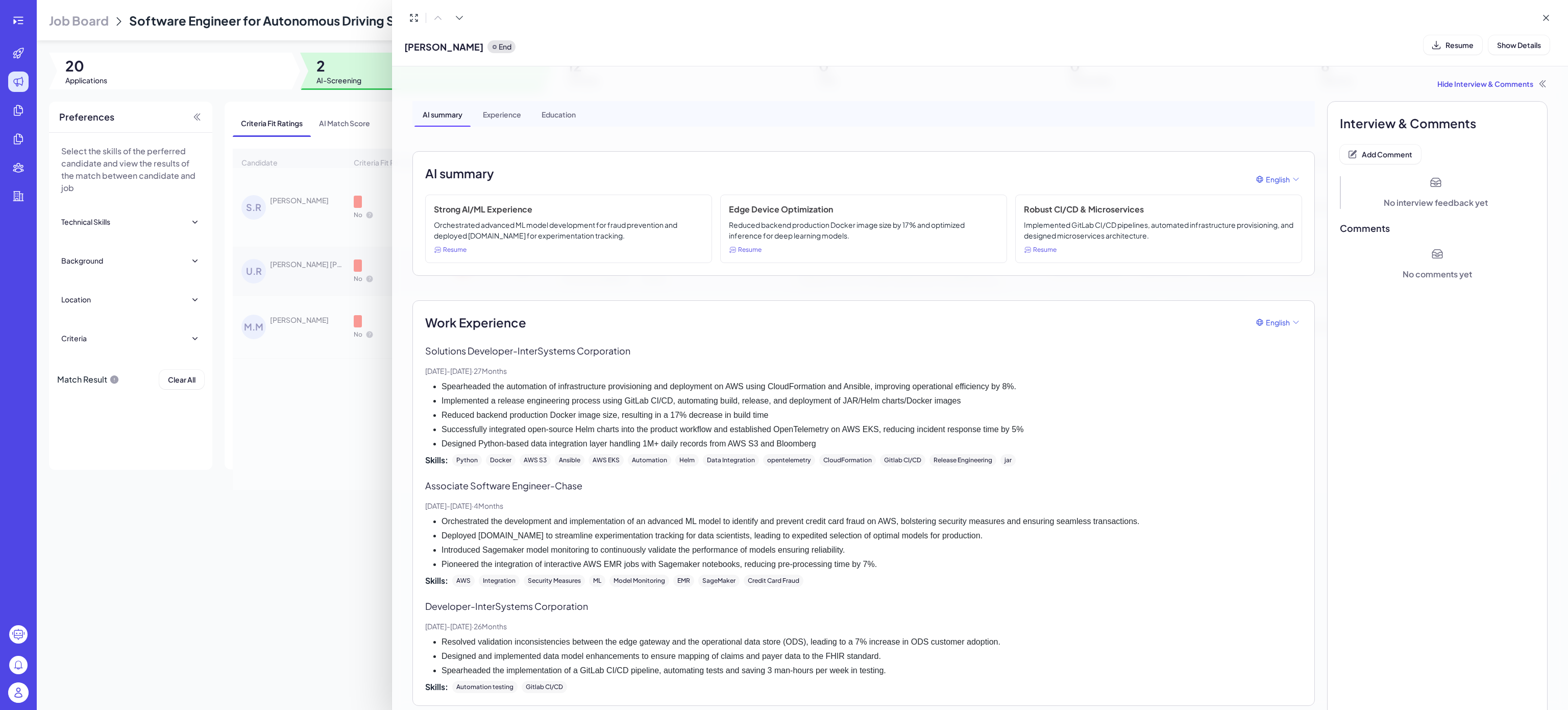
click at [1383, 150] on span "Add Comment" at bounding box center [1387, 155] width 51 height 9
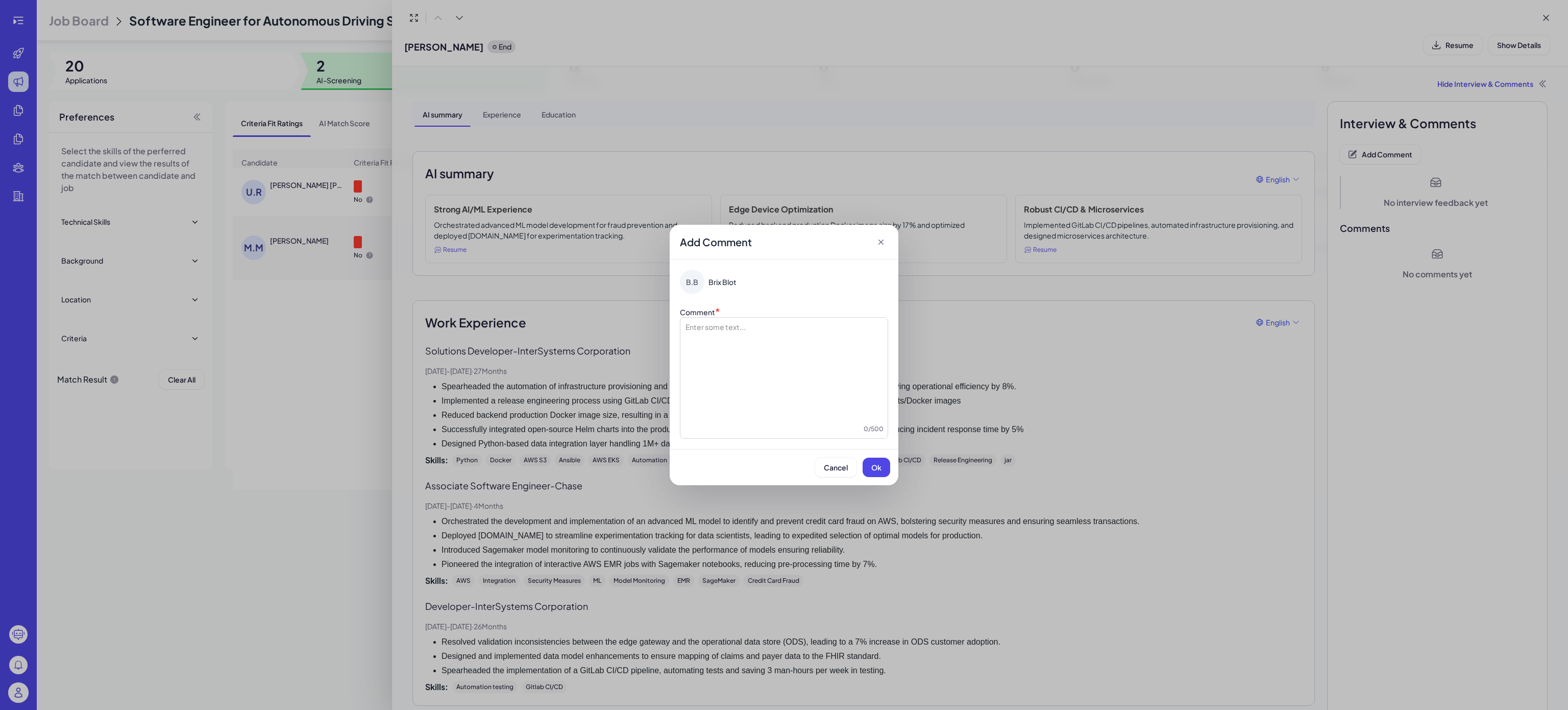
click at [752, 365] on div at bounding box center [784, 372] width 200 height 102
click at [873, 462] on button "Ok" at bounding box center [876, 466] width 27 height 20
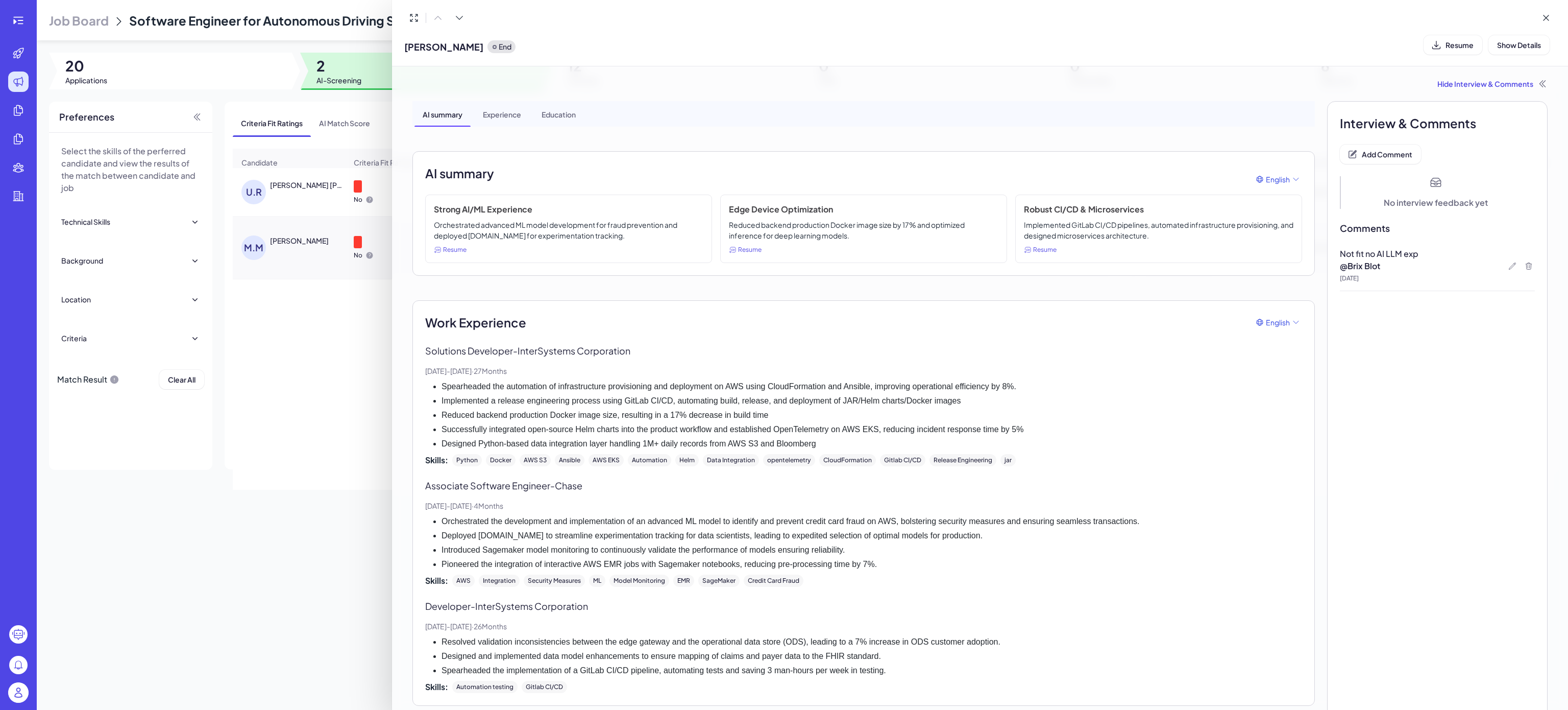
click at [329, 377] on div at bounding box center [784, 355] width 1568 height 710
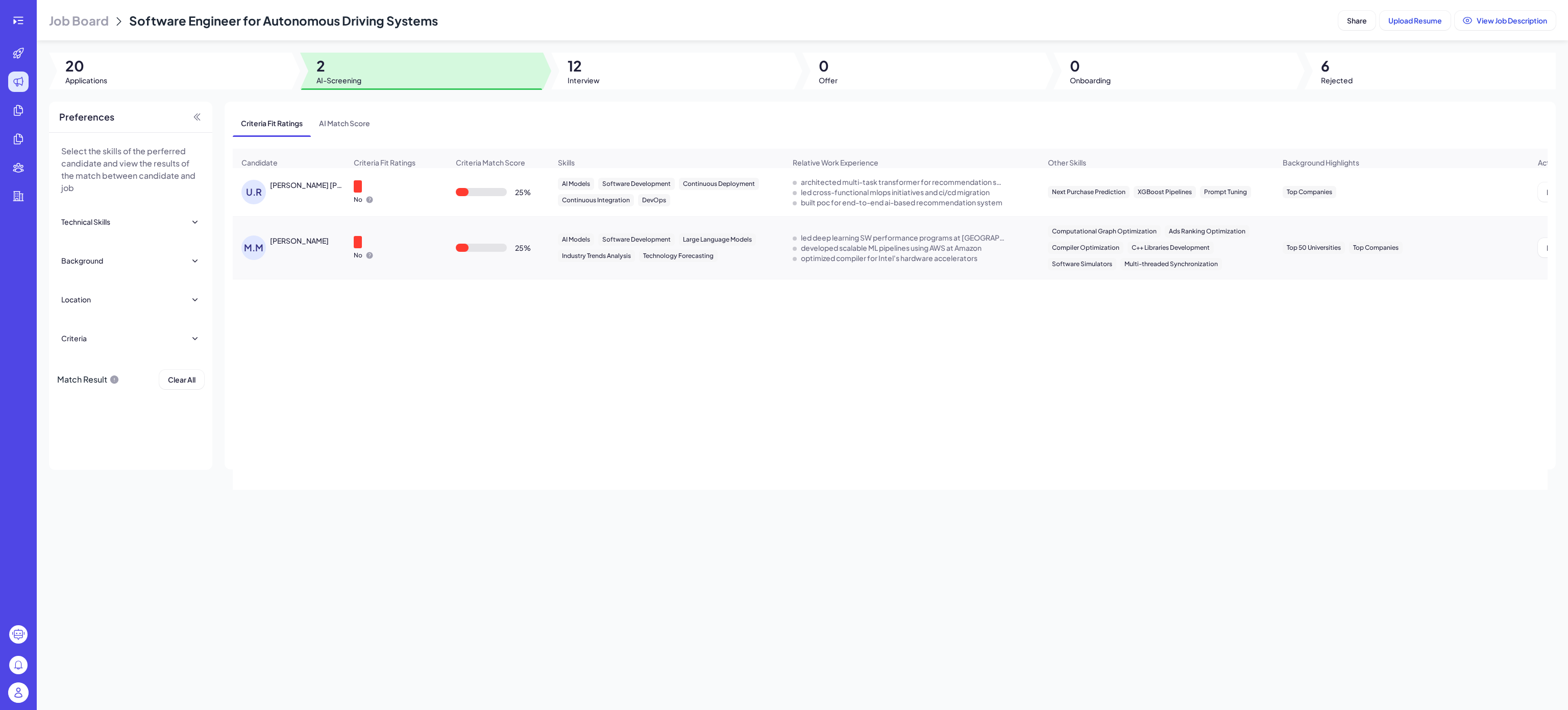
click at [308, 190] on div "[PERSON_NAME] [PERSON_NAME]" at bounding box center [307, 185] width 76 height 10
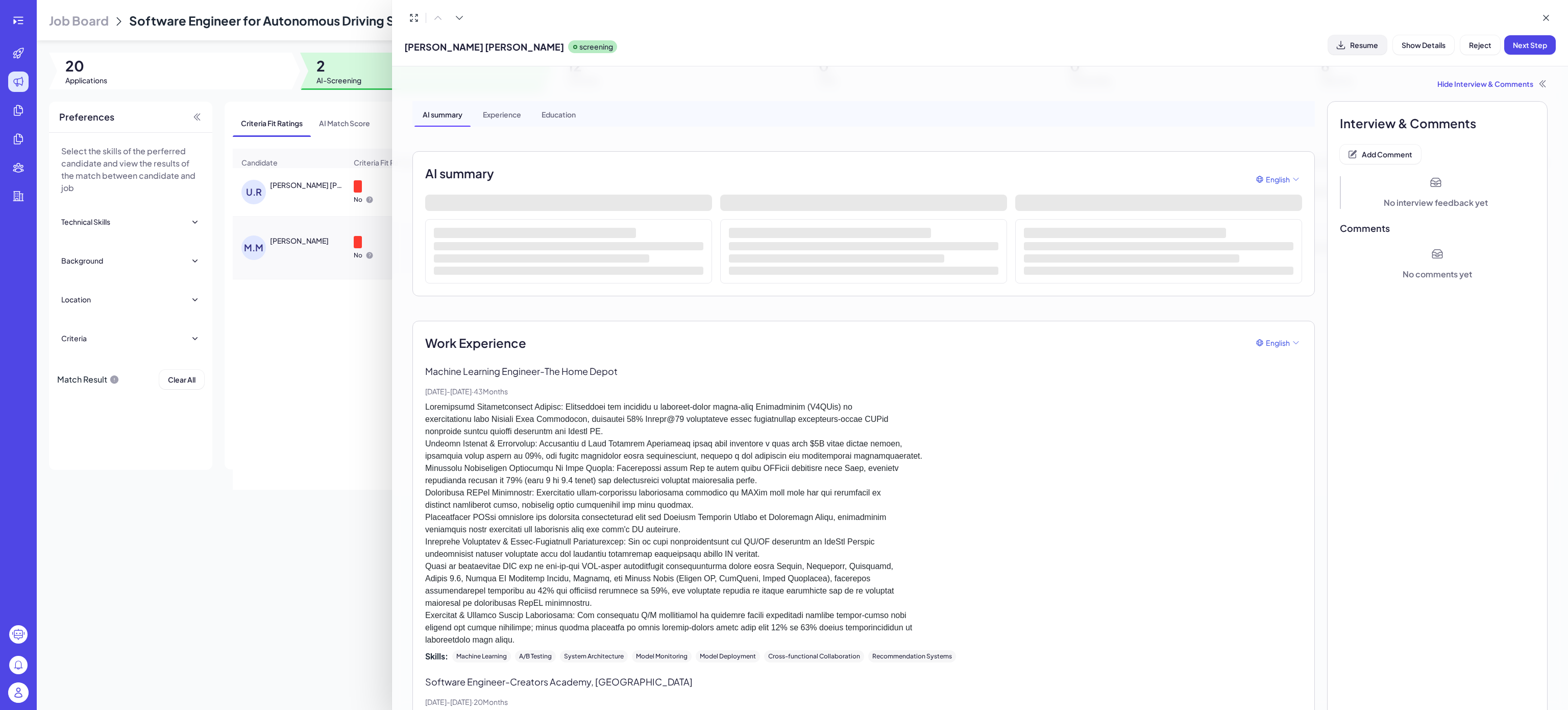
click at [1353, 44] on span "Resume" at bounding box center [1365, 45] width 28 height 9
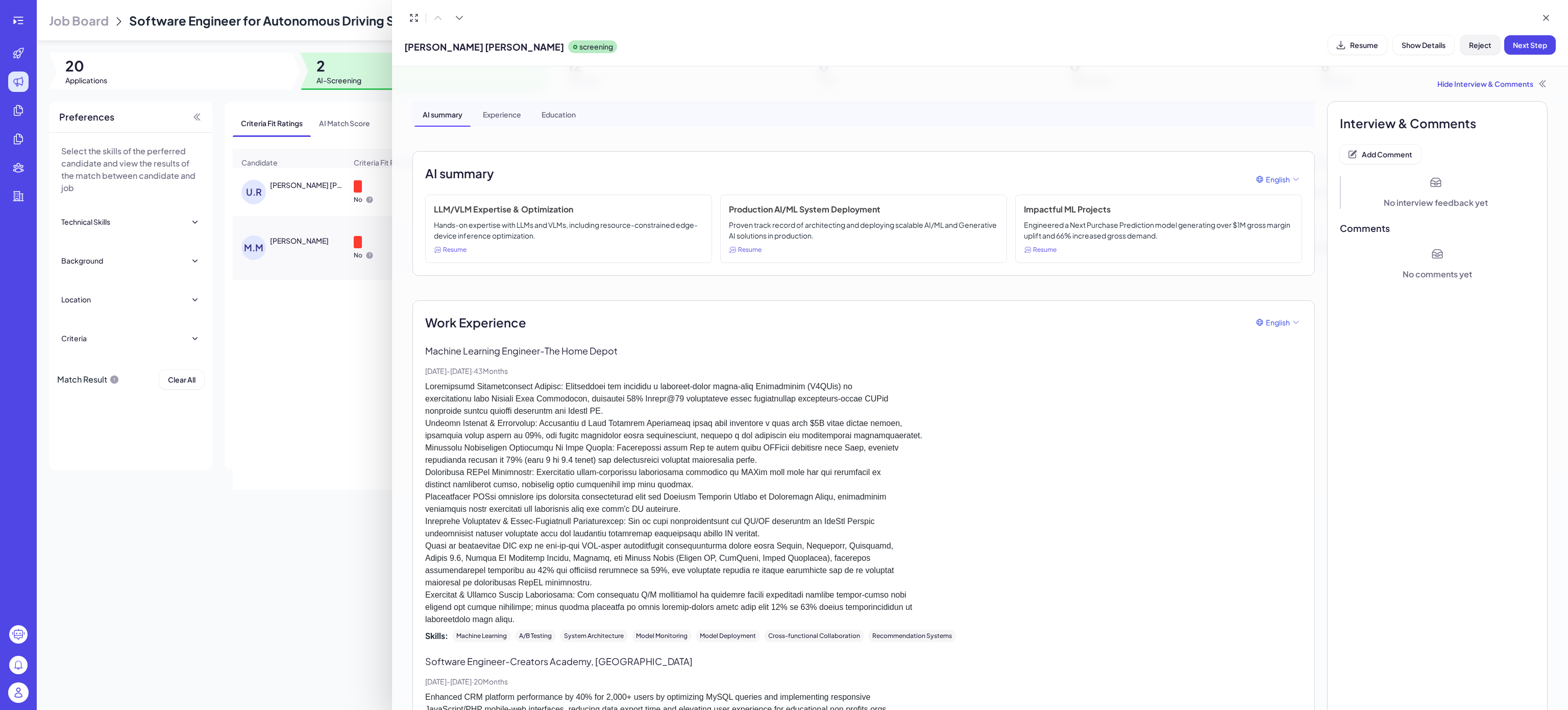
click at [1474, 48] on span "Reject" at bounding box center [1481, 45] width 22 height 9
click at [1539, 111] on span "Ok" at bounding box center [1536, 111] width 10 height 9
click at [1383, 160] on button "Add Comment" at bounding box center [1381, 154] width 81 height 20
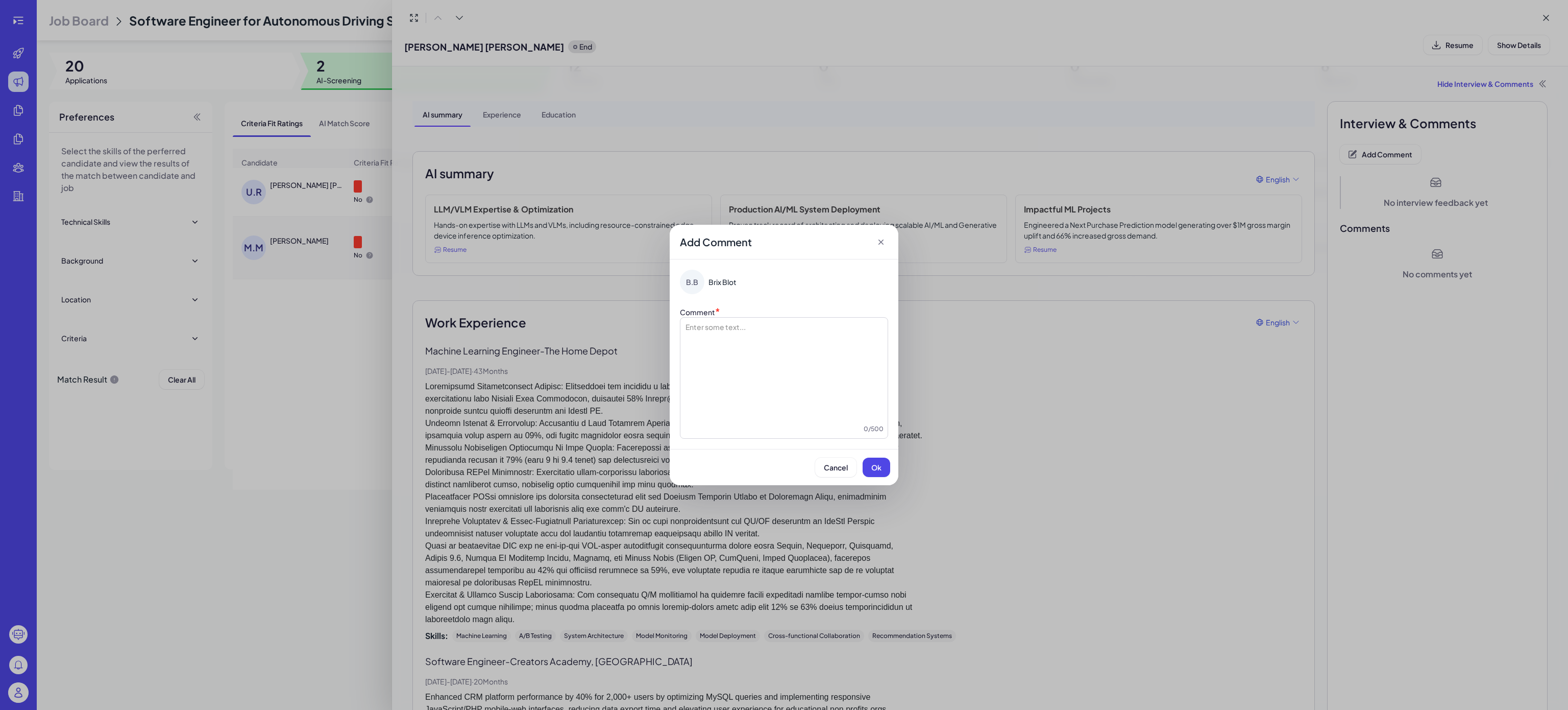
click at [821, 342] on div at bounding box center [784, 372] width 200 height 102
click at [871, 469] on button "Ok" at bounding box center [876, 466] width 27 height 20
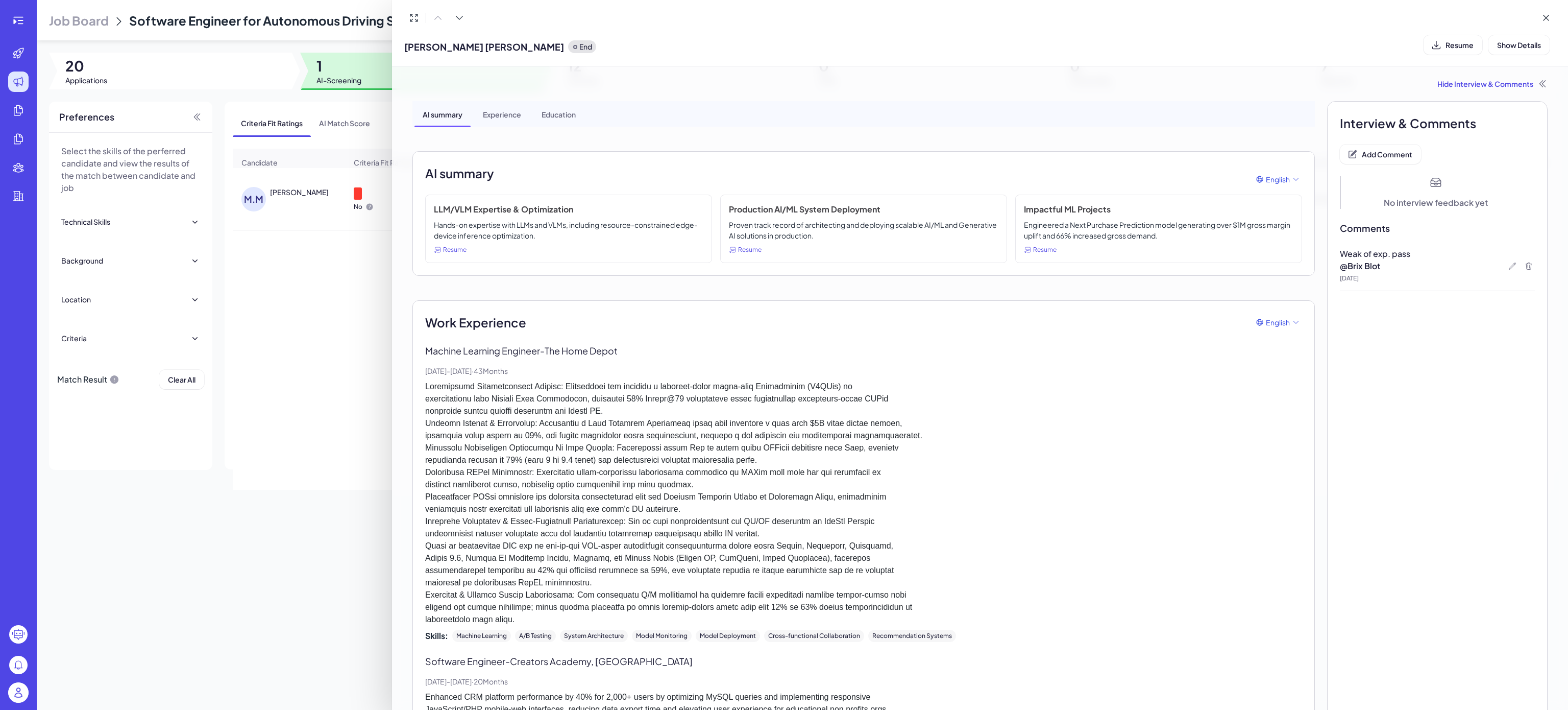
click at [319, 325] on div at bounding box center [784, 355] width 1568 height 710
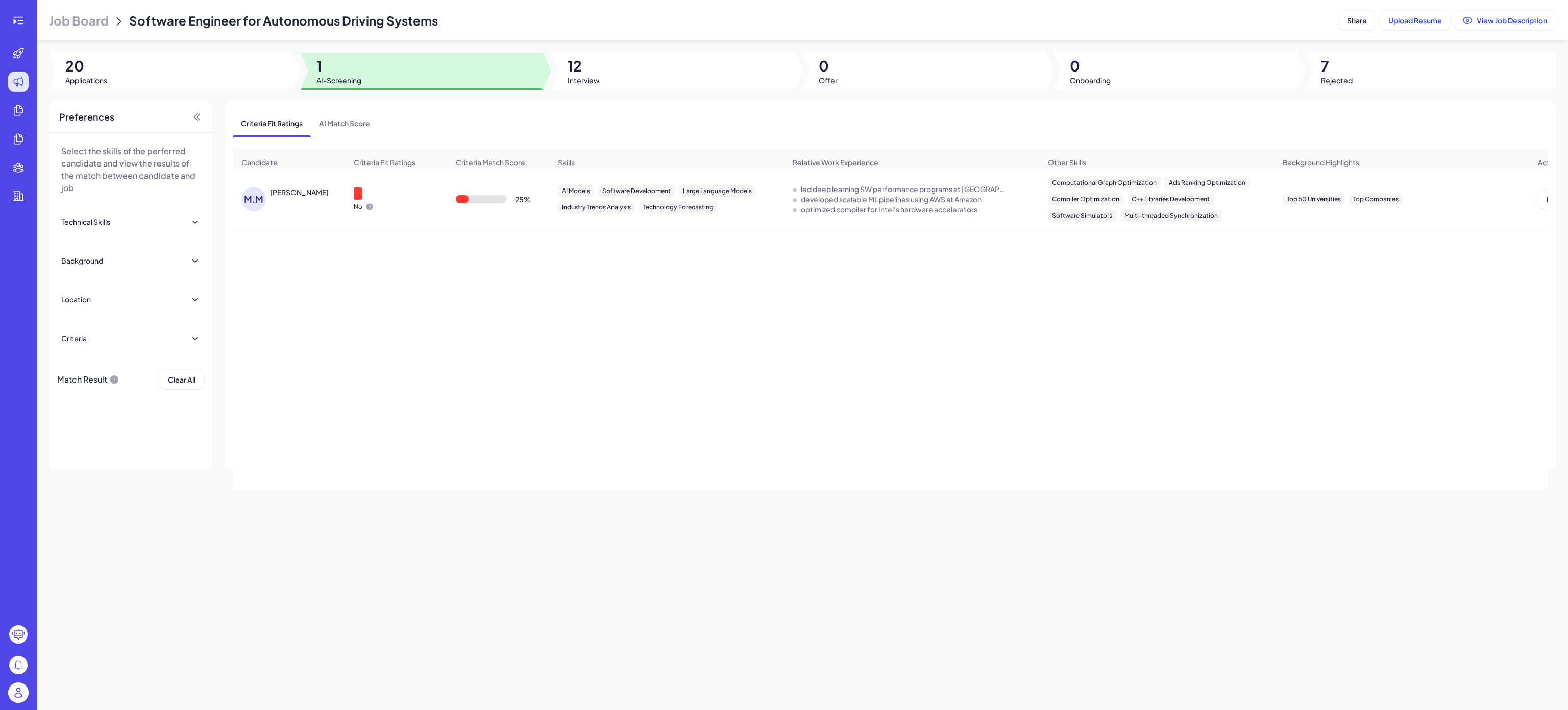
click at [311, 212] on div "[PERSON_NAME]" at bounding box center [294, 199] width 105 height 24
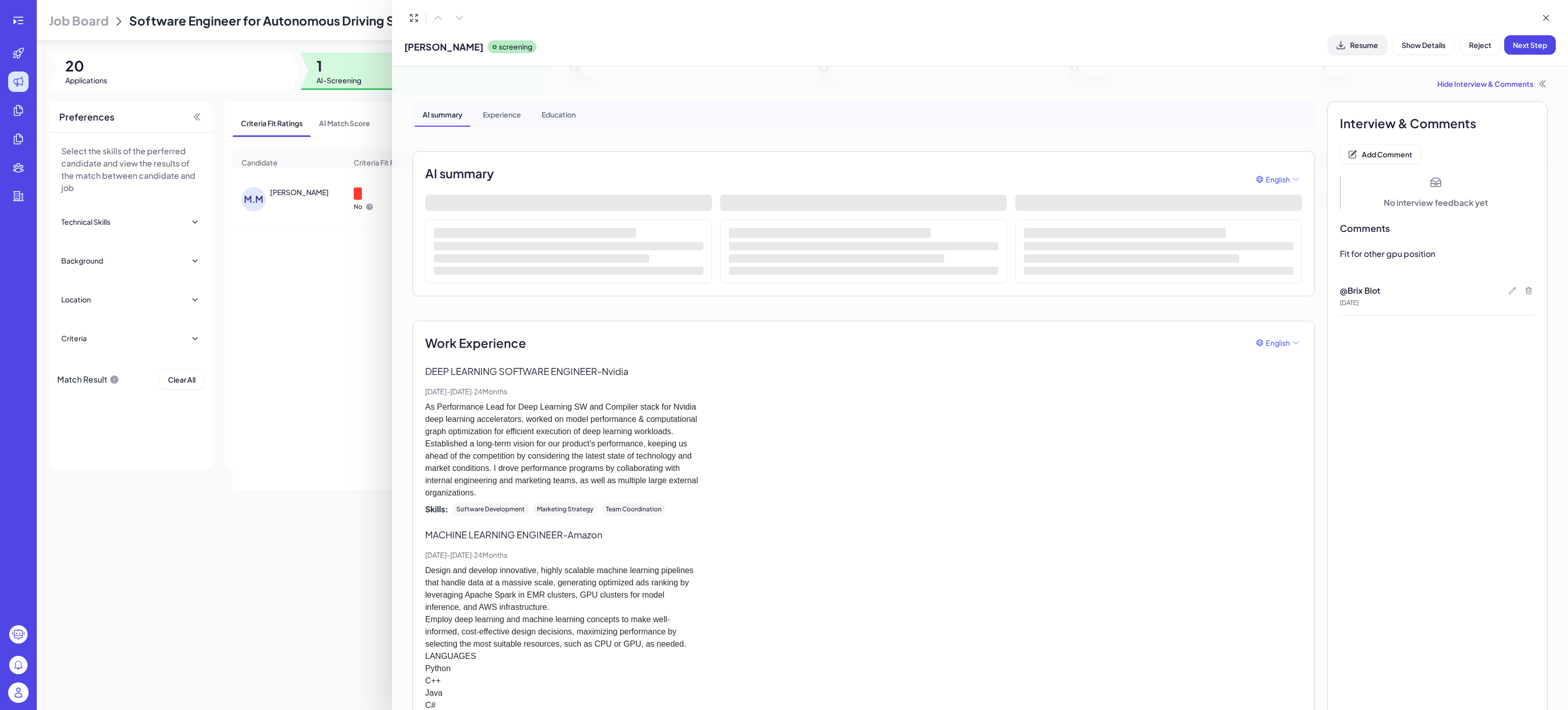
click at [1362, 40] on span "Resume" at bounding box center [1365, 45] width 28 height 9
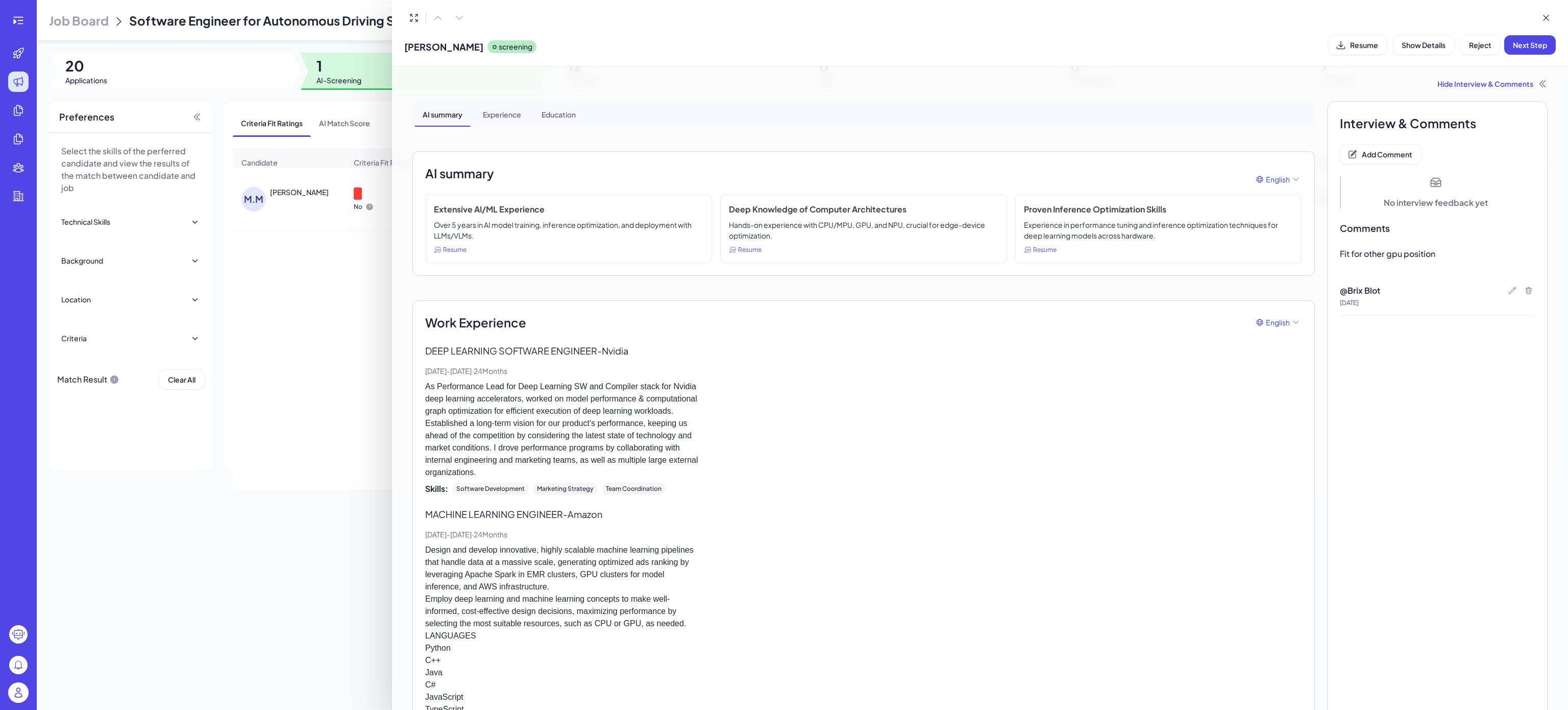
click at [307, 311] on div at bounding box center [784, 355] width 1568 height 710
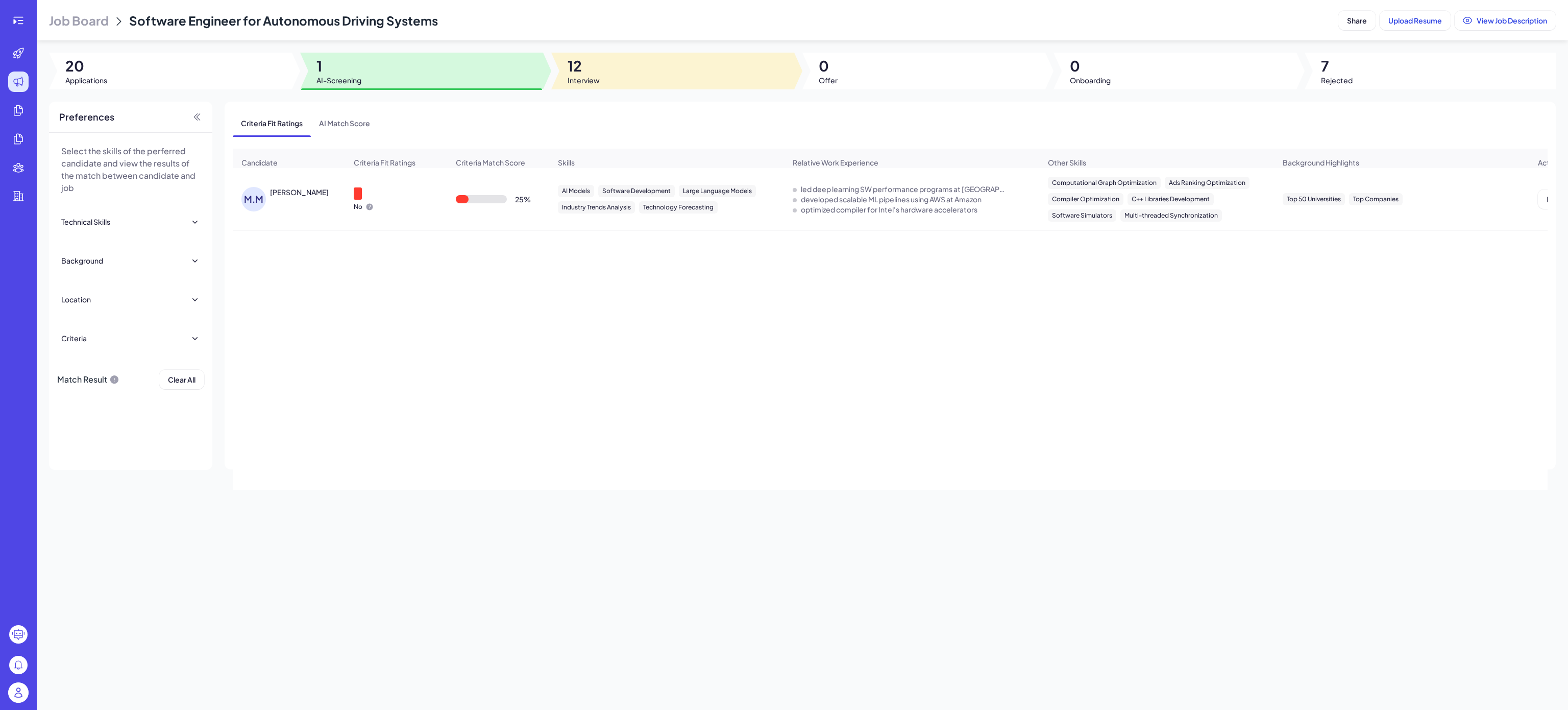
click at [614, 65] on div at bounding box center [673, 70] width 243 height 37
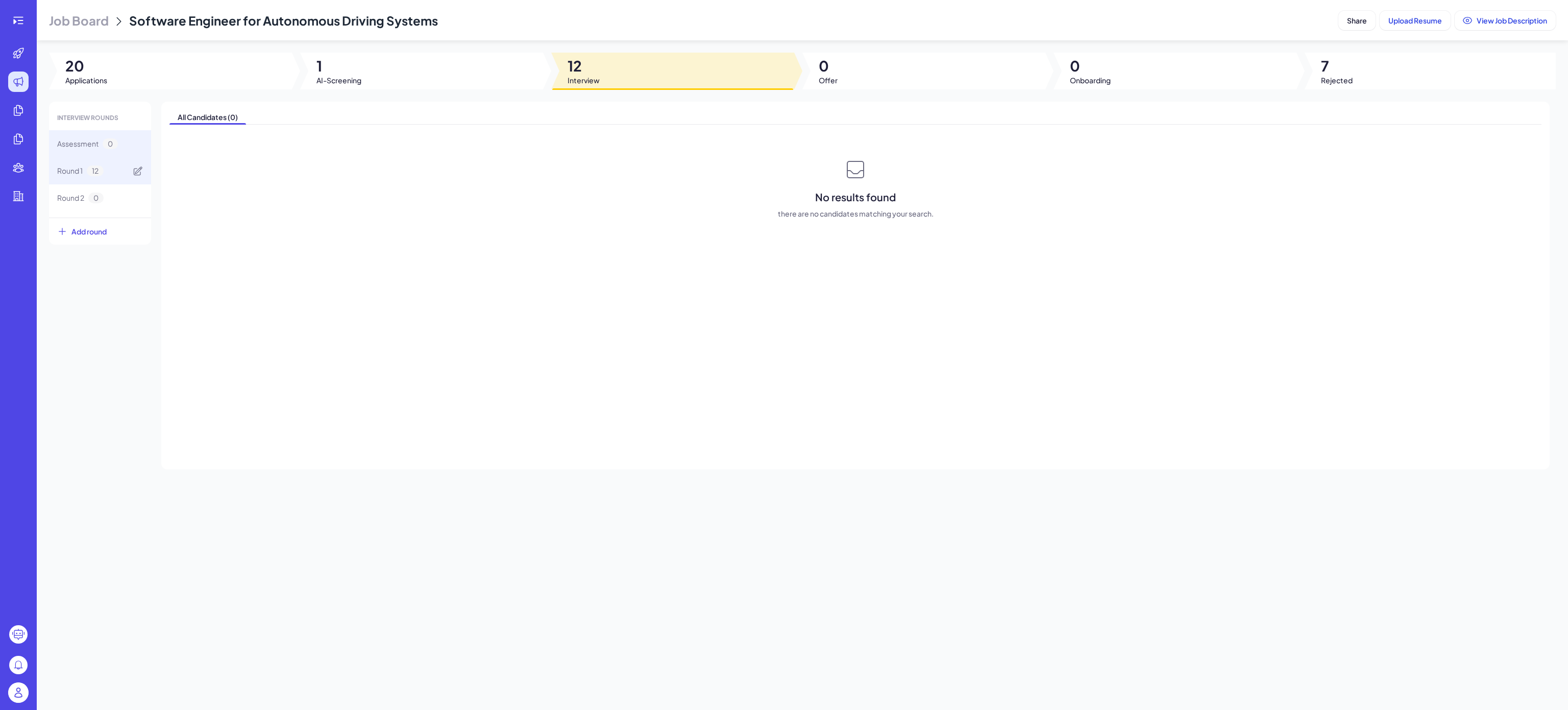
click at [65, 172] on span "Round 1" at bounding box center [69, 170] width 25 height 10
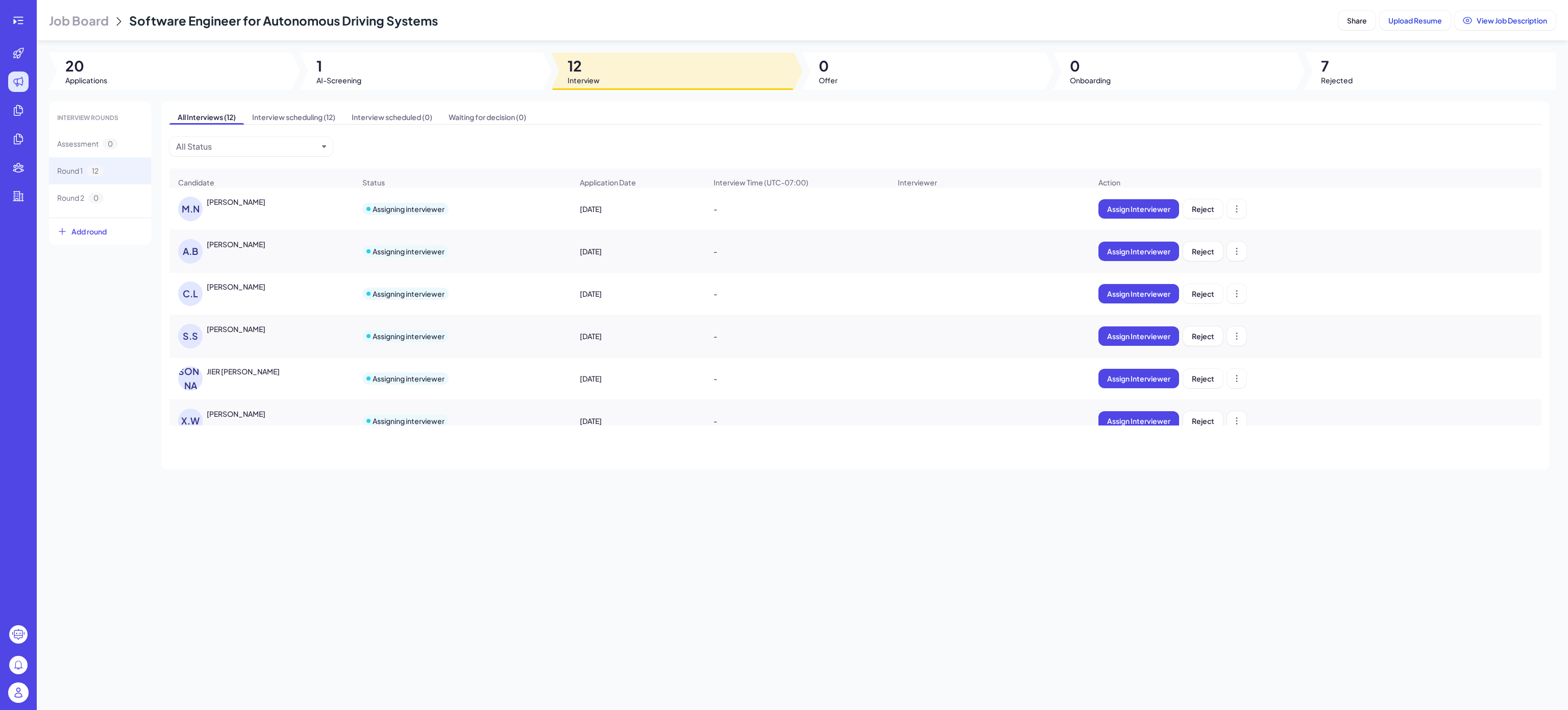
drag, startPoint x: 520, startPoint y: 644, endPoint x: 515, endPoint y: 650, distance: 7.8
click at [520, 644] on div "Job Board Software Engineer for Autonomous Driving Systems Share Upload Resume …" at bounding box center [802, 355] width 1531 height 710
click at [229, 333] on div "[PERSON_NAME]" at bounding box center [236, 329] width 59 height 10
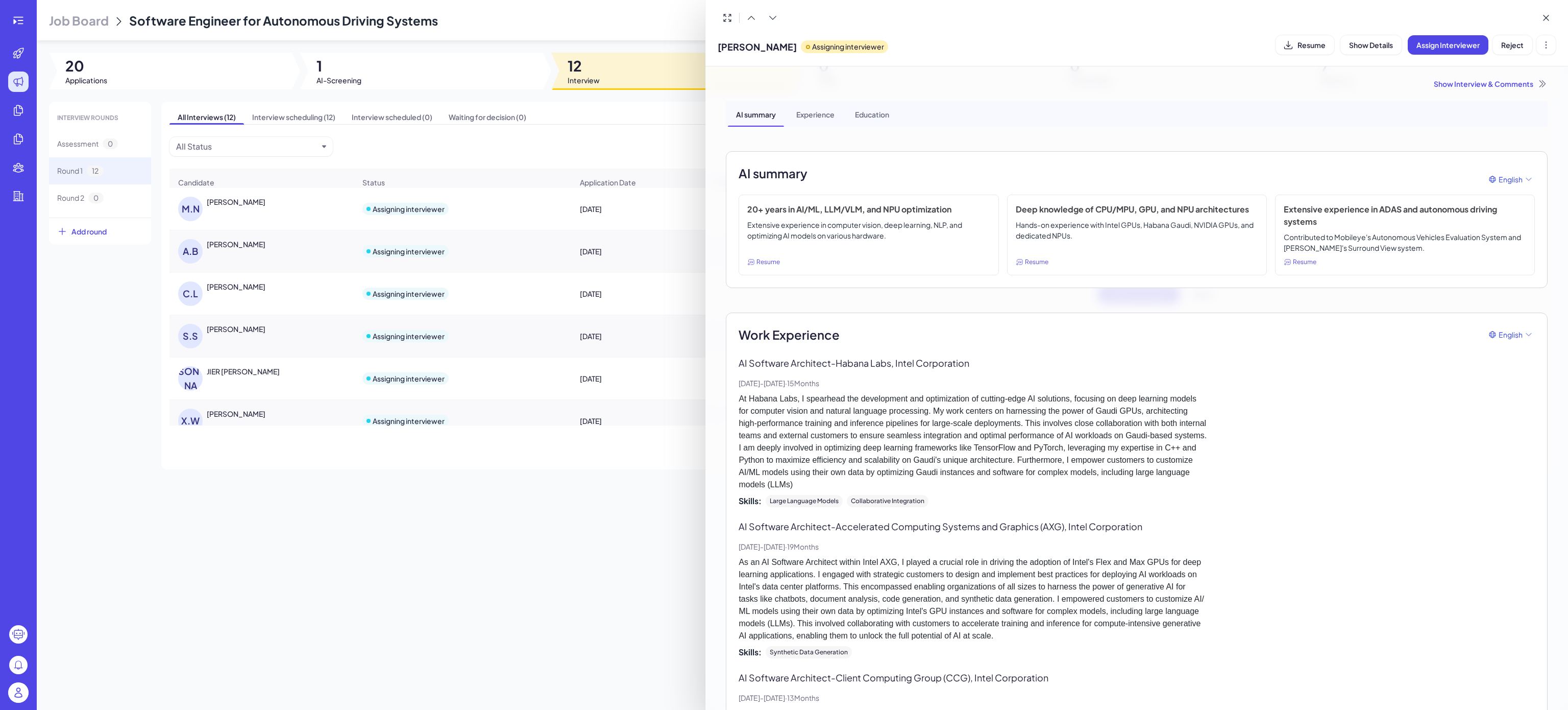
click at [447, 499] on div at bounding box center [784, 355] width 1568 height 710
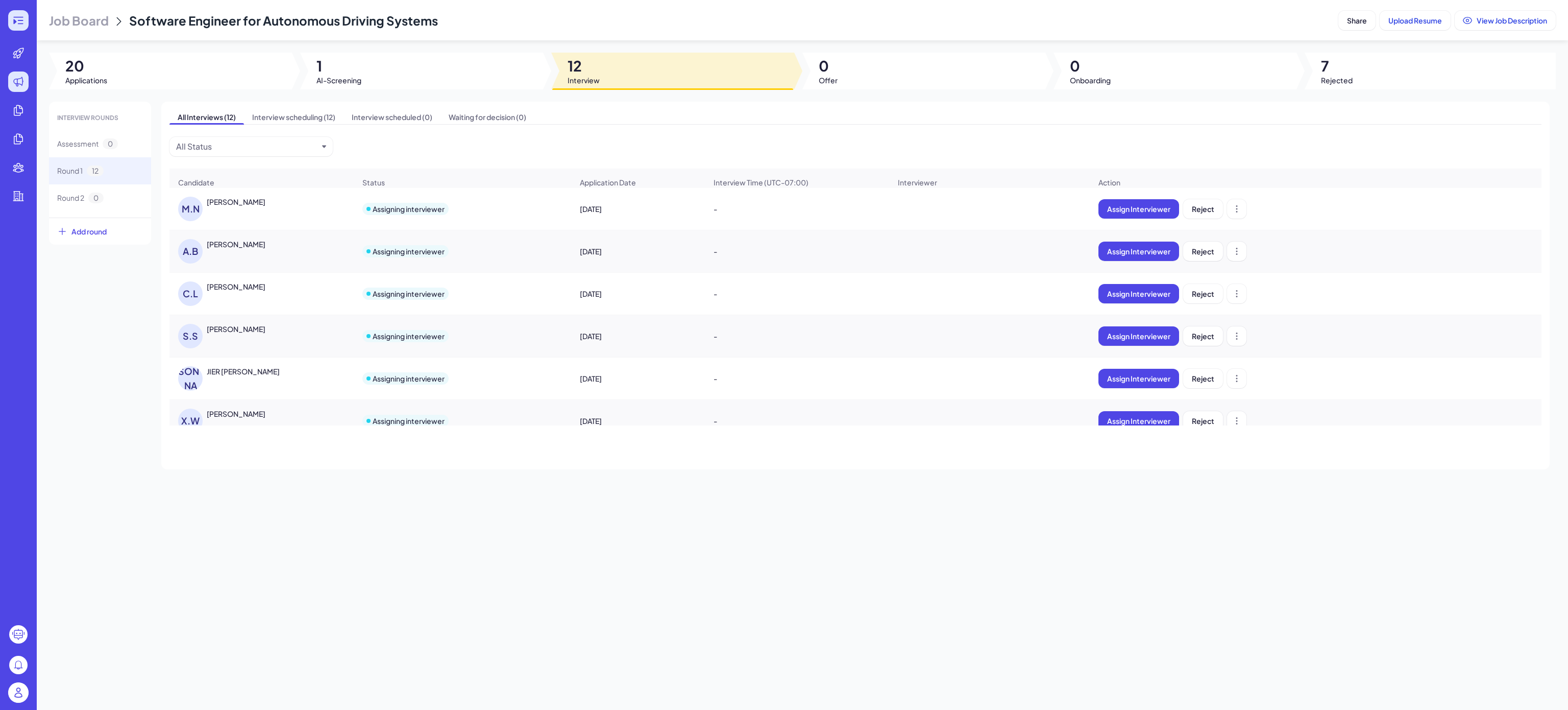
click at [18, 21] on icon at bounding box center [18, 20] width 12 height 12
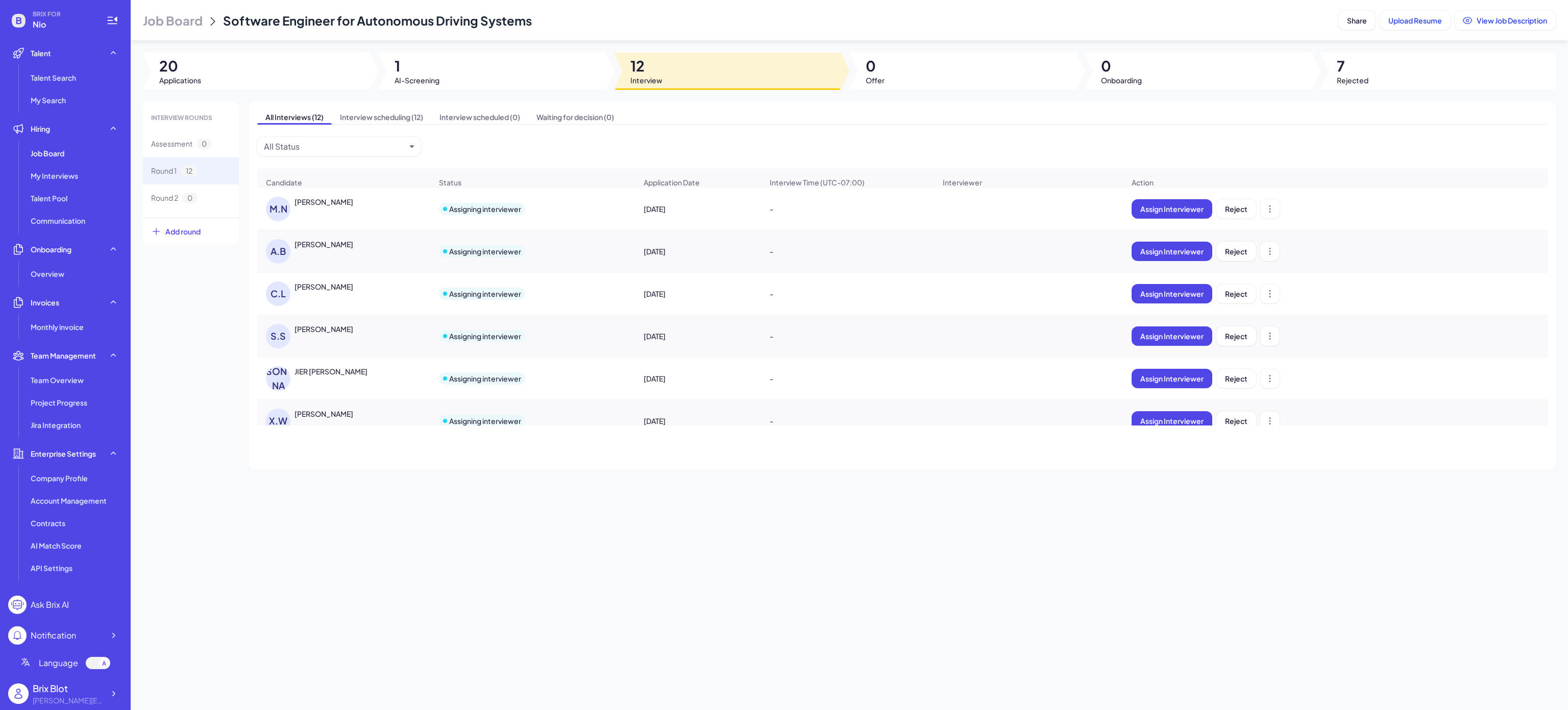
drag, startPoint x: 730, startPoint y: 548, endPoint x: 724, endPoint y: 559, distance: 12.5
click at [730, 548] on div "Job Board Software Engineer for Autonomous Driving Systems Share Upload Resume …" at bounding box center [850, 355] width 1438 height 710
